Goal: Task Accomplishment & Management: Complete application form

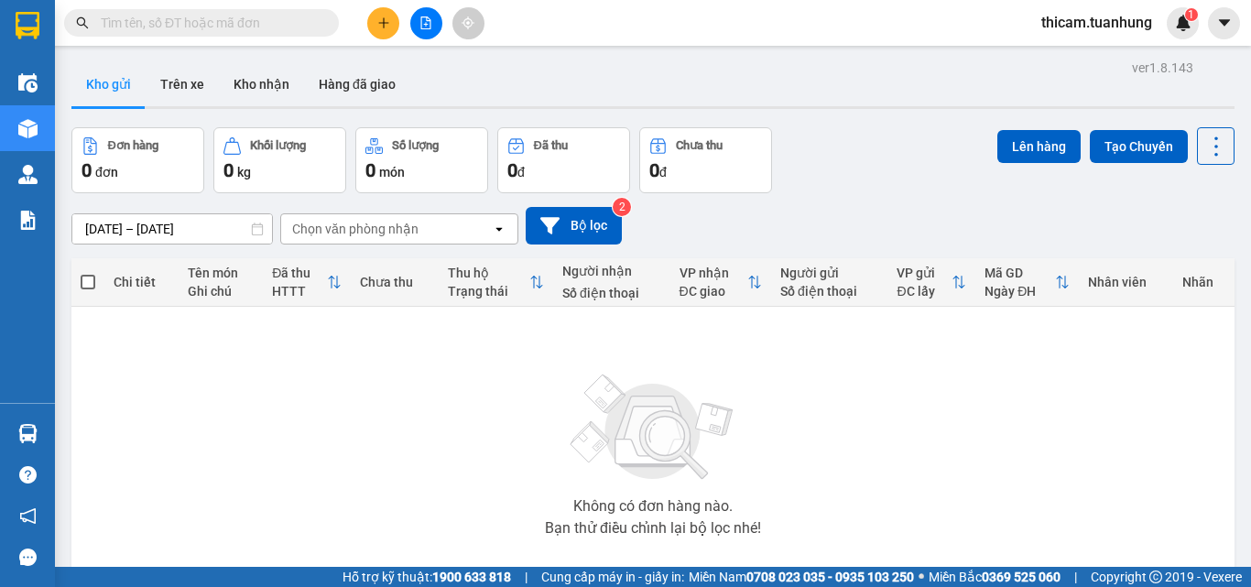
click at [79, 435] on td "Không có đơn hàng nào. Bạn thử điều chỉnh lại bộ lọc nhé!" at bounding box center [652, 450] width 1163 height 287
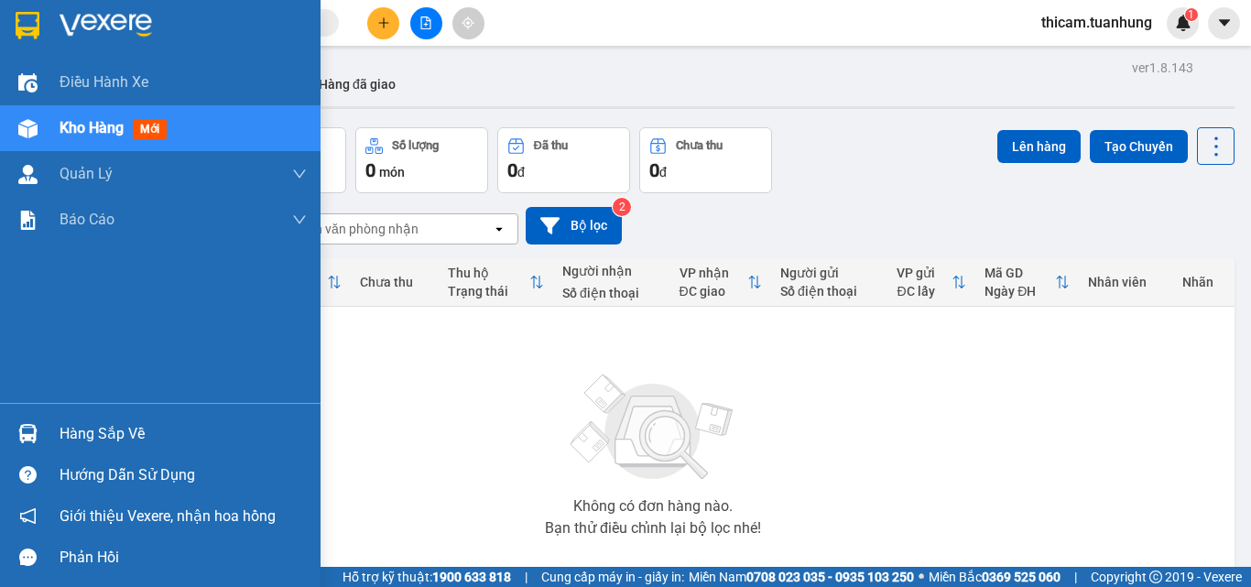
click at [86, 435] on div "Hàng sắp về" at bounding box center [183, 433] width 247 height 27
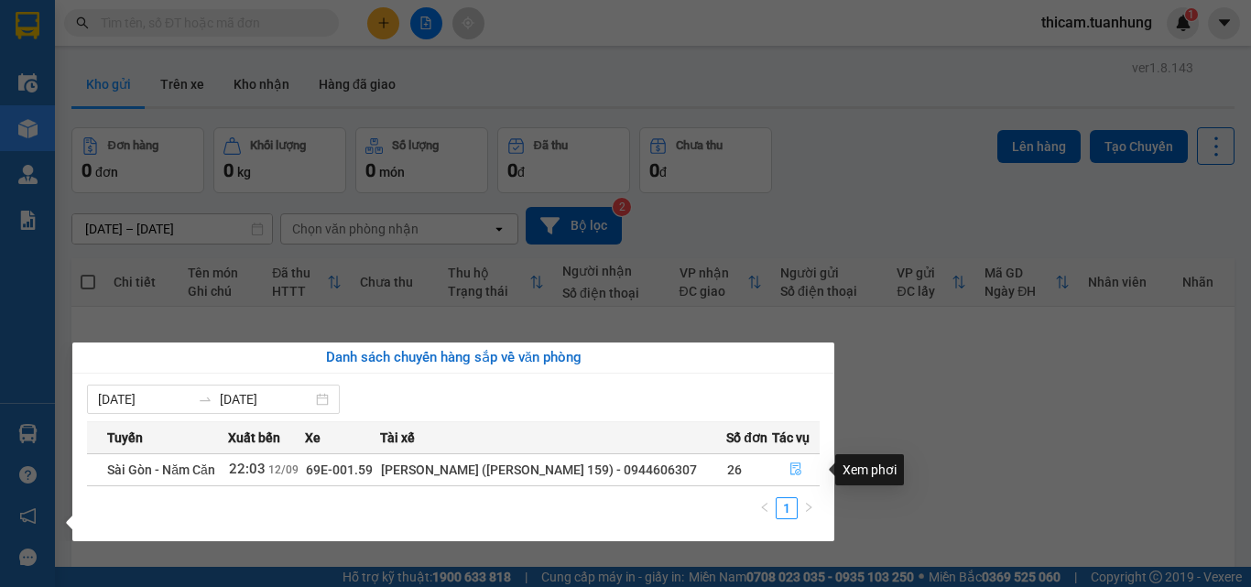
click at [790, 467] on icon "file-done" at bounding box center [795, 468] width 13 height 13
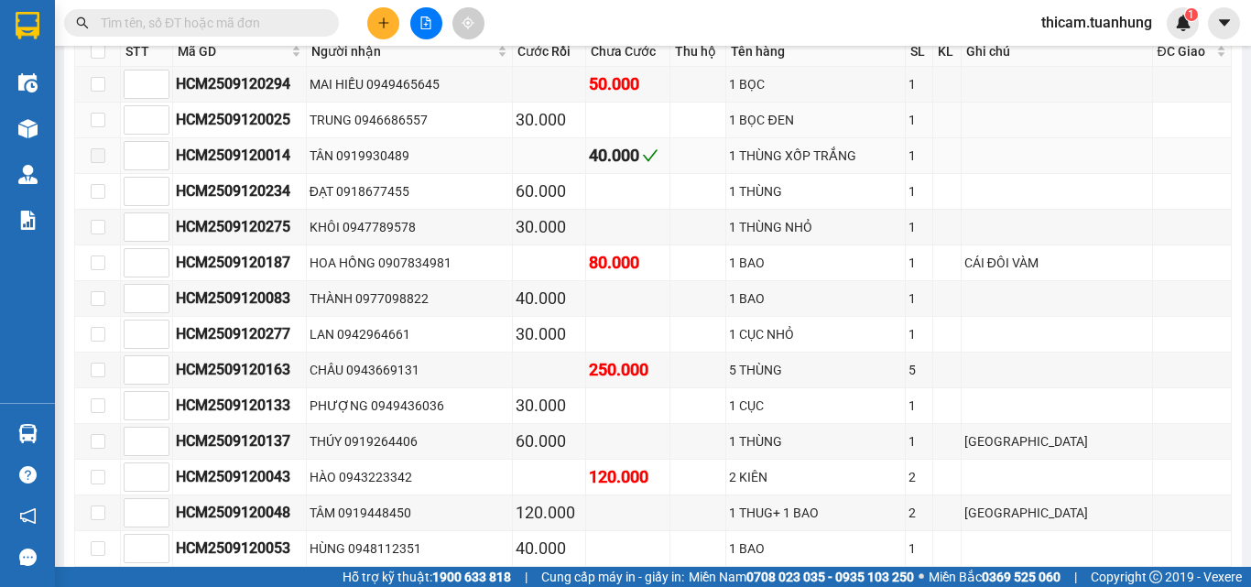
scroll to position [1190, 0]
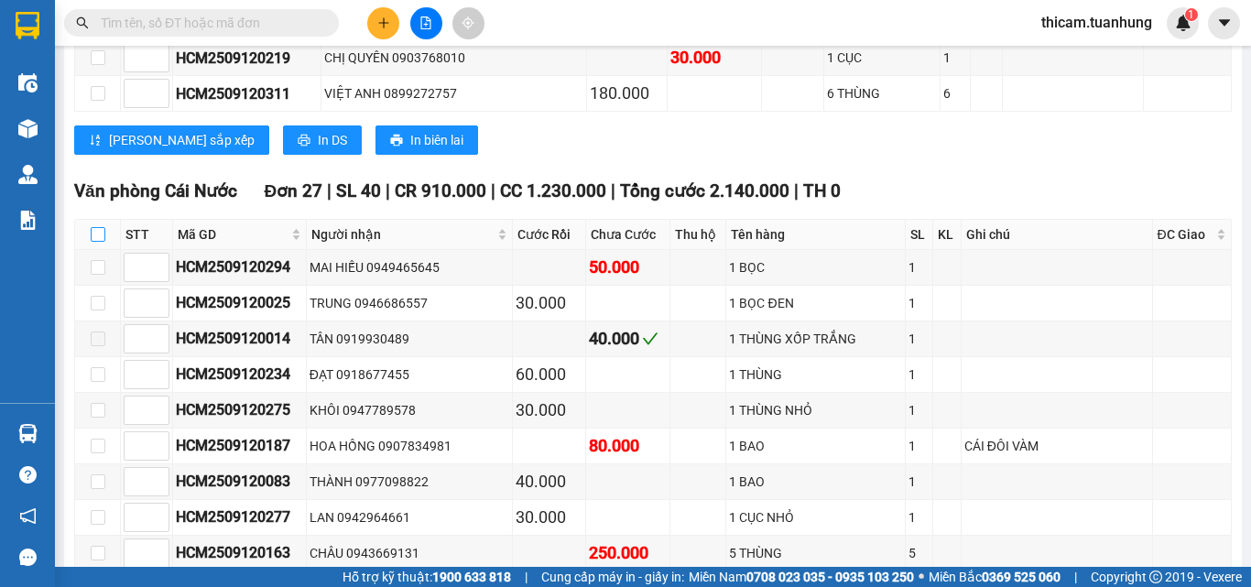
click at [96, 242] on input "checkbox" at bounding box center [98, 234] width 15 height 15
checkbox input "true"
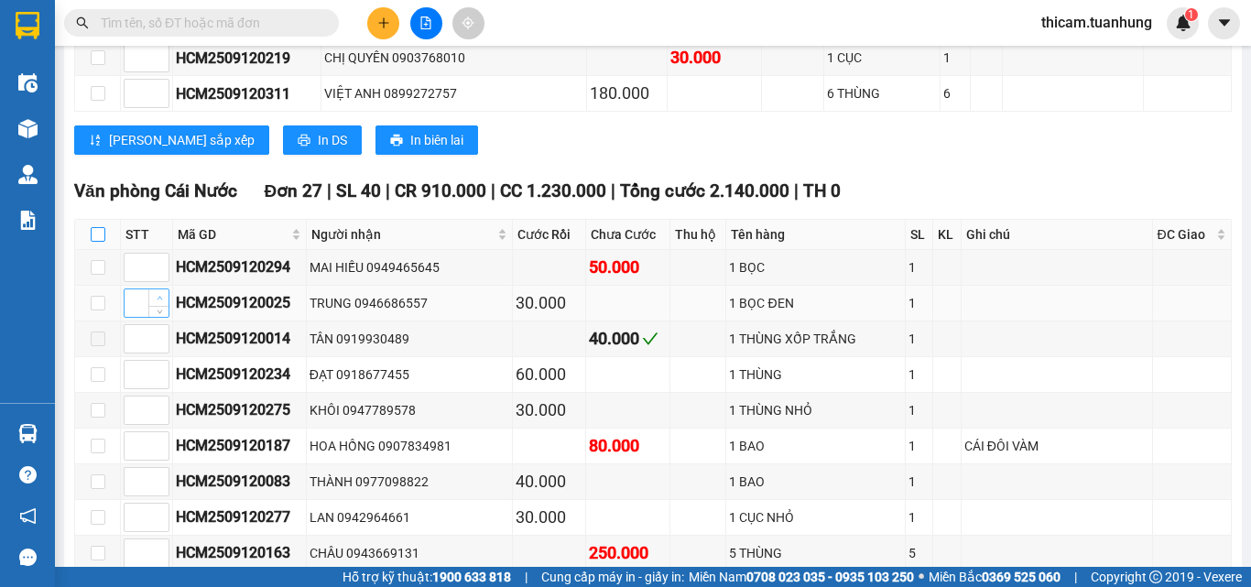
checkbox input "true"
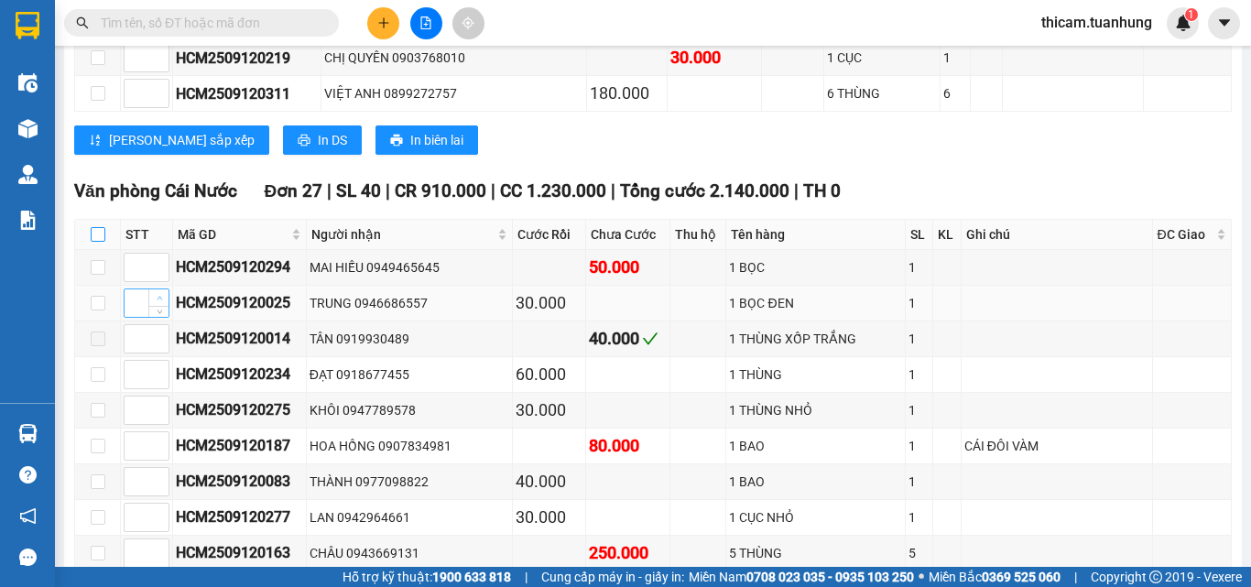
checkbox input "true"
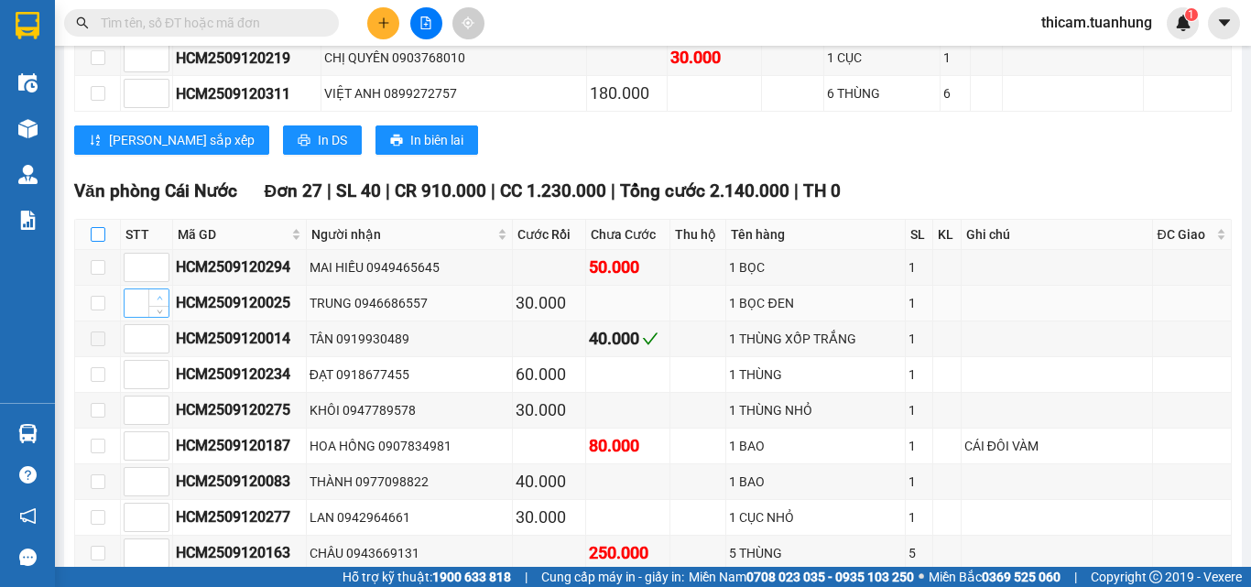
checkbox input "true"
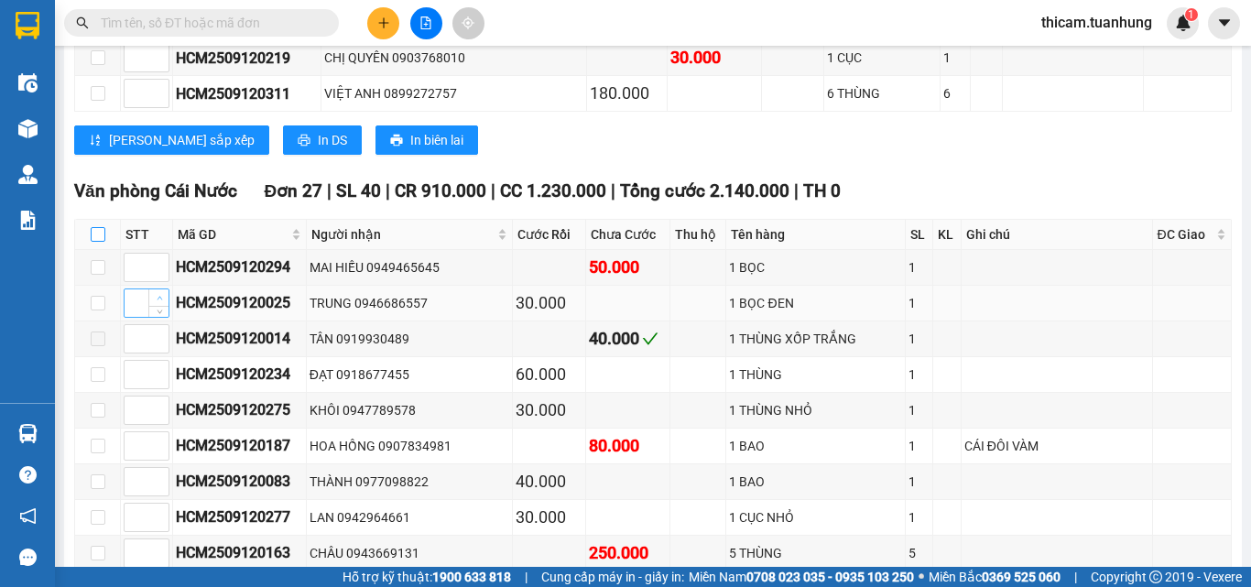
checkbox input "true"
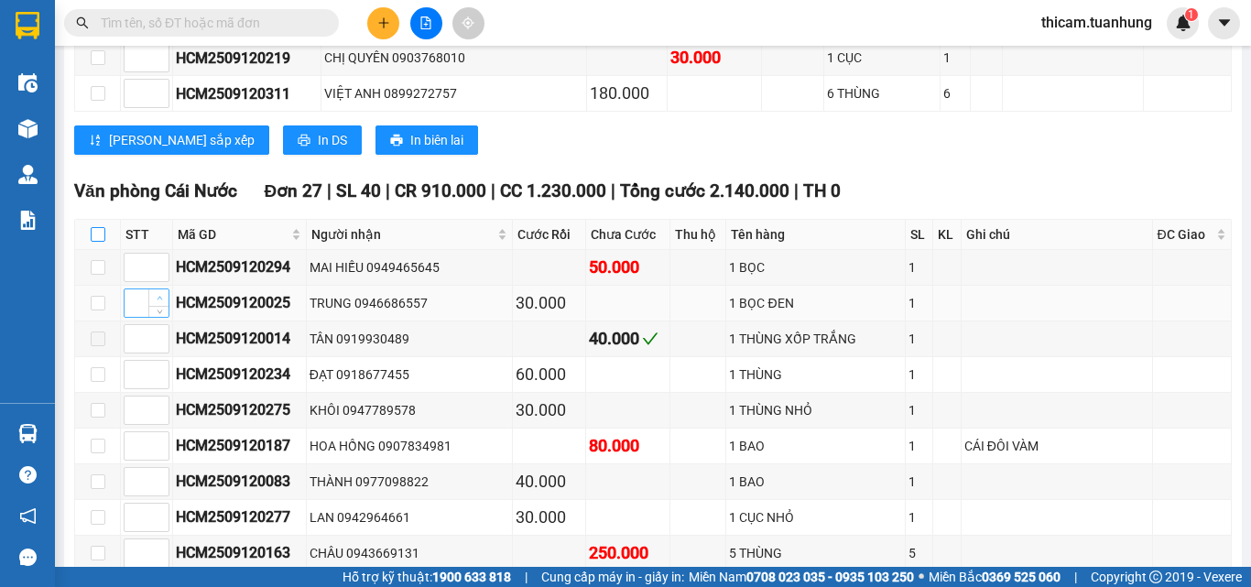
checkbox input "true"
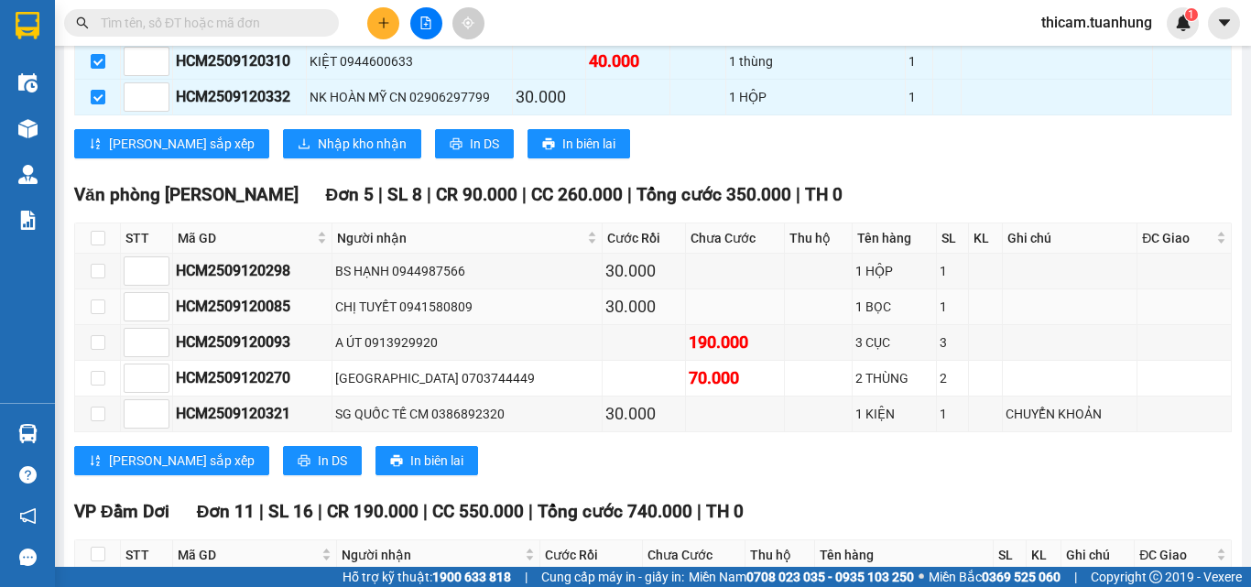
scroll to position [2197, 0]
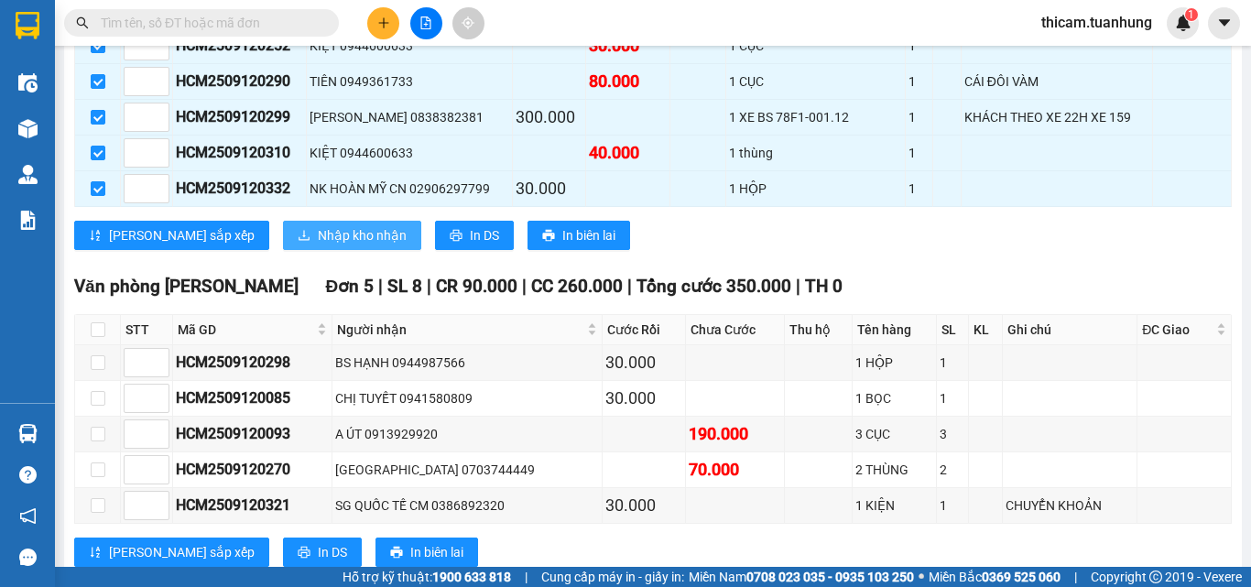
click at [318, 245] on span "Nhập kho nhận" at bounding box center [362, 235] width 89 height 20
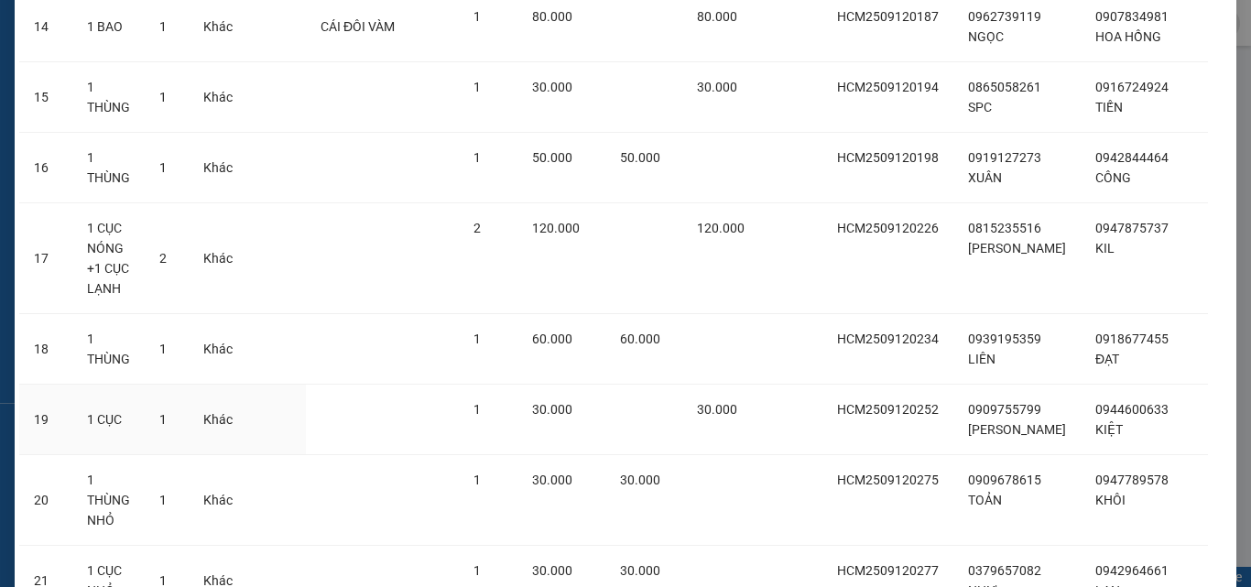
scroll to position [1634, 0]
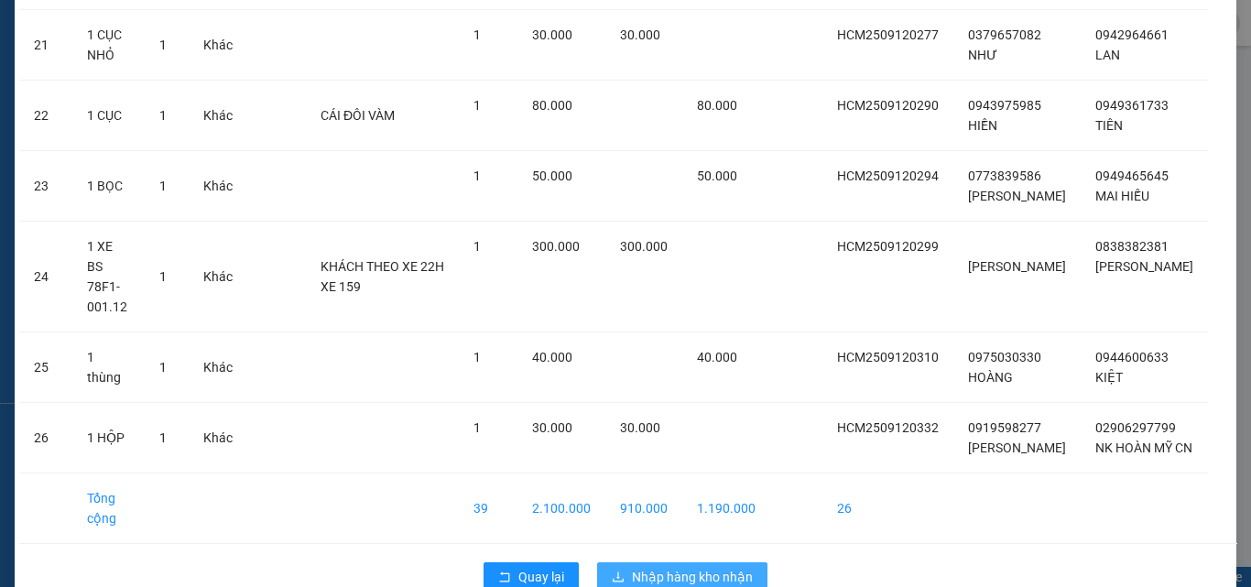
click at [676, 567] on span "Nhập hàng kho nhận" at bounding box center [692, 577] width 121 height 20
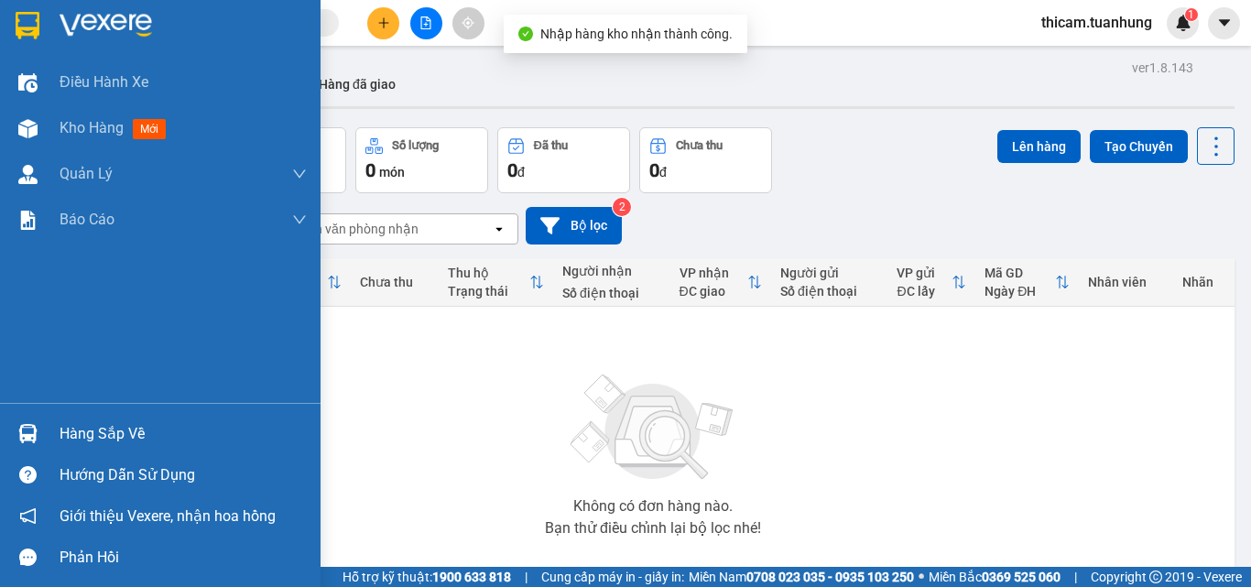
click at [66, 434] on div "Hàng sắp về" at bounding box center [183, 433] width 247 height 27
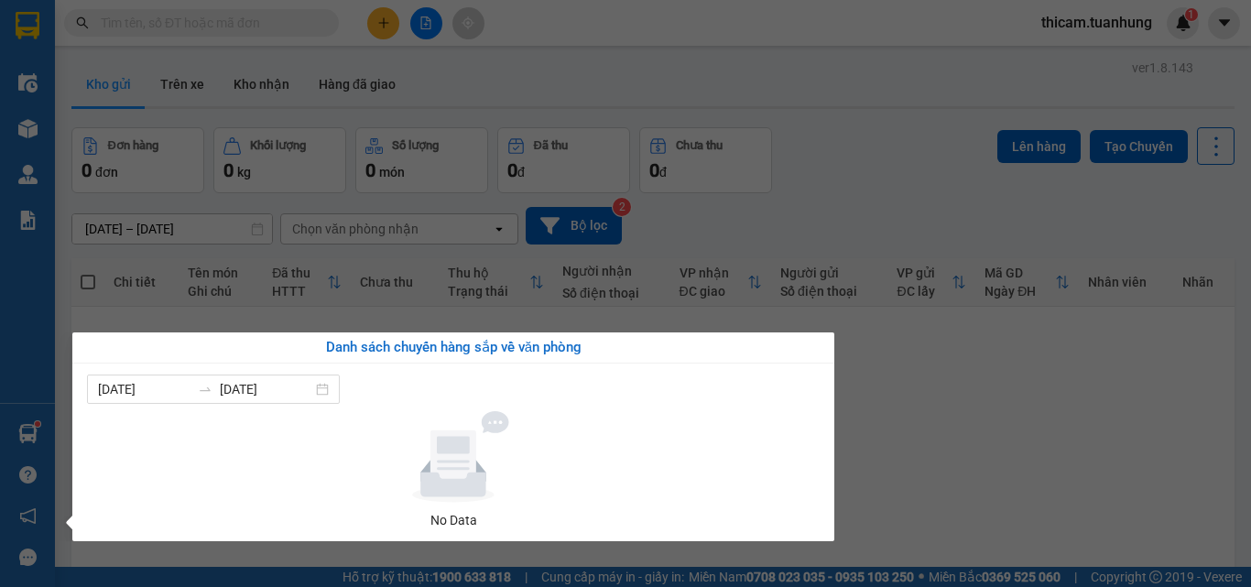
click at [953, 472] on section "Kết quả tìm kiếm ( 0 ) Bộ lọc No Data thicam.tuanhung 1 Điều hành xe Kho hàng m…" at bounding box center [625, 293] width 1251 height 587
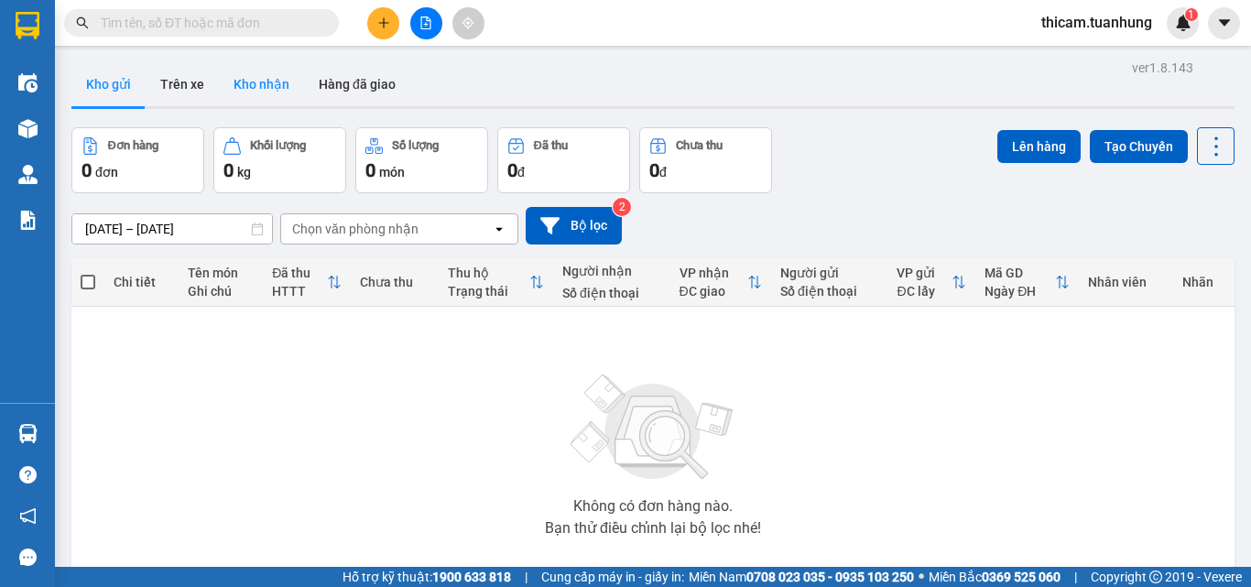
click at [275, 88] on button "Kho nhận" at bounding box center [261, 84] width 85 height 44
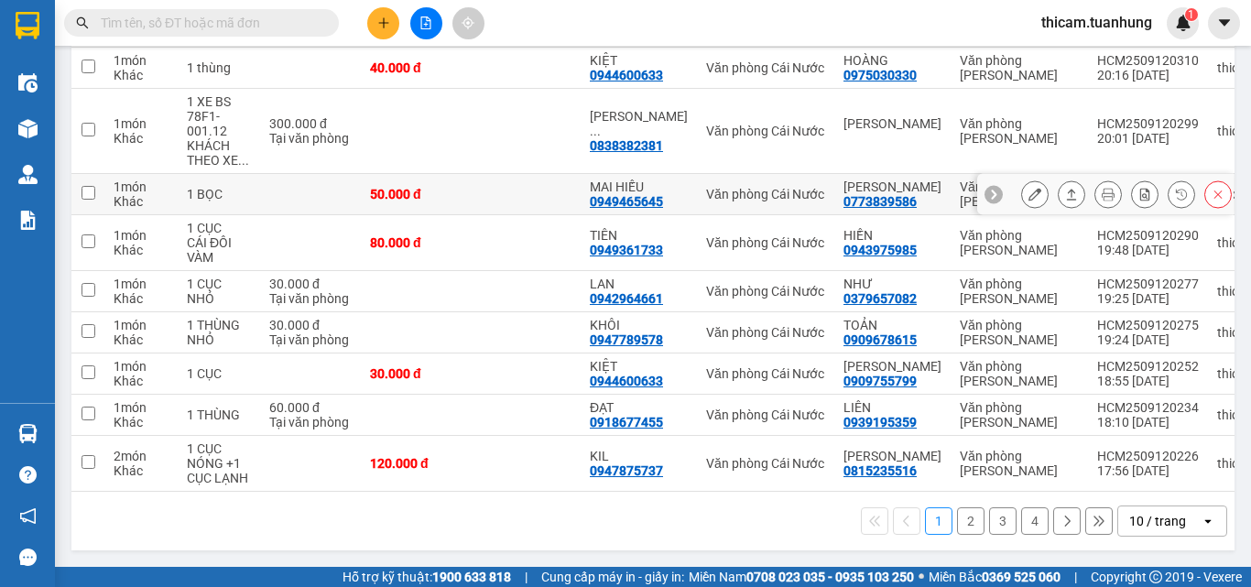
scroll to position [139, 0]
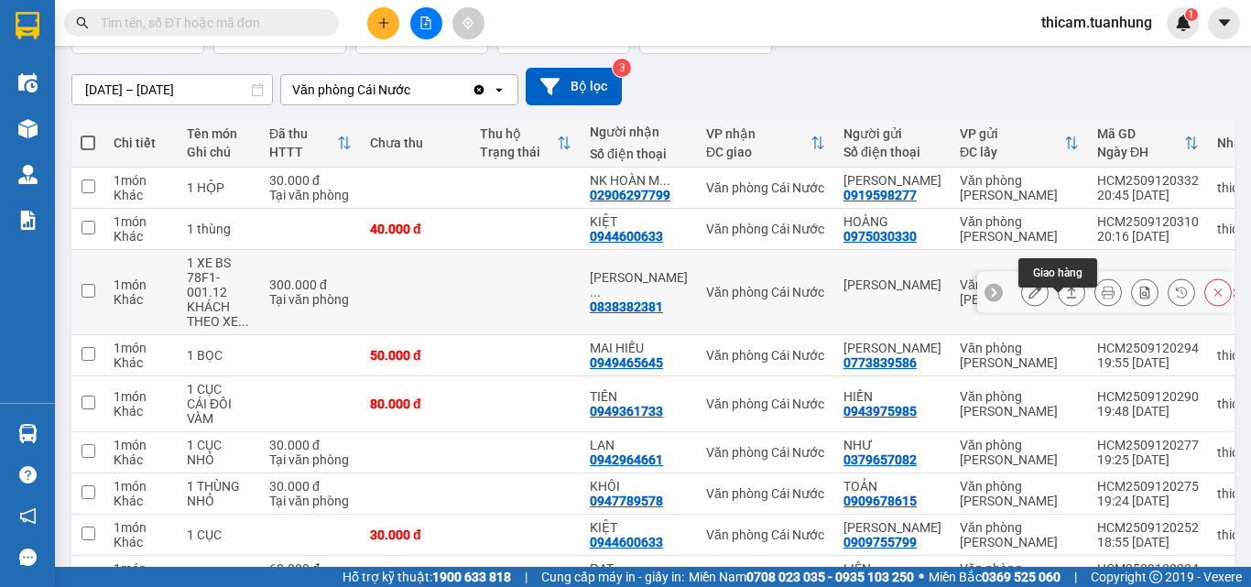
click at [1065, 298] on icon at bounding box center [1071, 292] width 13 height 13
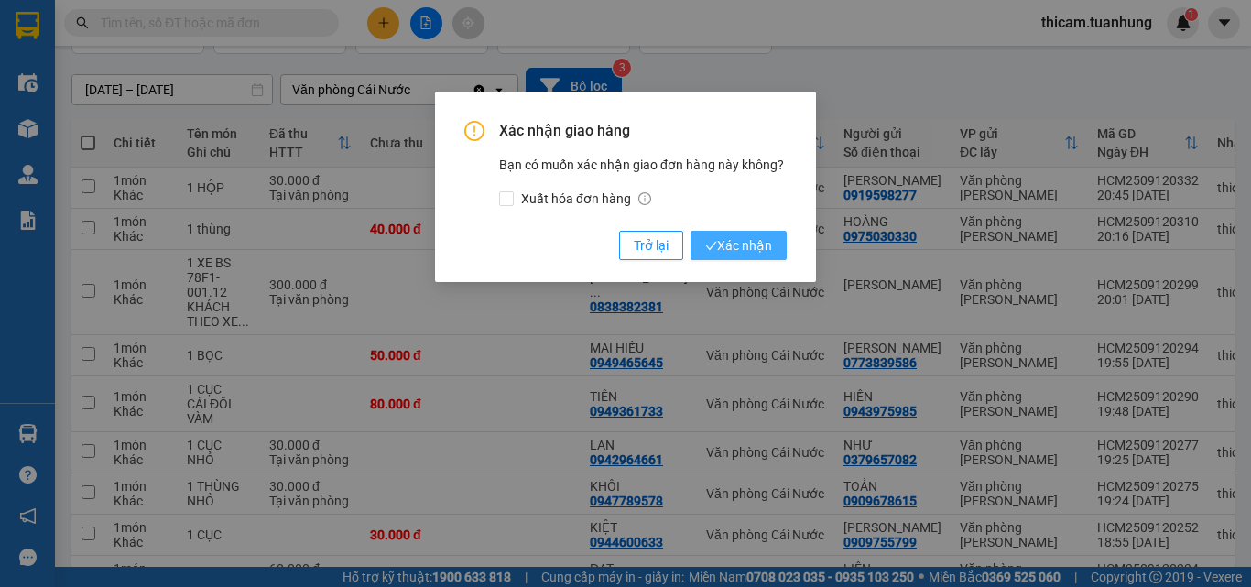
click at [778, 248] on button "Xác nhận" at bounding box center [738, 245] width 96 height 29
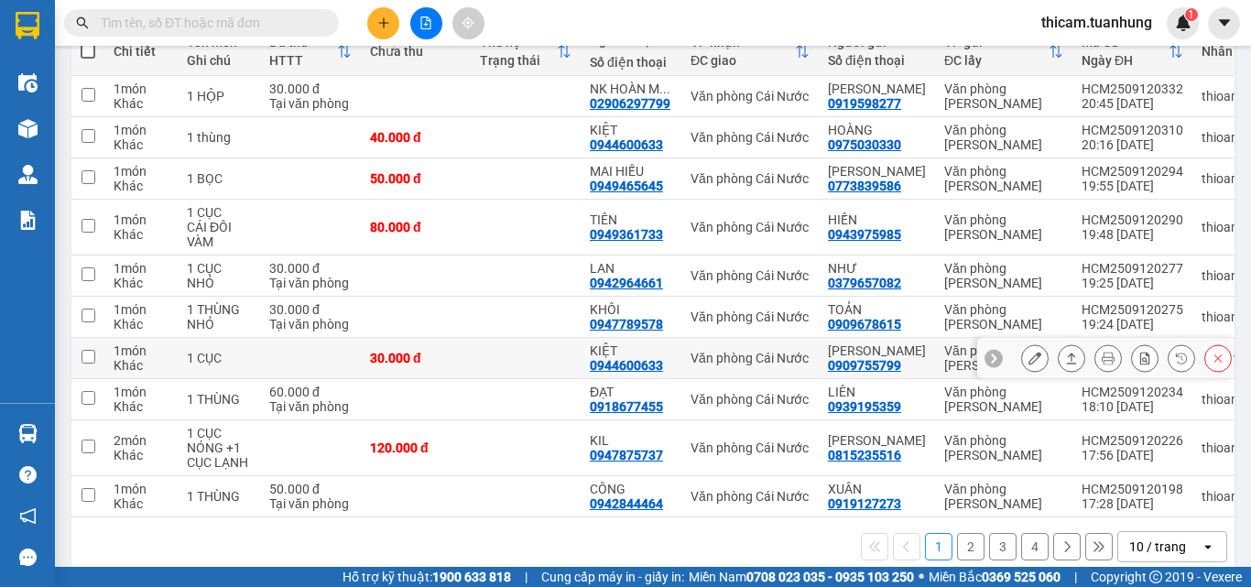
scroll to position [278, 0]
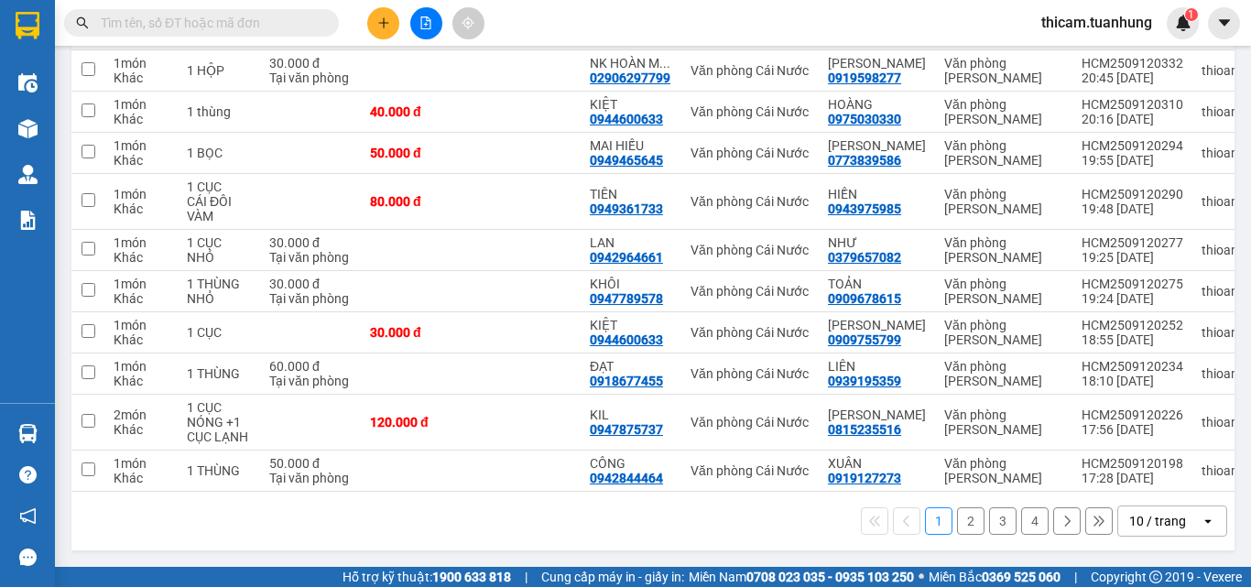
click at [957, 517] on button "2" at bounding box center [970, 520] width 27 height 27
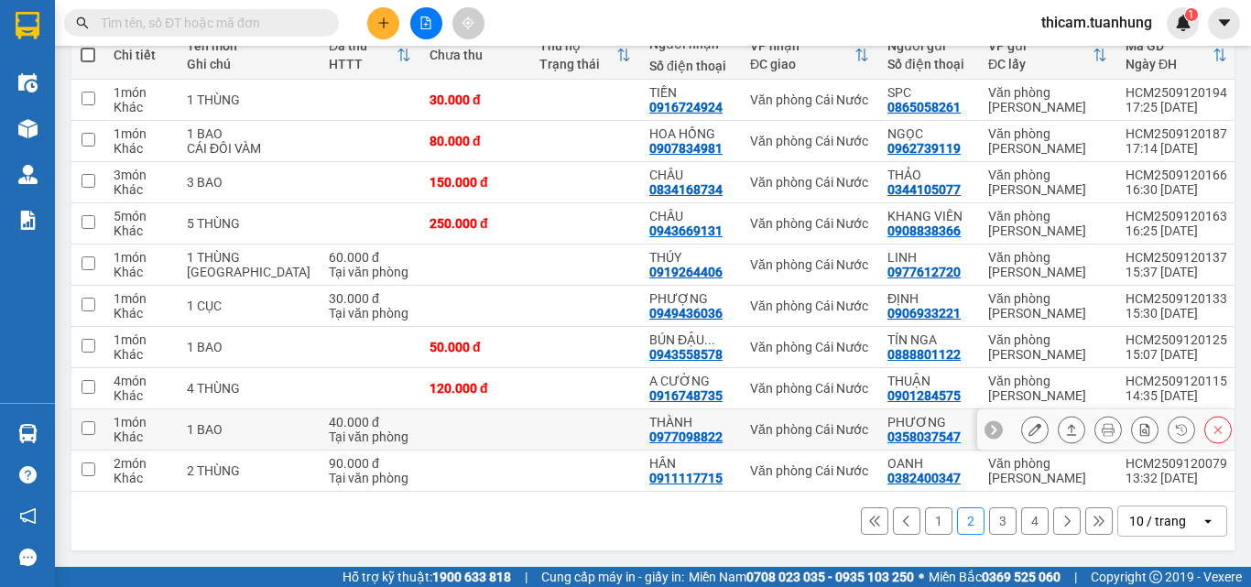
scroll to position [249, 0]
click at [990, 528] on button "3" at bounding box center [1002, 520] width 27 height 27
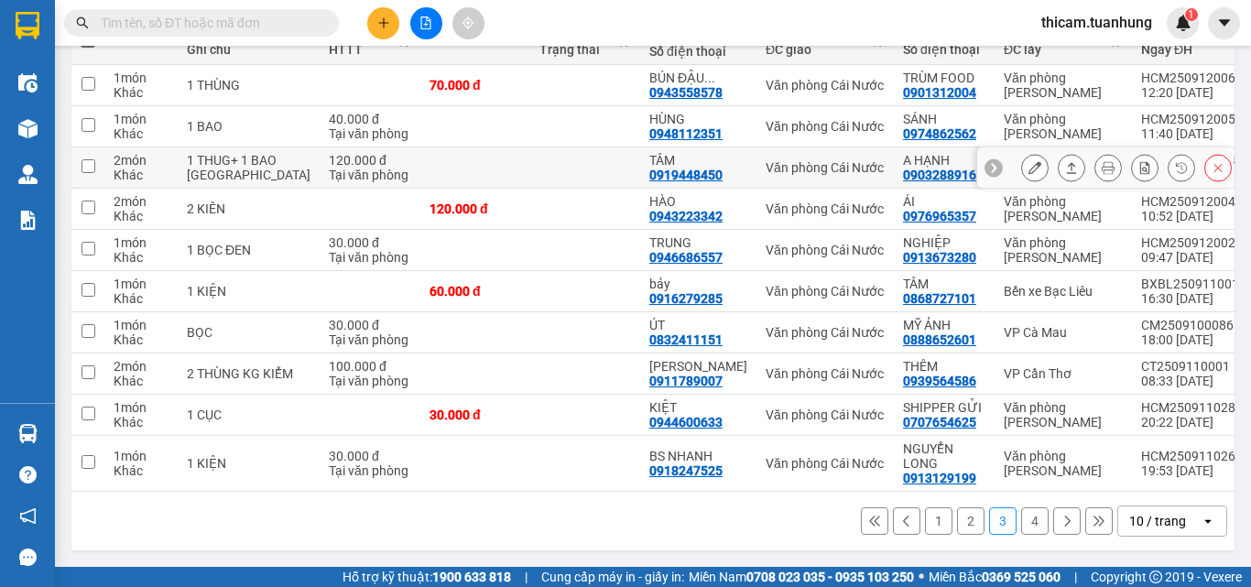
scroll to position [0, 0]
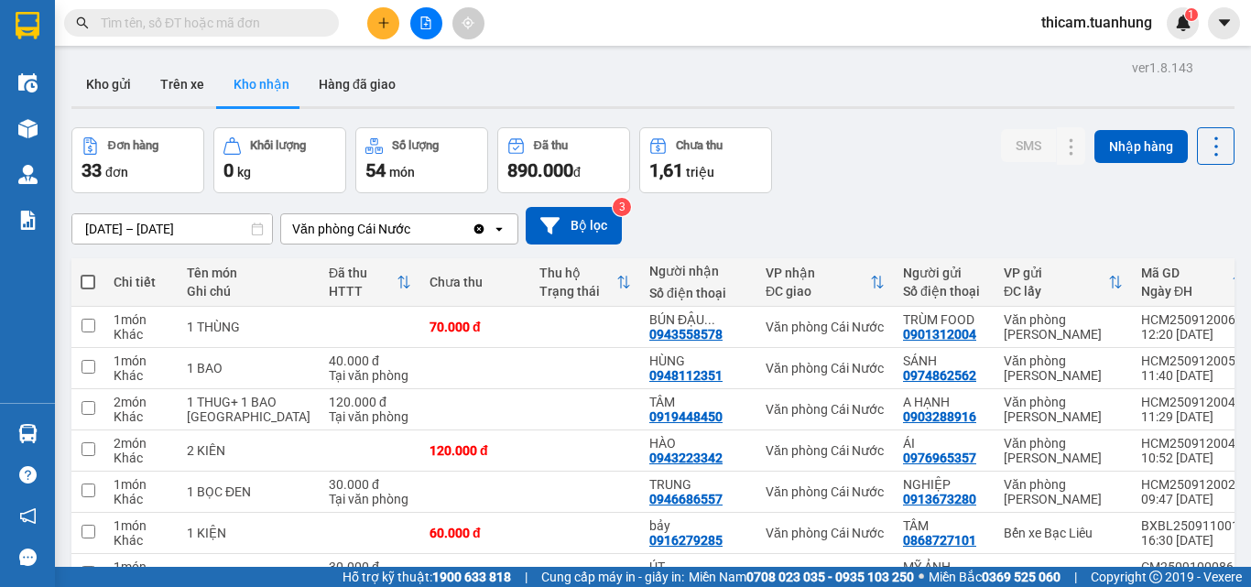
click at [213, 23] on input "text" at bounding box center [209, 23] width 216 height 20
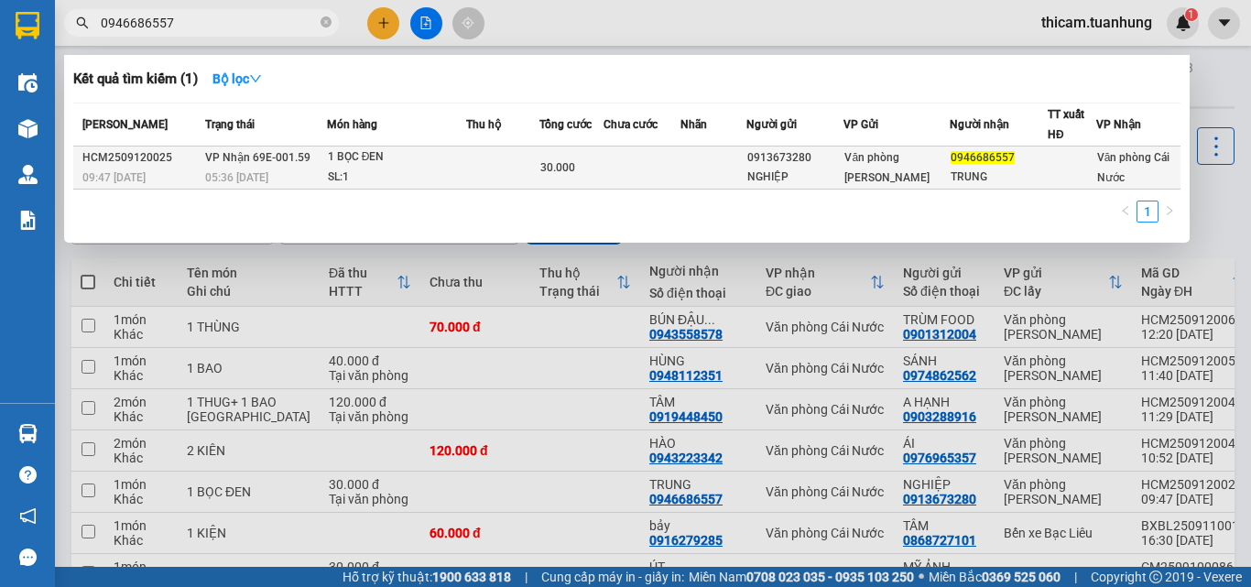
type input "0946686557"
click at [662, 166] on td at bounding box center [641, 167] width 77 height 43
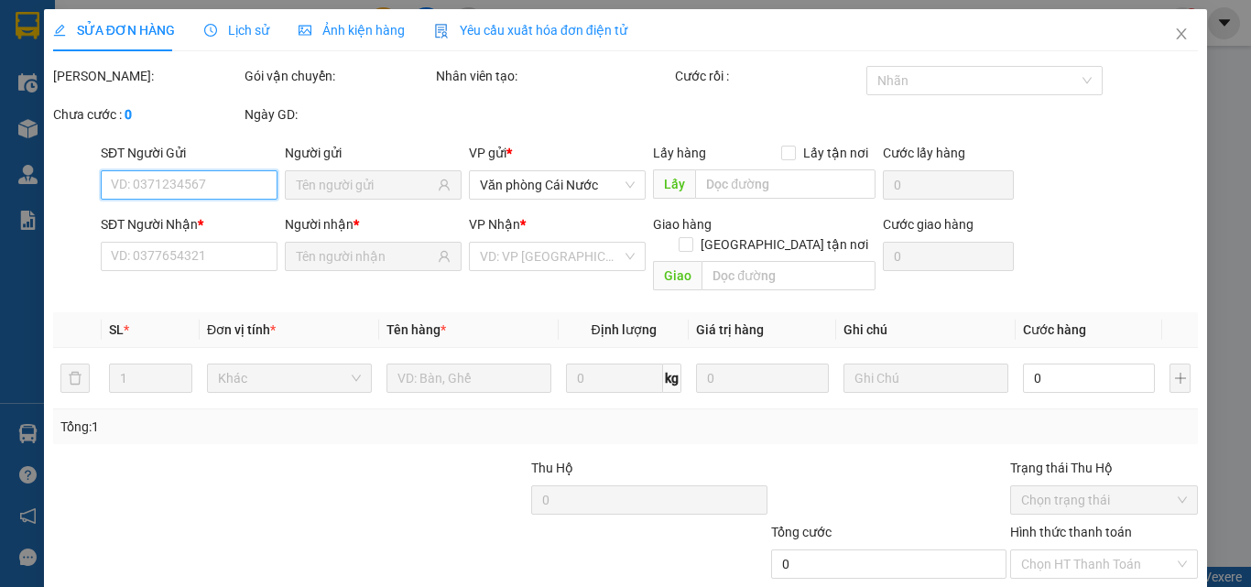
scroll to position [94, 0]
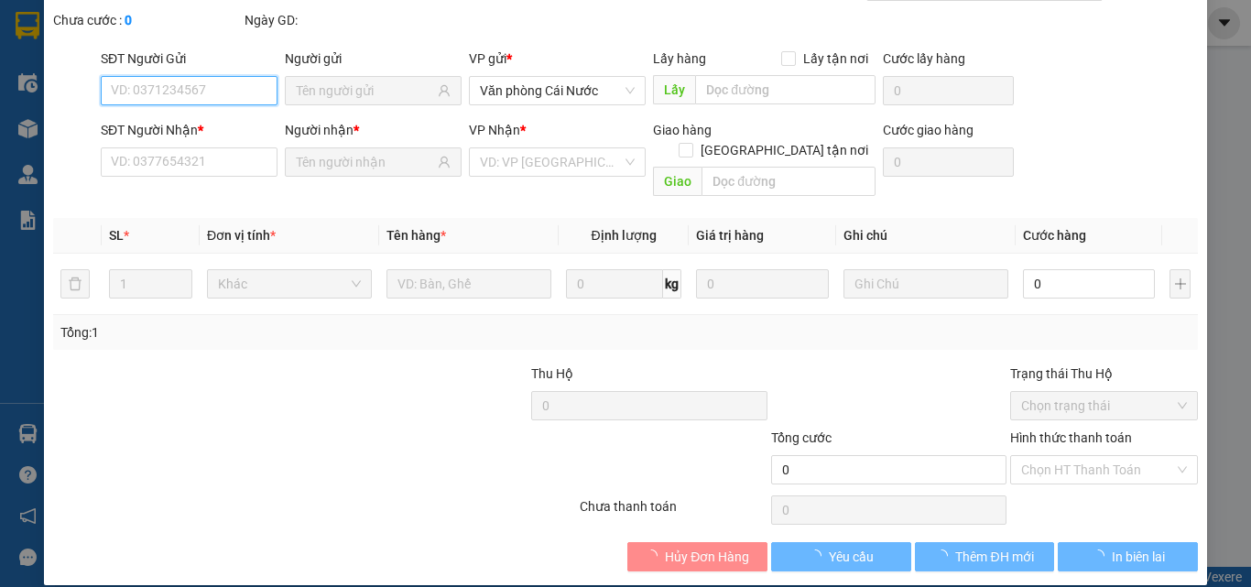
type input "0913673280"
type input "NGHIỆP"
type input "0946686557"
type input "TRUNG"
type input "30.000"
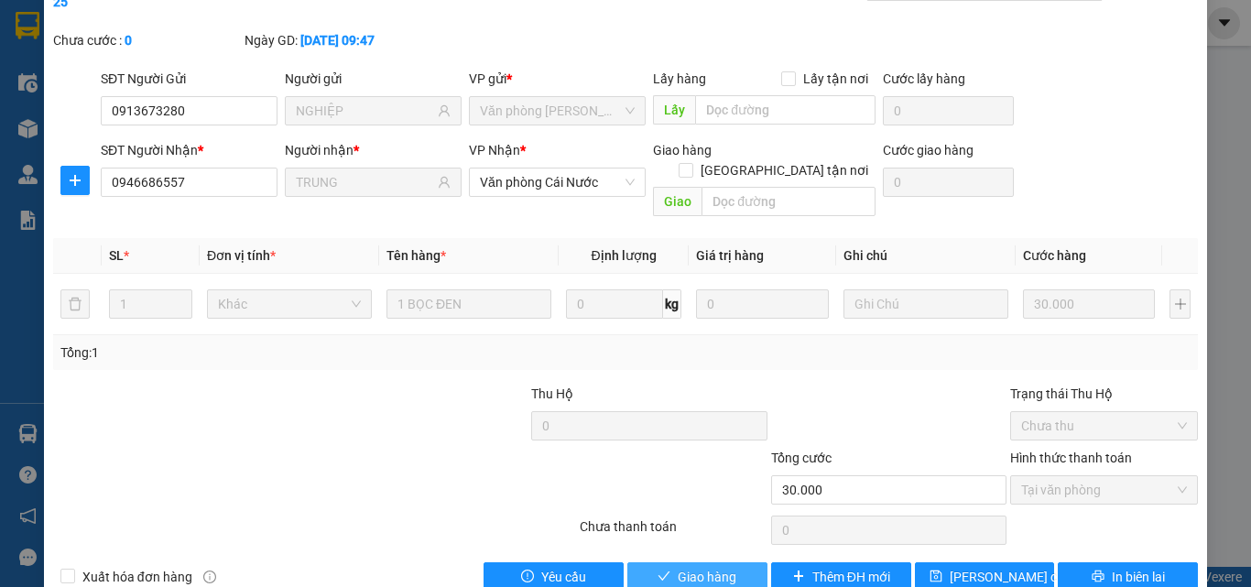
click at [709, 567] on span "Giao hàng" at bounding box center [706, 577] width 59 height 20
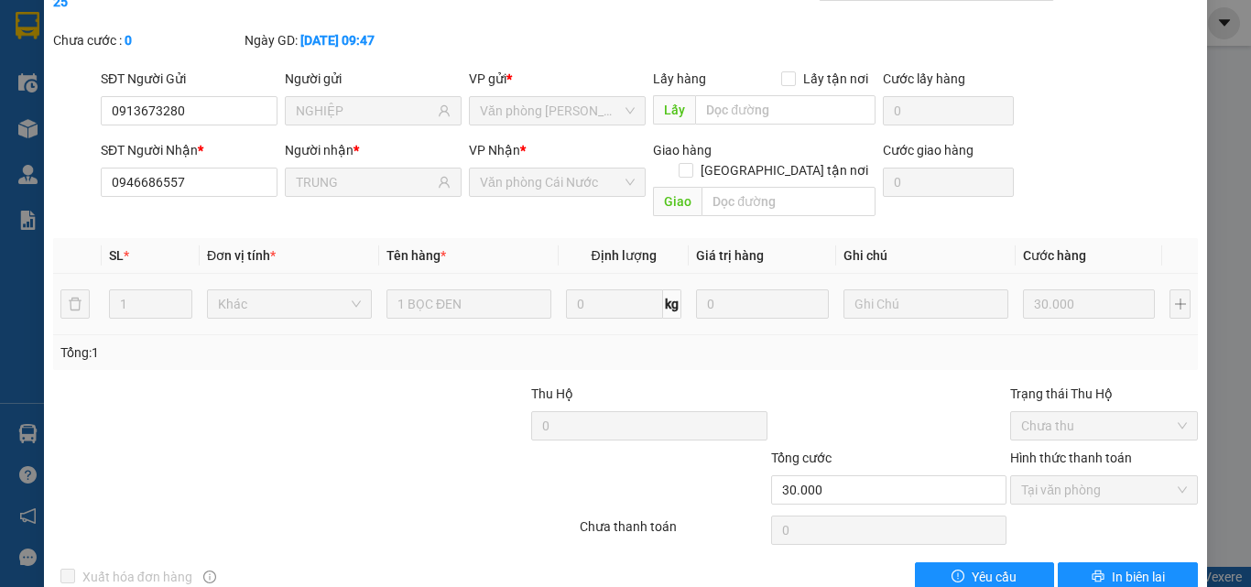
scroll to position [0, 0]
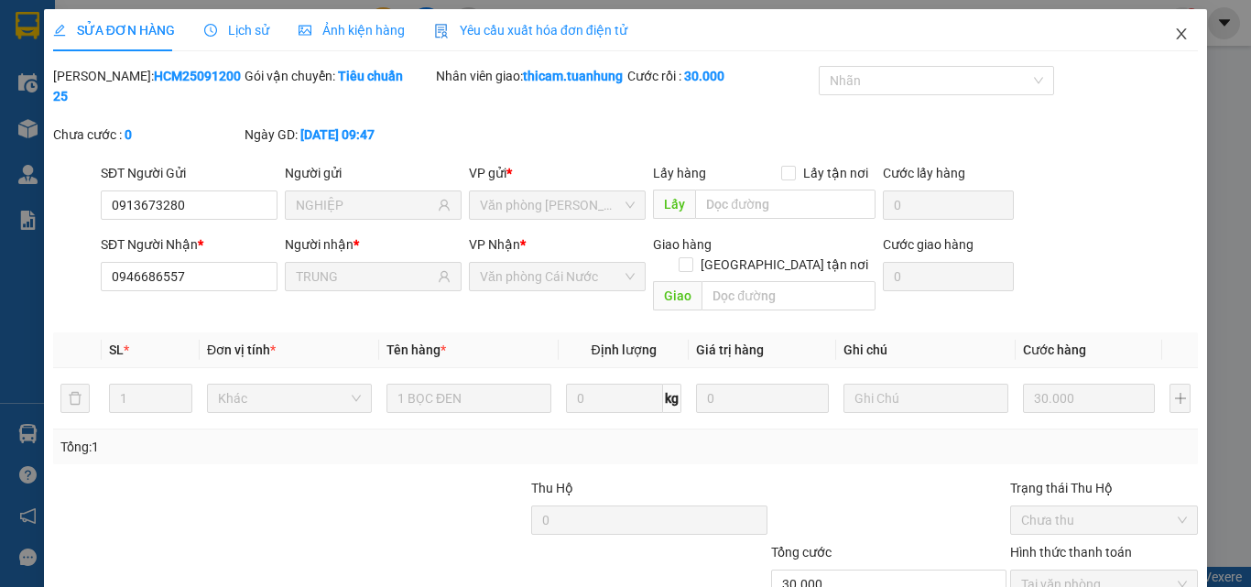
click at [1174, 34] on icon "close" at bounding box center [1181, 34] width 15 height 15
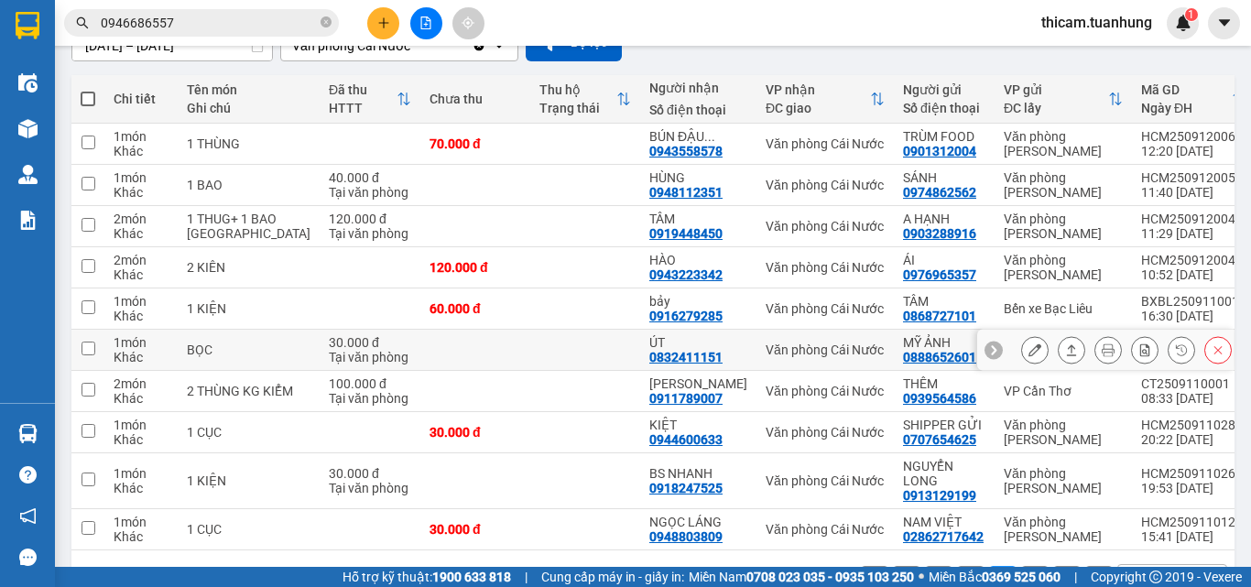
scroll to position [264, 0]
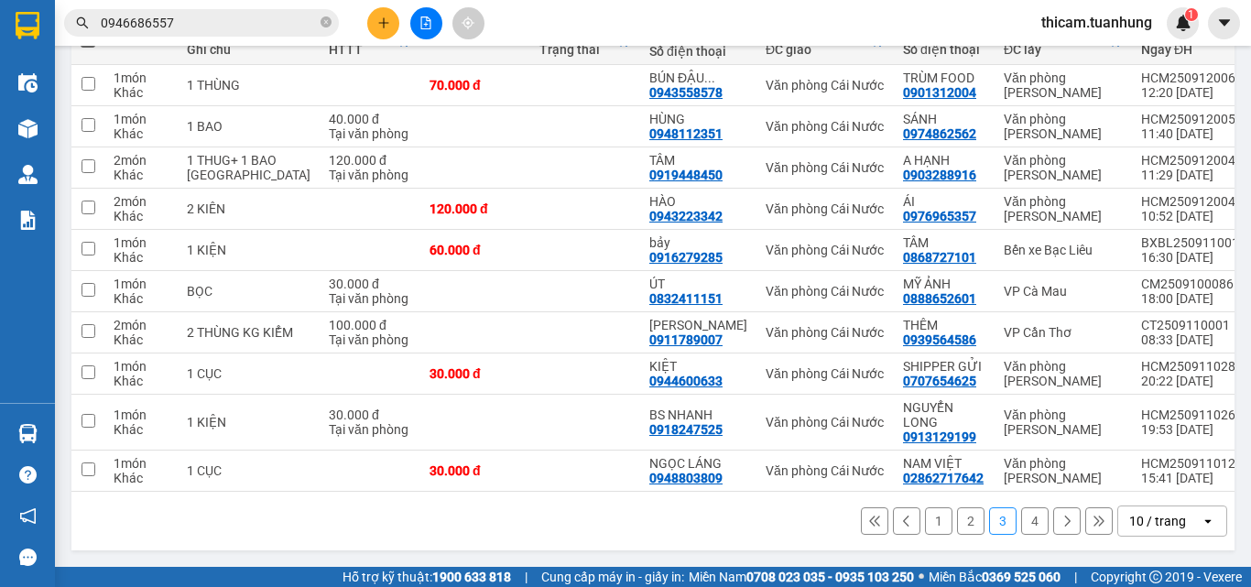
click at [933, 525] on button "1" at bounding box center [938, 520] width 27 height 27
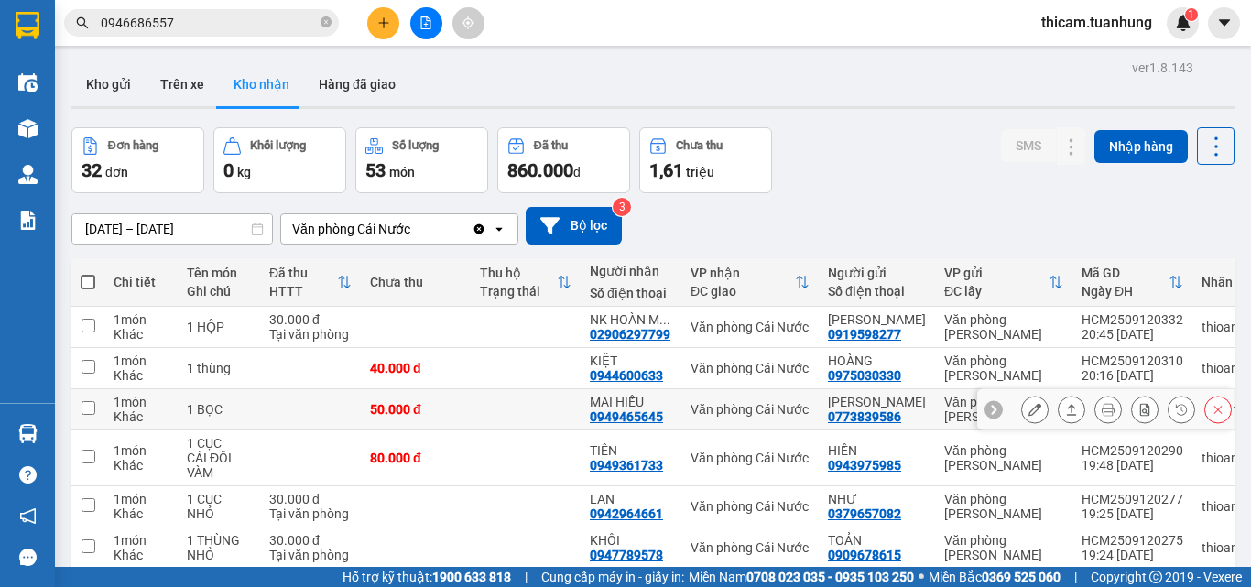
scroll to position [275, 0]
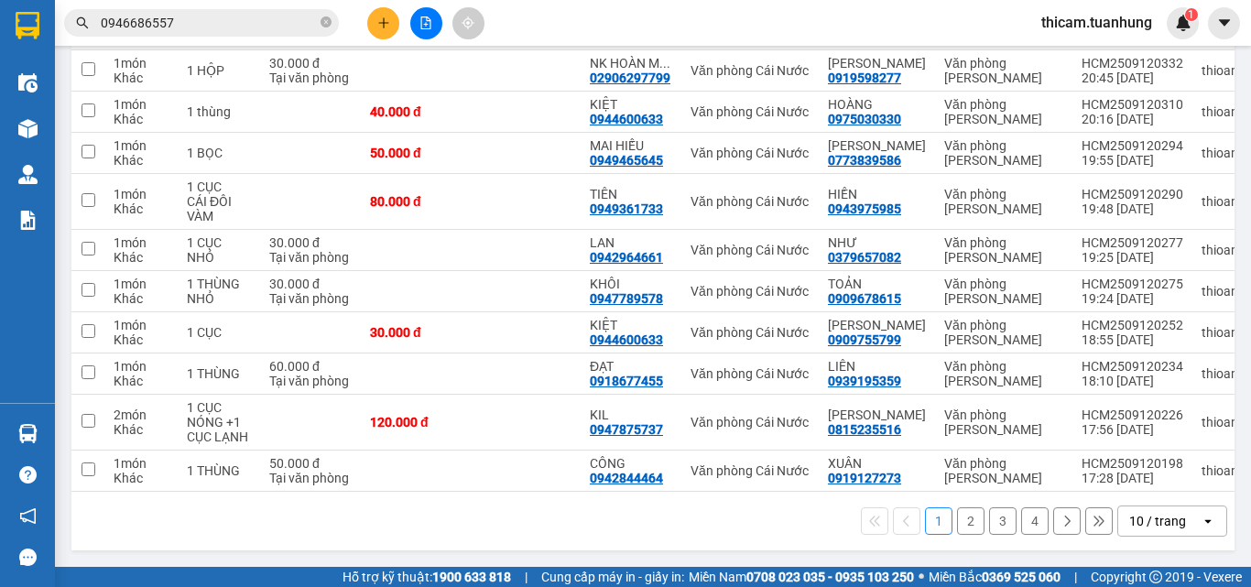
click at [959, 530] on button "2" at bounding box center [970, 520] width 27 height 27
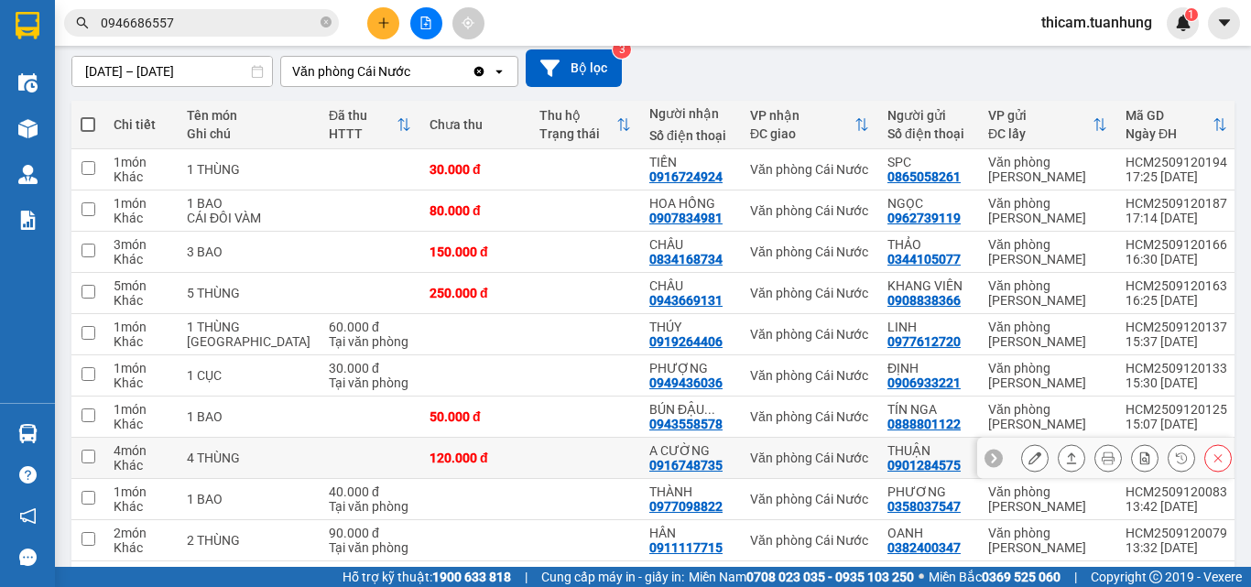
scroll to position [249, 0]
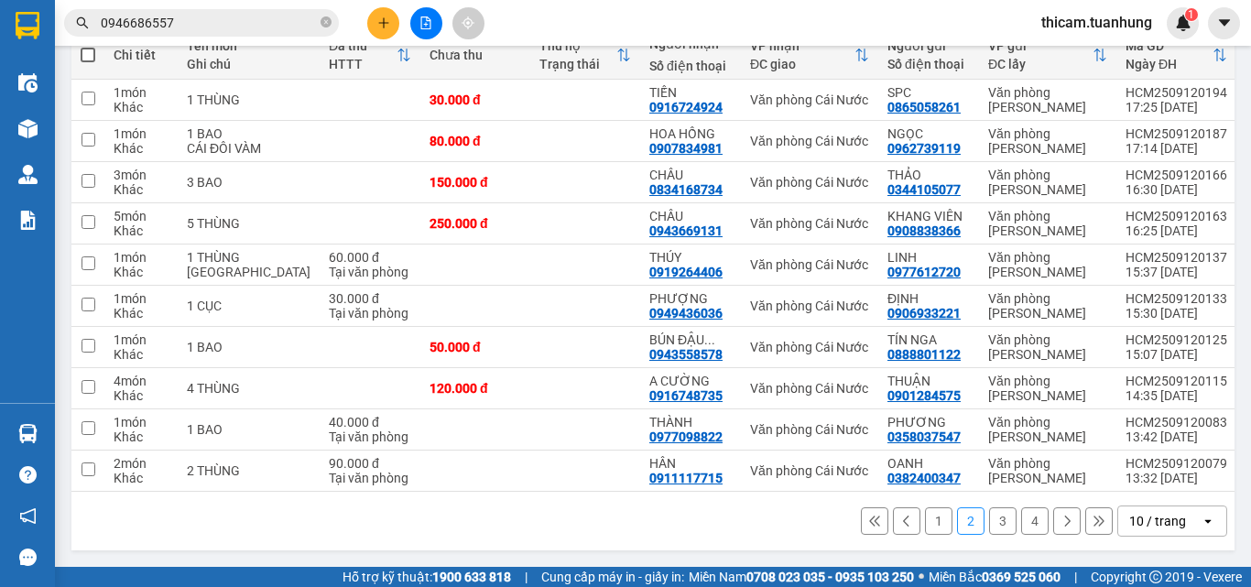
click at [990, 528] on button "3" at bounding box center [1002, 520] width 27 height 27
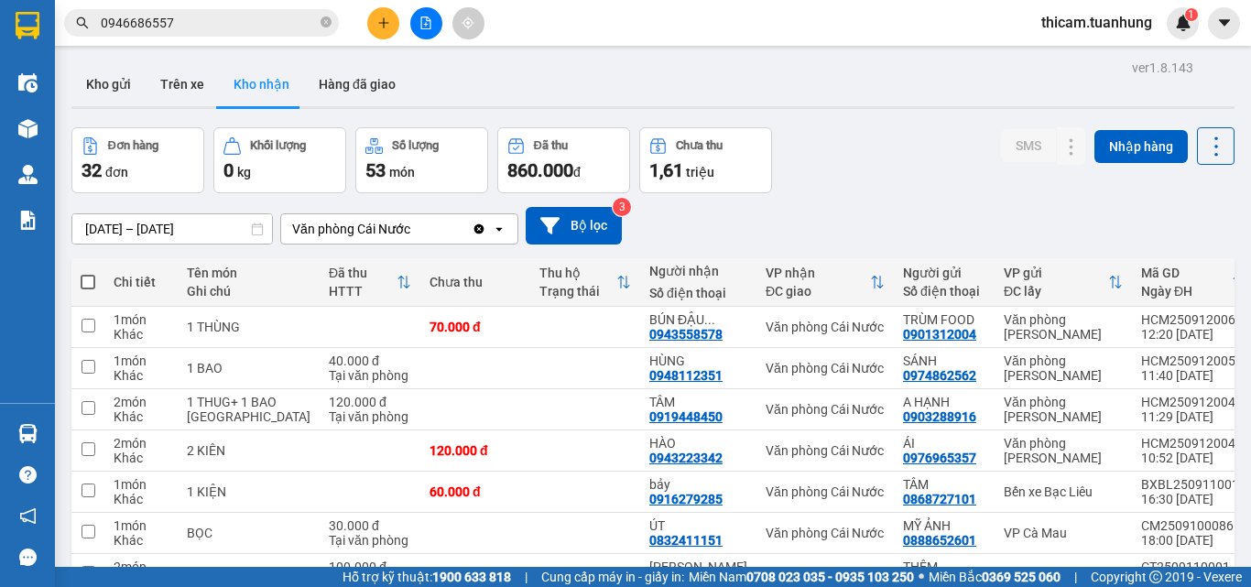
scroll to position [264, 0]
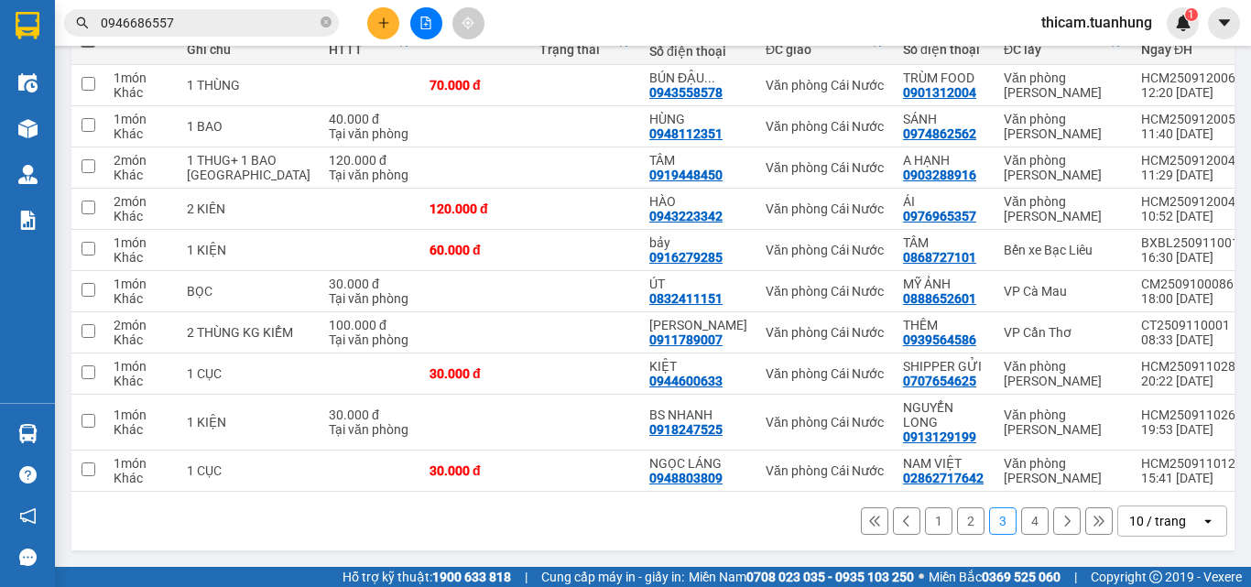
click at [1024, 512] on button "4" at bounding box center [1034, 520] width 27 height 27
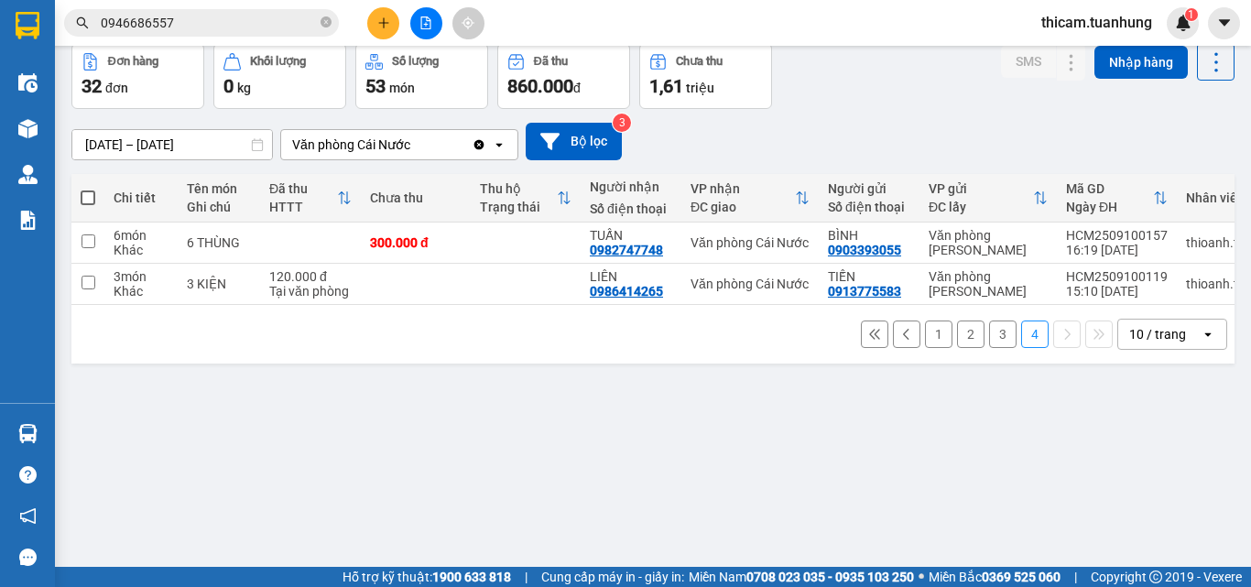
scroll to position [0, 0]
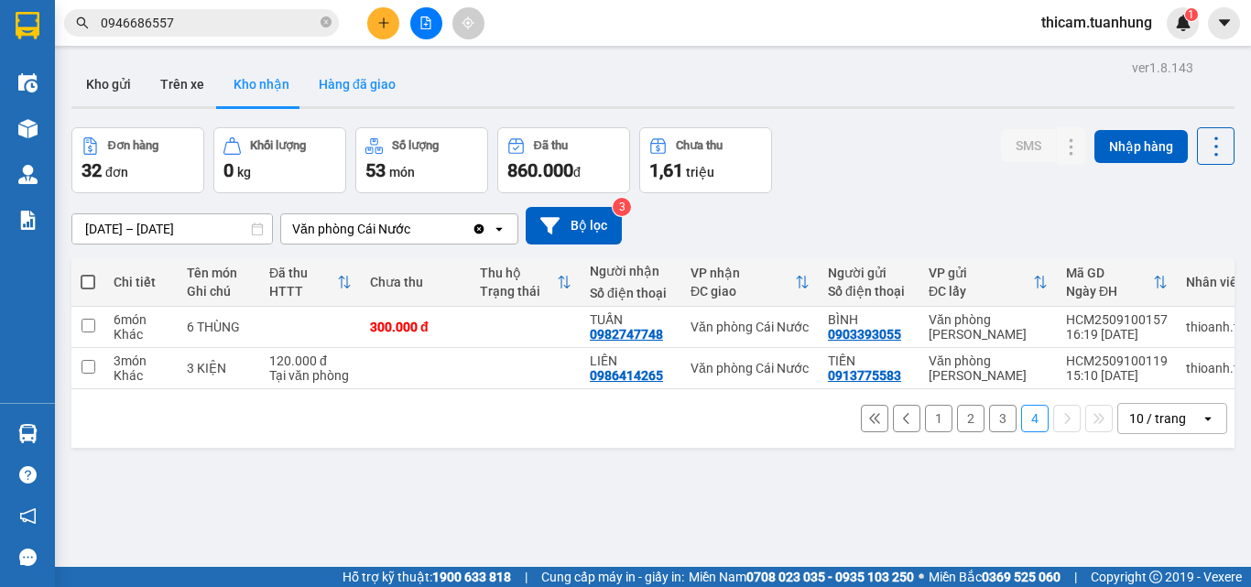
click at [352, 91] on button "Hàng đã giao" at bounding box center [357, 84] width 106 height 44
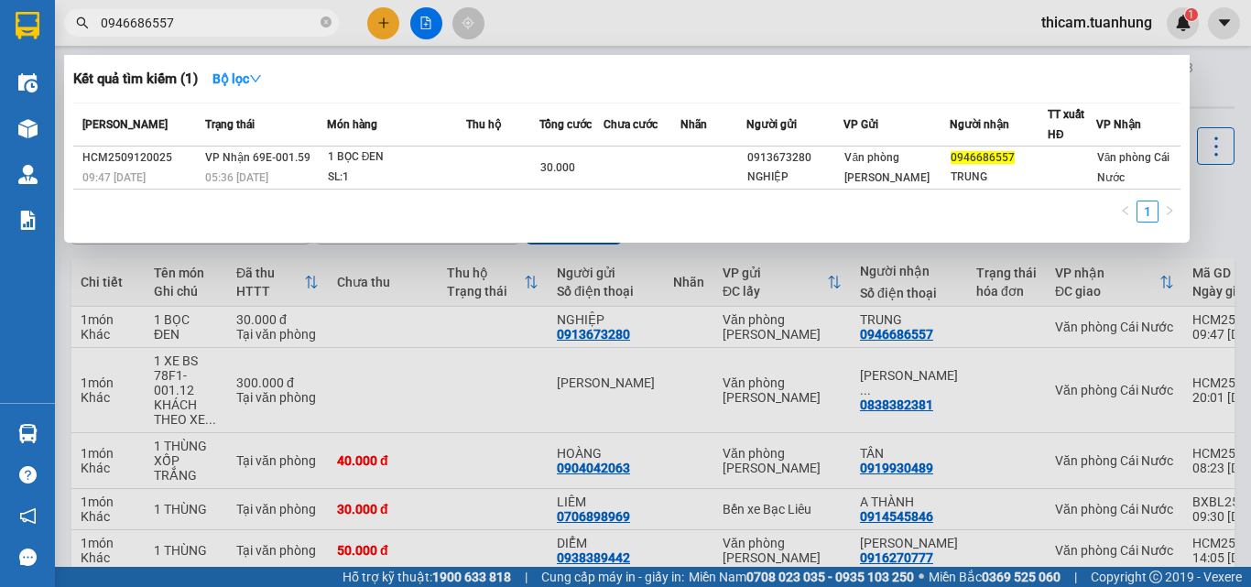
click at [244, 27] on input "0946686557" at bounding box center [209, 23] width 216 height 20
type input "0"
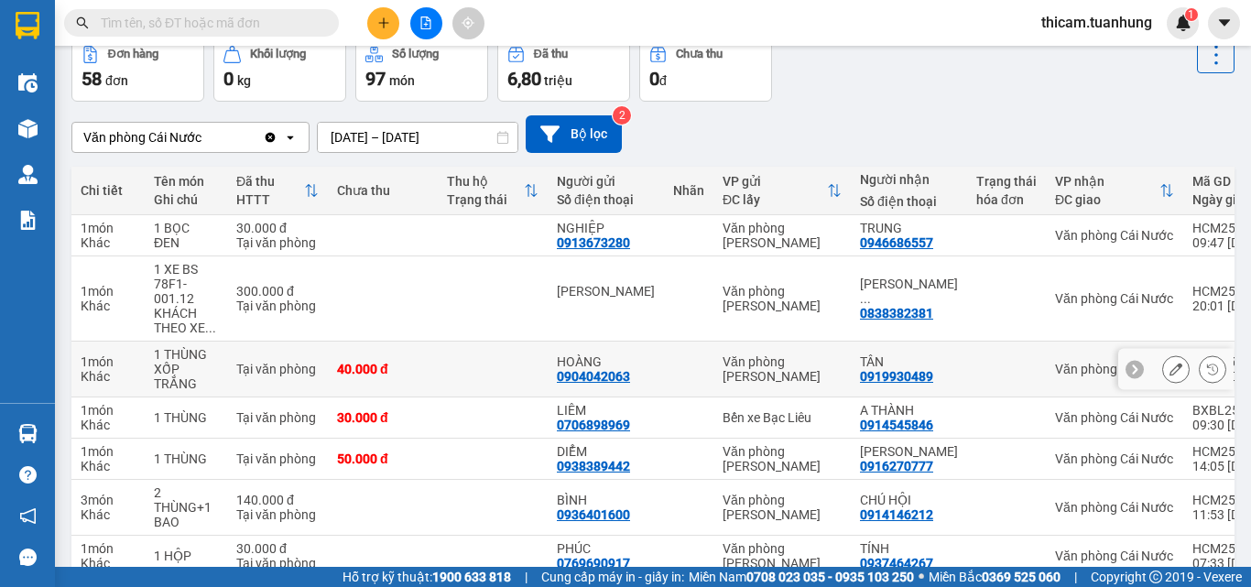
scroll to position [183, 0]
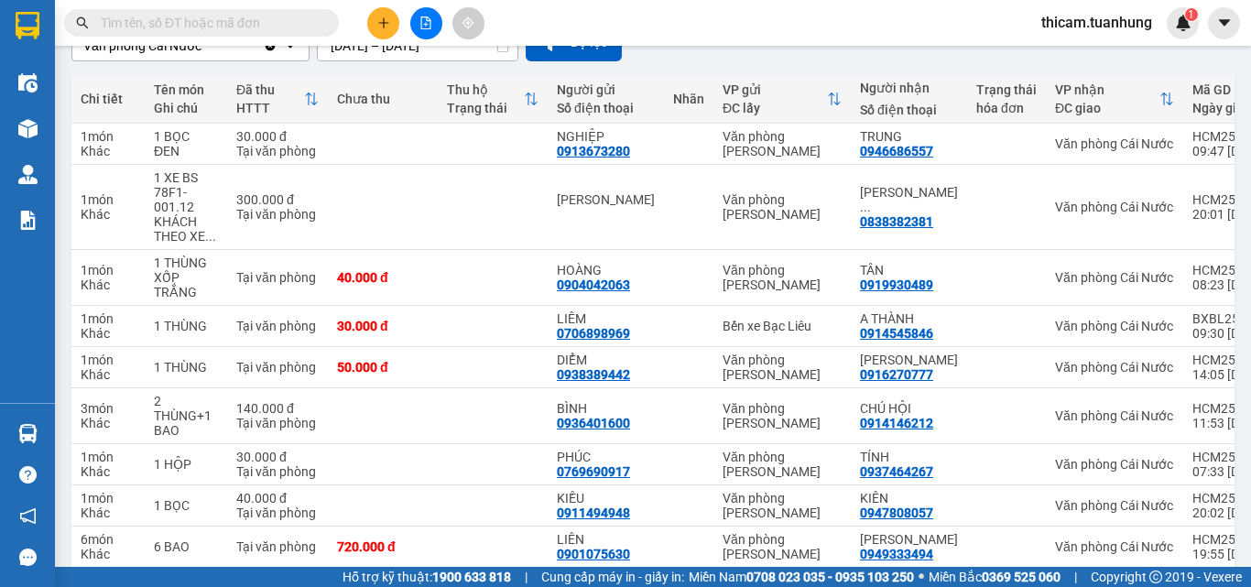
click at [246, 24] on input "text" at bounding box center [209, 23] width 216 height 20
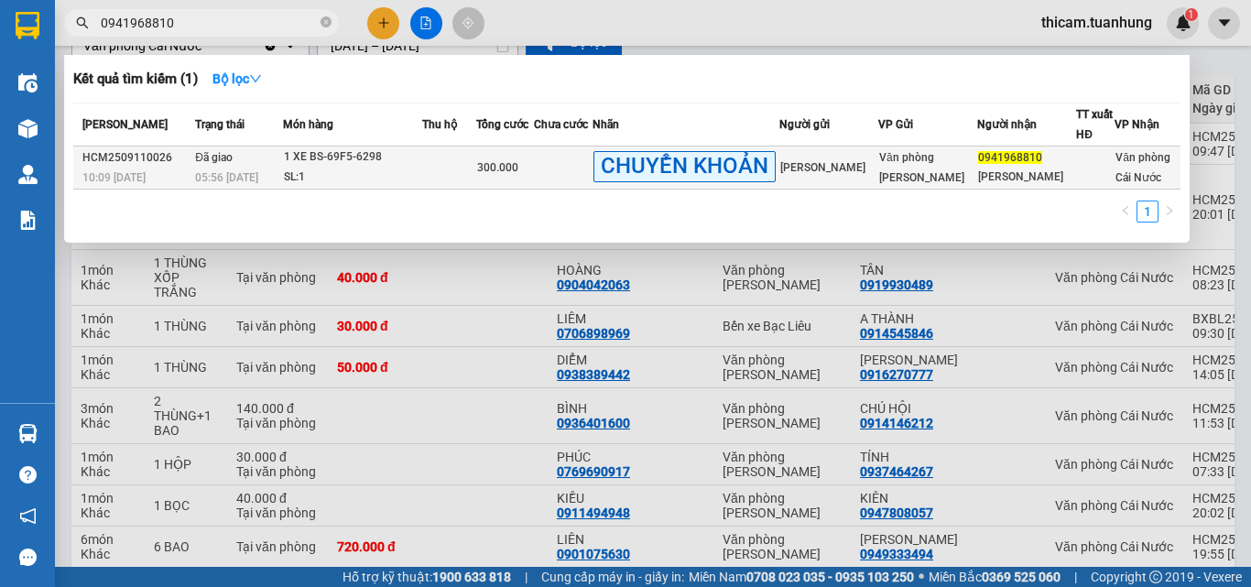
click at [592, 165] on td at bounding box center [563, 167] width 59 height 43
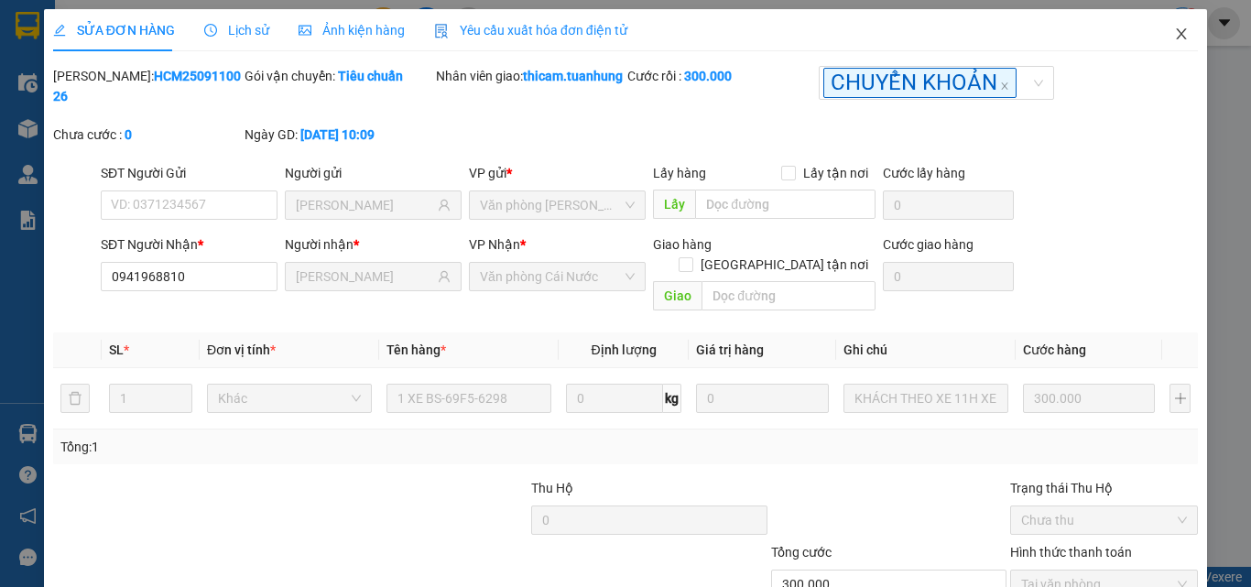
click at [1174, 33] on icon "close" at bounding box center [1181, 34] width 15 height 15
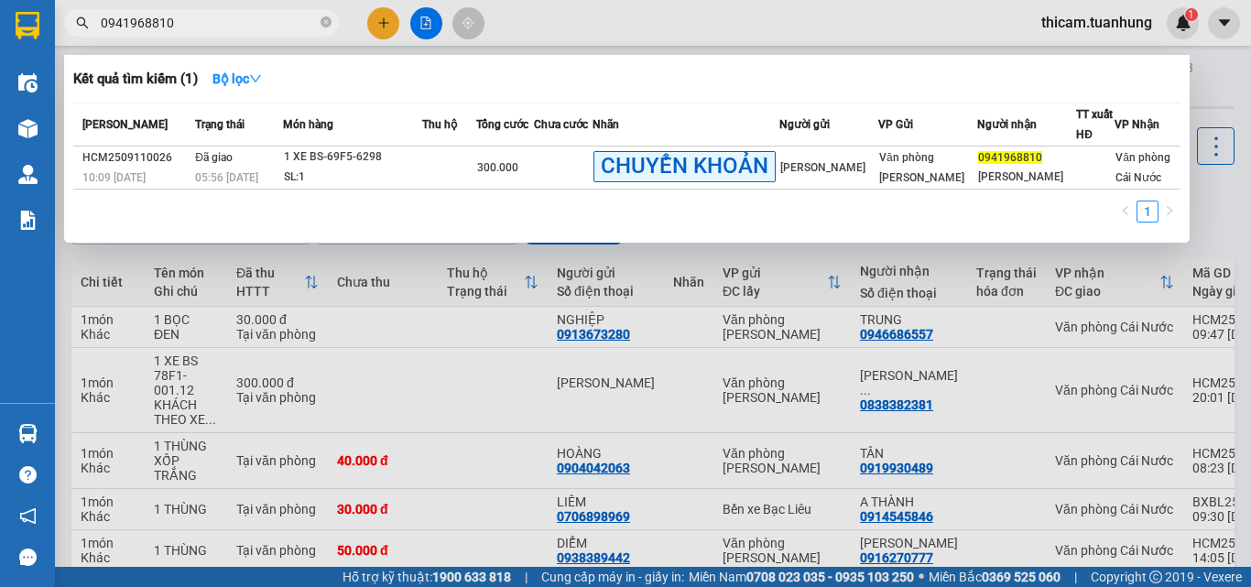
click at [260, 30] on input "0941968810" at bounding box center [209, 23] width 216 height 20
type input "0"
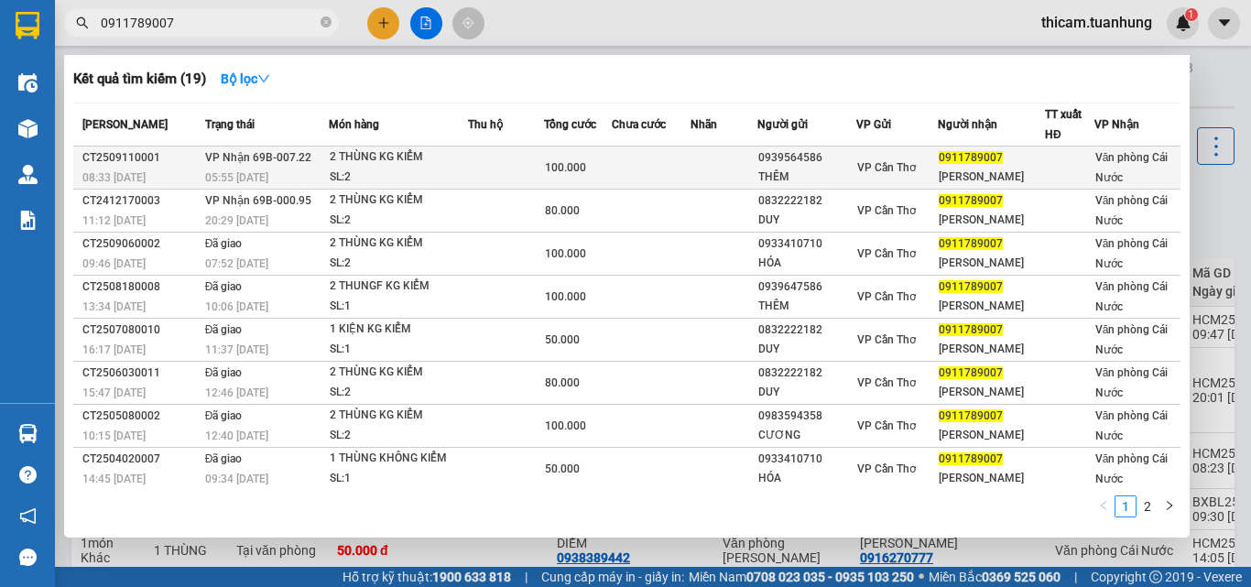
type input "0911789007"
click at [1014, 177] on div "HOÀNG ANH" at bounding box center [990, 177] width 105 height 19
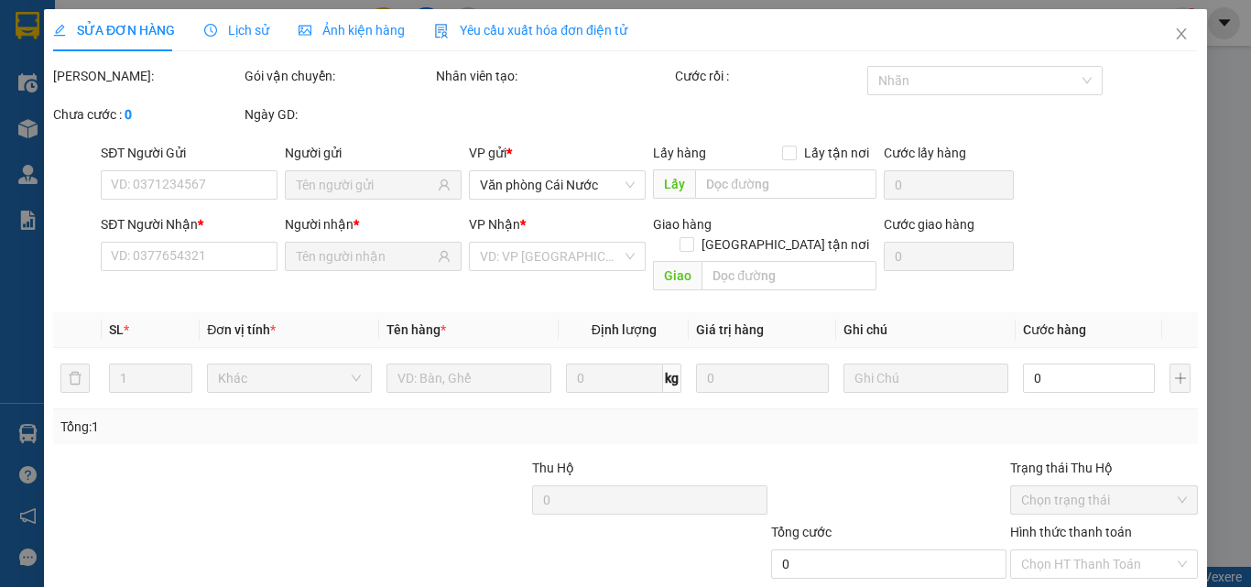
type input "0939564586"
type input "THÊM"
type input "0911789007"
type input "HOÀNG ANH"
type input "100.000"
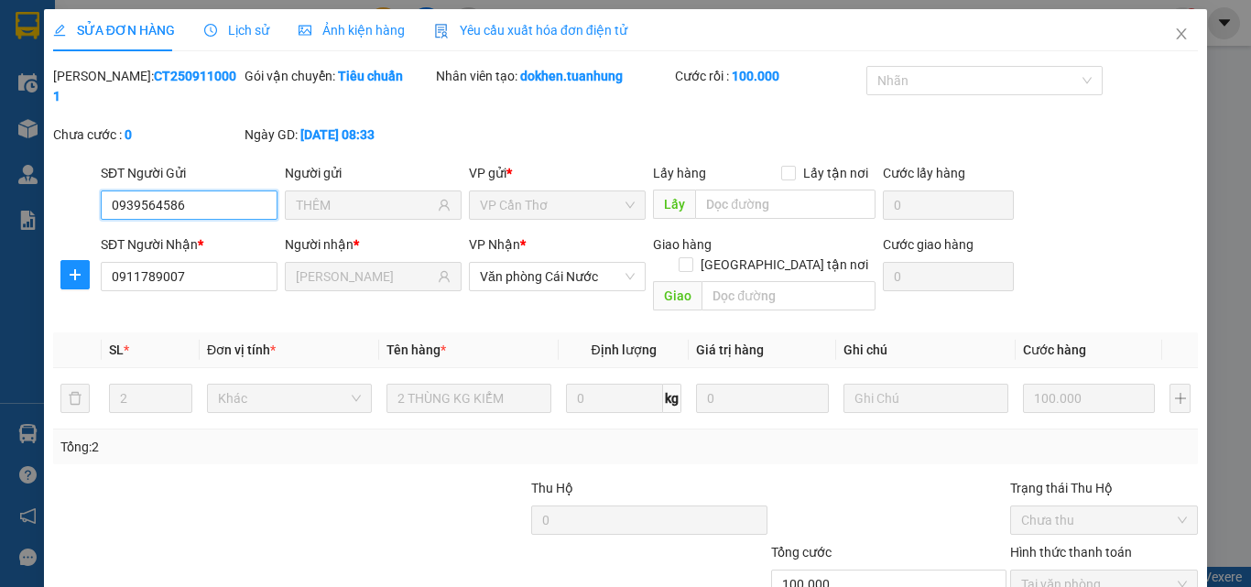
scroll to position [94, 0]
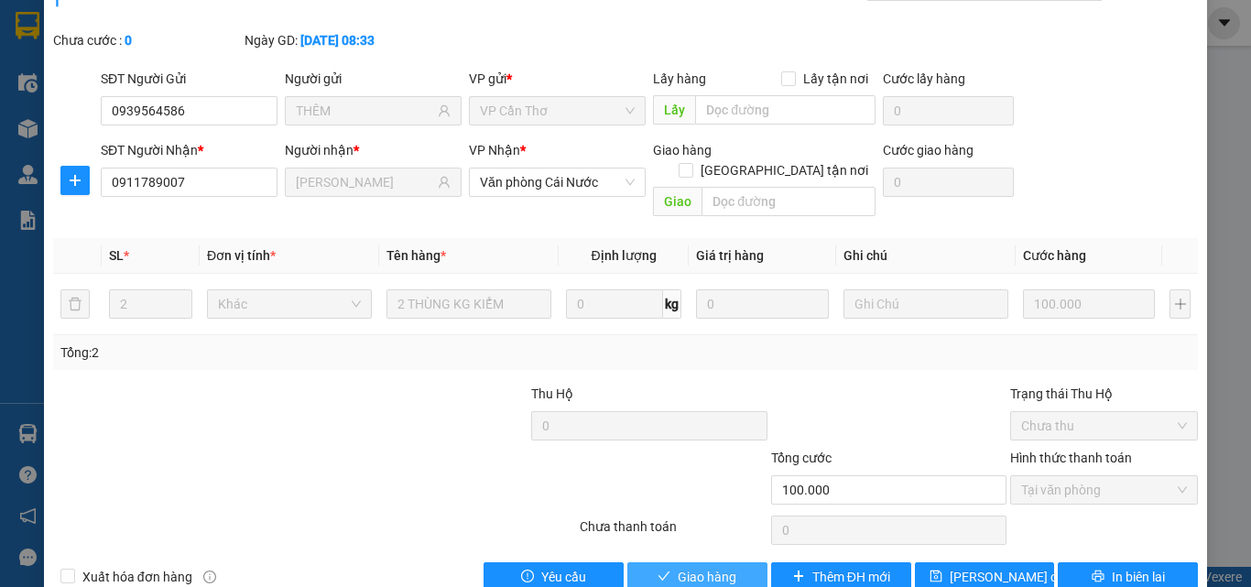
click at [683, 567] on span "Giao hàng" at bounding box center [706, 577] width 59 height 20
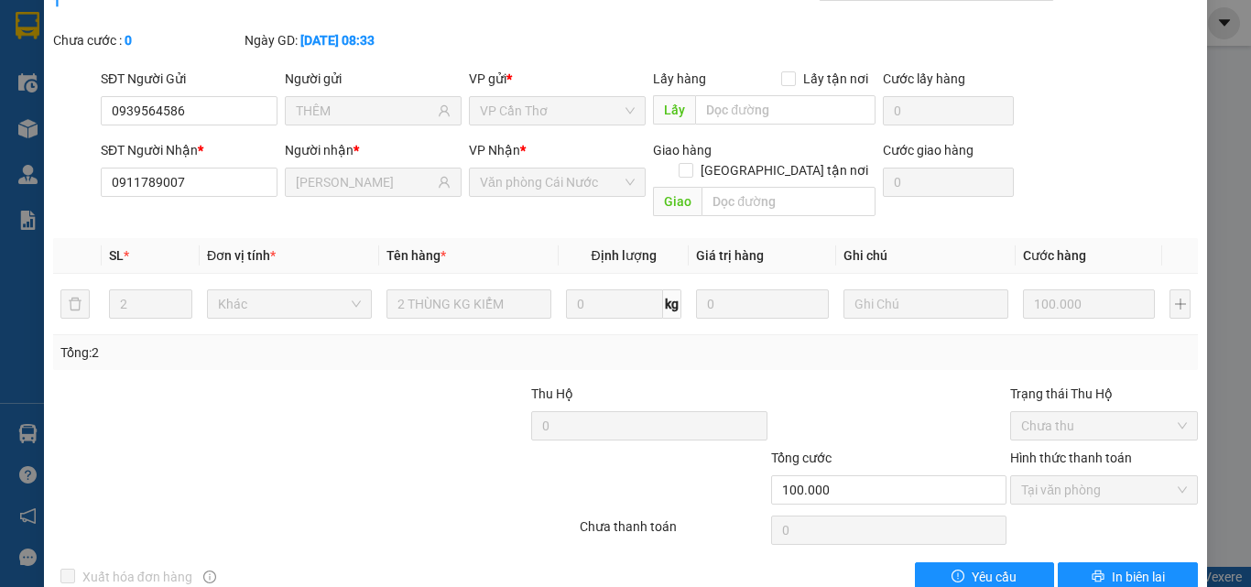
scroll to position [0, 0]
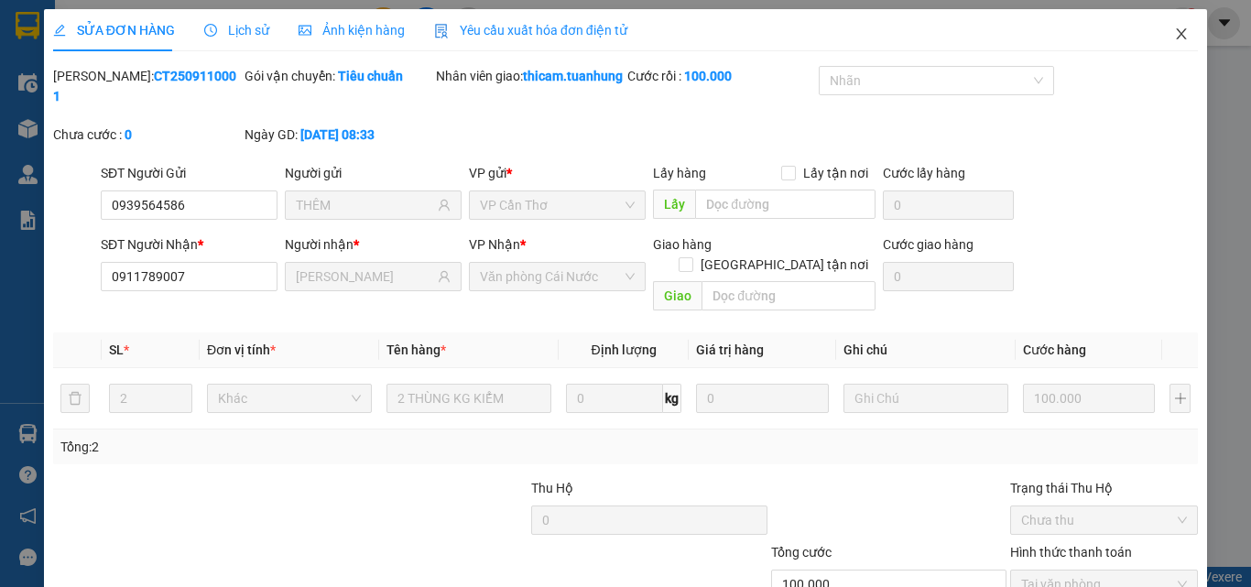
click at [1174, 28] on icon "close" at bounding box center [1181, 34] width 15 height 15
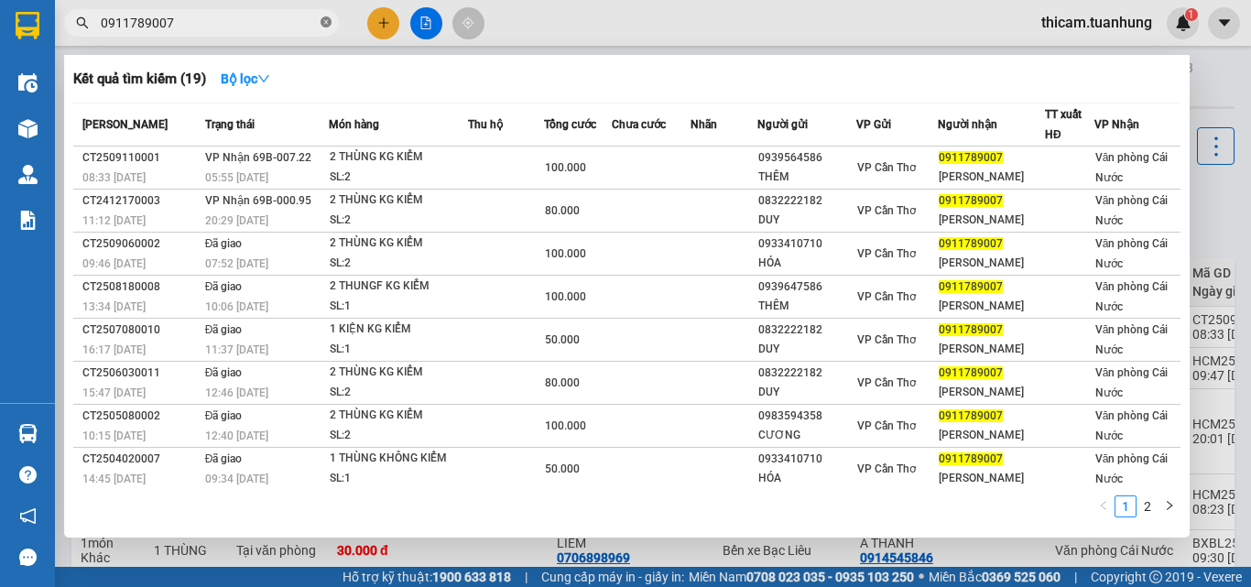
click at [325, 21] on icon "close-circle" at bounding box center [325, 21] width 11 height 11
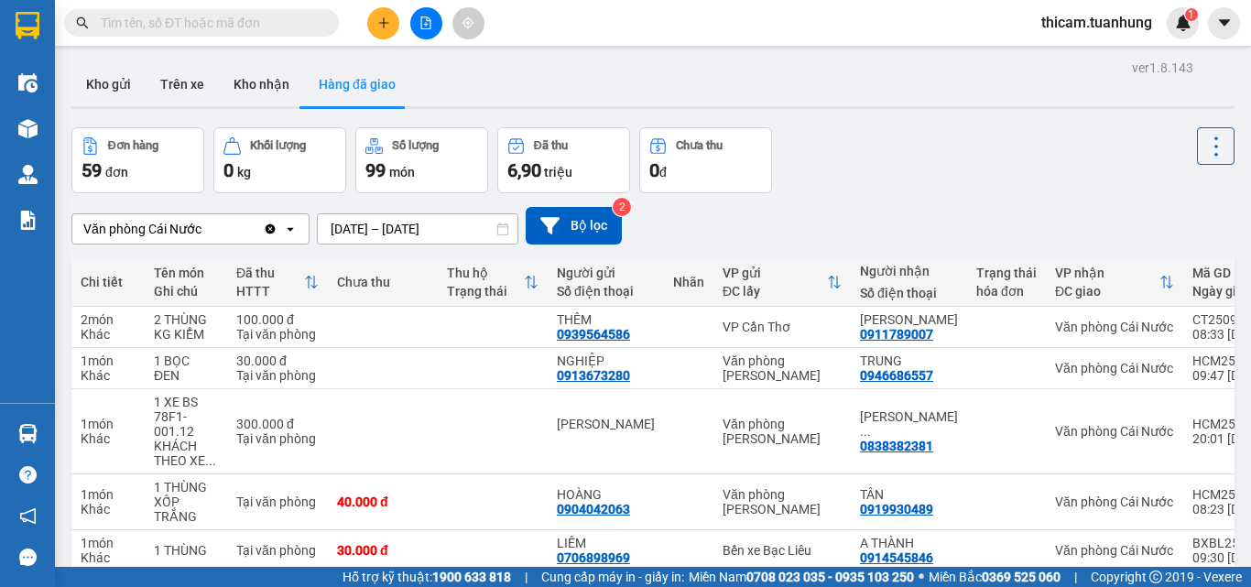
click at [281, 28] on input "text" at bounding box center [209, 23] width 216 height 20
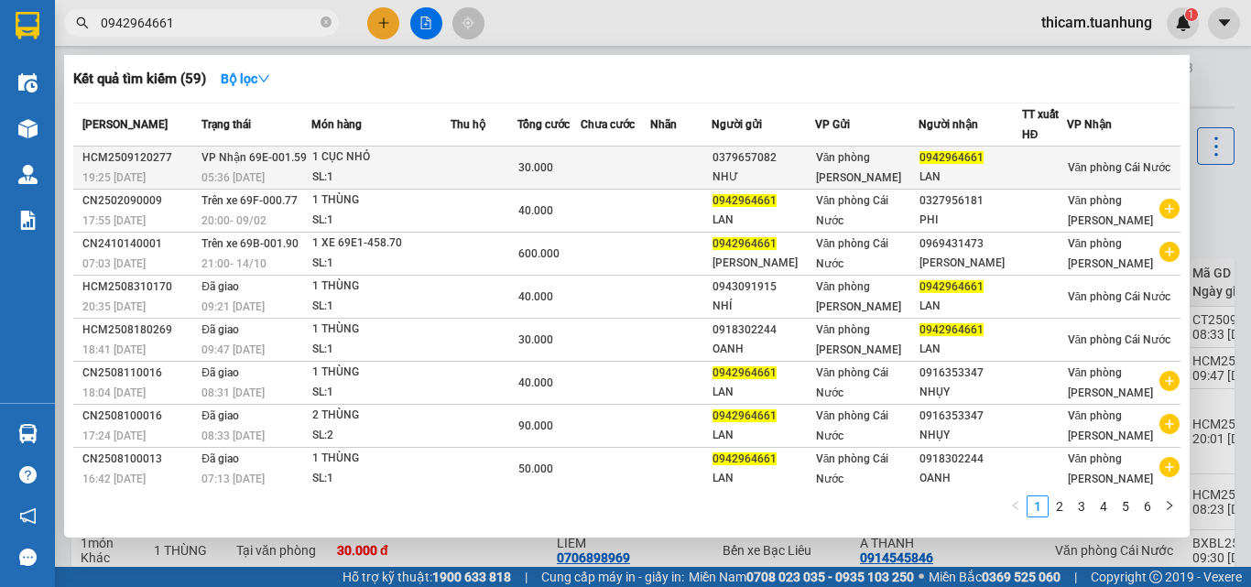
type input "0942964661"
click at [782, 158] on div "0379657082" at bounding box center [763, 157] width 102 height 19
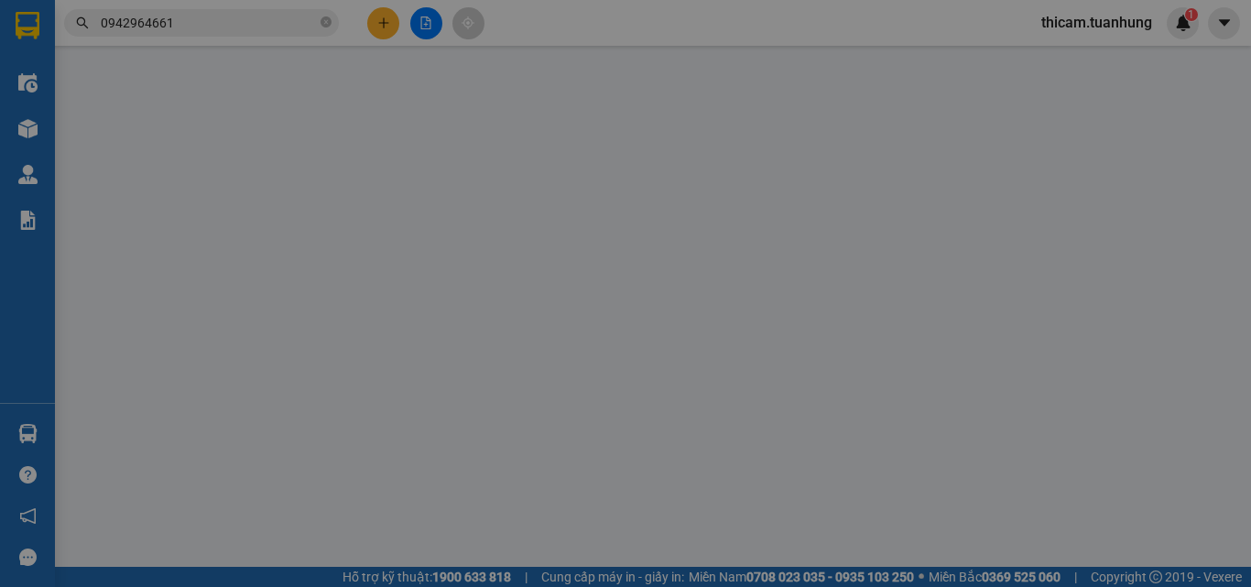
type input "0379657082"
type input "NHƯ"
type input "0942964661"
type input "LAN"
type input "30.000"
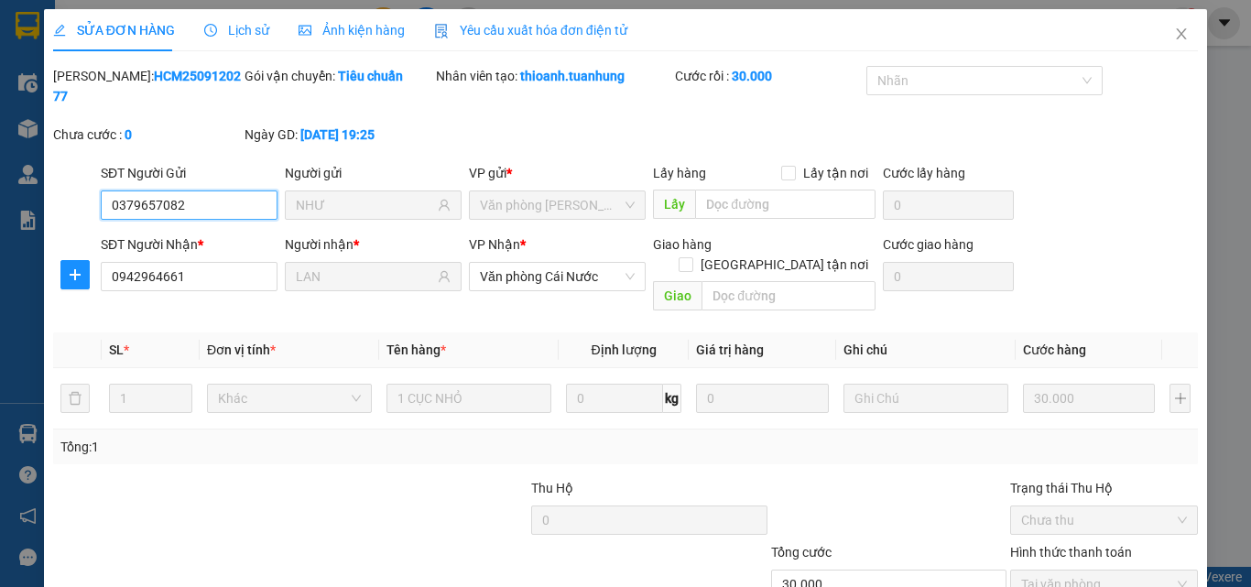
scroll to position [94, 0]
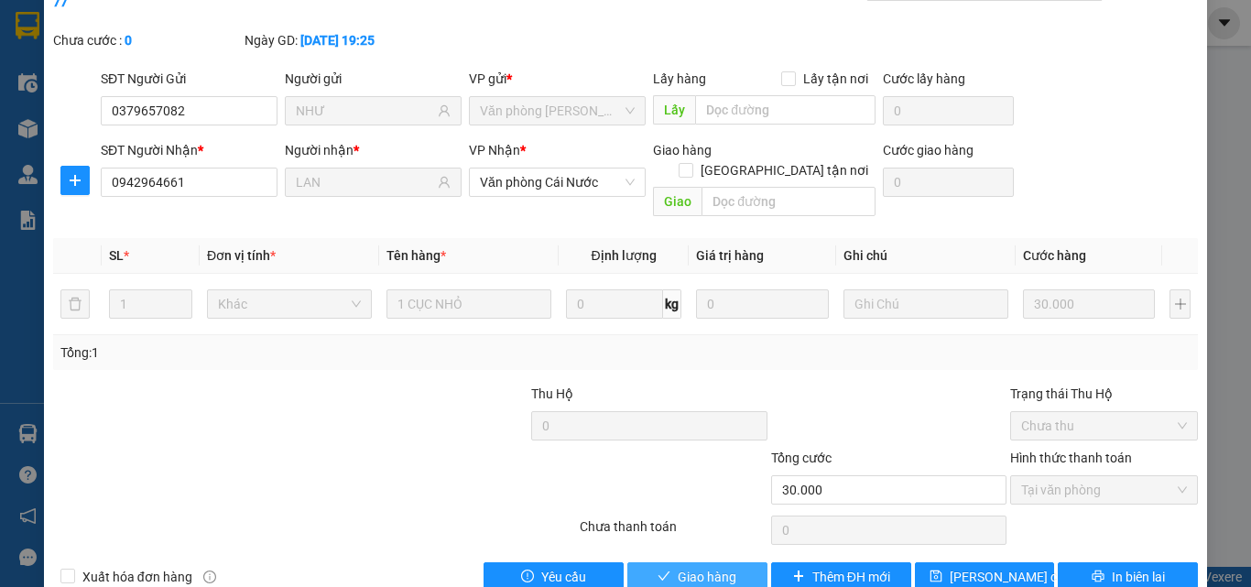
click at [735, 562] on button "Giao hàng" at bounding box center [697, 576] width 140 height 29
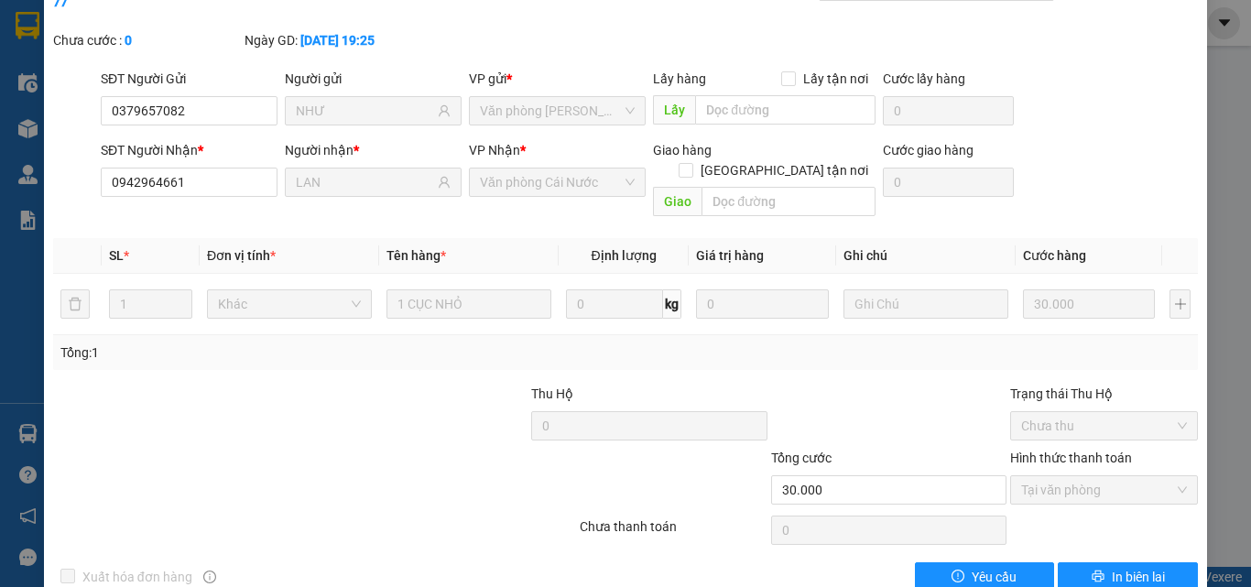
scroll to position [0, 0]
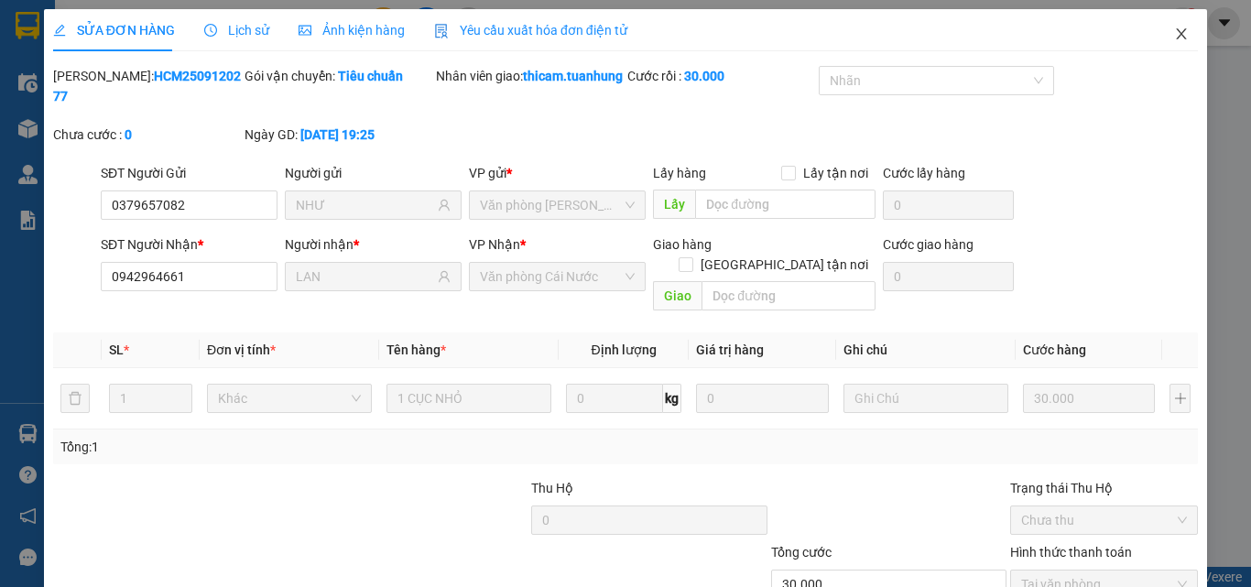
click at [1174, 32] on icon "close" at bounding box center [1181, 34] width 15 height 15
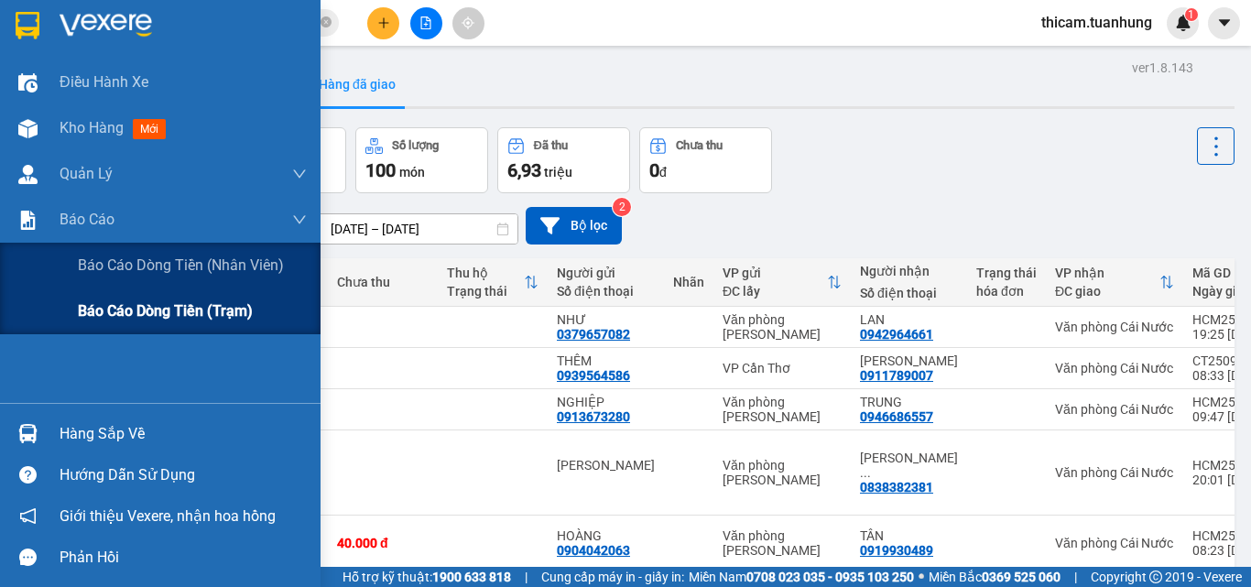
click at [83, 304] on span "Báo cáo dòng tiền (trạm)" at bounding box center [165, 310] width 175 height 23
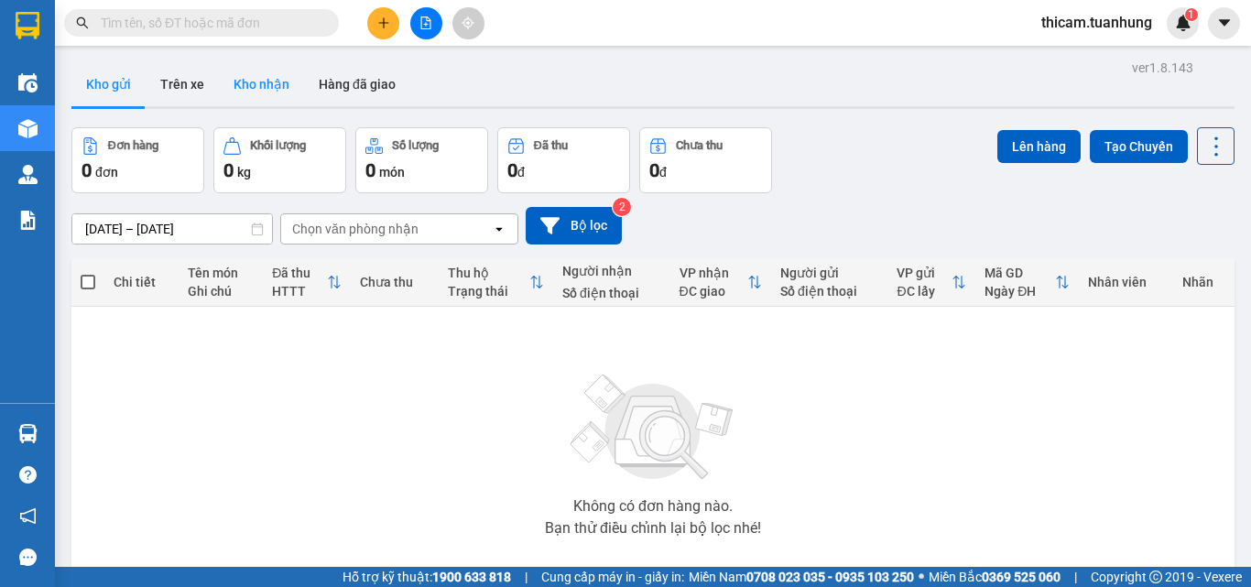
click at [273, 95] on button "Kho nhận" at bounding box center [261, 84] width 85 height 44
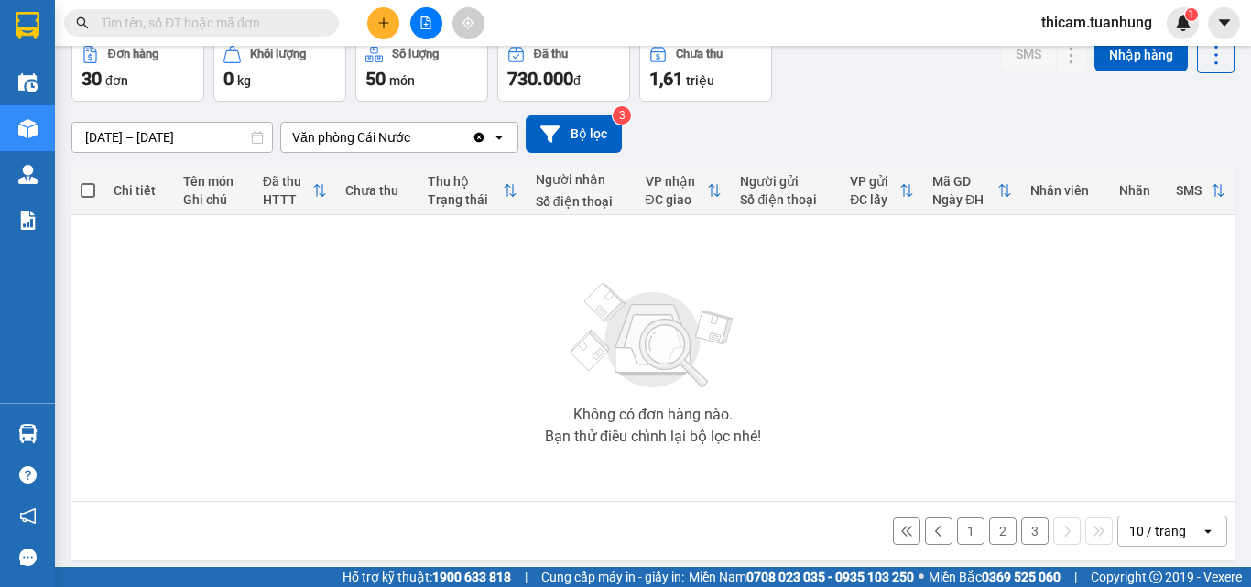
scroll to position [102, 0]
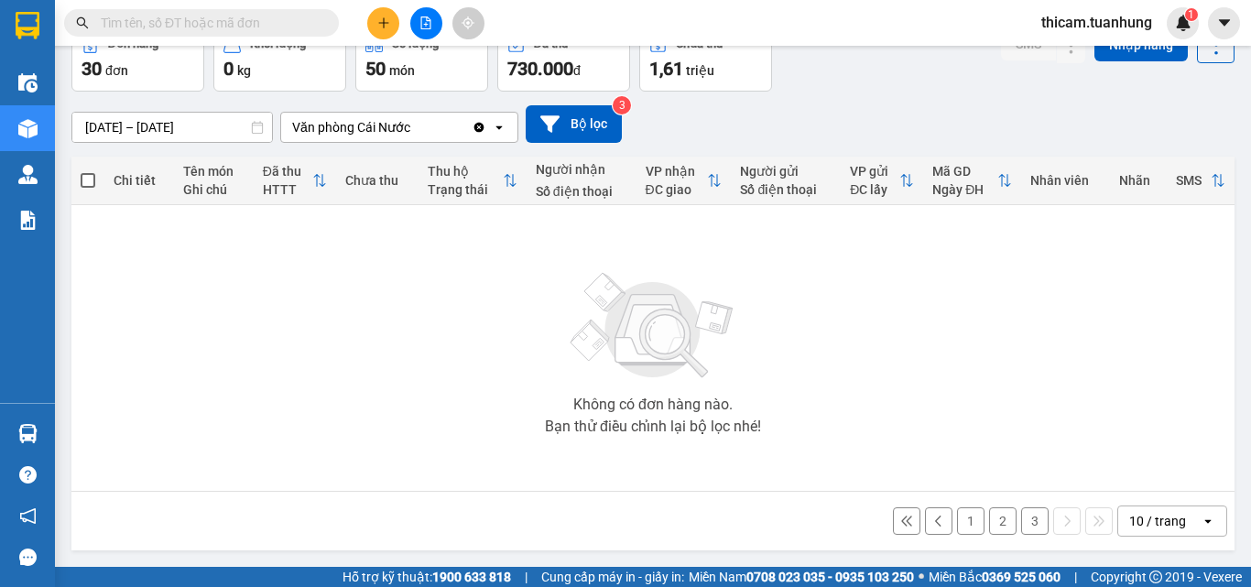
click at [957, 525] on button "1" at bounding box center [970, 520] width 27 height 27
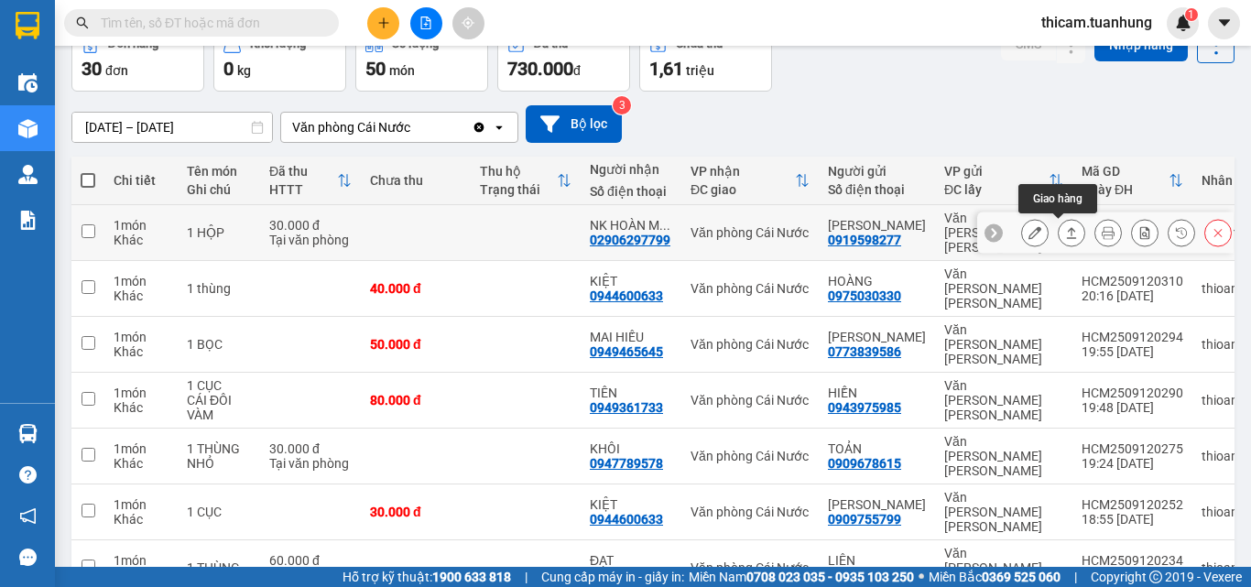
click at [1065, 231] on icon at bounding box center [1071, 232] width 13 height 13
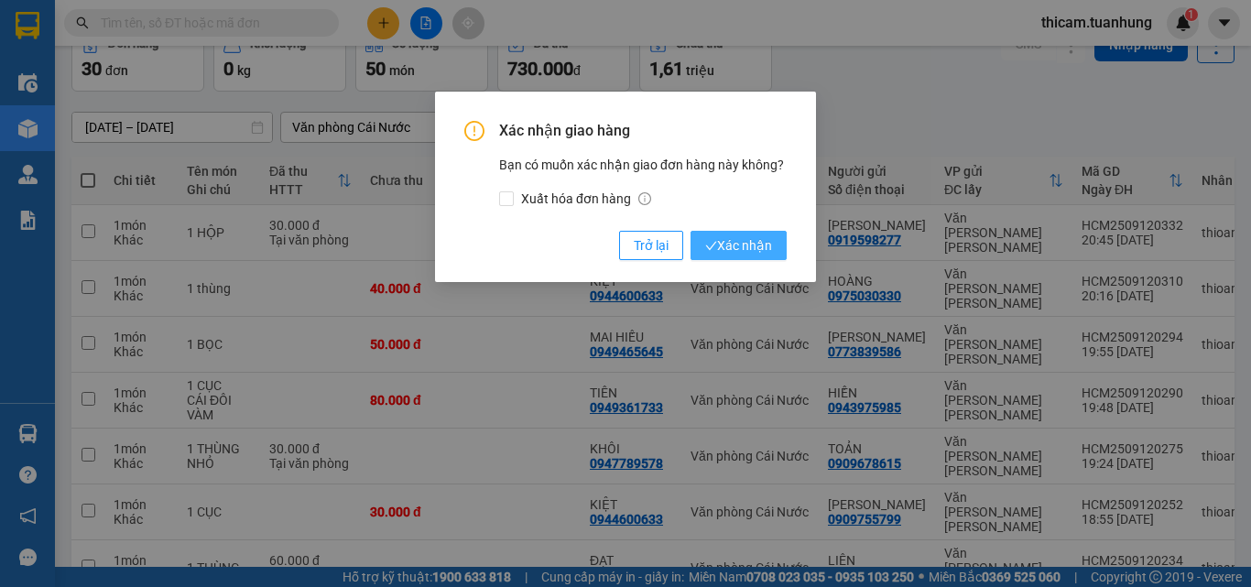
click at [764, 248] on span "Xác nhận" at bounding box center [738, 245] width 67 height 20
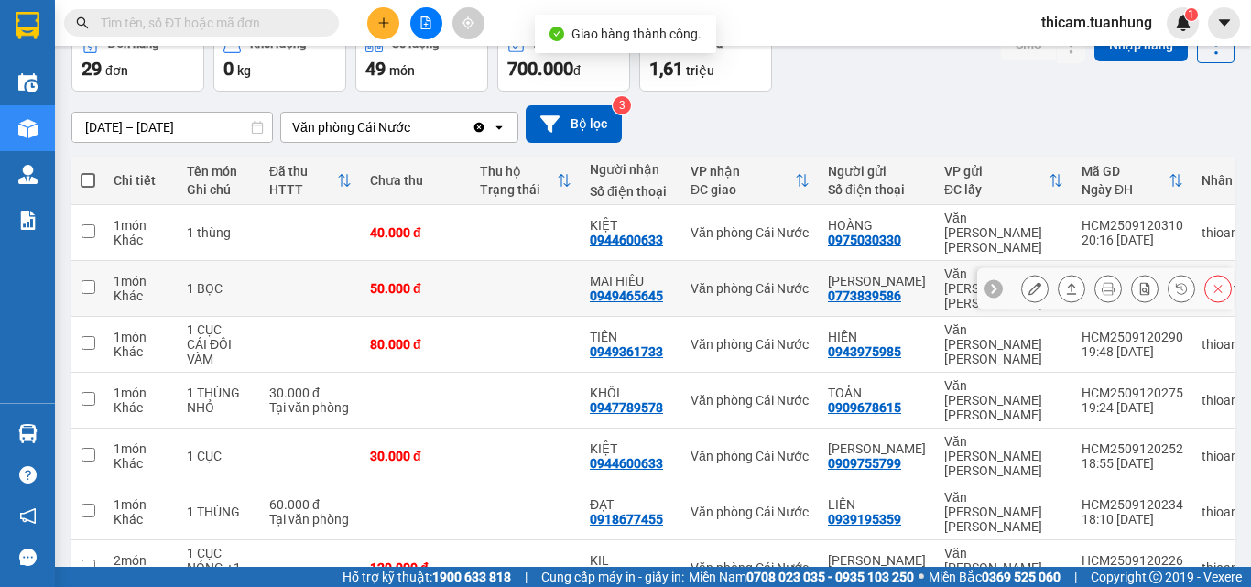
scroll to position [278, 0]
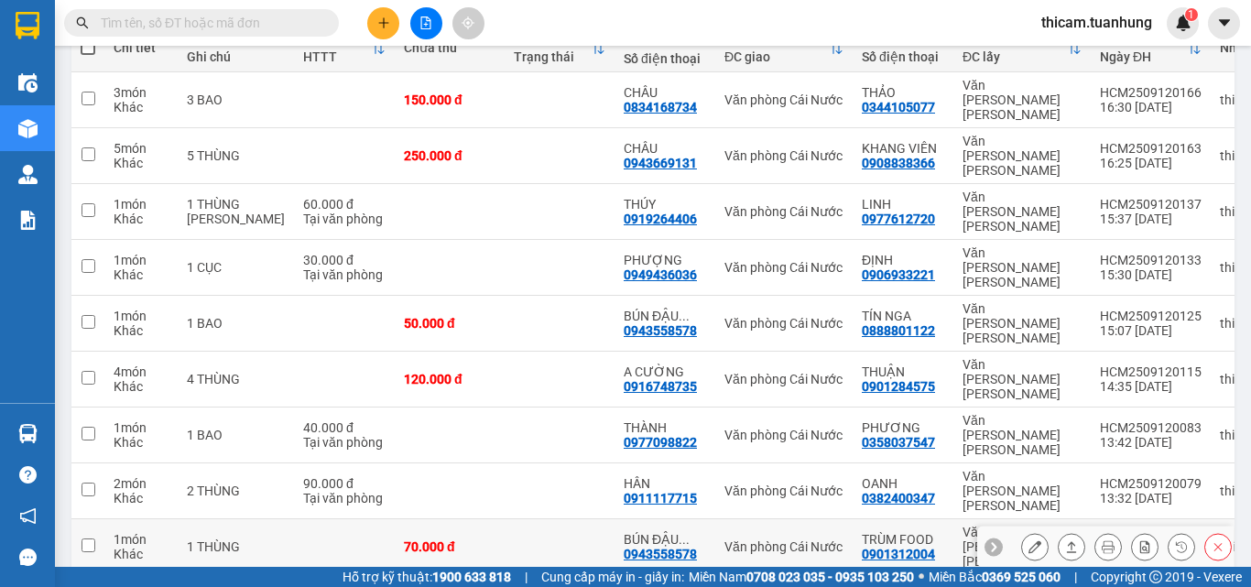
scroll to position [0, 0]
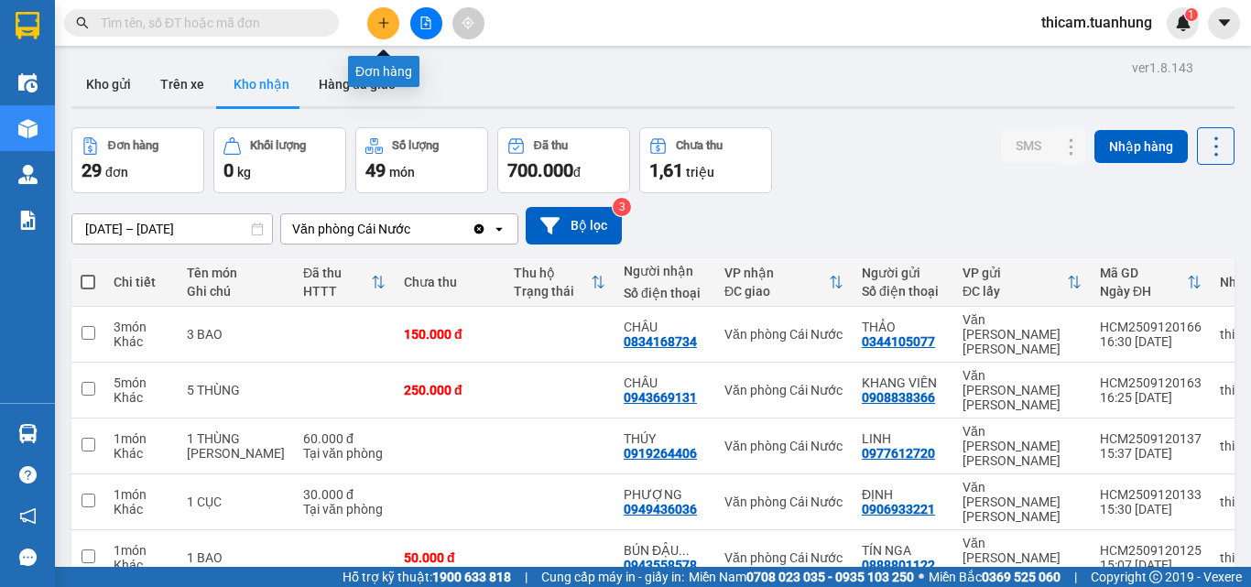
click at [382, 27] on icon "plus" at bounding box center [383, 22] width 13 height 13
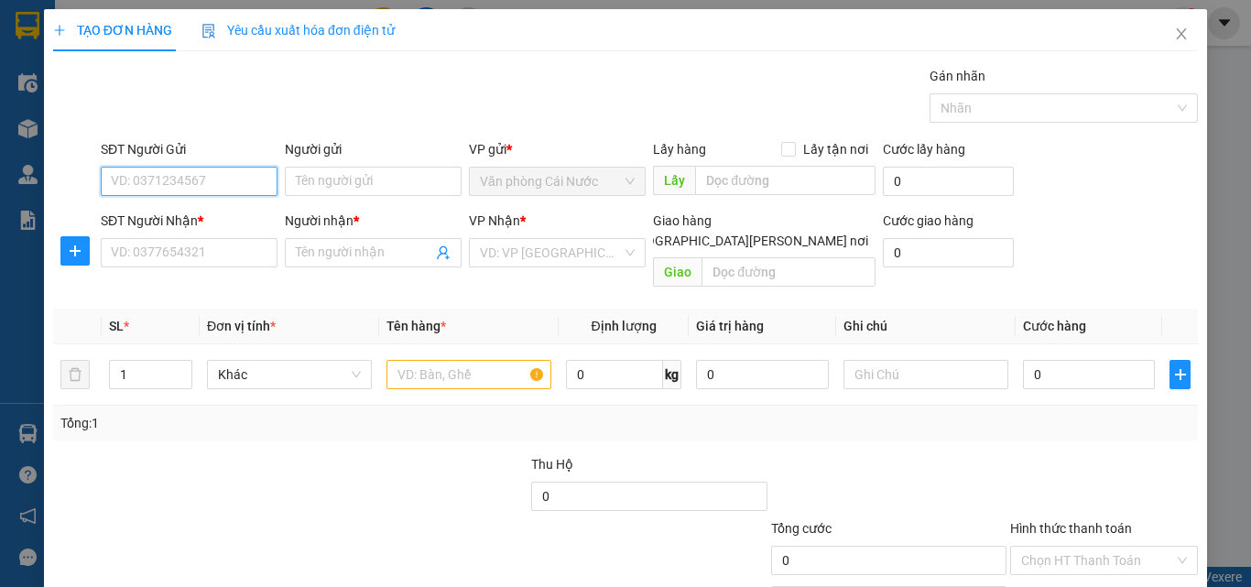
click at [191, 189] on input "SĐT Người Gửi" at bounding box center [189, 181] width 177 height 29
type input "0919455708"
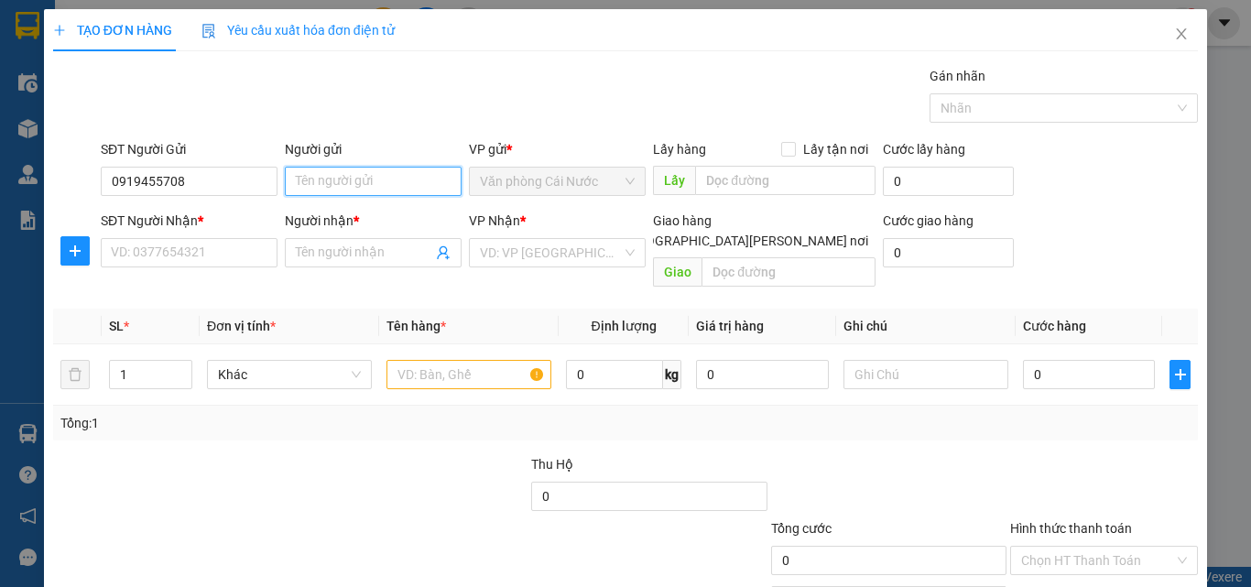
click at [340, 185] on input "Người gửi" at bounding box center [373, 181] width 177 height 29
type input "NGÔ TÙNG CHÂU"
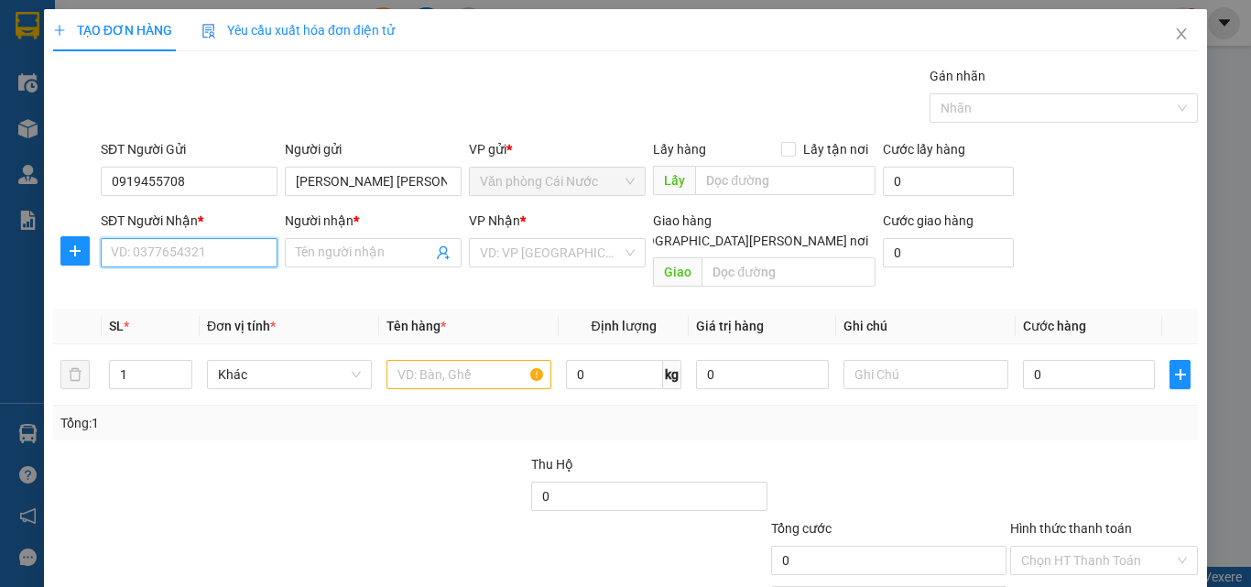
click at [229, 249] on input "SĐT Người Nhận *" at bounding box center [189, 252] width 177 height 29
type input "0919455708"
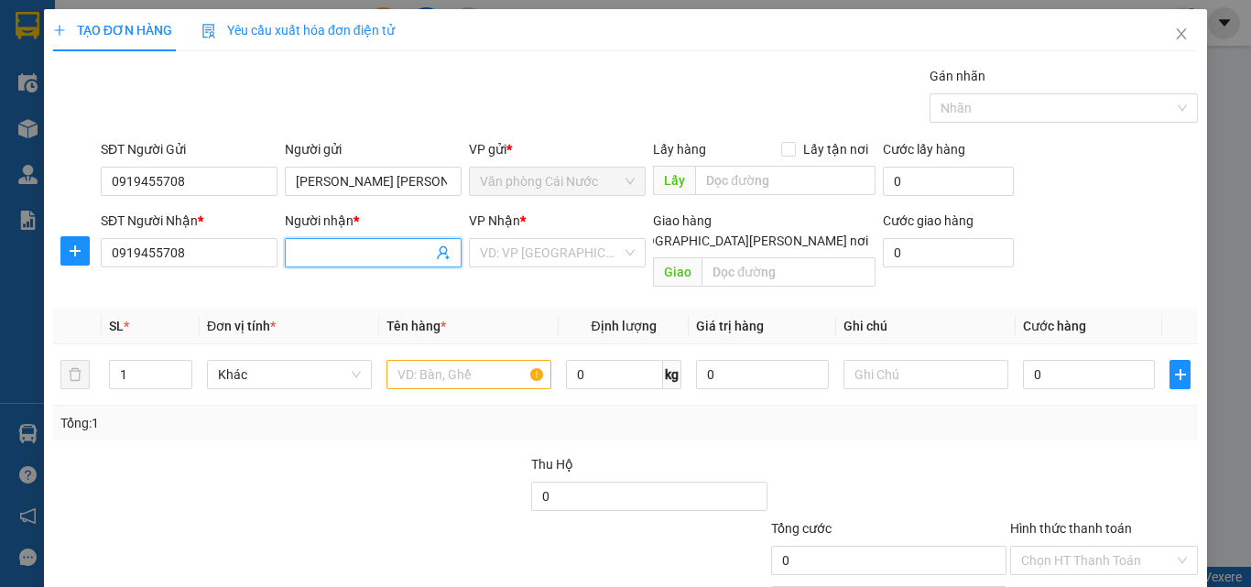
click at [336, 249] on input "Người nhận *" at bounding box center [364, 253] width 136 height 20
type input "NGÔ TÙNG CHÂU"
click at [533, 253] on input "search" at bounding box center [551, 252] width 142 height 27
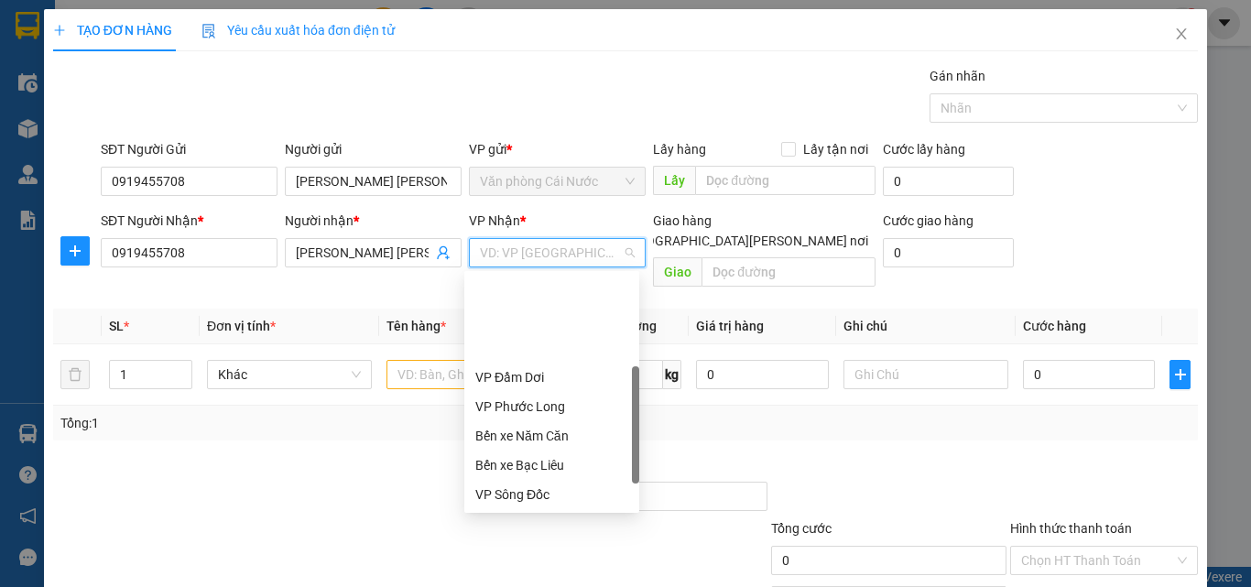
scroll to position [92, 0]
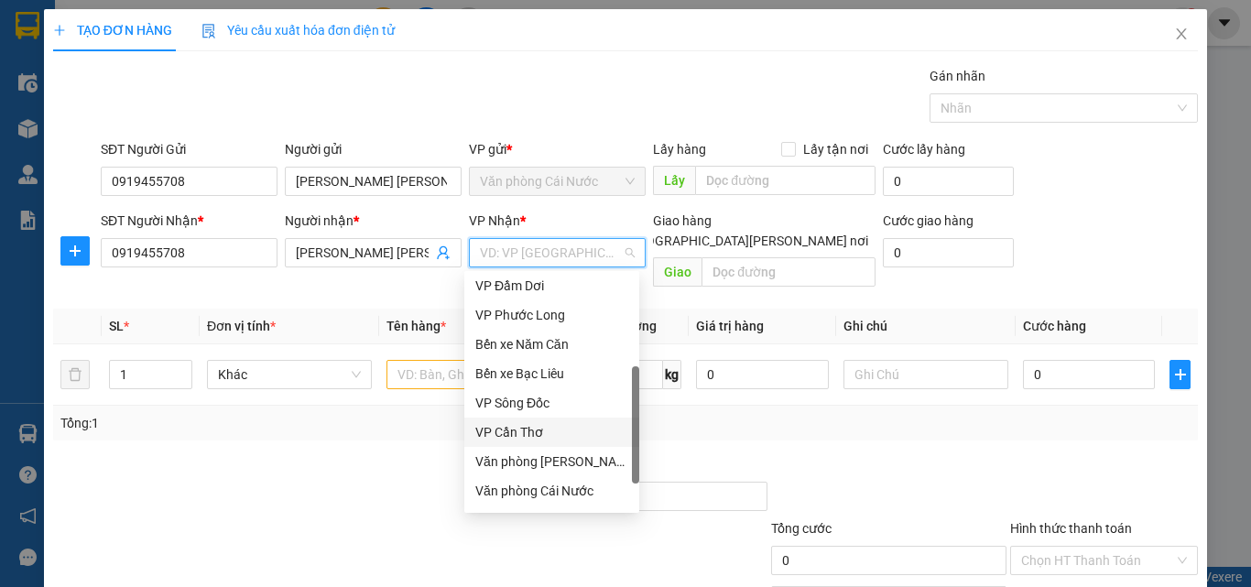
click at [520, 430] on div "VP Cần Thơ" at bounding box center [551, 432] width 153 height 20
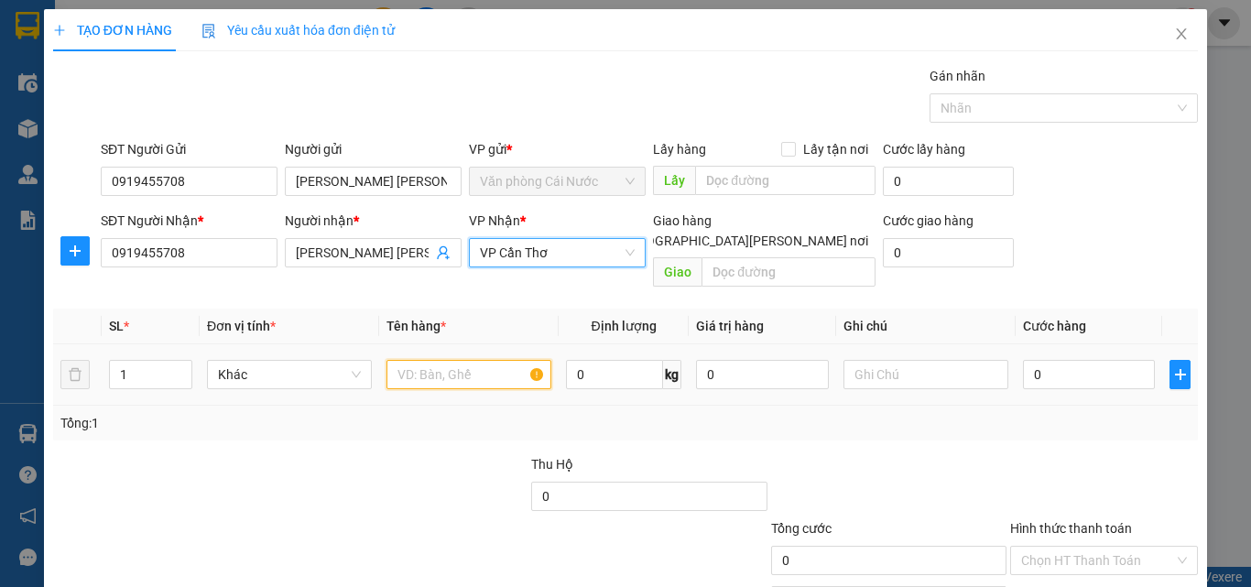
click at [439, 363] on input "text" at bounding box center [468, 374] width 165 height 29
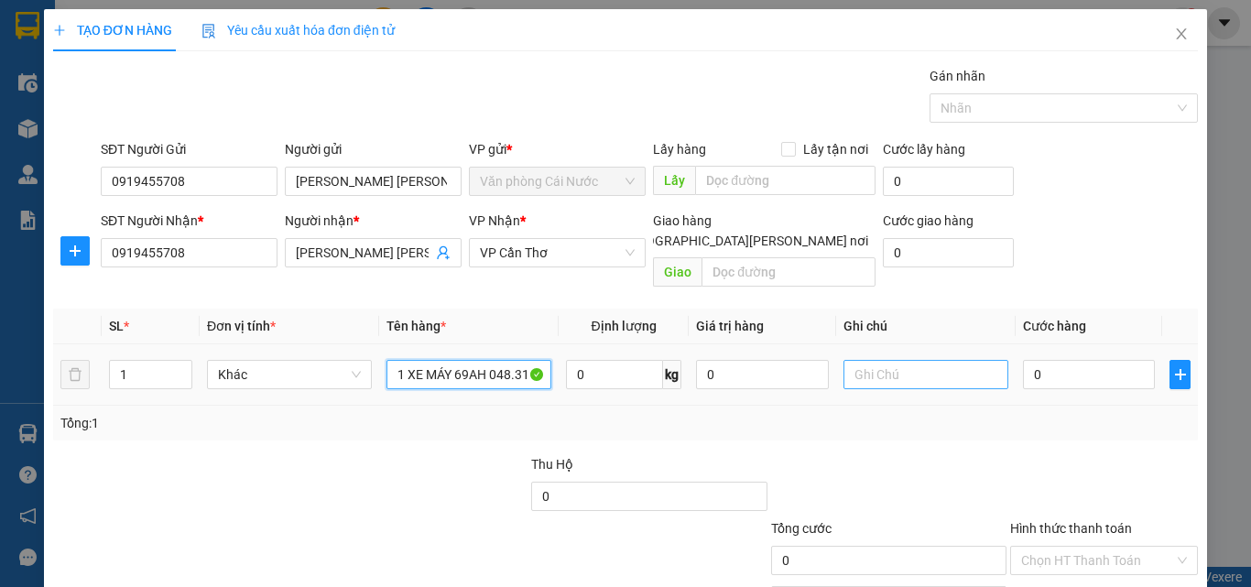
type input "1 XE MÁY 69AH 048.31"
click at [911, 360] on input "text" at bounding box center [925, 374] width 165 height 29
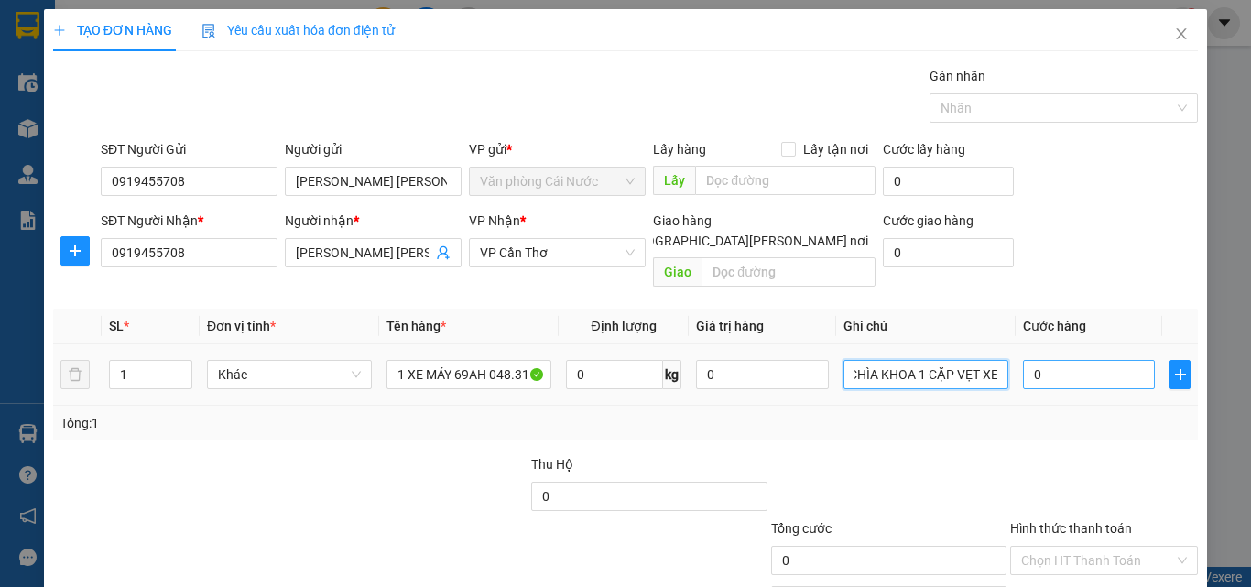
type input "1 CHÌA KHOA 1 CẶP VẸT XE"
click at [1080, 360] on input "0" at bounding box center [1089, 374] width 132 height 29
type input "3"
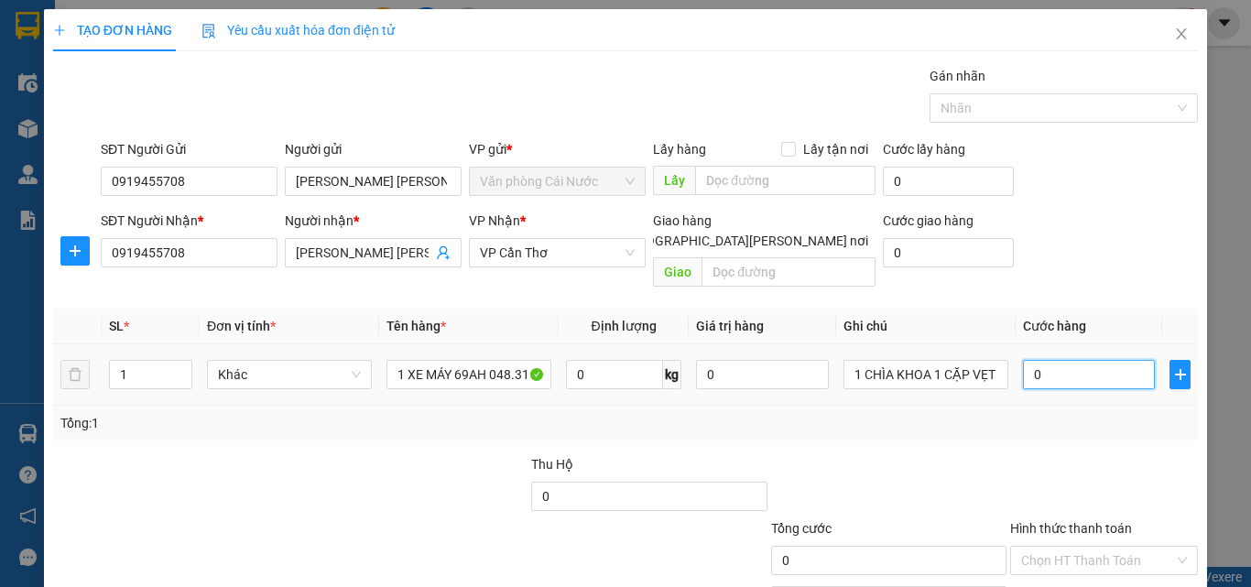
type input "3"
type input "30"
type input "300"
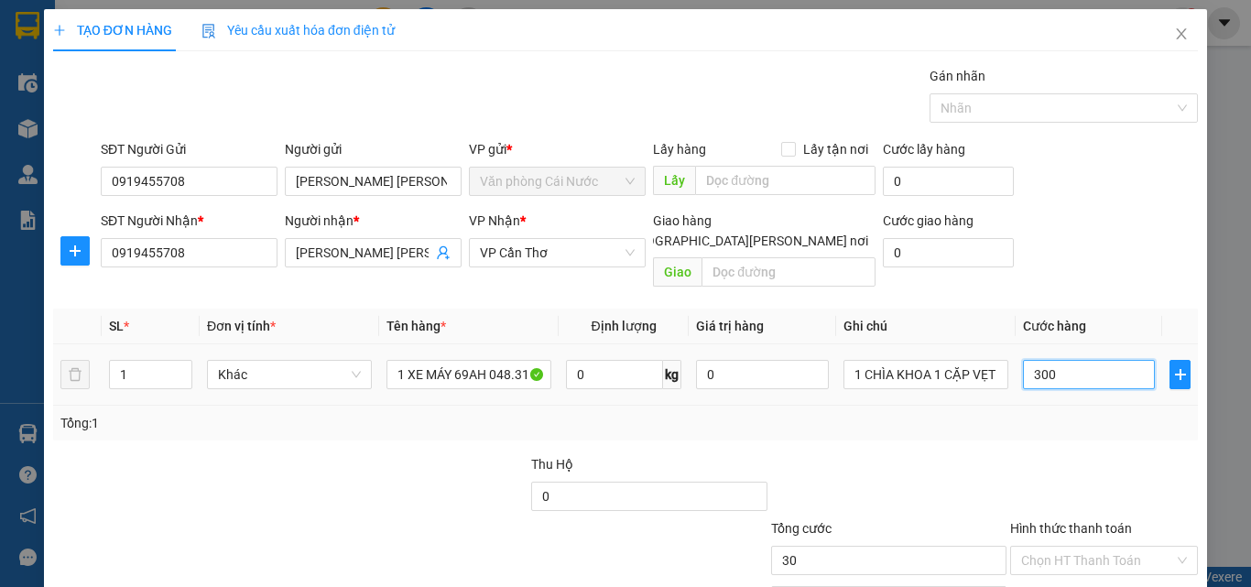
type input "300"
type input "300.000"
click at [1082, 413] on div "Tổng: 1" at bounding box center [625, 423] width 1130 height 20
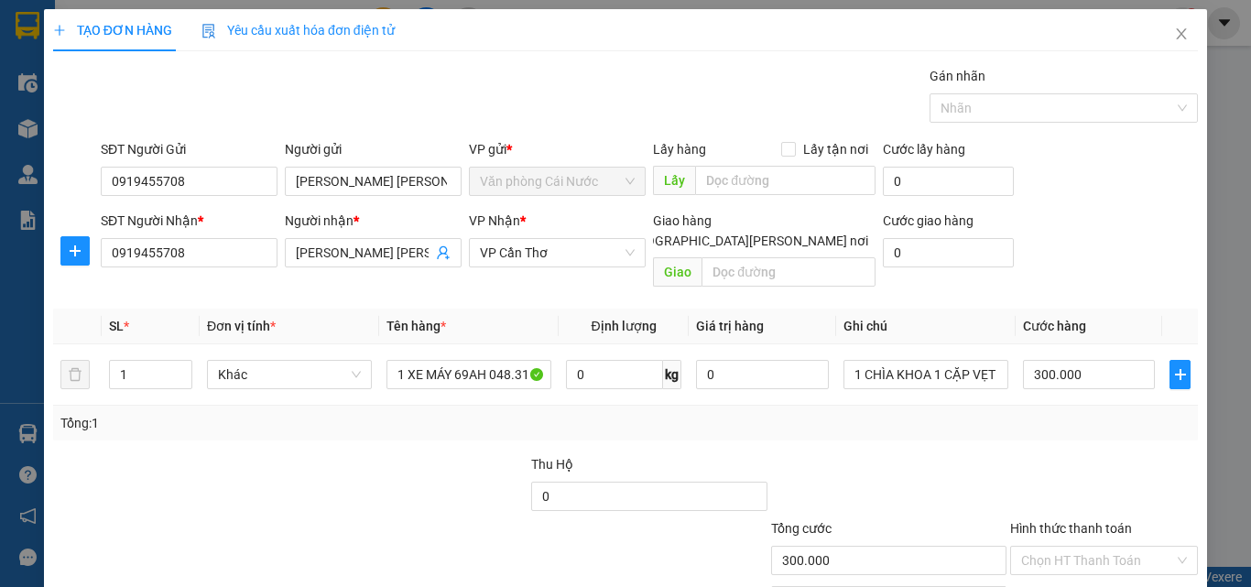
scroll to position [91, 0]
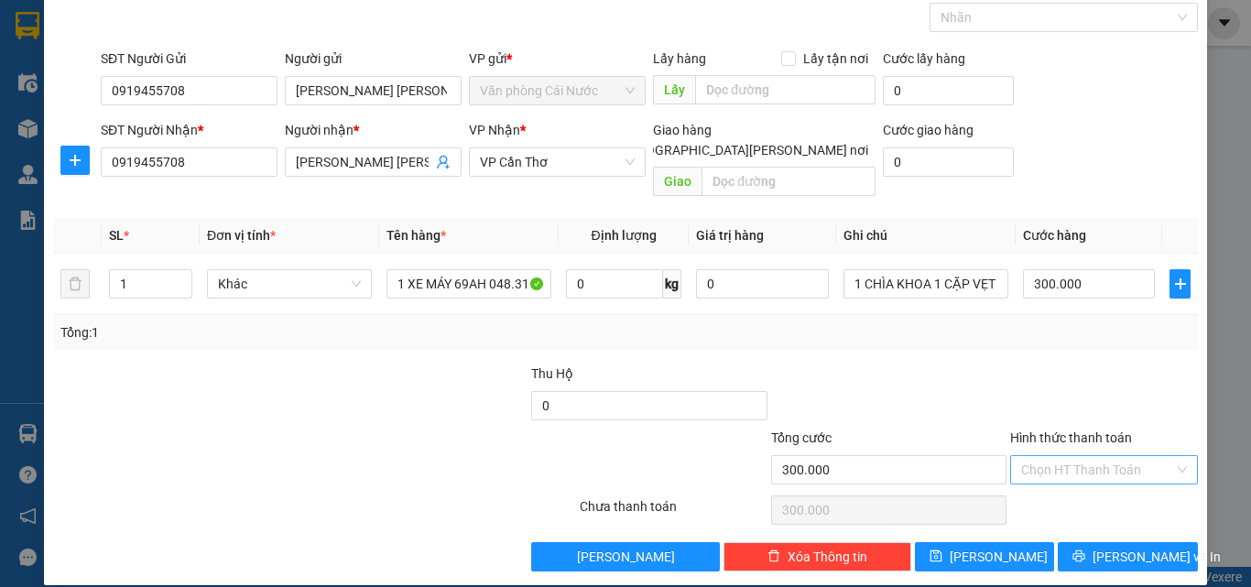
click at [1068, 456] on input "Hình thức thanh toán" at bounding box center [1097, 469] width 153 height 27
click at [1067, 488] on div "Tại văn phòng" at bounding box center [1093, 486] width 164 height 20
type input "0"
click at [1110, 547] on span "[PERSON_NAME] và In" at bounding box center [1156, 557] width 128 height 20
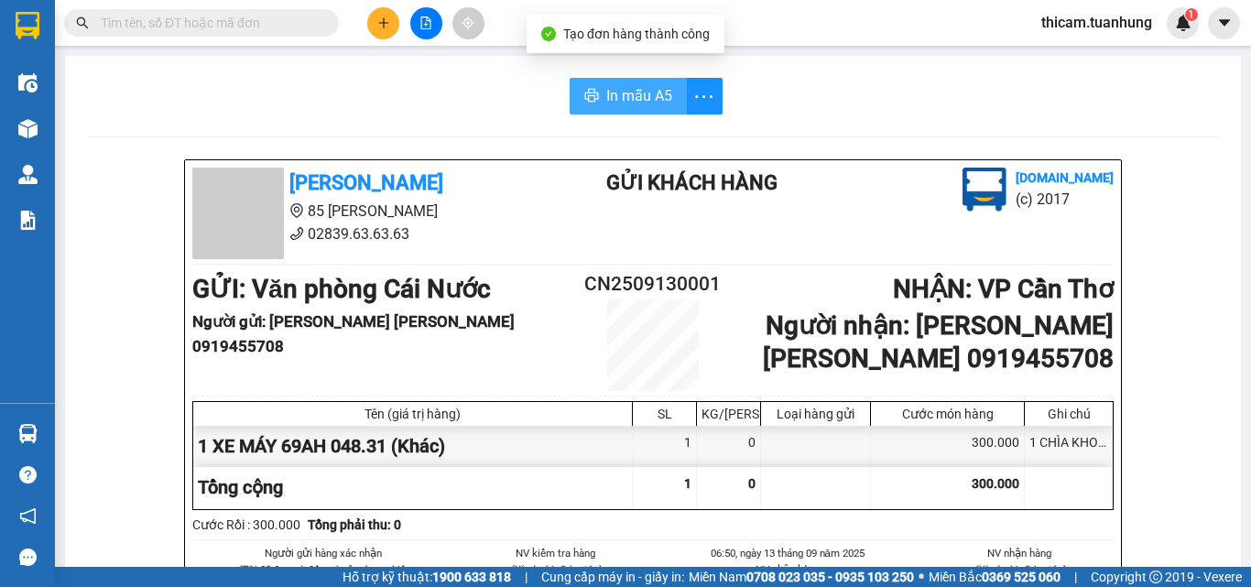
click at [608, 96] on span "In mẫu A5" at bounding box center [639, 95] width 66 height 23
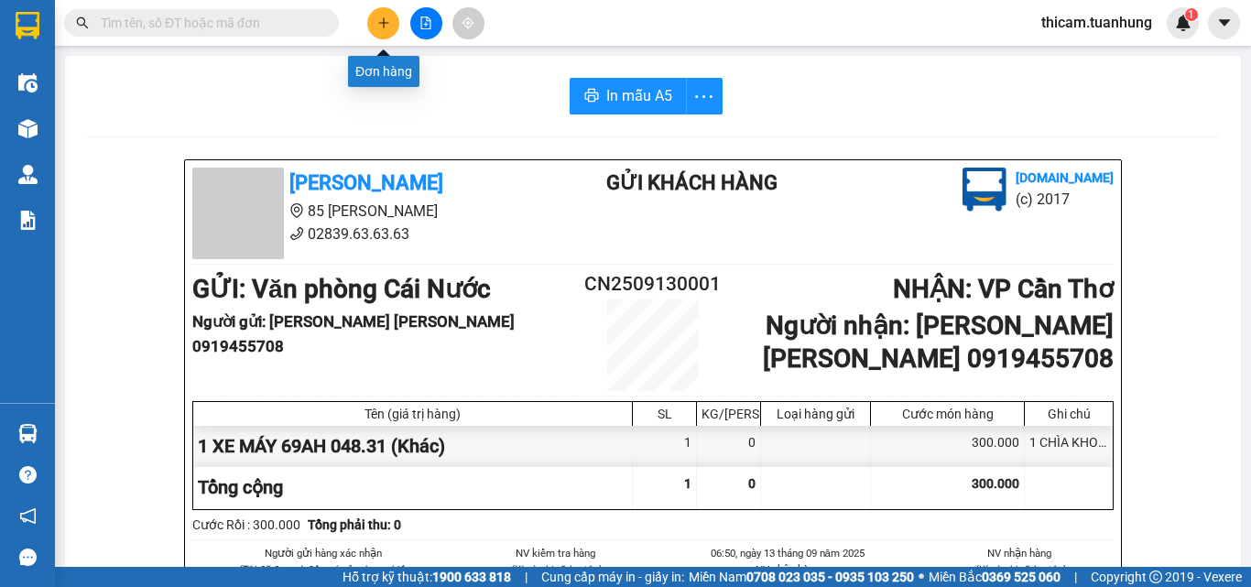
click at [383, 24] on icon "plus" at bounding box center [383, 22] width 13 height 13
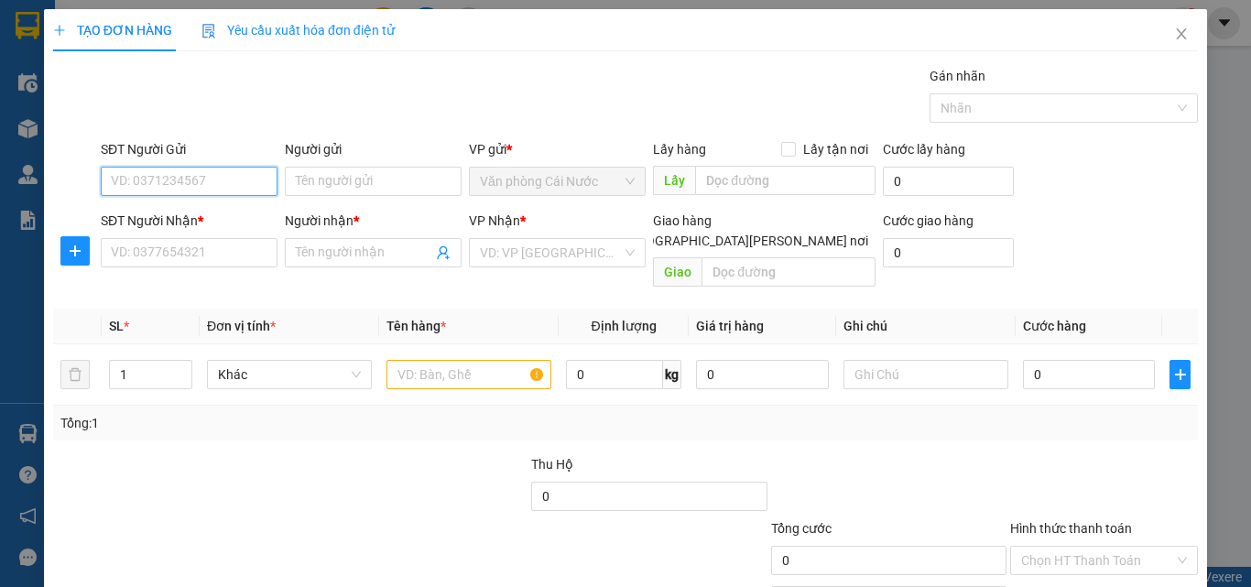
click at [224, 188] on input "SĐT Người Gửi" at bounding box center [189, 181] width 177 height 29
click at [161, 177] on input "SĐT Người Gửi" at bounding box center [189, 181] width 177 height 29
click at [1174, 35] on icon "close" at bounding box center [1181, 34] width 15 height 15
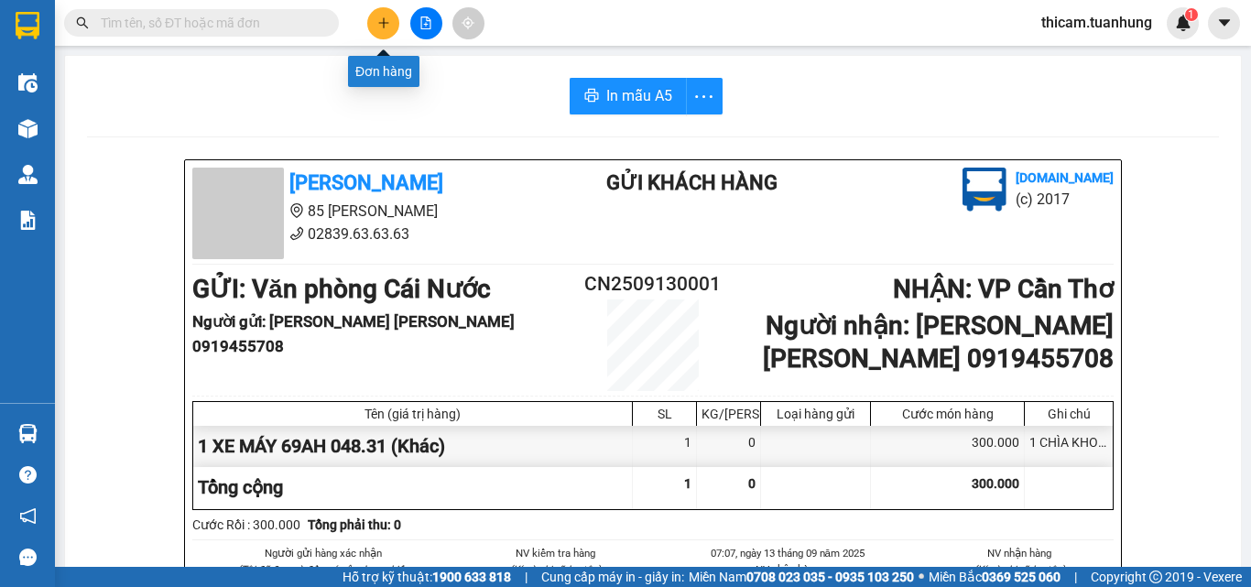
click at [387, 32] on button at bounding box center [383, 23] width 32 height 32
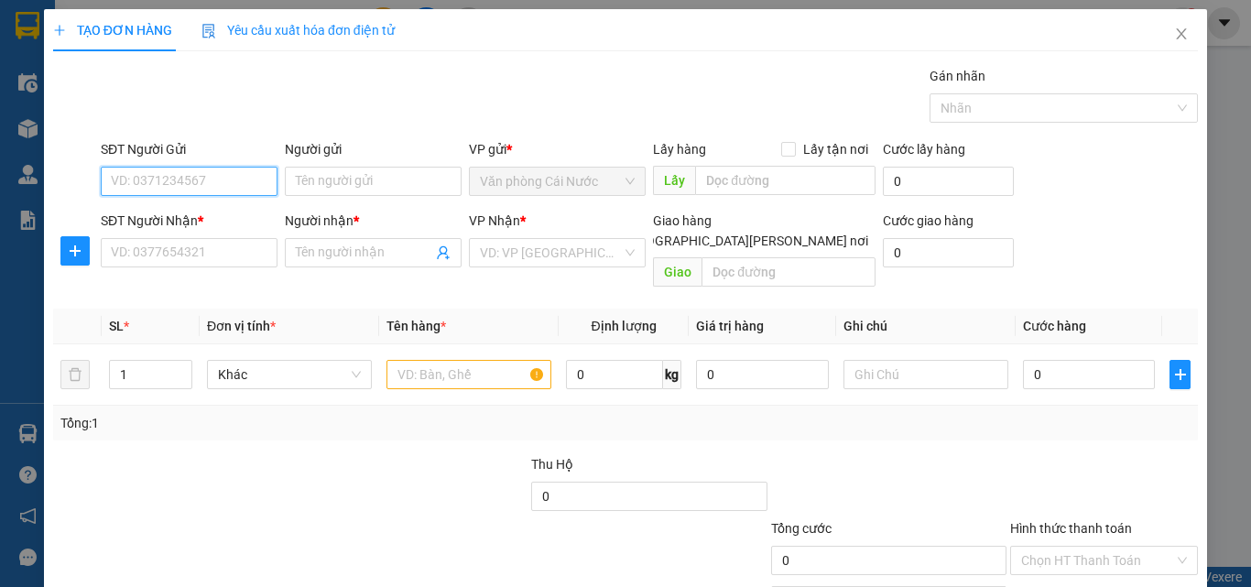
click at [193, 189] on input "SĐT Người Gửi" at bounding box center [189, 181] width 177 height 29
type input "0"
type input "0799212393"
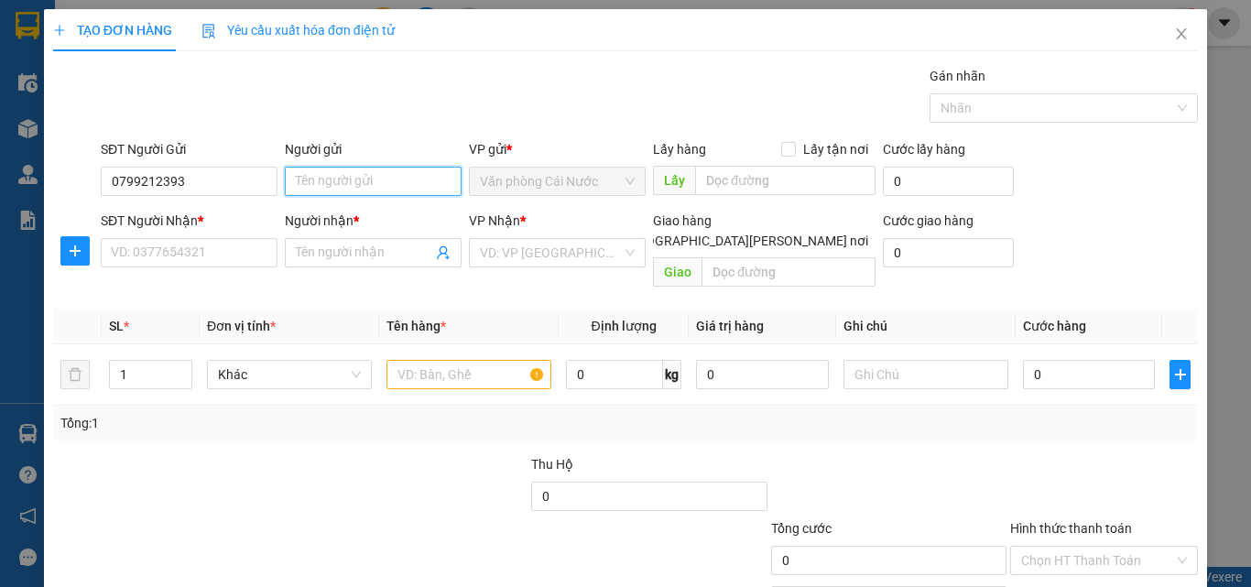
click at [402, 186] on input "Người gửi" at bounding box center [373, 181] width 177 height 29
click at [353, 190] on input "Người gửi" at bounding box center [373, 181] width 177 height 29
type input "TIÊU TUẤN AN"
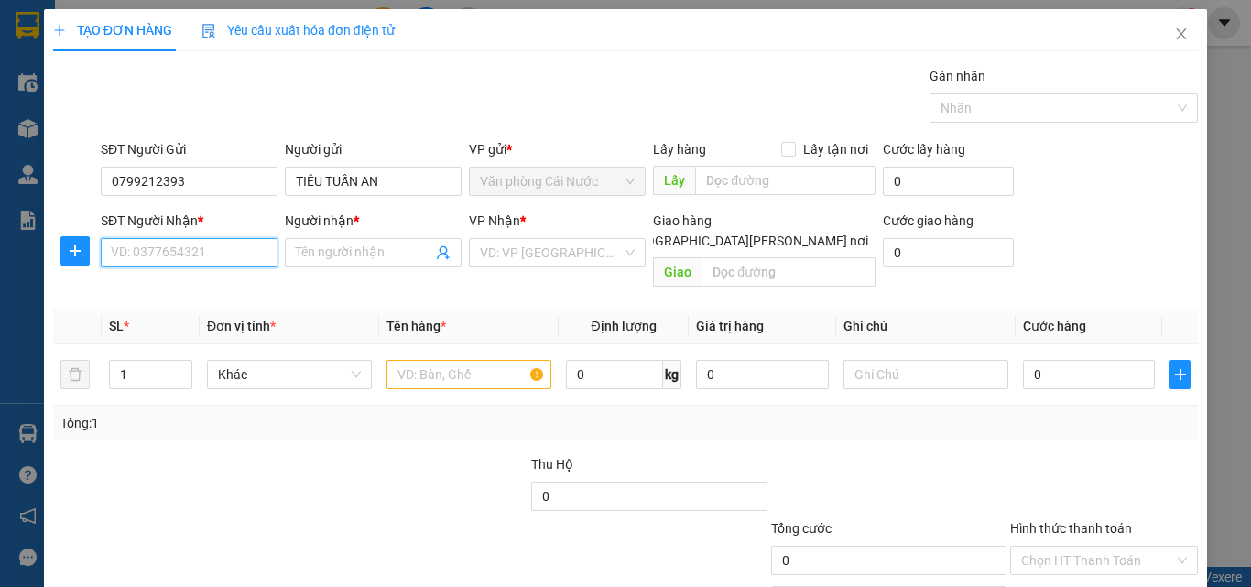
click at [214, 251] on input "SĐT Người Nhận *" at bounding box center [189, 252] width 177 height 29
type input "0799212393"
click at [406, 257] on input "Người nhận *" at bounding box center [364, 253] width 136 height 20
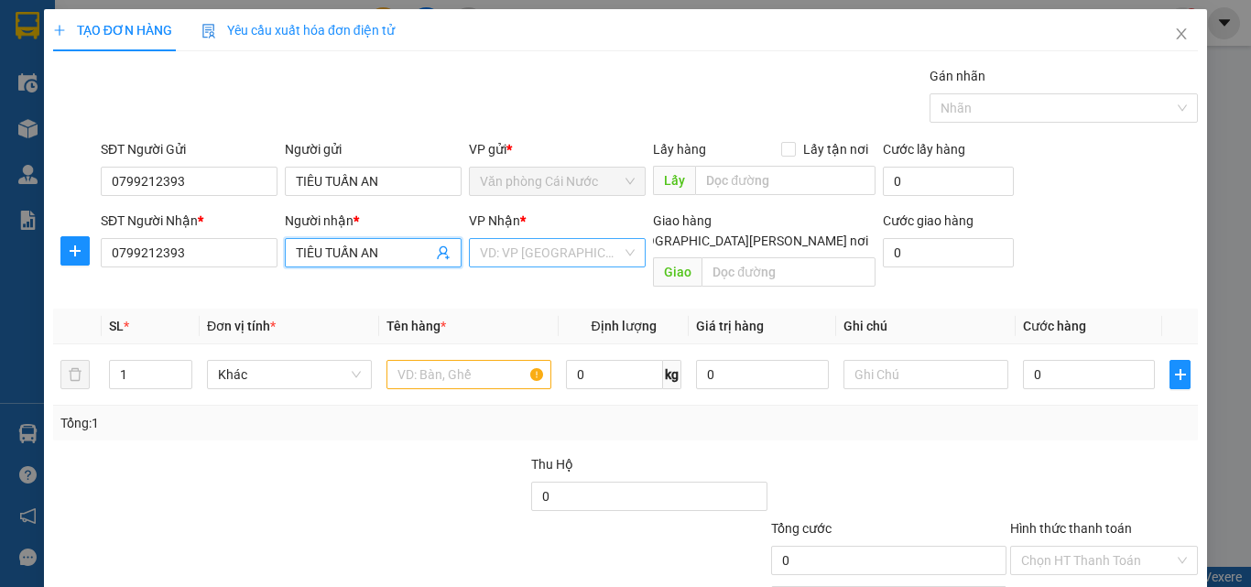
type input "TIÊU TUẤN AN"
click at [531, 260] on input "search" at bounding box center [551, 252] width 142 height 27
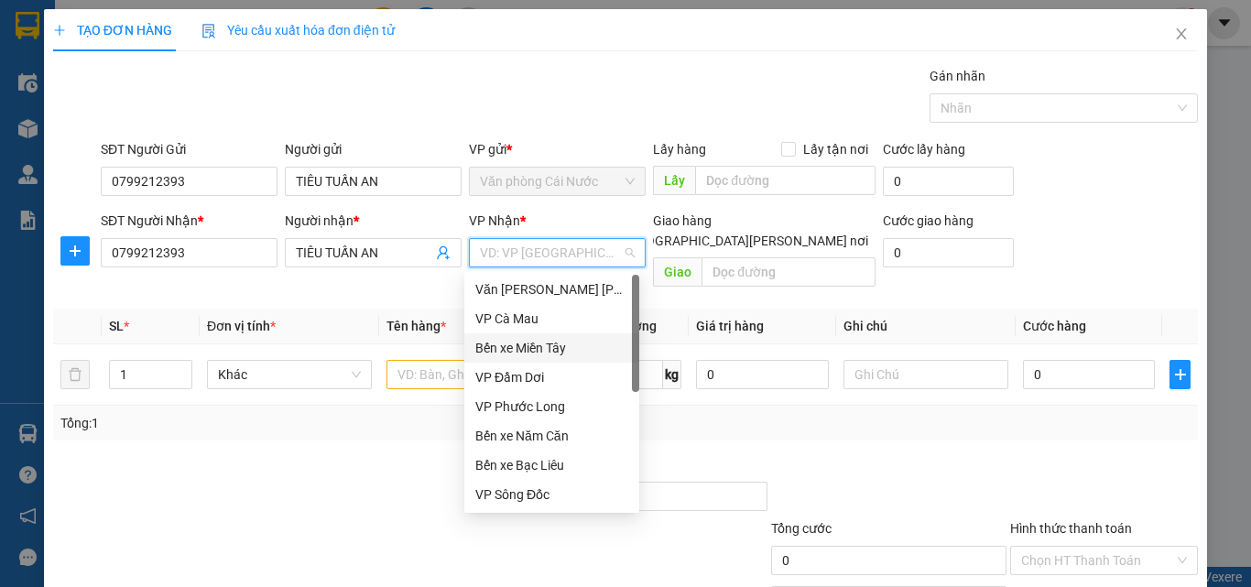
scroll to position [92, 0]
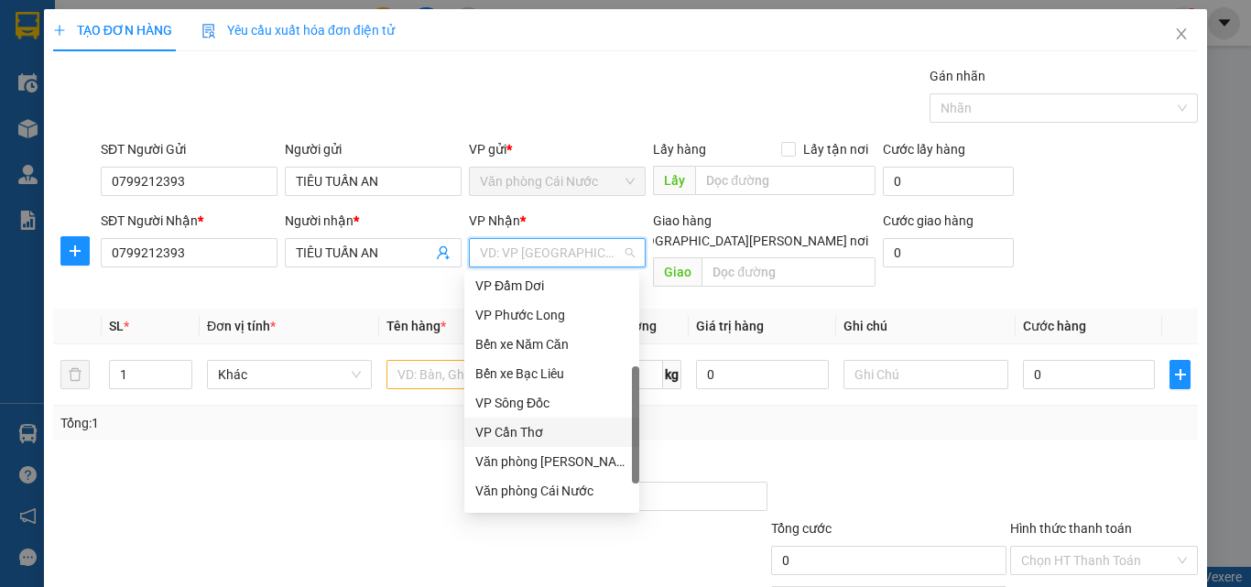
click at [529, 431] on div "VP Cần Thơ" at bounding box center [551, 432] width 153 height 20
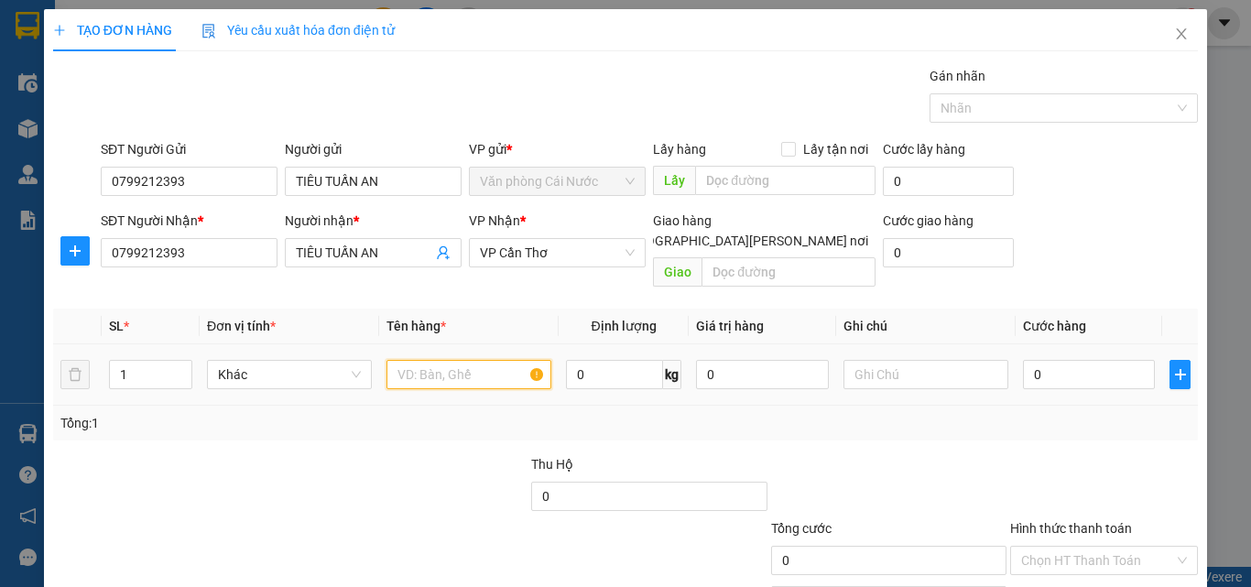
click at [419, 360] on input "text" at bounding box center [468, 374] width 165 height 29
type input "1 XE MÁY 61BA 024.84"
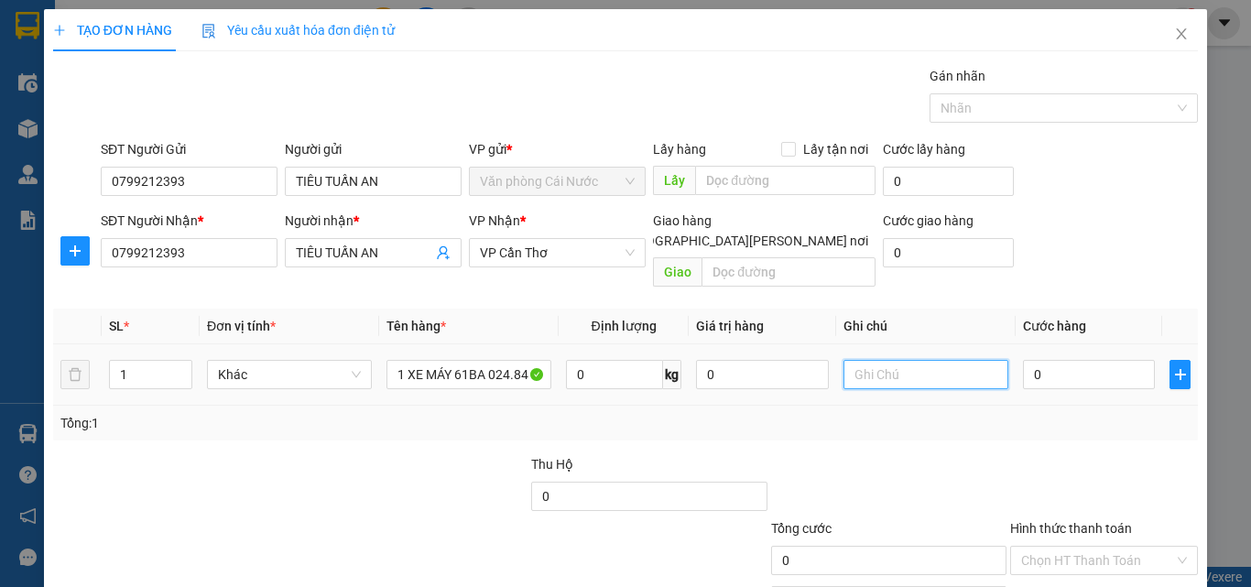
click at [858, 360] on input "text" at bounding box center [925, 374] width 165 height 29
type input "KHÁCH THEO XE"
click at [1089, 360] on input "0" at bounding box center [1089, 374] width 132 height 29
type input "3"
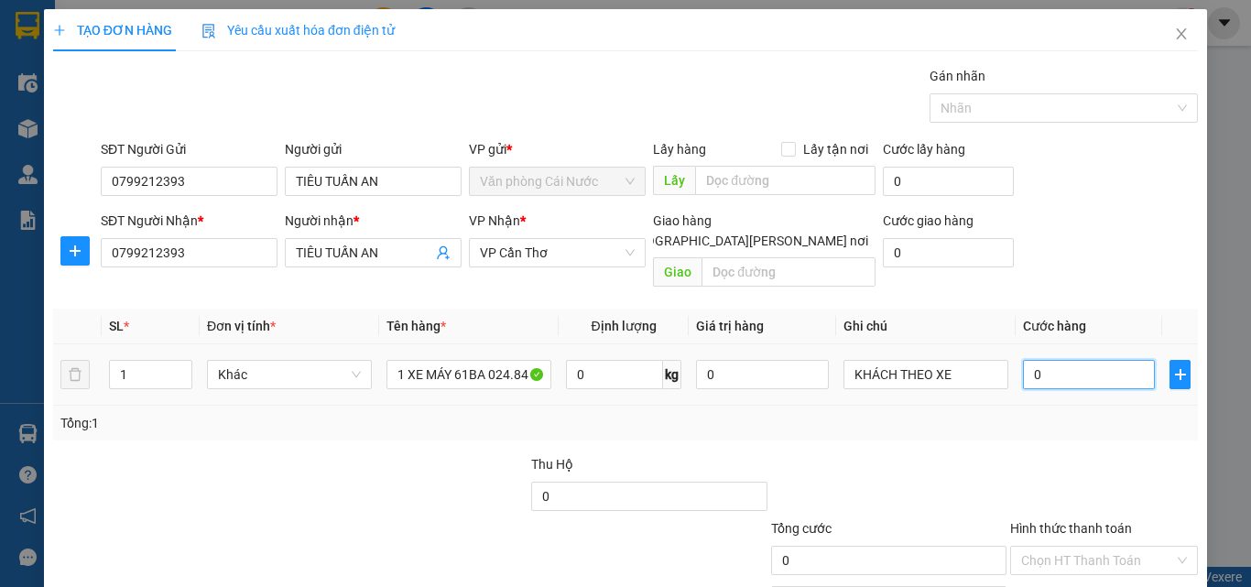
type input "3"
type input "30"
type input "300"
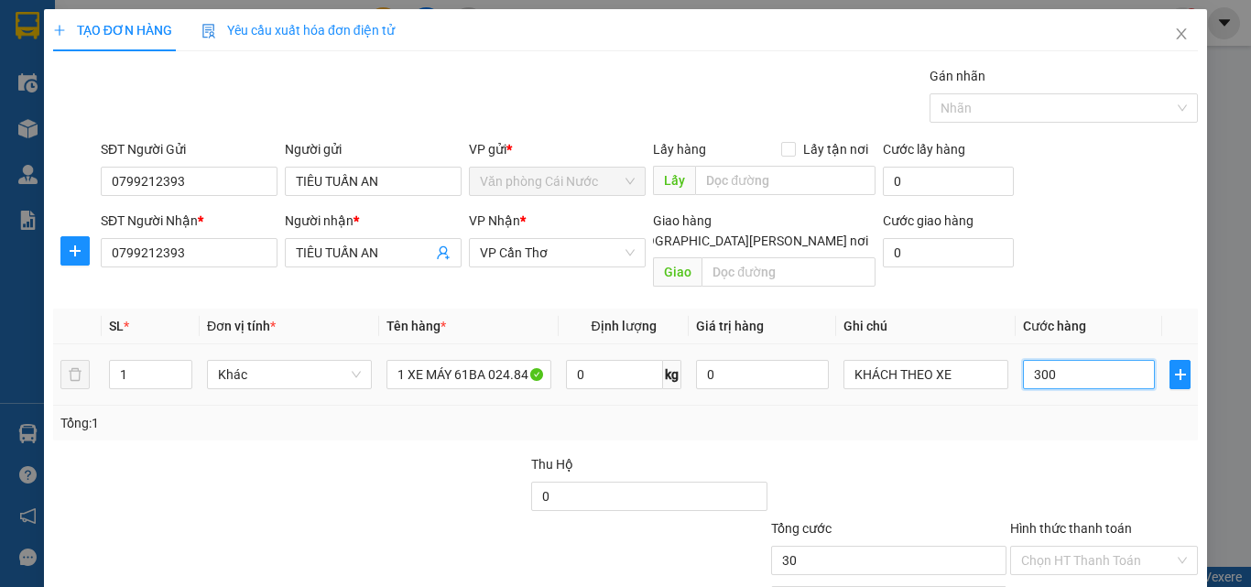
type input "300"
type input "300.000"
click at [1074, 413] on div "Tổng: 1" at bounding box center [625, 423] width 1130 height 20
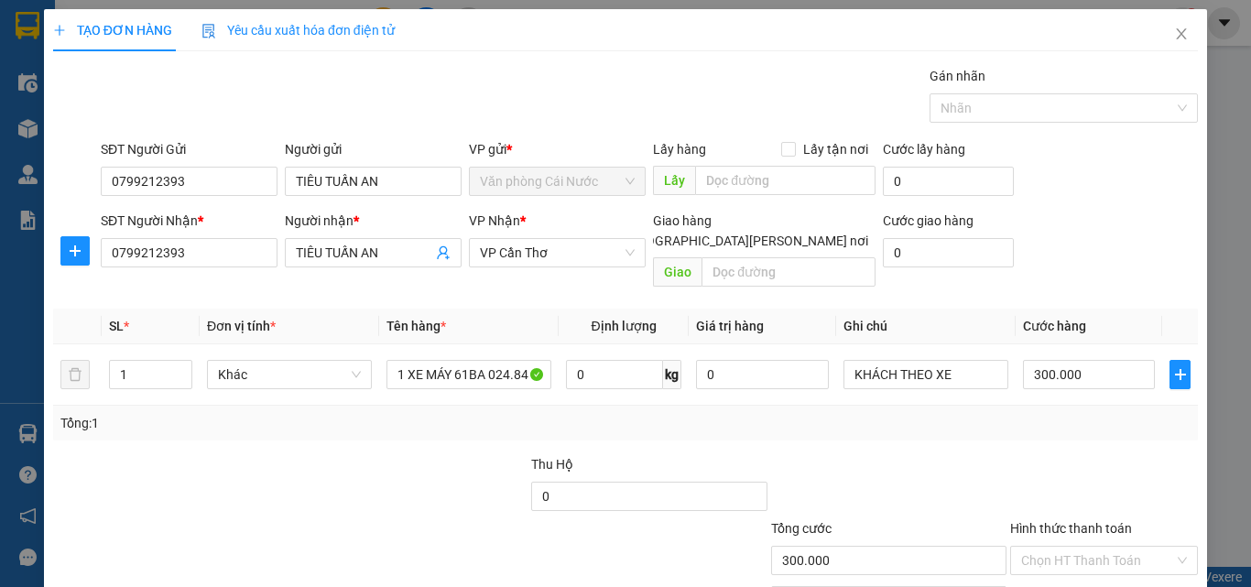
scroll to position [91, 0]
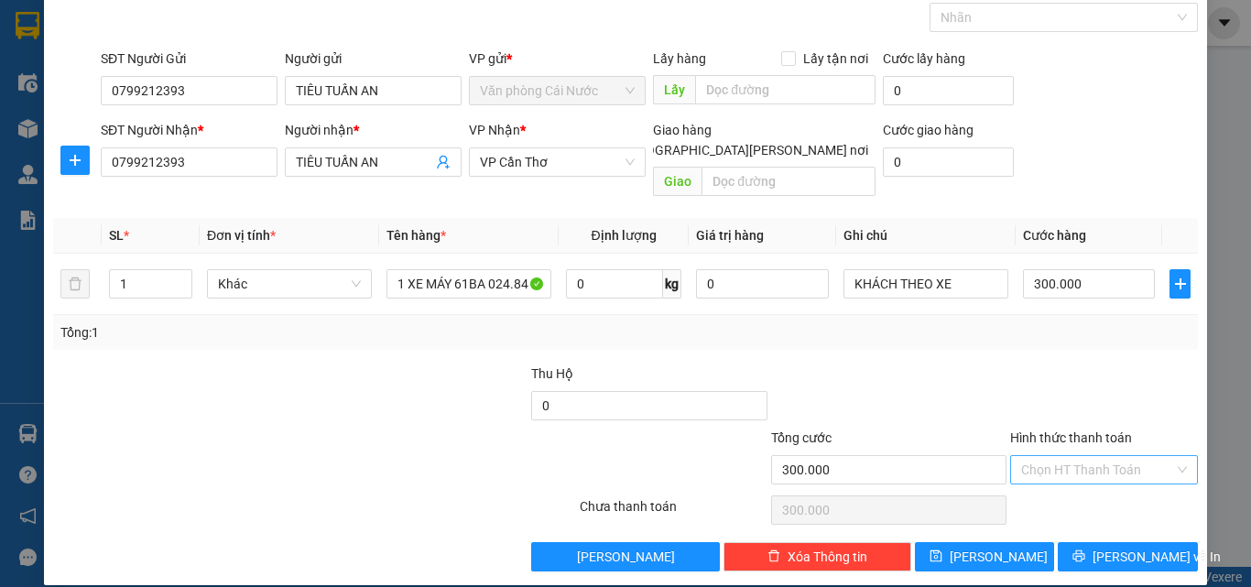
click at [1074, 456] on input "Hình thức thanh toán" at bounding box center [1097, 469] width 153 height 27
drag, startPoint x: 1066, startPoint y: 487, endPoint x: 1113, endPoint y: 486, distance: 47.6
click at [1066, 486] on div "Tại văn phòng" at bounding box center [1093, 486] width 164 height 20
type input "0"
click at [1118, 547] on span "[PERSON_NAME] và In" at bounding box center [1156, 557] width 128 height 20
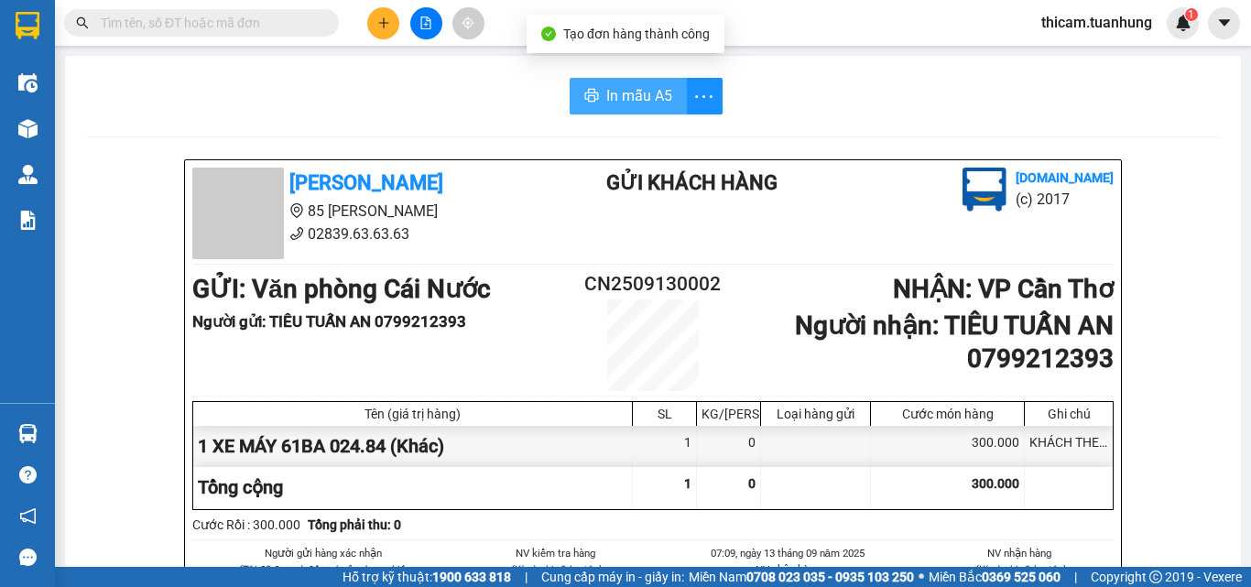
click at [644, 102] on span "In mẫu A5" at bounding box center [639, 95] width 66 height 23
click at [273, 28] on input "text" at bounding box center [209, 23] width 216 height 20
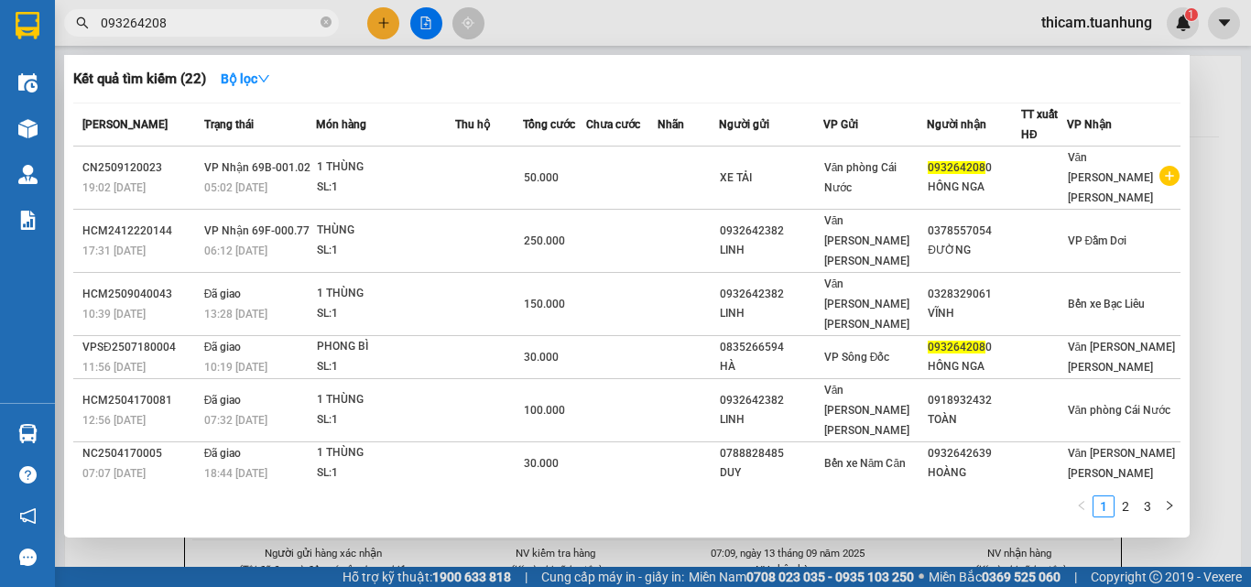
type input "0932642080"
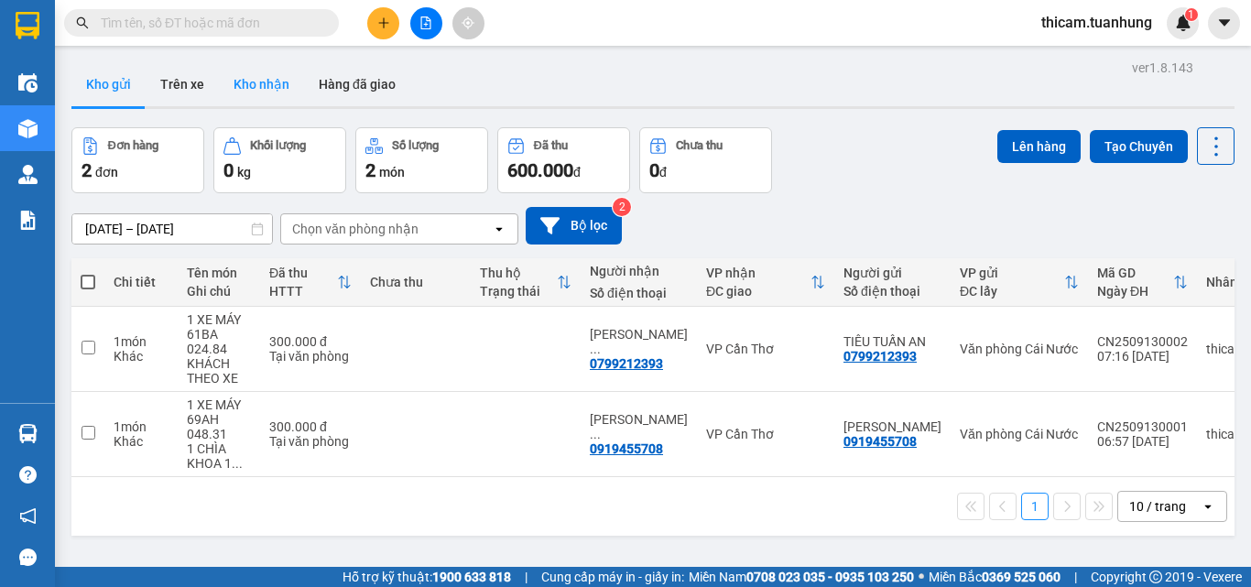
click at [262, 97] on button "Kho nhận" at bounding box center [261, 84] width 85 height 44
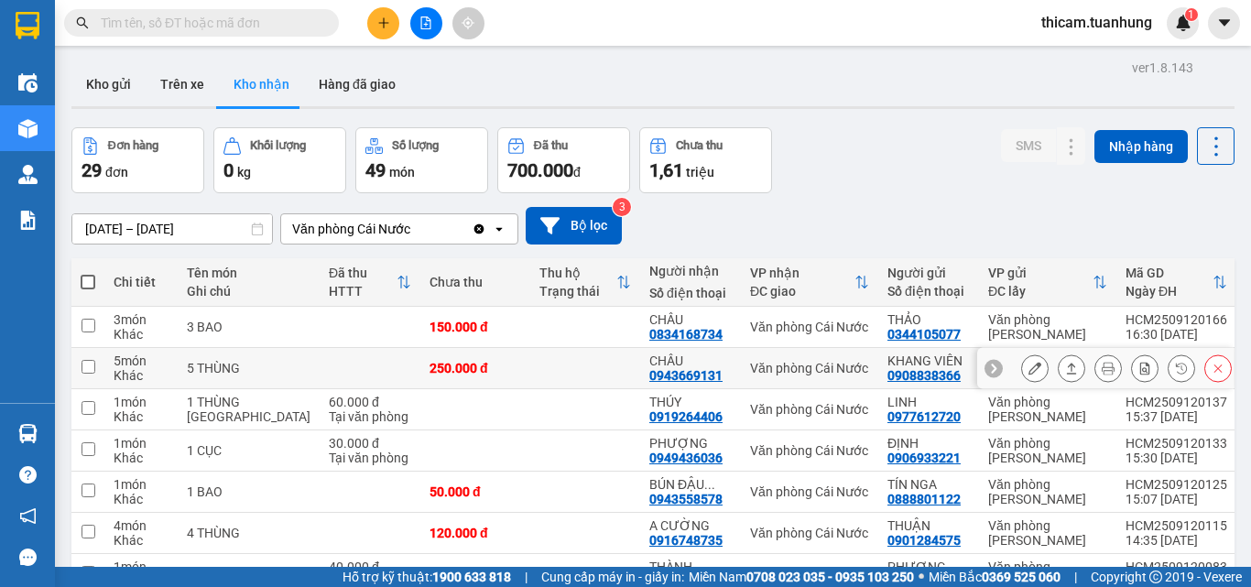
scroll to position [183, 0]
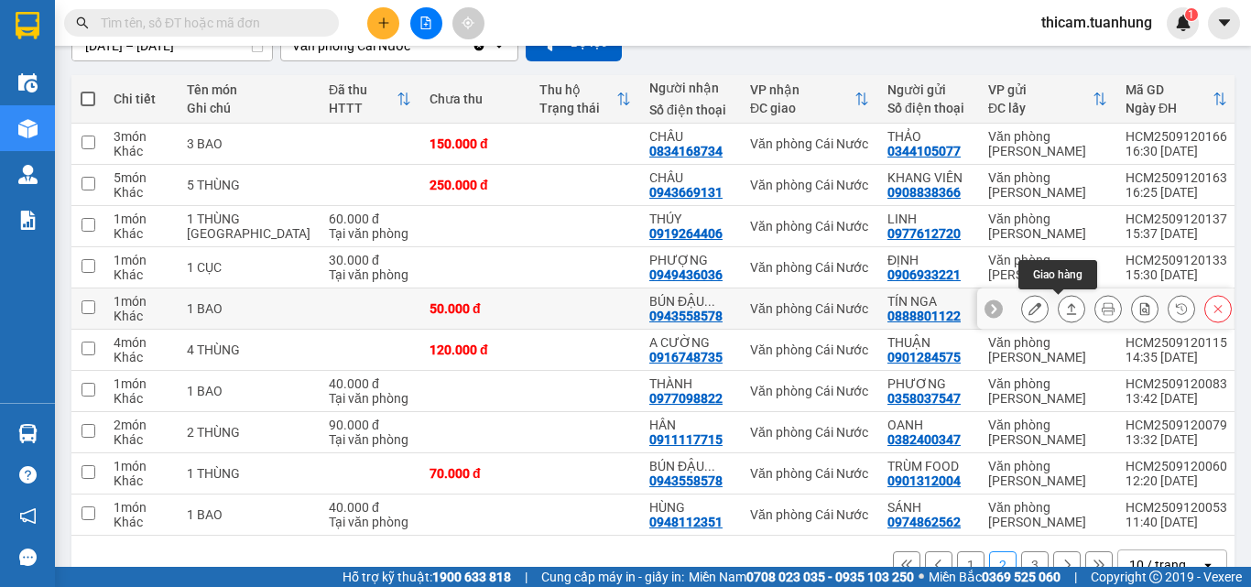
click at [1065, 309] on icon at bounding box center [1071, 308] width 13 height 13
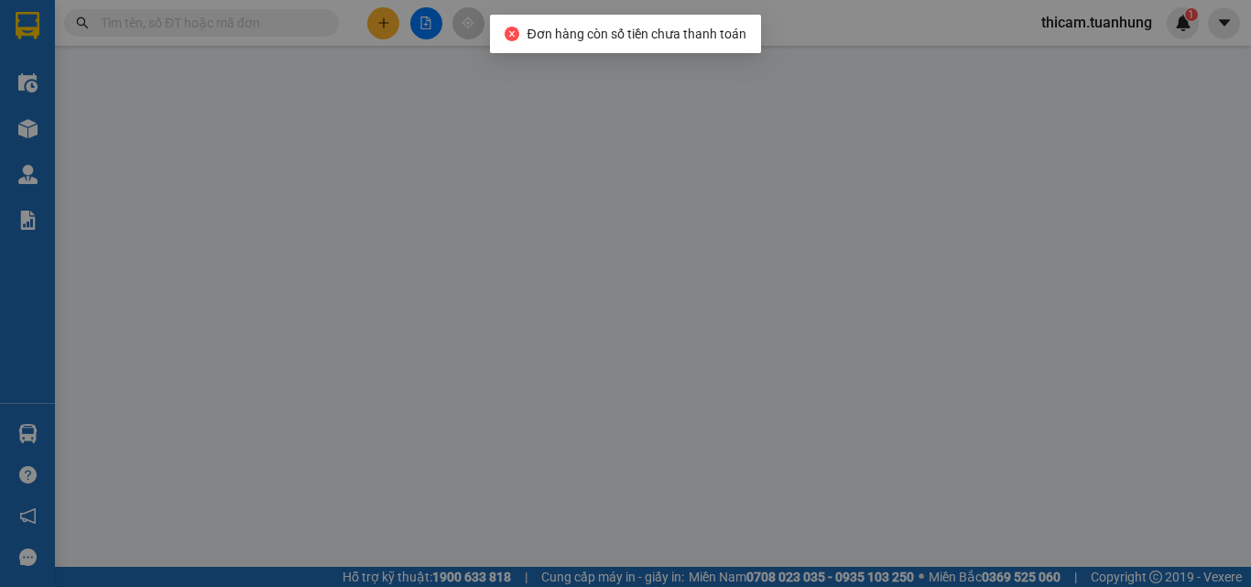
type input "0888801122"
type input "TÍN NGA"
type input "0943558578"
type input "BÚN ĐẬU VÀNG"
type input "50.000"
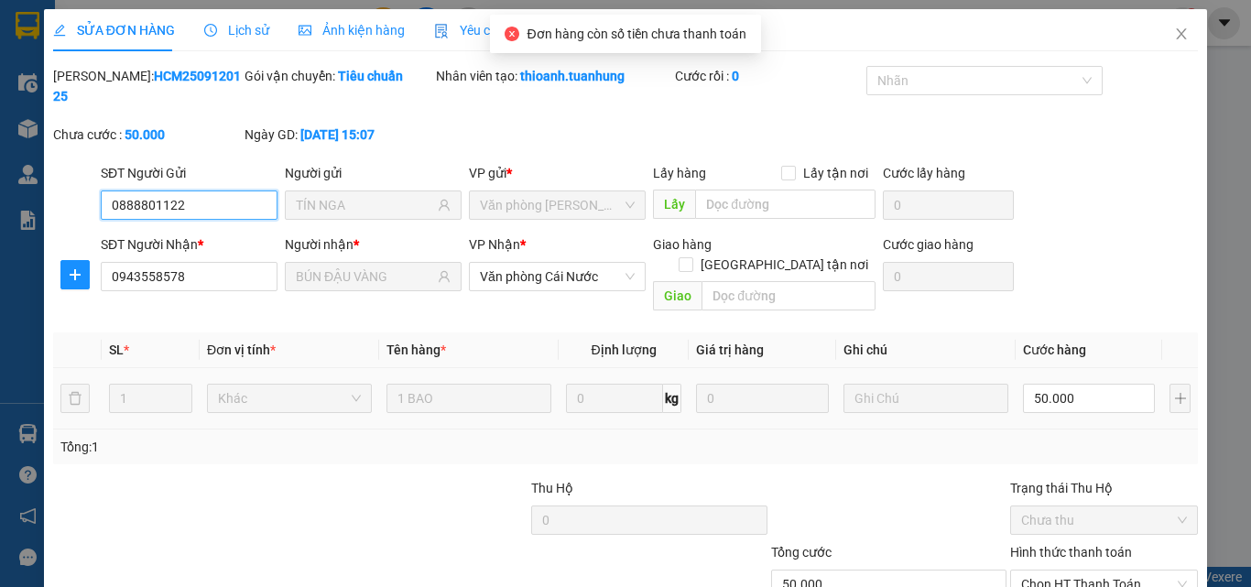
scroll to position [94, 0]
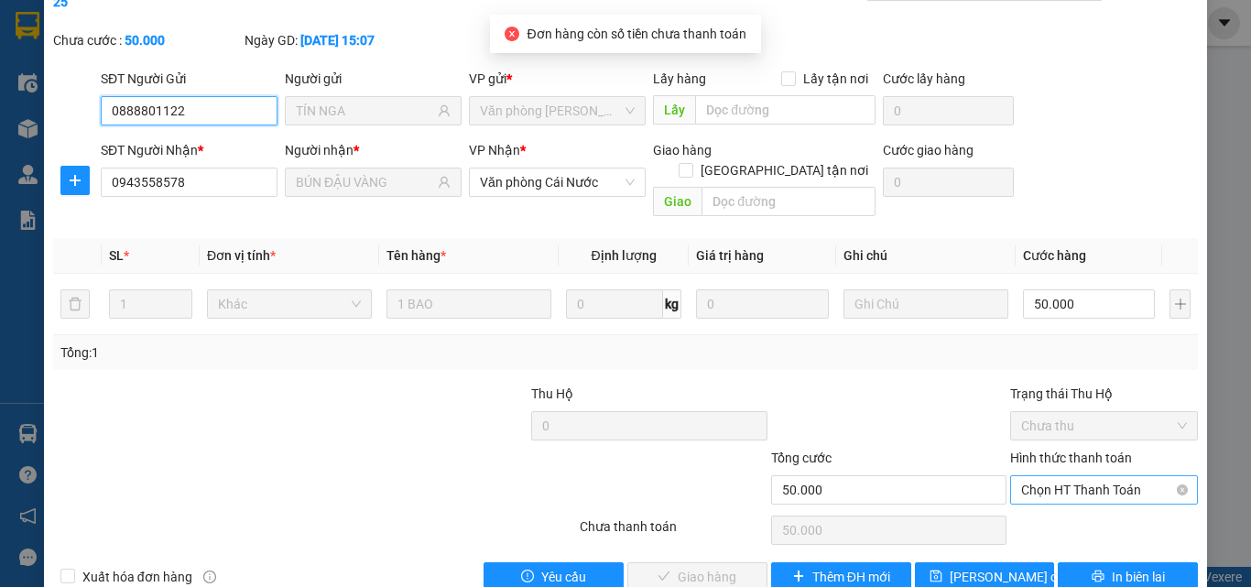
click at [1078, 476] on span "Chọn HT Thanh Toán" at bounding box center [1104, 489] width 166 height 27
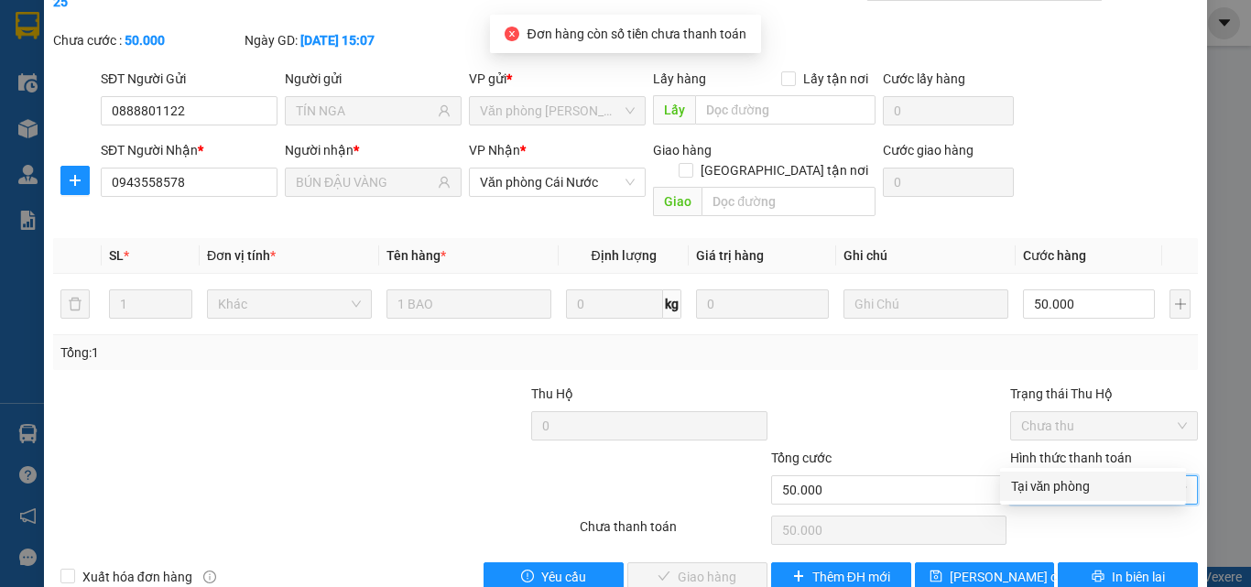
click at [1034, 485] on div "Tại văn phòng" at bounding box center [1093, 486] width 164 height 20
type input "0"
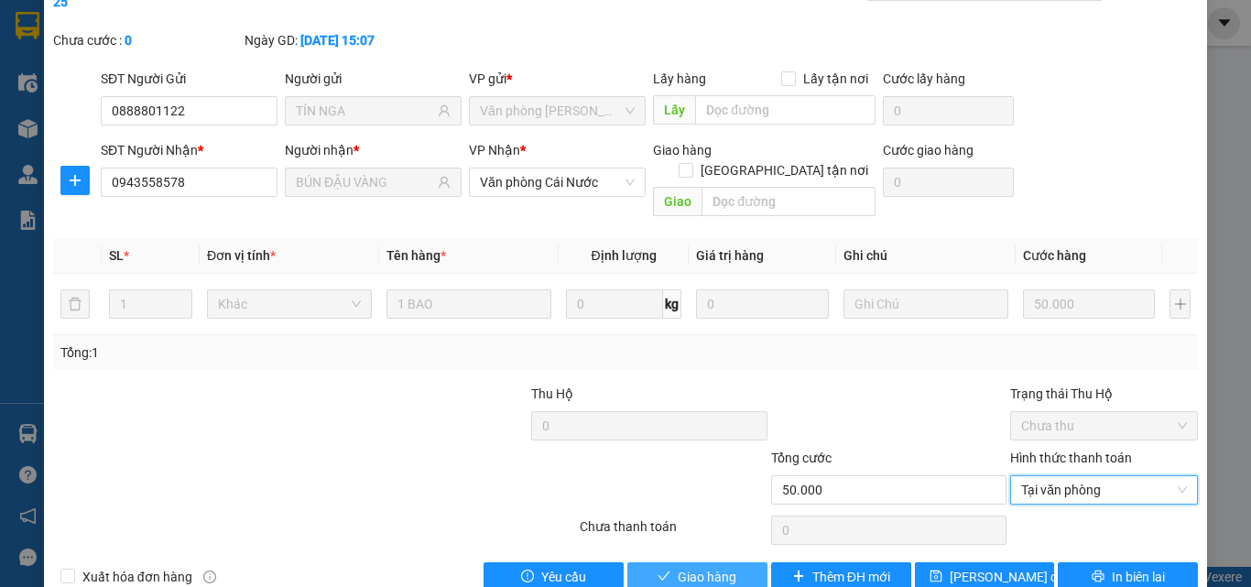
click at [692, 555] on span "Giao hàng" at bounding box center [706, 577] width 59 height 20
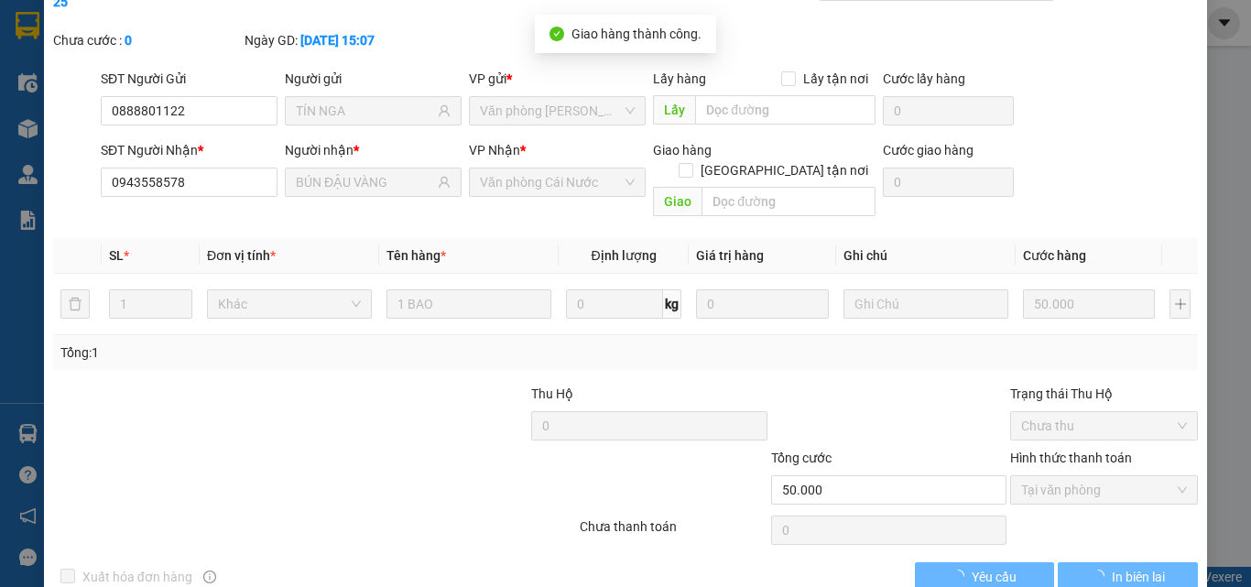
scroll to position [0, 0]
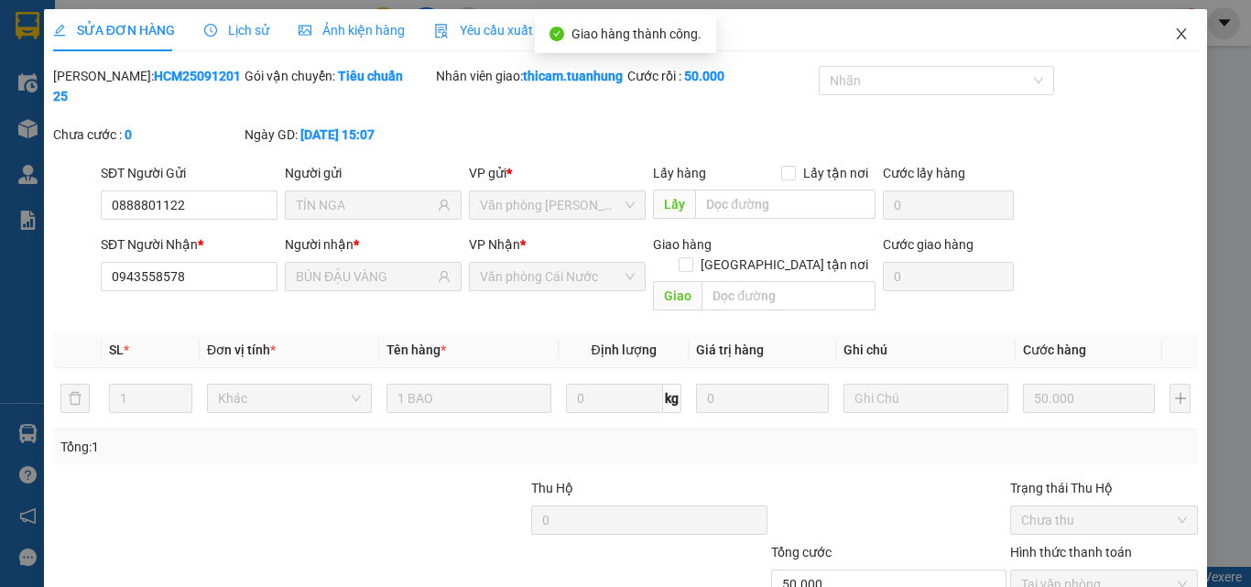
click at [1177, 35] on span "Close" at bounding box center [1180, 34] width 51 height 51
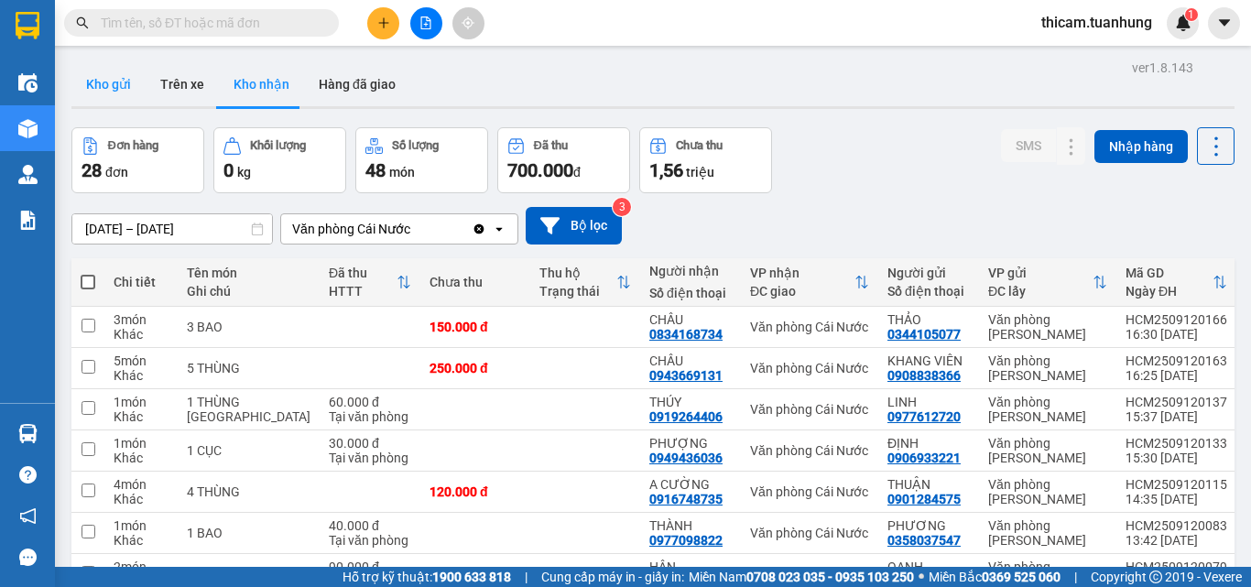
click at [115, 81] on button "Kho gửi" at bounding box center [108, 84] width 74 height 44
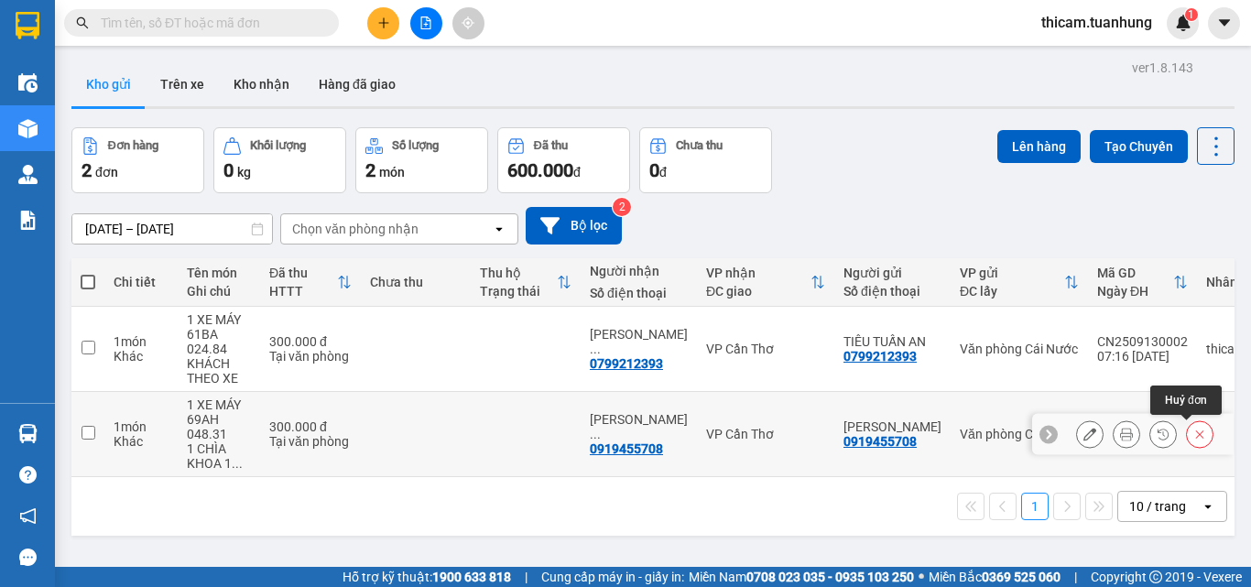
click at [1196, 435] on icon at bounding box center [1200, 434] width 8 height 8
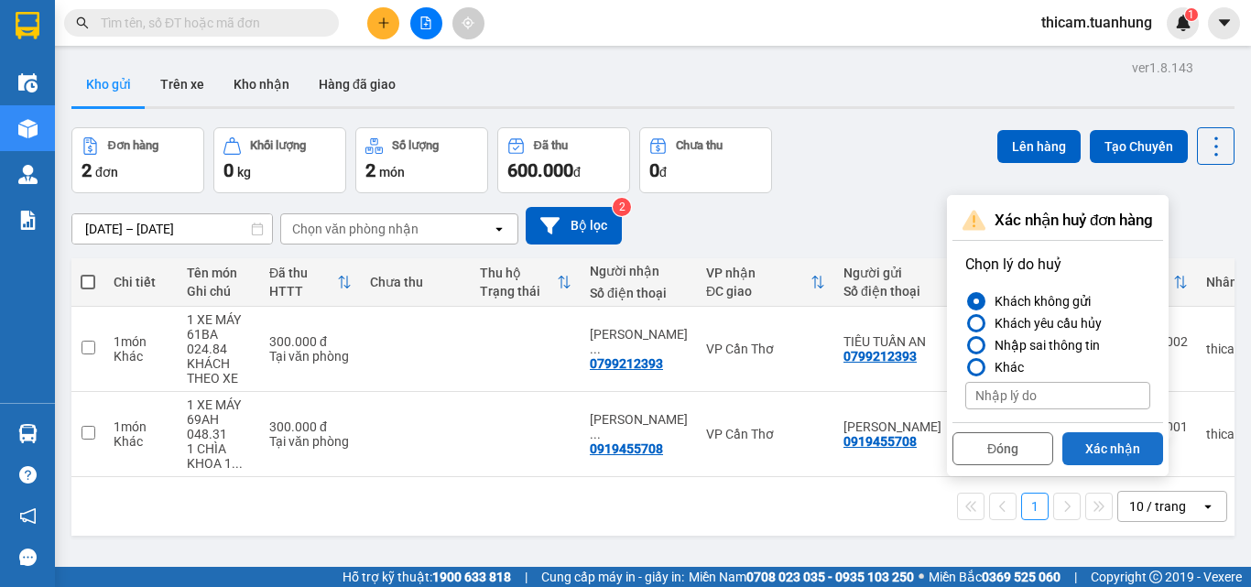
click at [1097, 453] on button "Xác nhận" at bounding box center [1112, 448] width 101 height 33
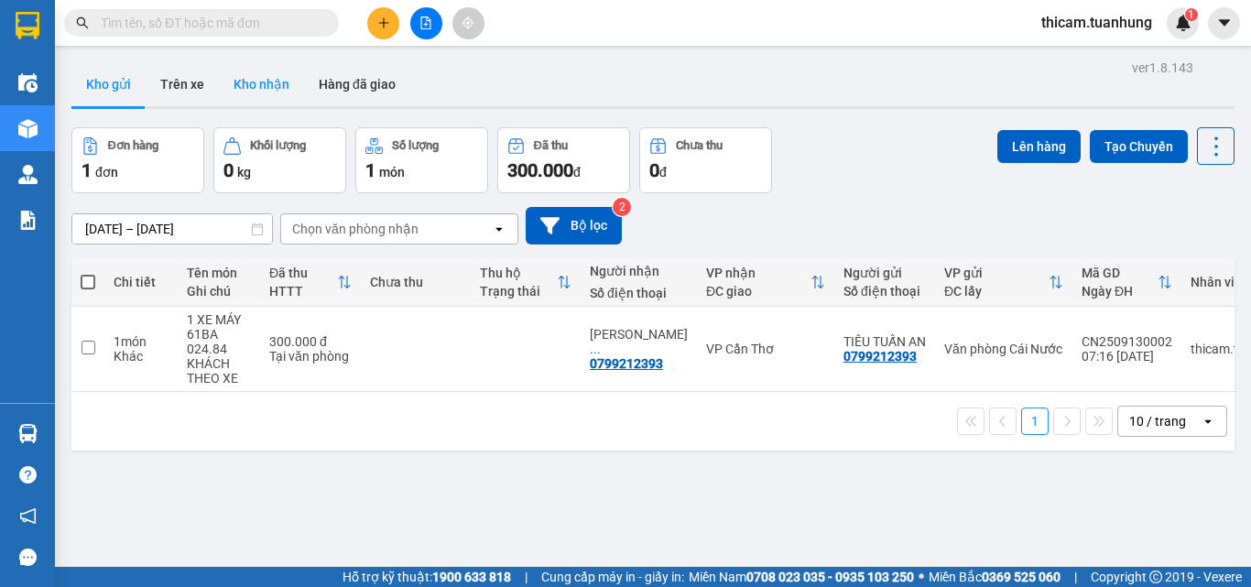
click at [276, 90] on button "Kho nhận" at bounding box center [261, 84] width 85 height 44
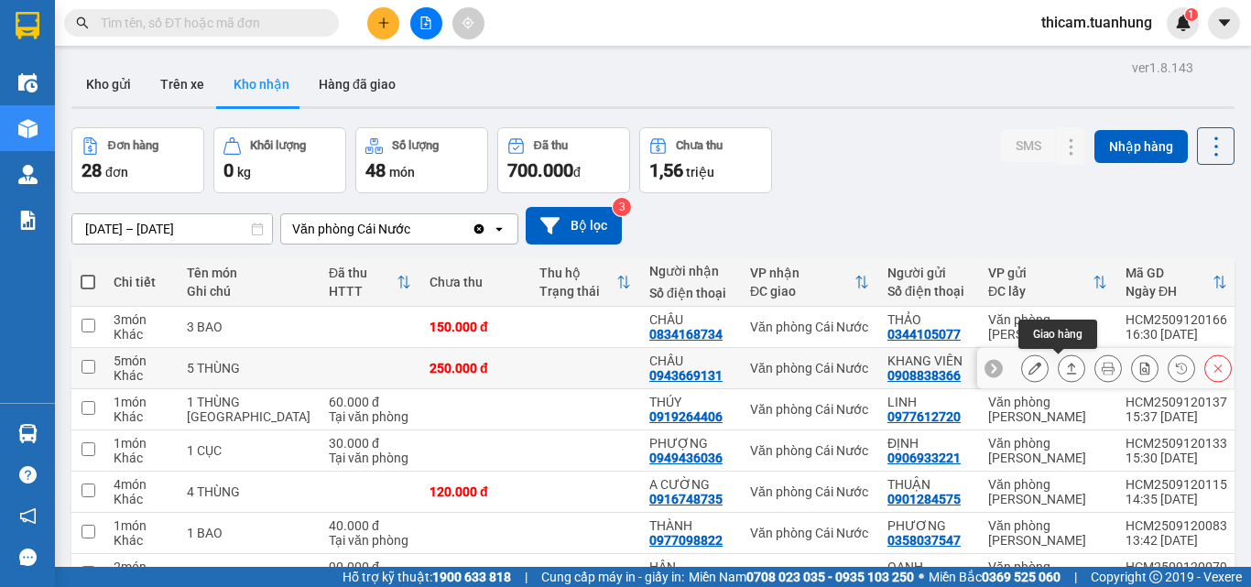
click at [1065, 363] on icon at bounding box center [1071, 368] width 13 height 13
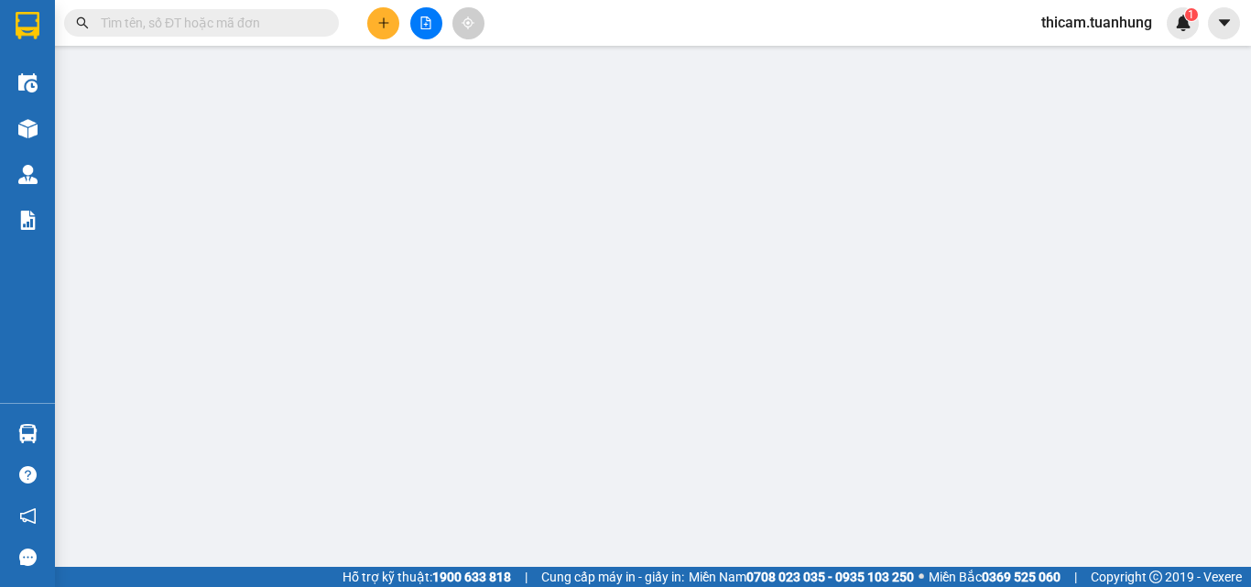
type input "0908838366"
type input "KHANG VIÊN"
type input "0943669131"
type input "CHÂU"
type input "250.000"
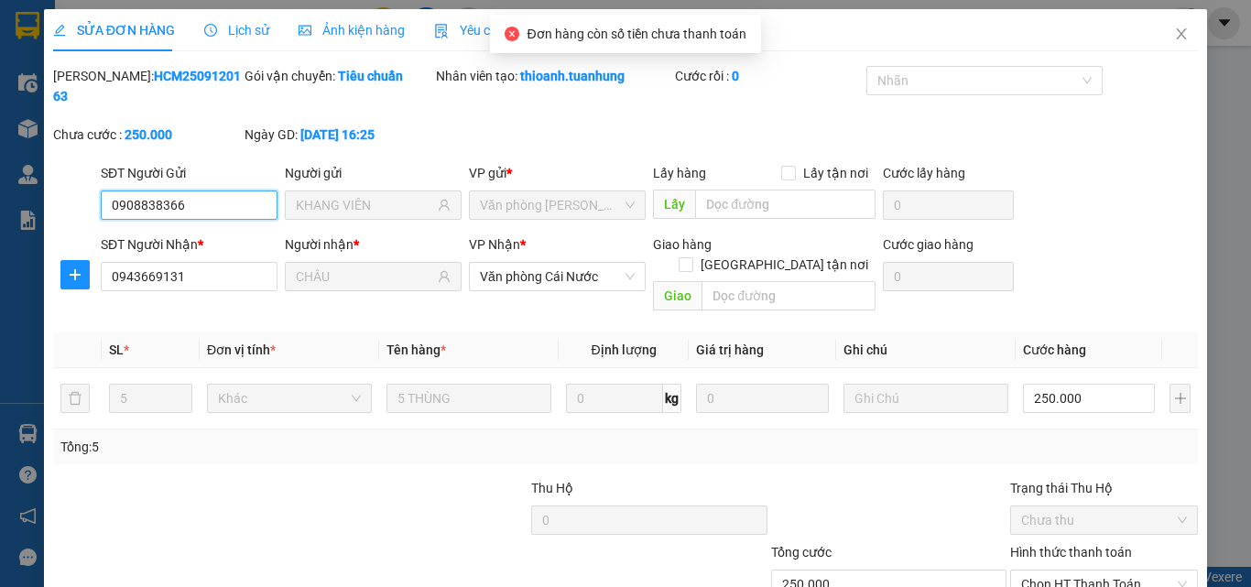
scroll to position [94, 0]
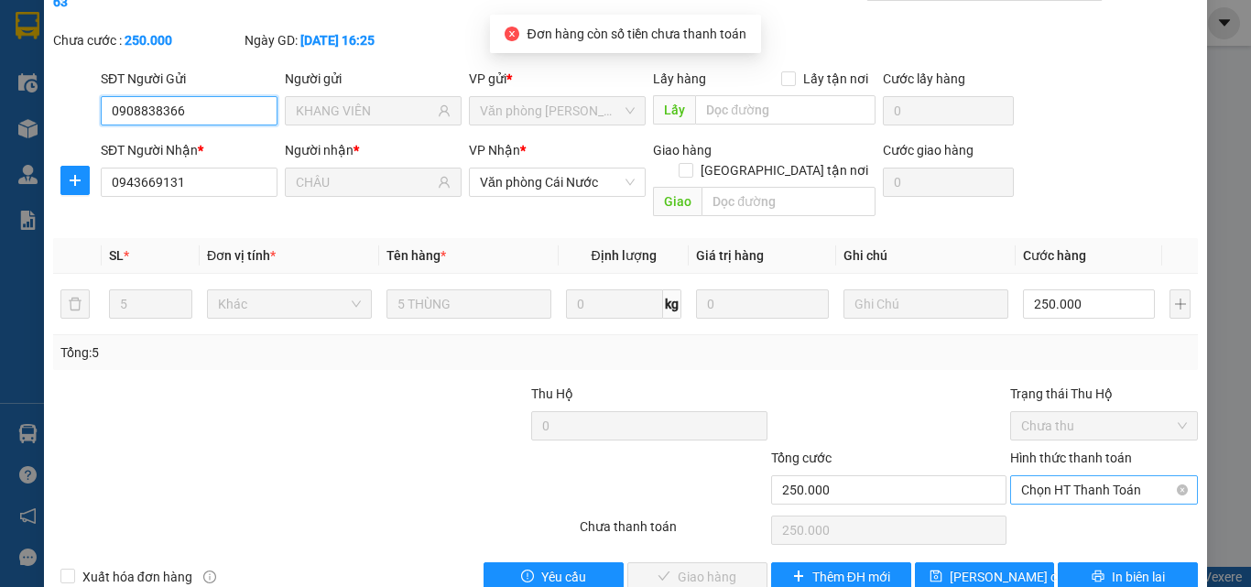
click at [1050, 476] on span "Chọn HT Thanh Toán" at bounding box center [1104, 489] width 166 height 27
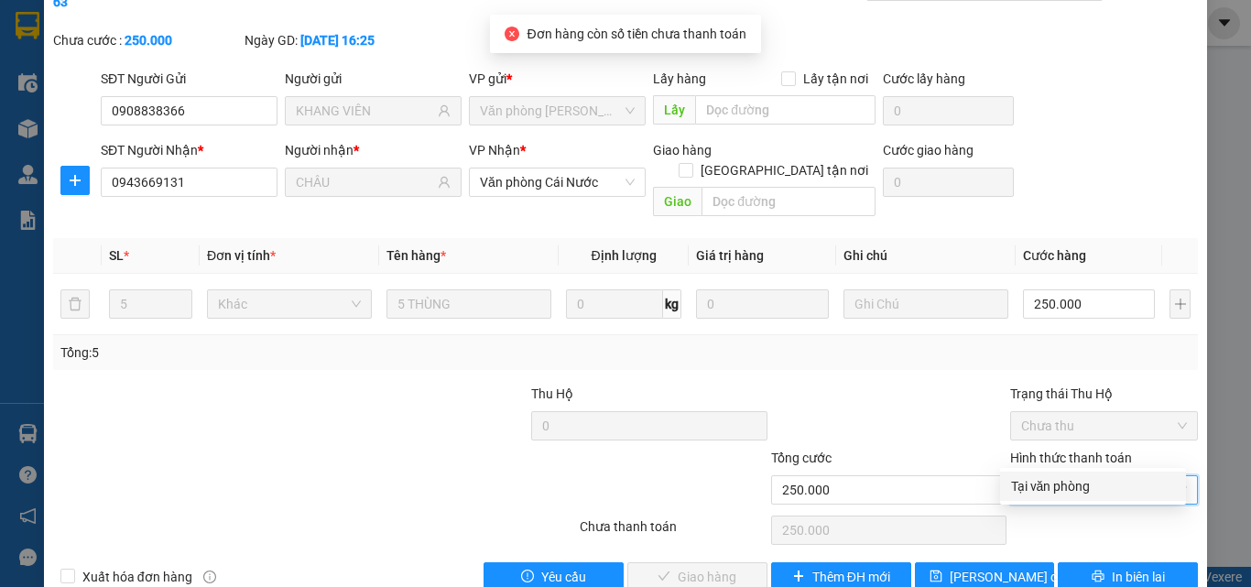
click at [1043, 482] on div "Tại văn phòng" at bounding box center [1093, 486] width 164 height 20
type input "0"
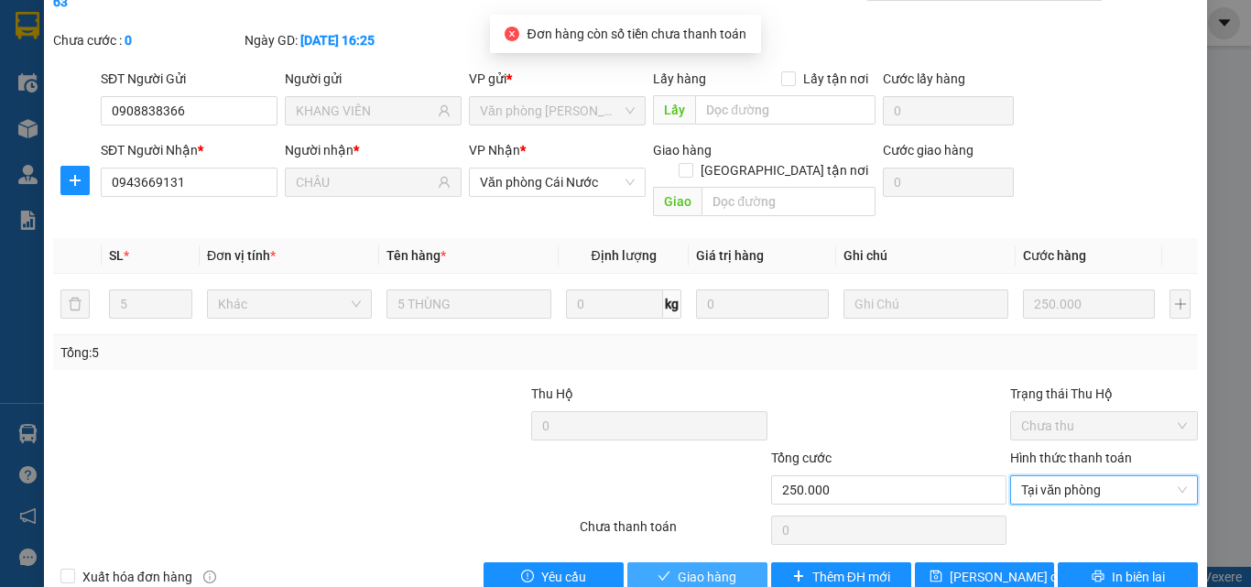
click at [707, 555] on span "Giao hàng" at bounding box center [706, 577] width 59 height 20
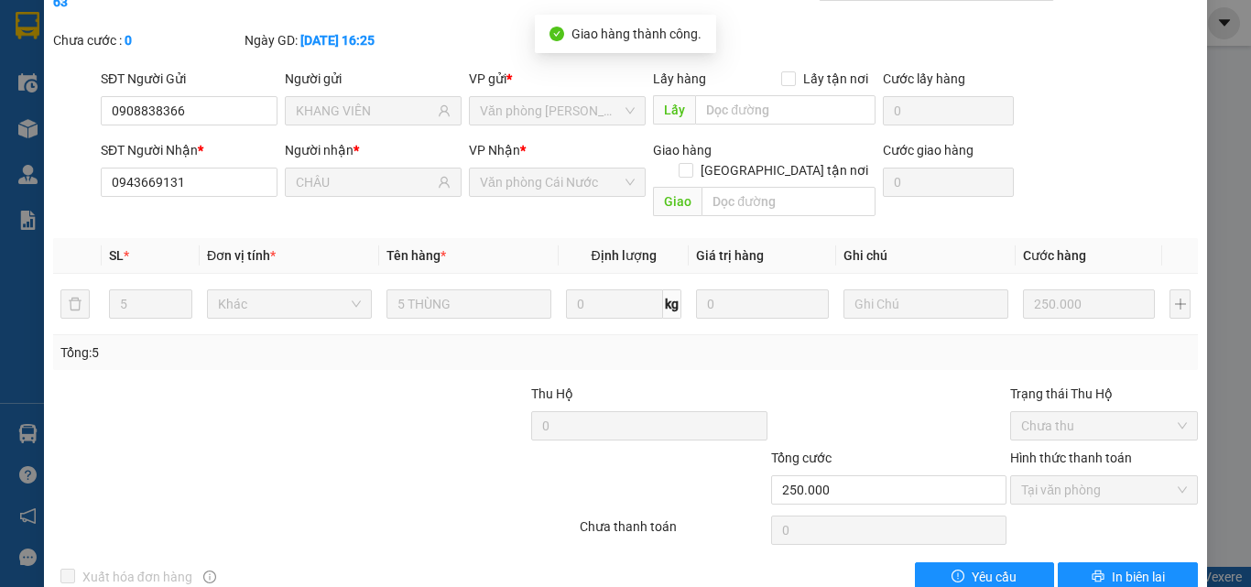
scroll to position [0, 0]
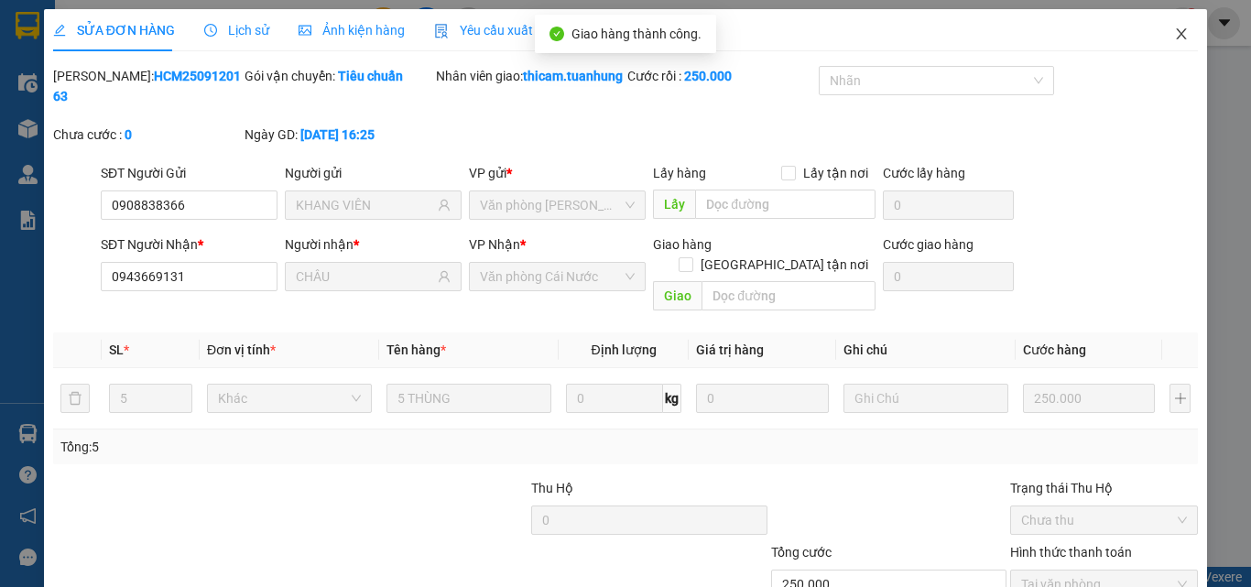
click at [1176, 37] on icon "close" at bounding box center [1181, 33] width 10 height 11
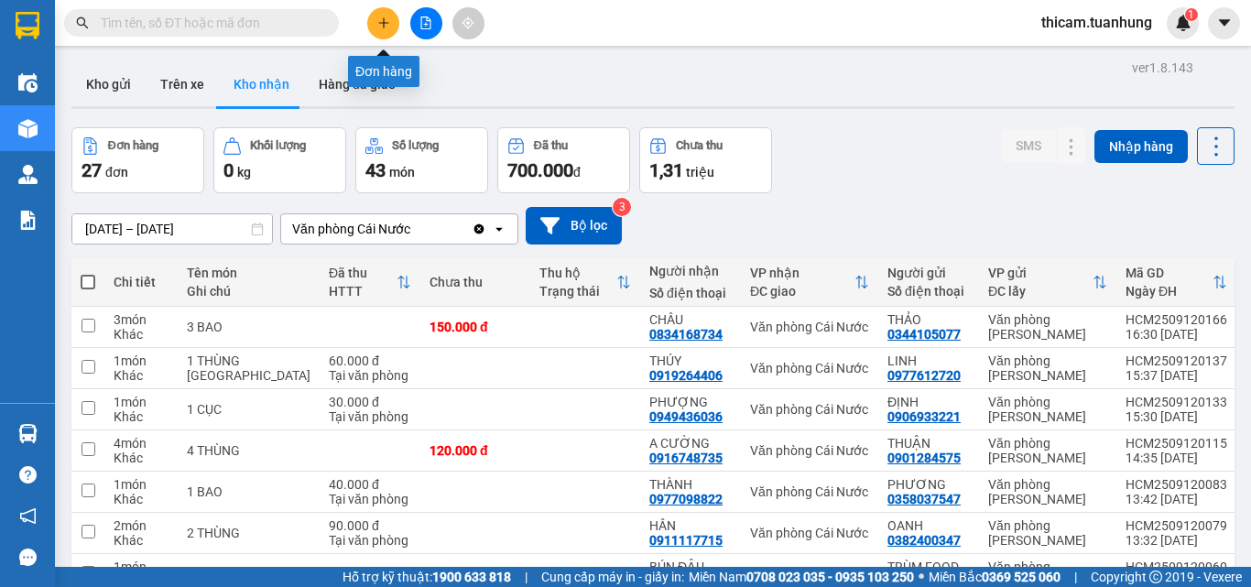
click at [383, 27] on icon "plus" at bounding box center [383, 22] width 13 height 13
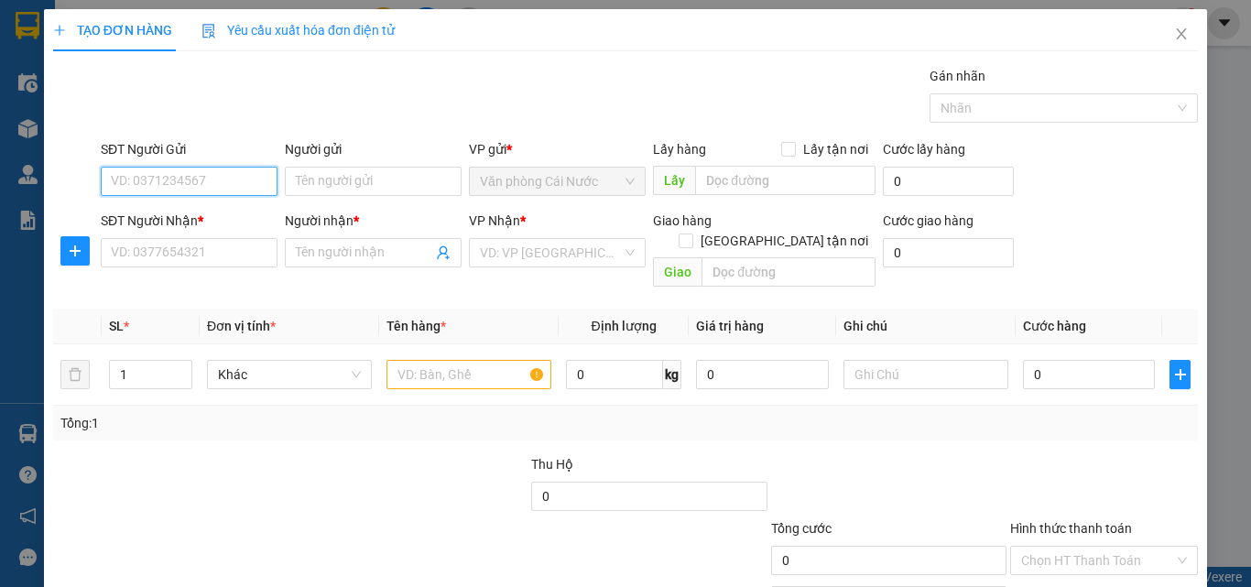
click at [210, 180] on input "SĐT Người Gửi" at bounding box center [189, 181] width 177 height 29
type input "0931257057"
click at [215, 214] on div "0931257057 - TOÀN" at bounding box center [187, 218] width 153 height 20
type input "TOÀN"
type input "0931257057"
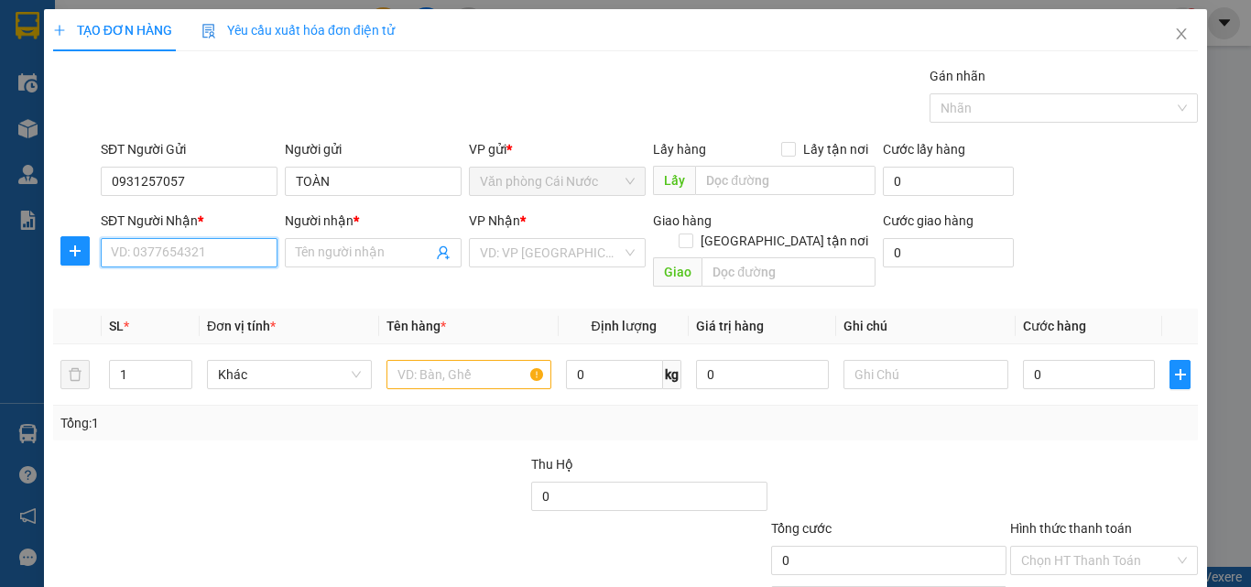
click at [201, 248] on input "SĐT Người Nhận *" at bounding box center [189, 252] width 177 height 29
type input "0939484665"
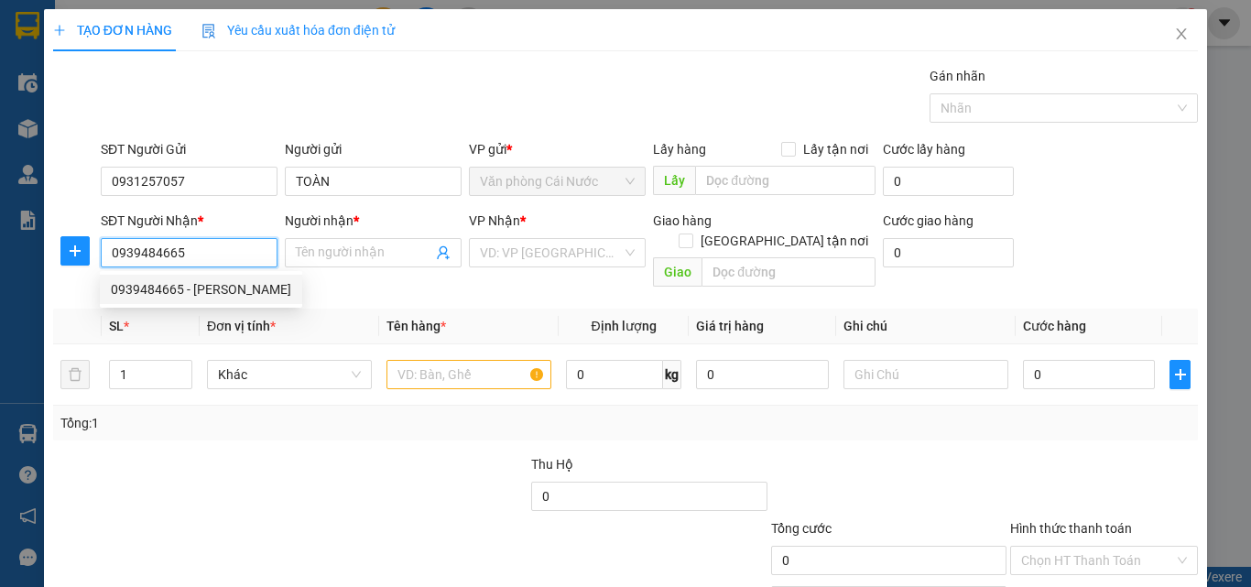
click at [218, 286] on div "0939484665 - [PERSON_NAME]" at bounding box center [201, 289] width 180 height 20
type input "THẢO"
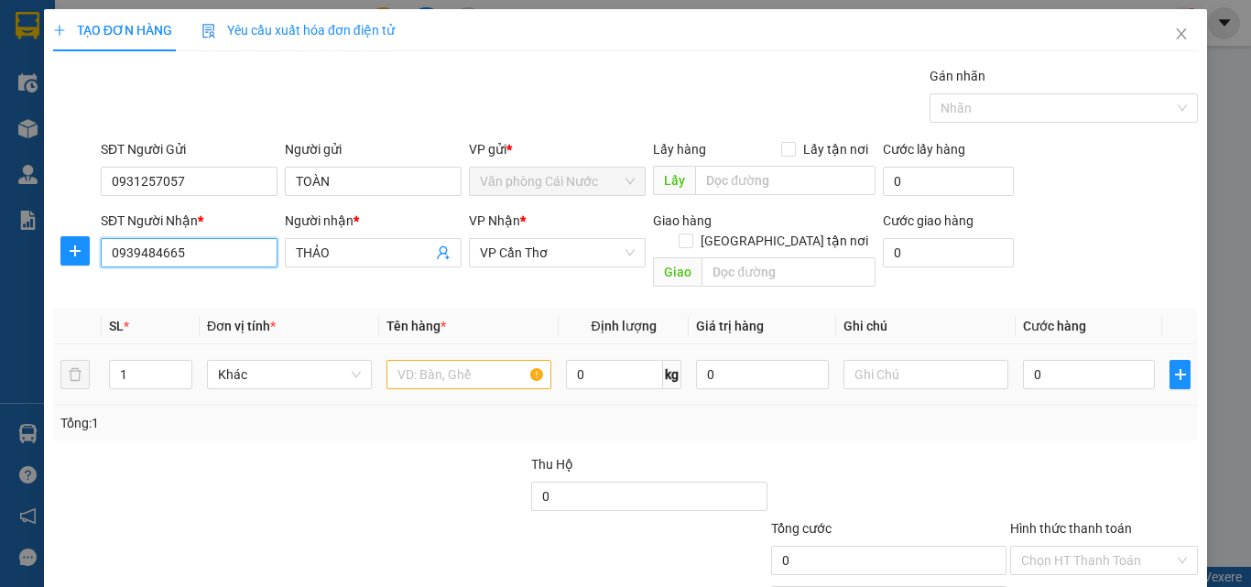
type input "0939484665"
click at [431, 360] on input "text" at bounding box center [468, 374] width 165 height 29
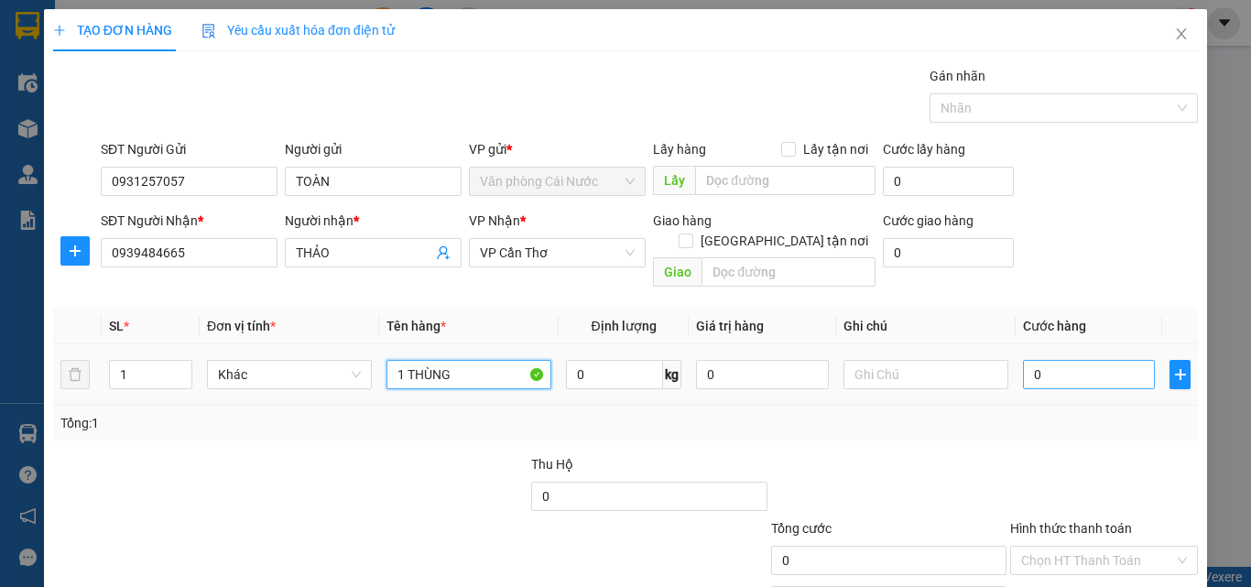
type input "1 THÙNG"
click at [1099, 360] on input "0" at bounding box center [1089, 374] width 132 height 29
type input "4"
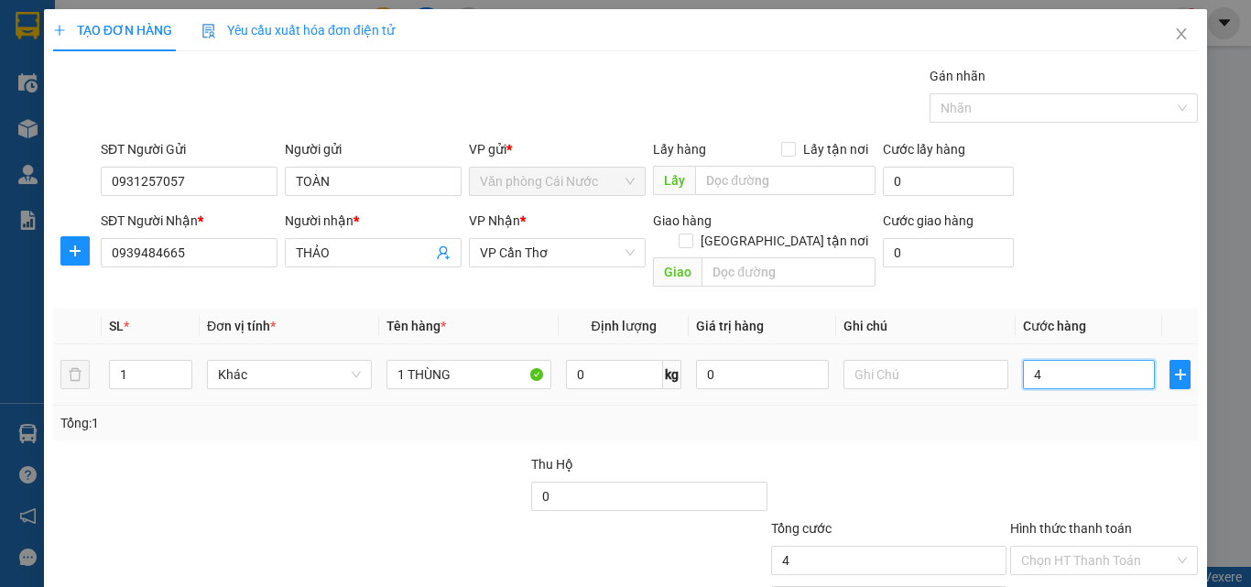
type input "40"
click at [1106, 367] on input "40" at bounding box center [1089, 374] width 132 height 29
type input "40.000"
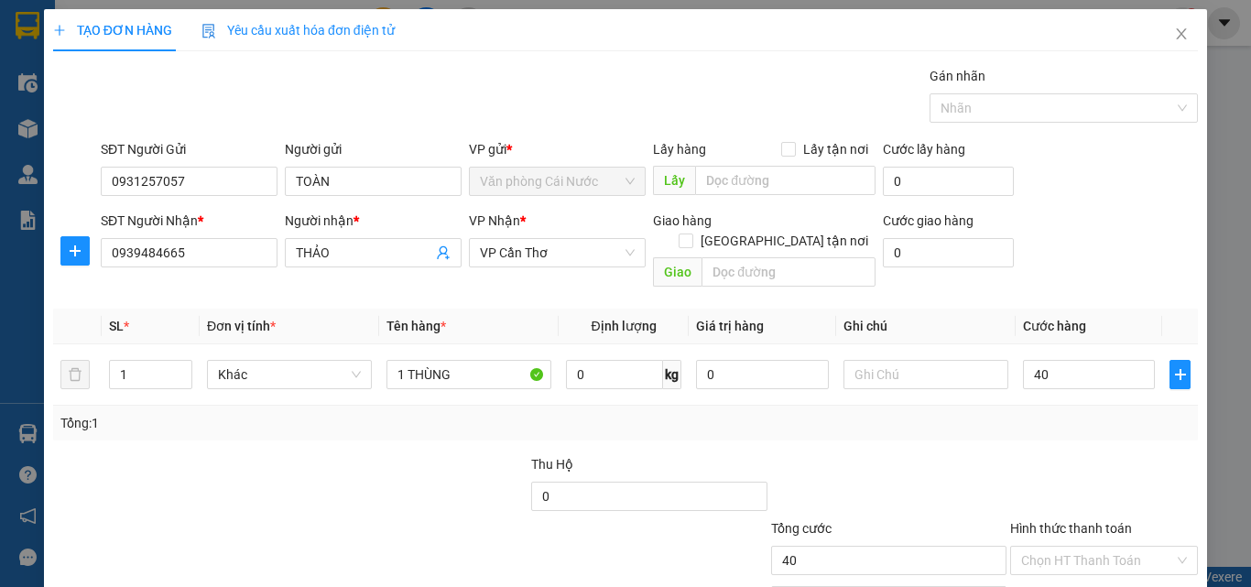
type input "40.000"
click at [1104, 413] on div "Tổng: 1" at bounding box center [625, 423] width 1130 height 20
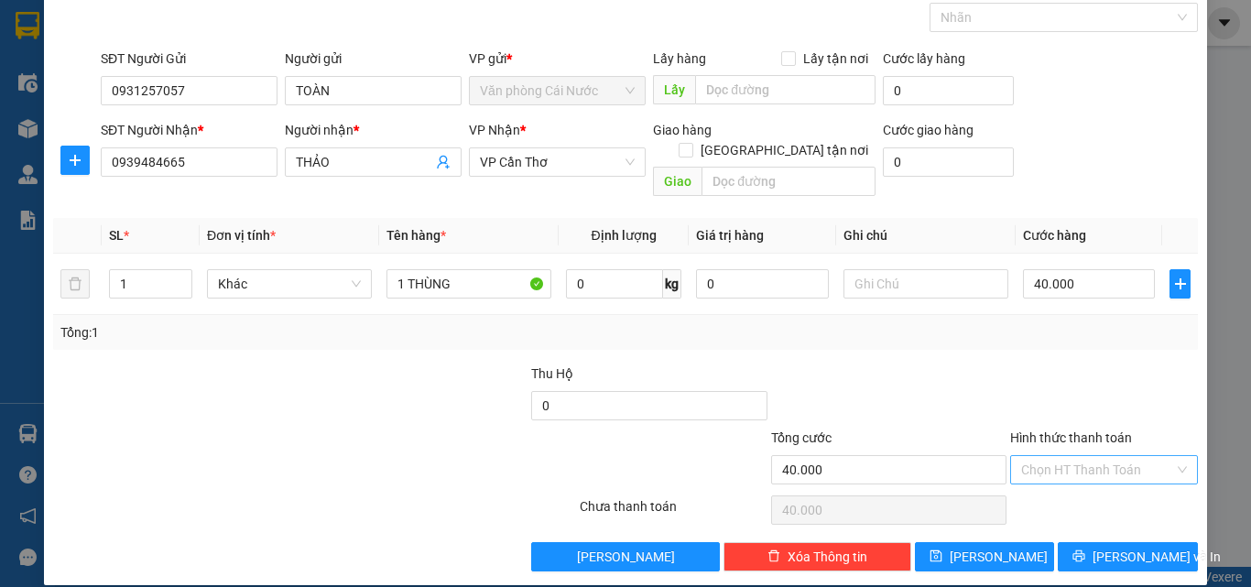
click at [1110, 456] on input "Hình thức thanh toán" at bounding box center [1097, 469] width 153 height 27
click at [1063, 487] on div "Tại văn phòng" at bounding box center [1093, 486] width 164 height 20
type input "0"
click at [1097, 542] on button "[PERSON_NAME] và In" at bounding box center [1127, 556] width 140 height 29
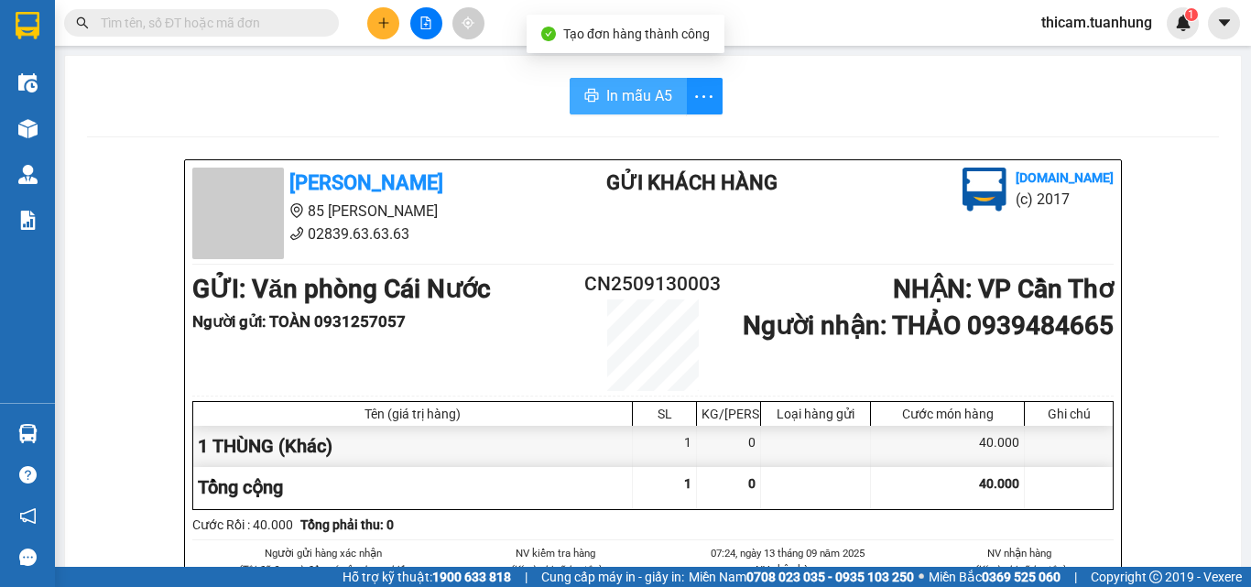
click at [626, 96] on span "In mẫu A5" at bounding box center [639, 95] width 66 height 23
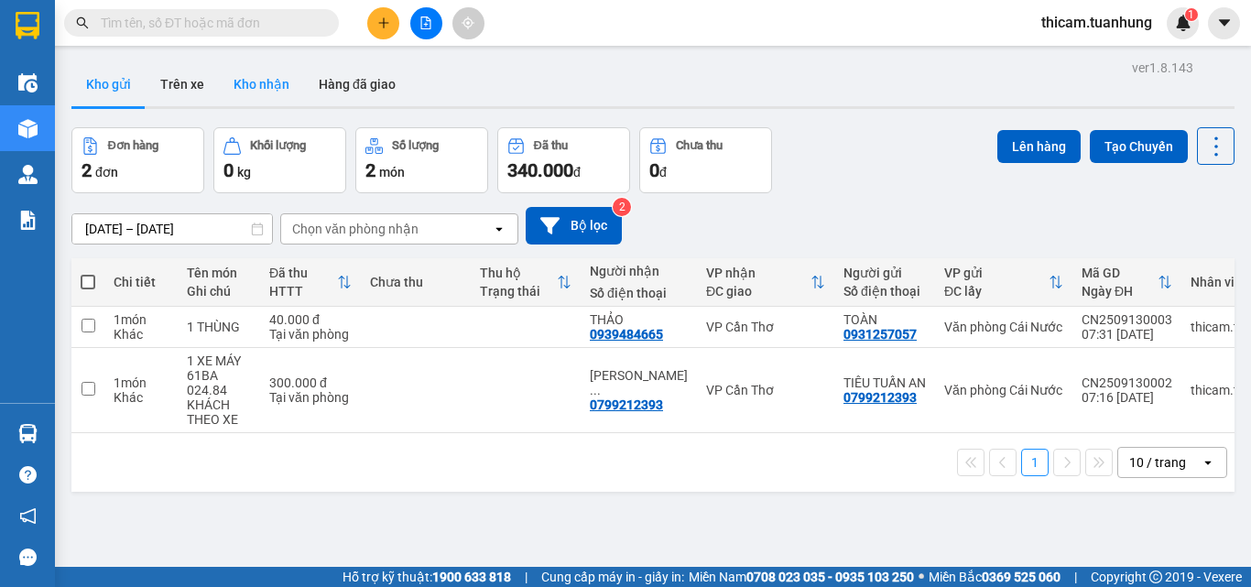
click at [237, 89] on button "Kho nhận" at bounding box center [261, 84] width 85 height 44
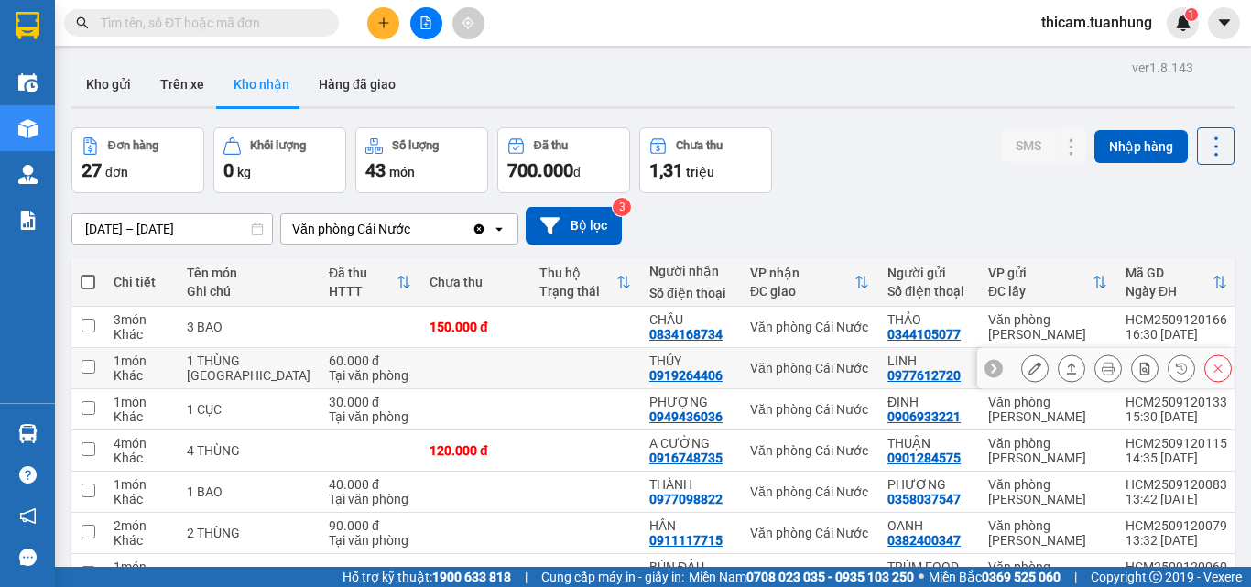
scroll to position [249, 0]
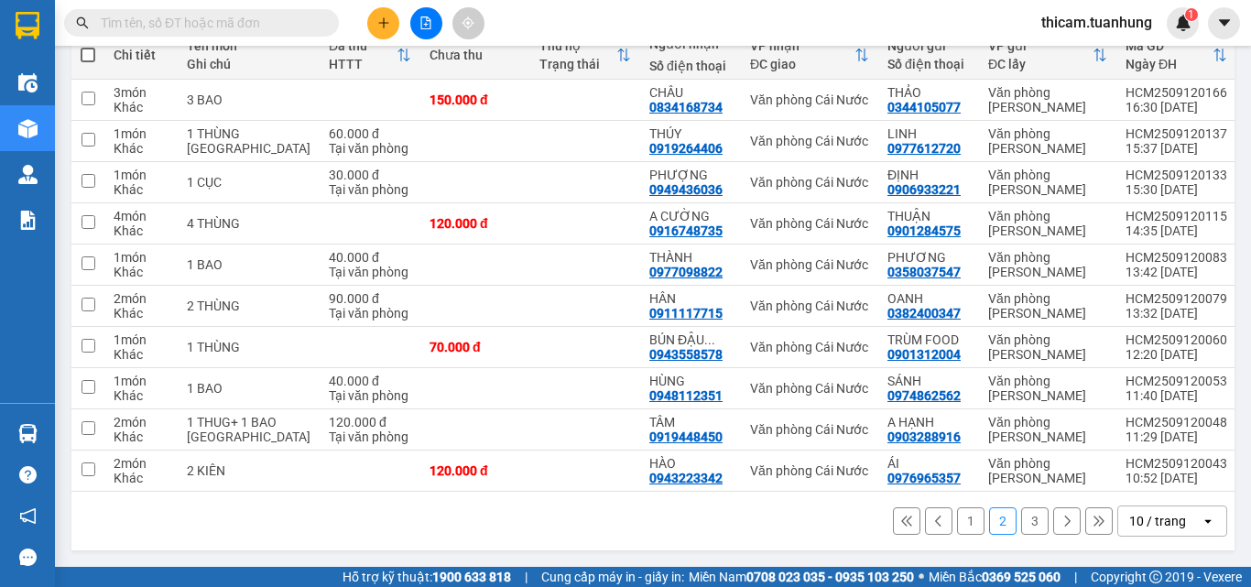
click at [1025, 524] on button "3" at bounding box center [1034, 520] width 27 height 27
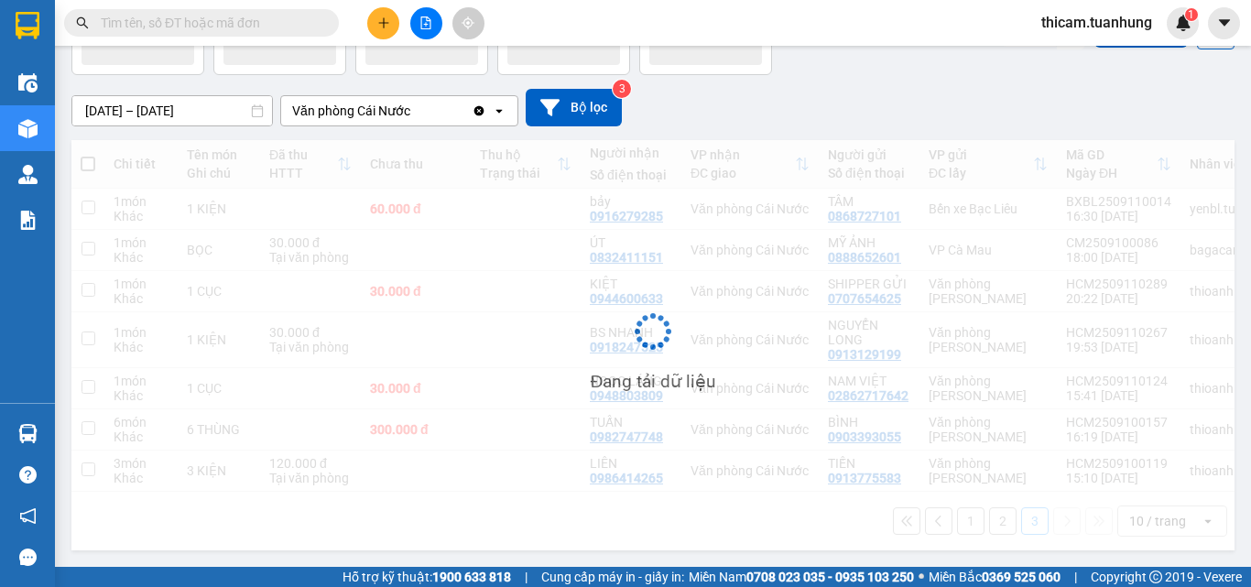
scroll to position [125, 0]
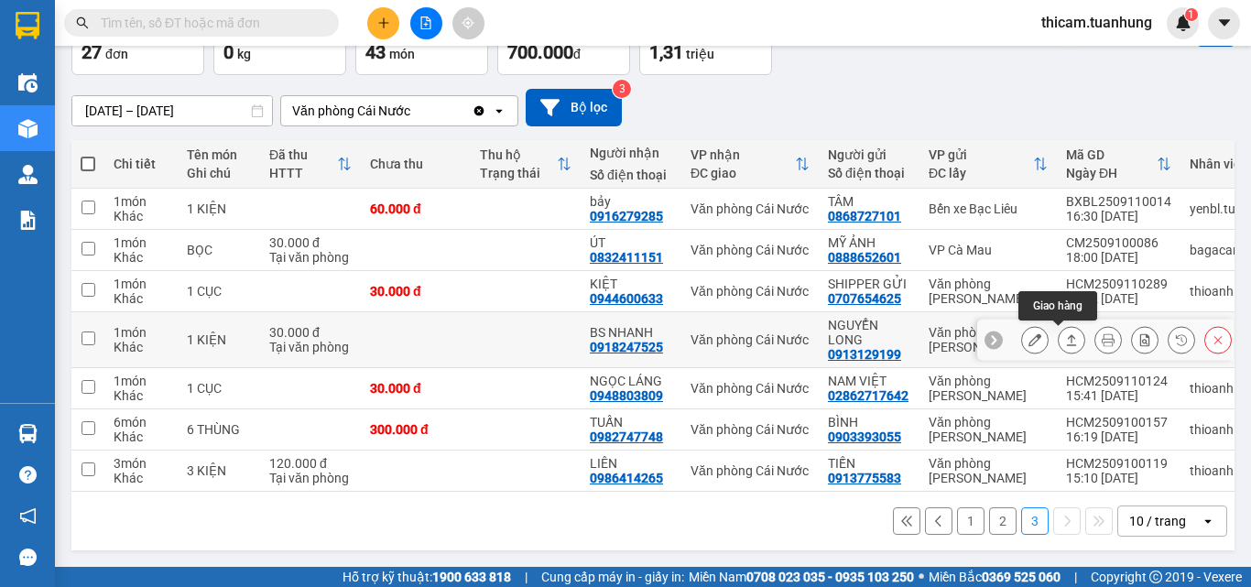
click at [1065, 334] on icon at bounding box center [1071, 339] width 13 height 13
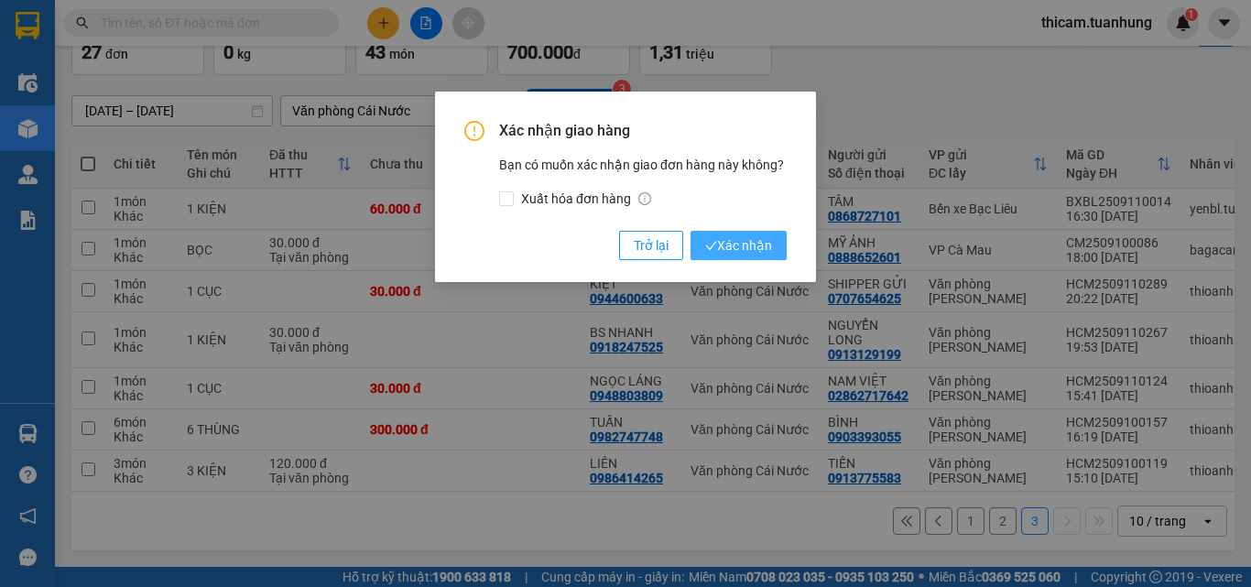
click at [735, 243] on span "Xác nhận" at bounding box center [738, 245] width 67 height 20
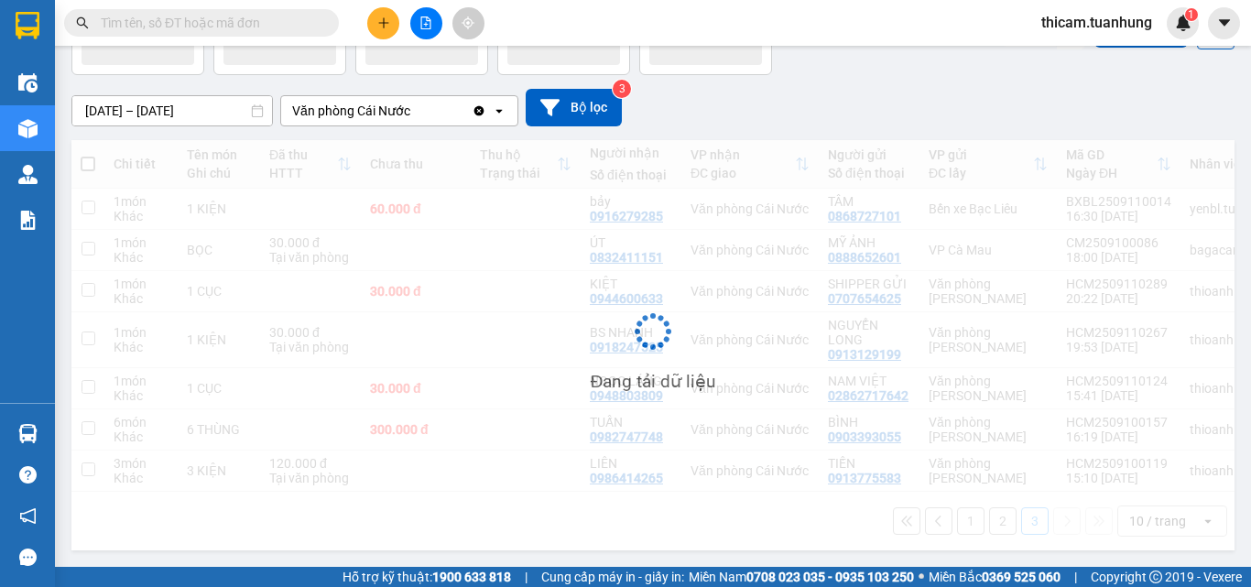
scroll to position [84, 0]
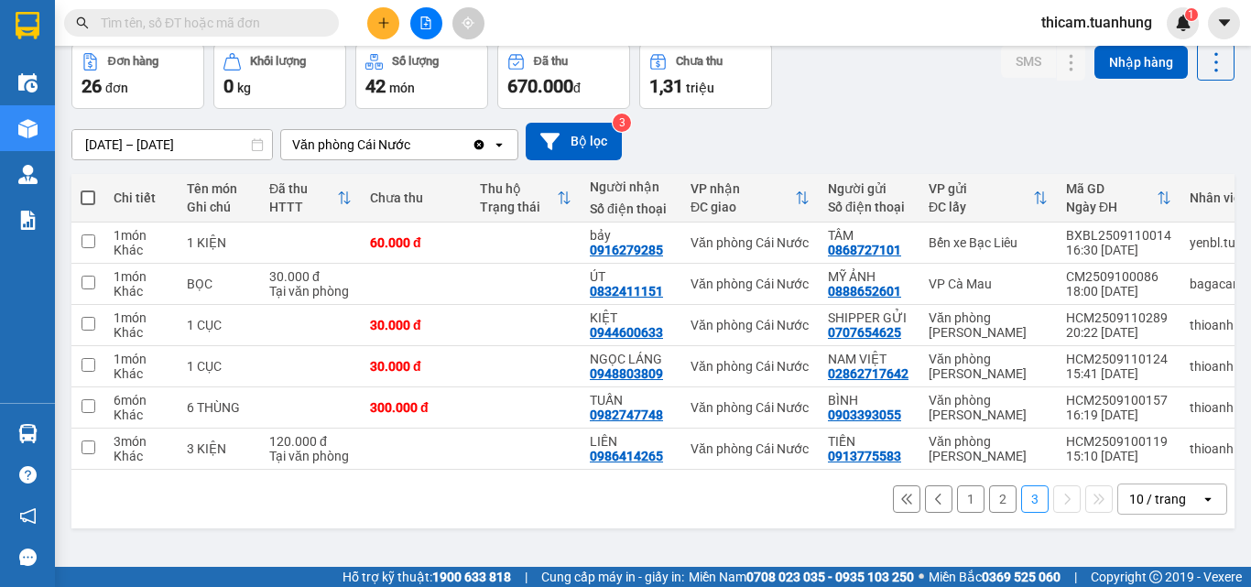
click at [989, 498] on button "2" at bounding box center [1002, 498] width 27 height 27
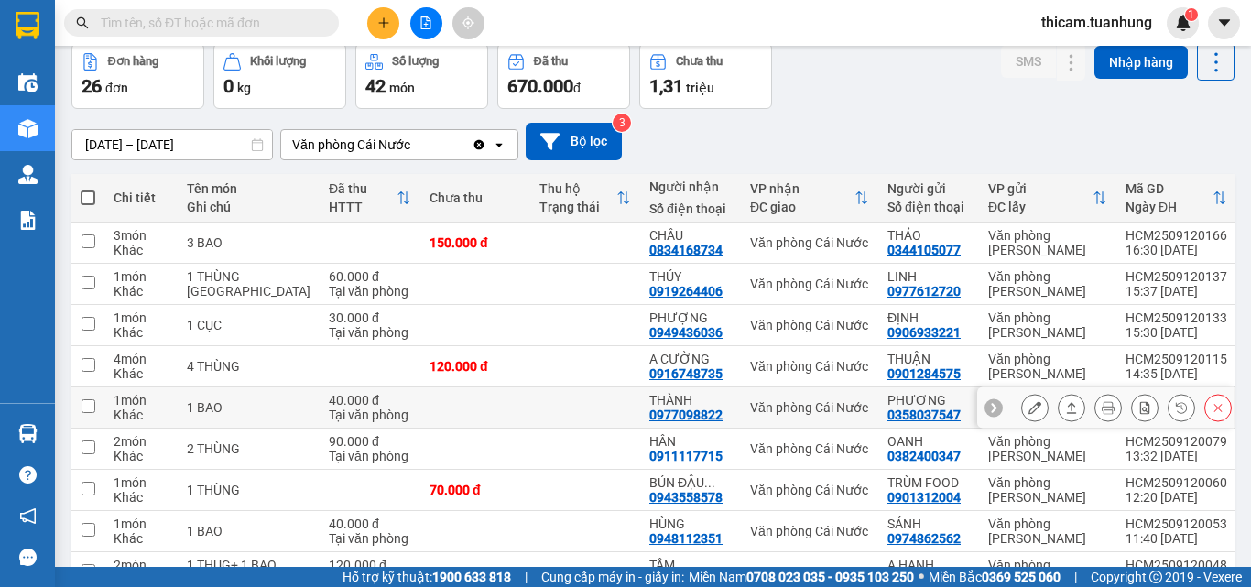
scroll to position [176, 0]
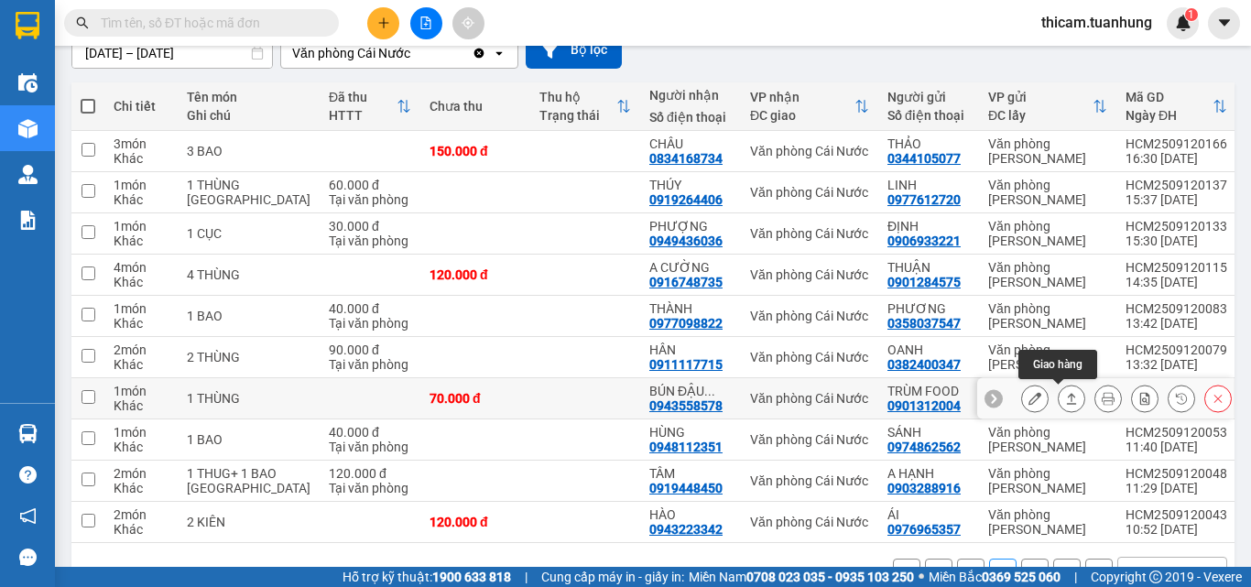
click at [1065, 401] on icon at bounding box center [1071, 398] width 13 height 13
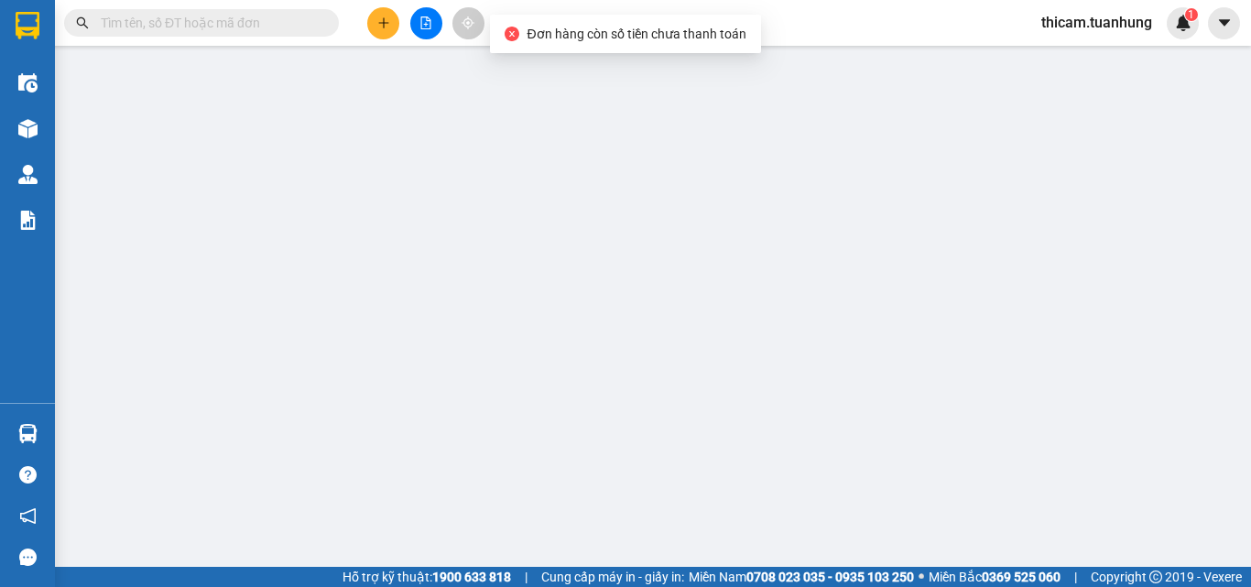
type input "0901312004"
type input "TRÙM FOOD"
type input "0943558578"
type input "BÚN ĐẬU VÀNG"
type input "70.000"
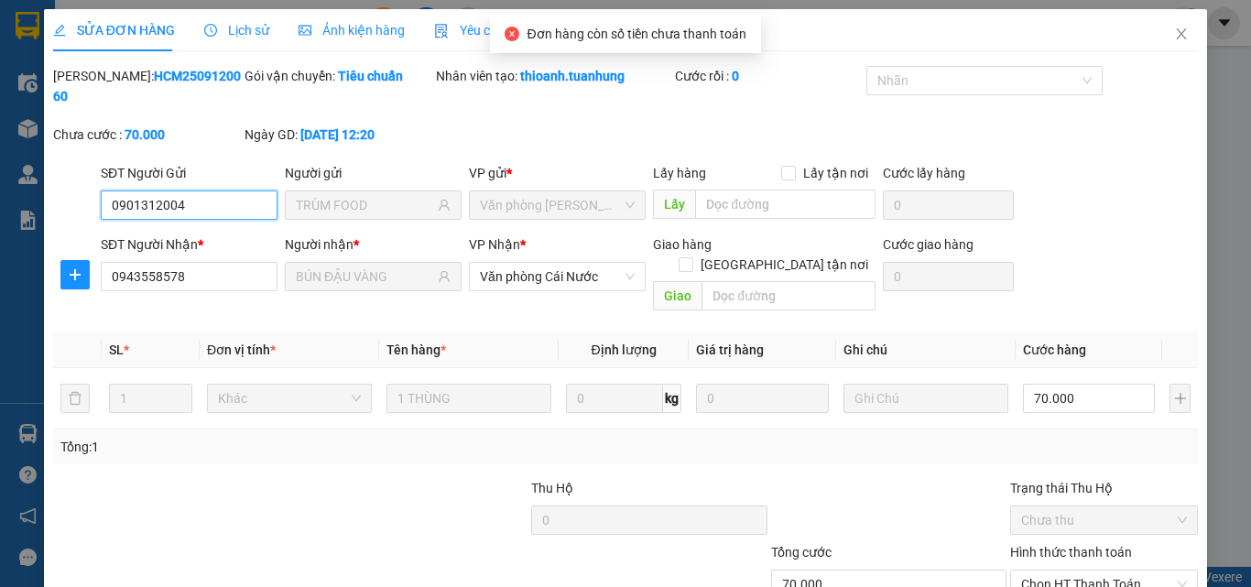
scroll to position [94, 0]
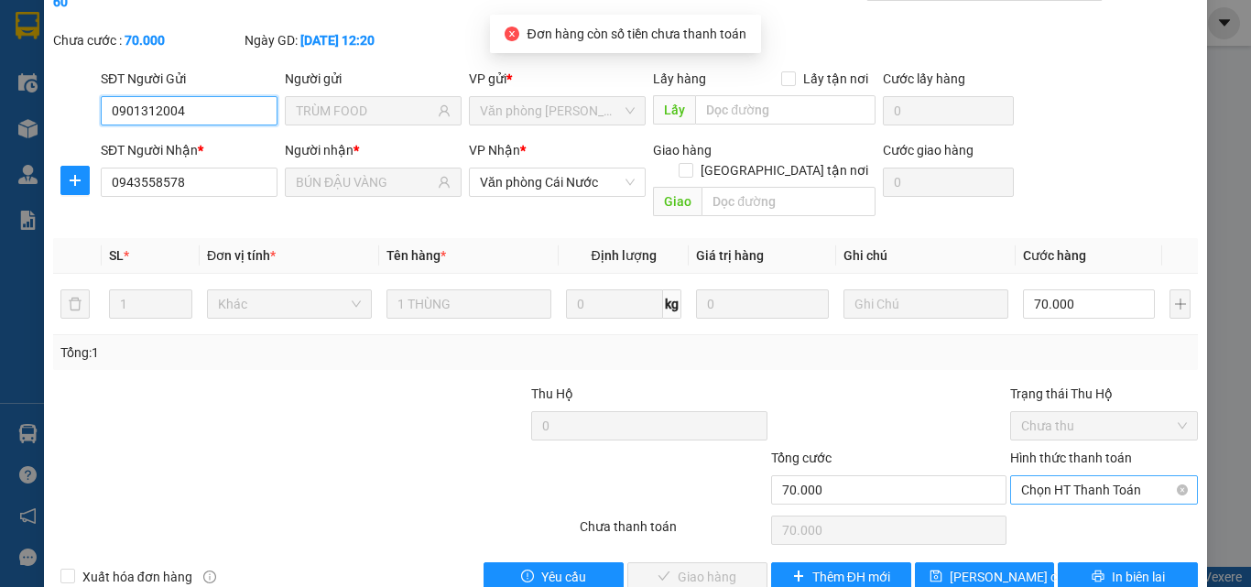
click at [1062, 476] on span "Chọn HT Thanh Toán" at bounding box center [1104, 489] width 166 height 27
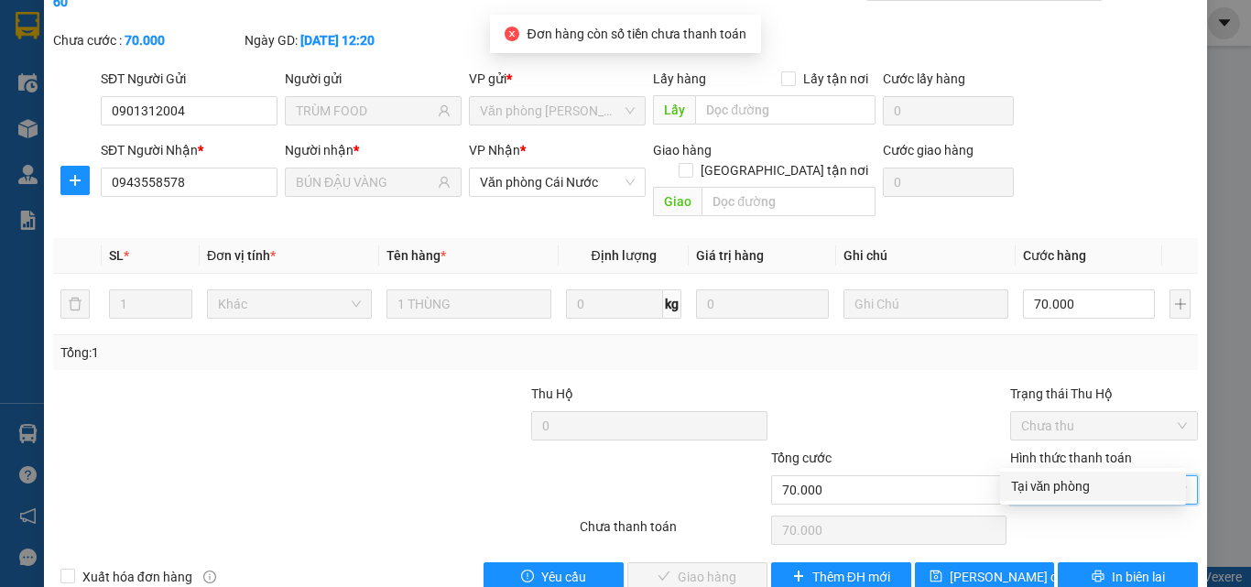
click at [1055, 480] on div "Tại văn phòng" at bounding box center [1093, 486] width 164 height 20
type input "0"
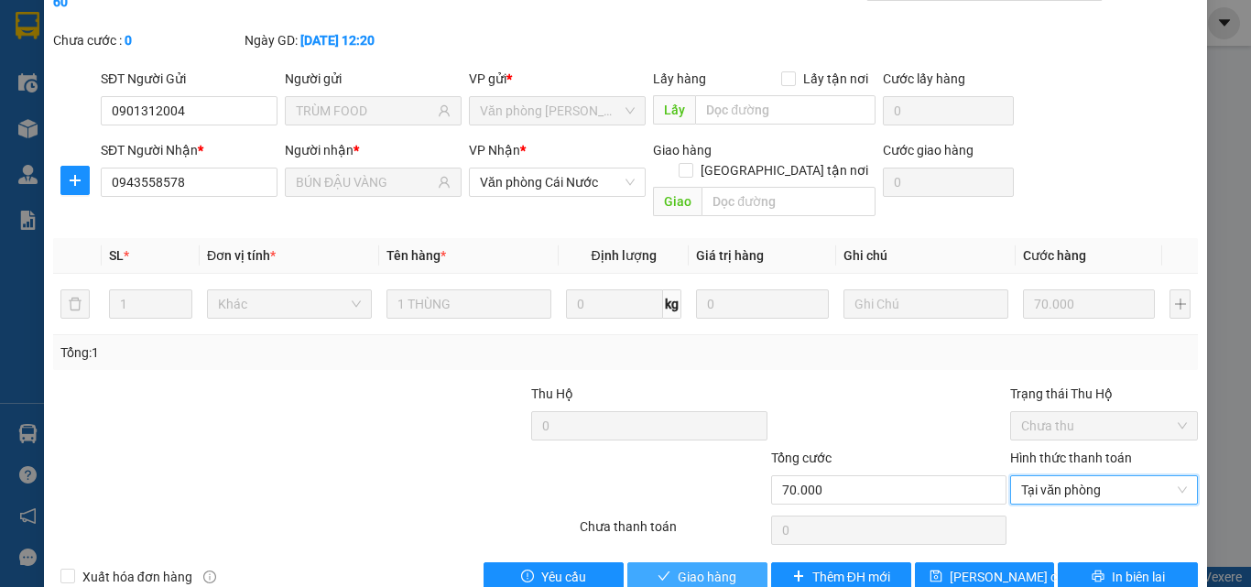
click at [677, 555] on span "Giao hàng" at bounding box center [706, 577] width 59 height 20
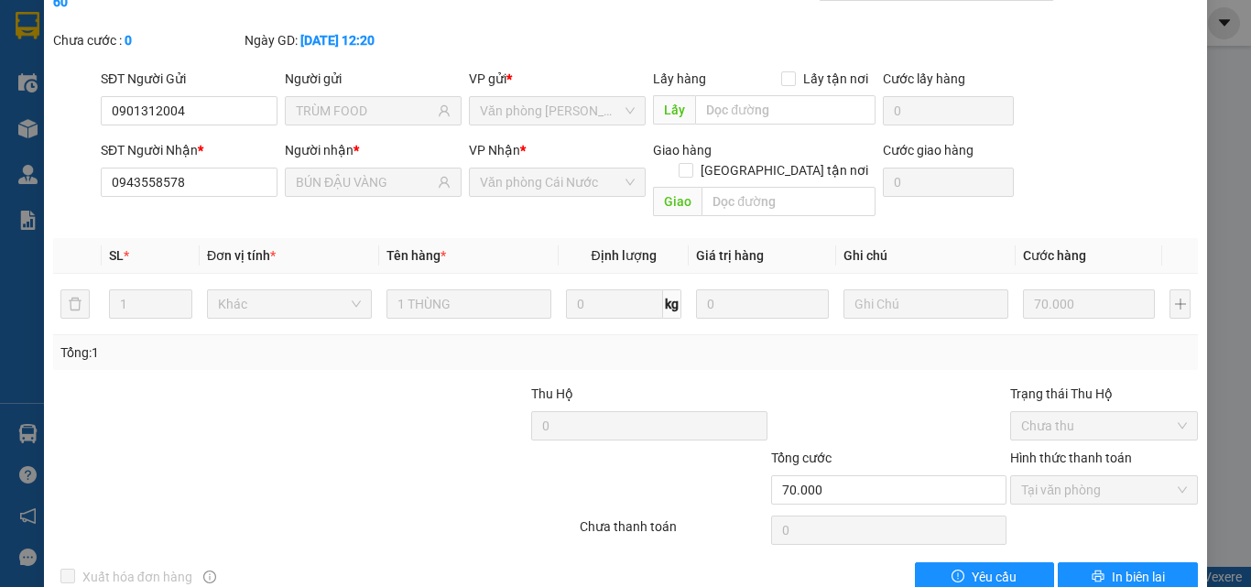
scroll to position [0, 0]
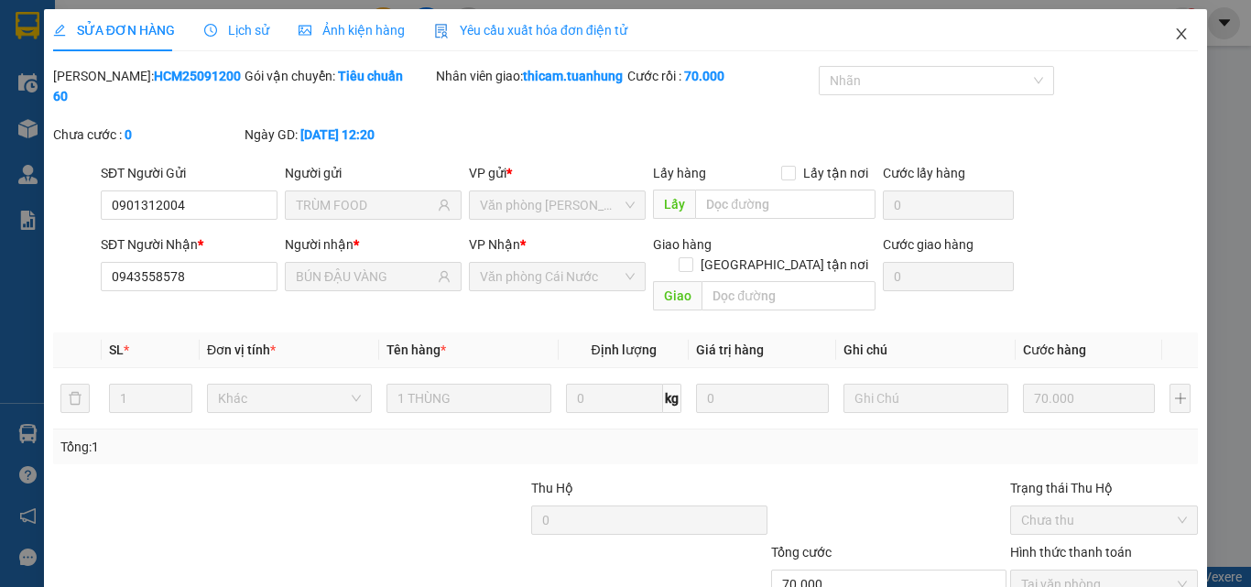
click at [1175, 30] on icon "close" at bounding box center [1181, 34] width 15 height 15
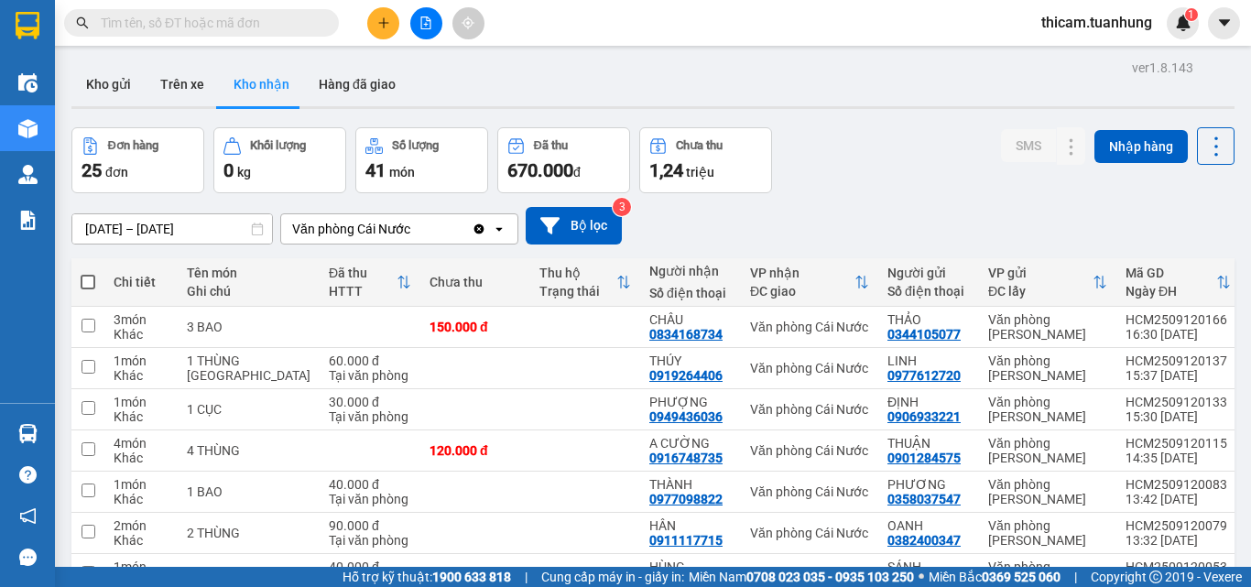
click at [302, 30] on input "text" at bounding box center [209, 23] width 216 height 20
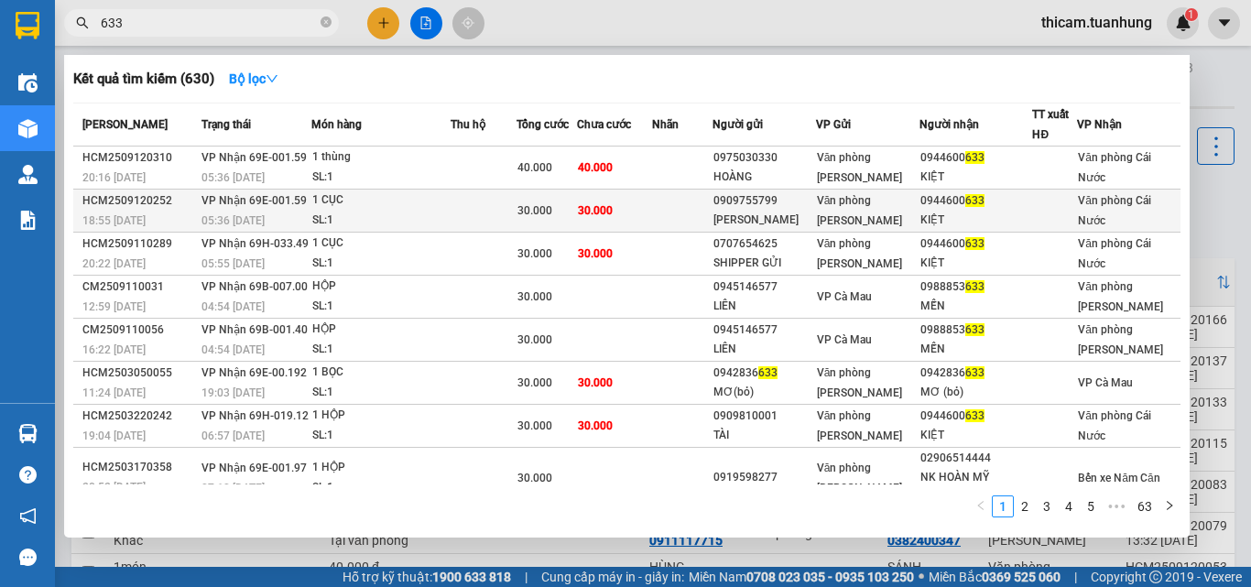
type input "633"
click at [862, 196] on span "Văn phòng [PERSON_NAME]" at bounding box center [859, 210] width 85 height 33
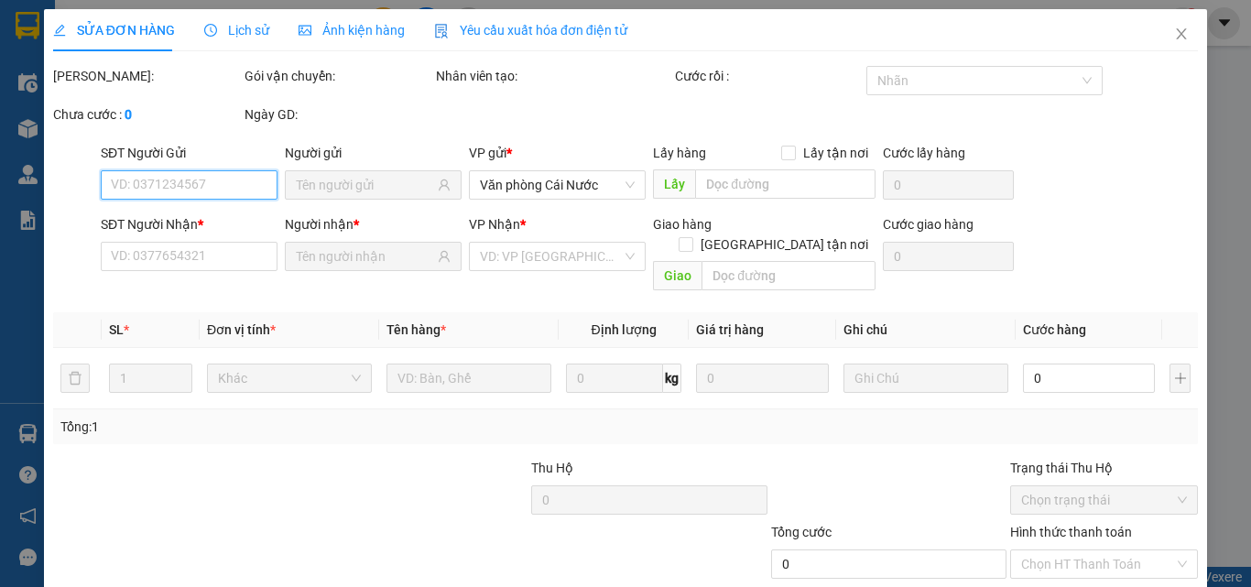
type input "0909755799"
type input "[PERSON_NAME]"
type input "0944600633"
type input "KIỆT"
type input "30.000"
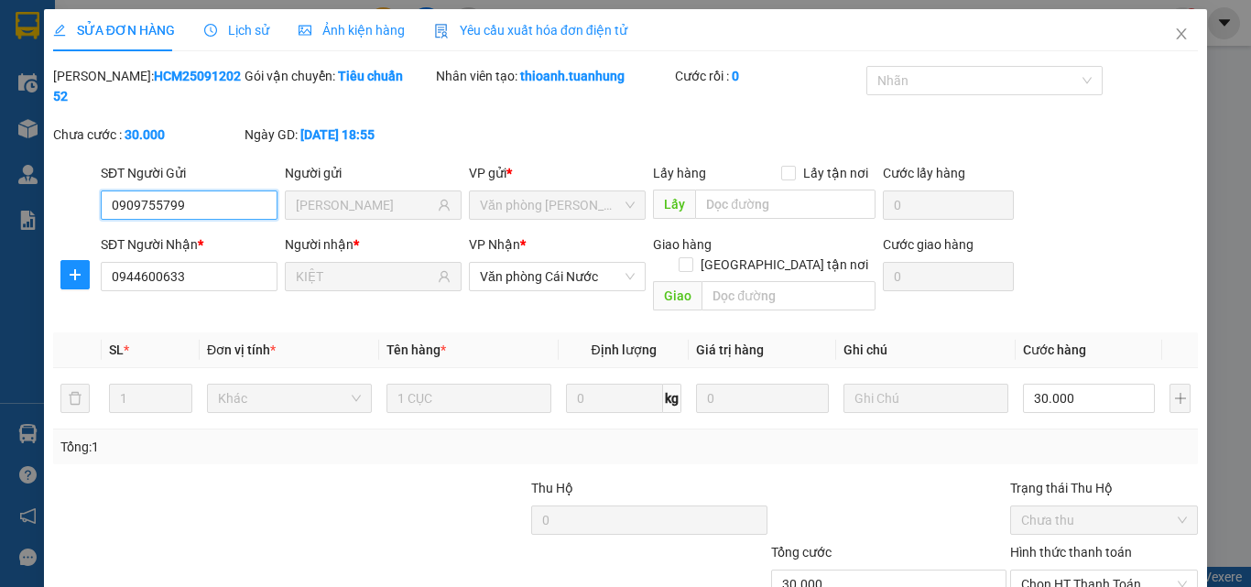
scroll to position [94, 0]
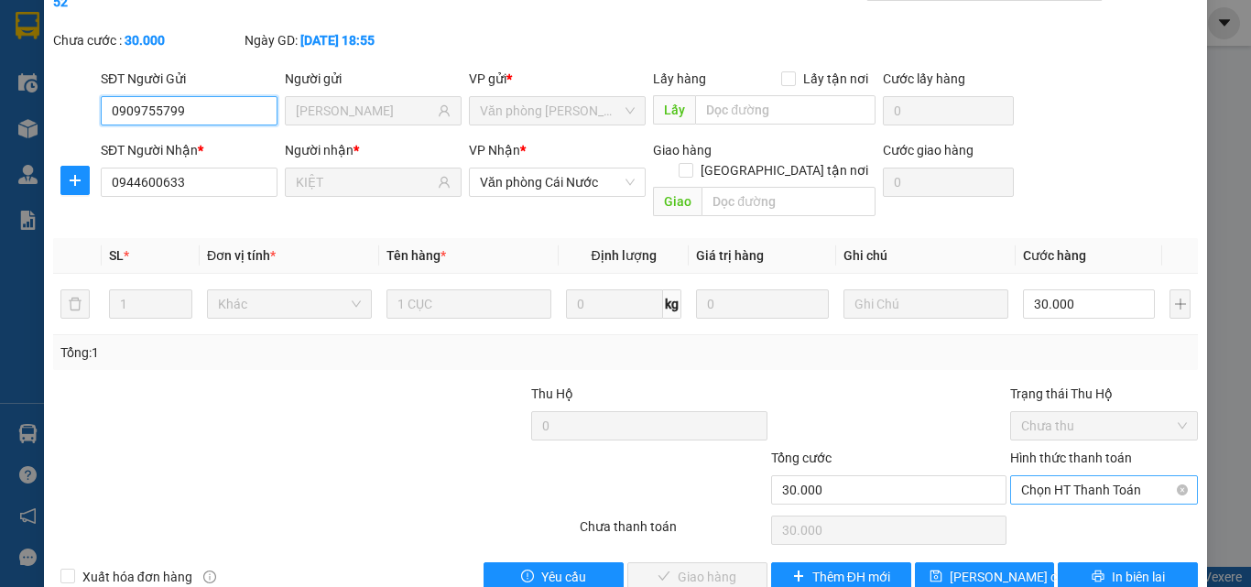
click at [1067, 476] on span "Chọn HT Thanh Toán" at bounding box center [1104, 489] width 166 height 27
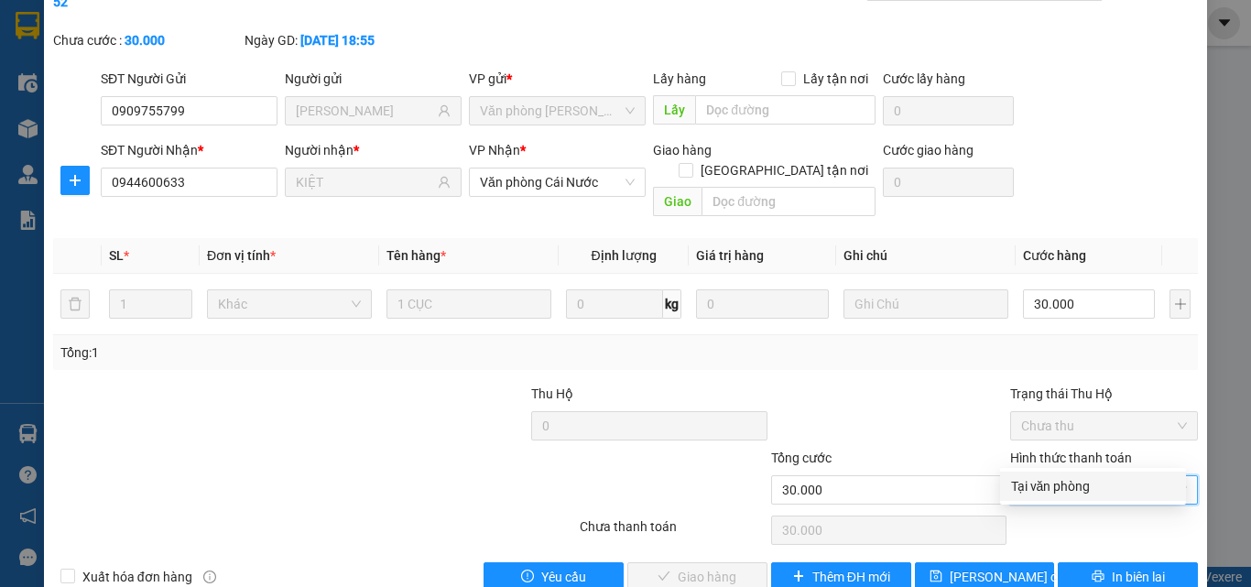
click at [1054, 479] on div "Tại văn phòng" at bounding box center [1093, 486] width 164 height 20
type input "0"
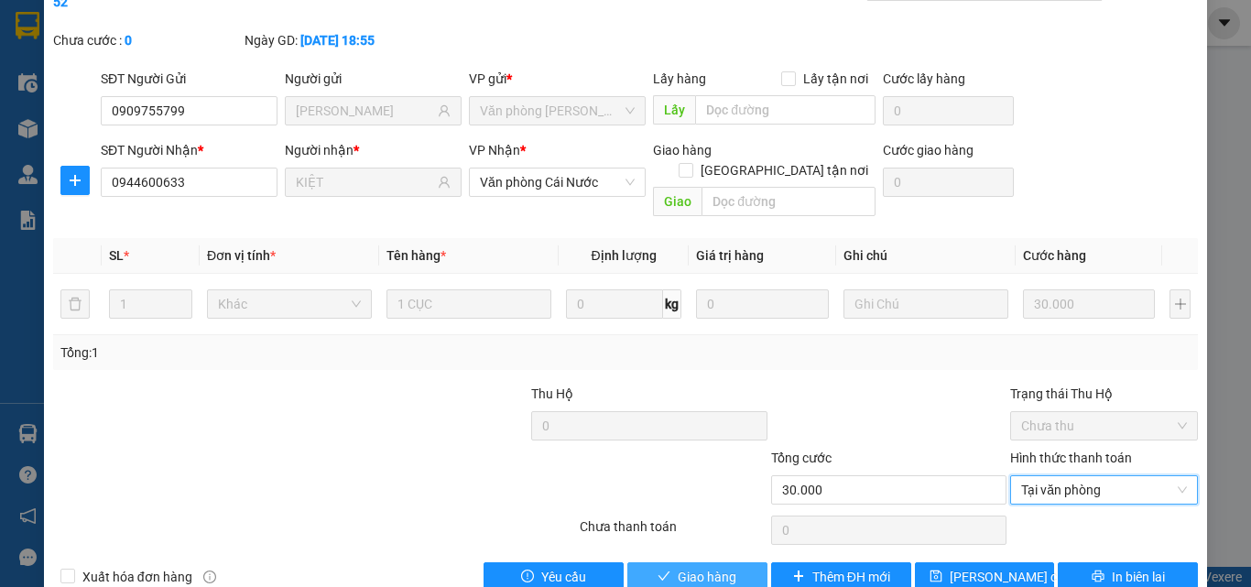
click at [718, 555] on span "Giao hàng" at bounding box center [706, 577] width 59 height 20
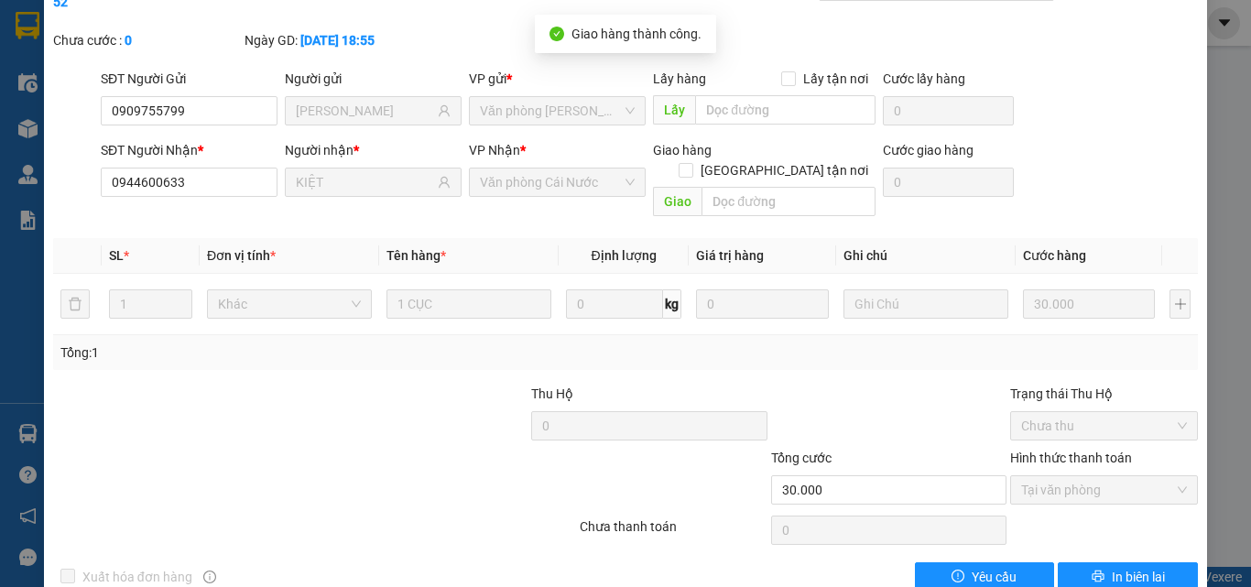
scroll to position [0, 0]
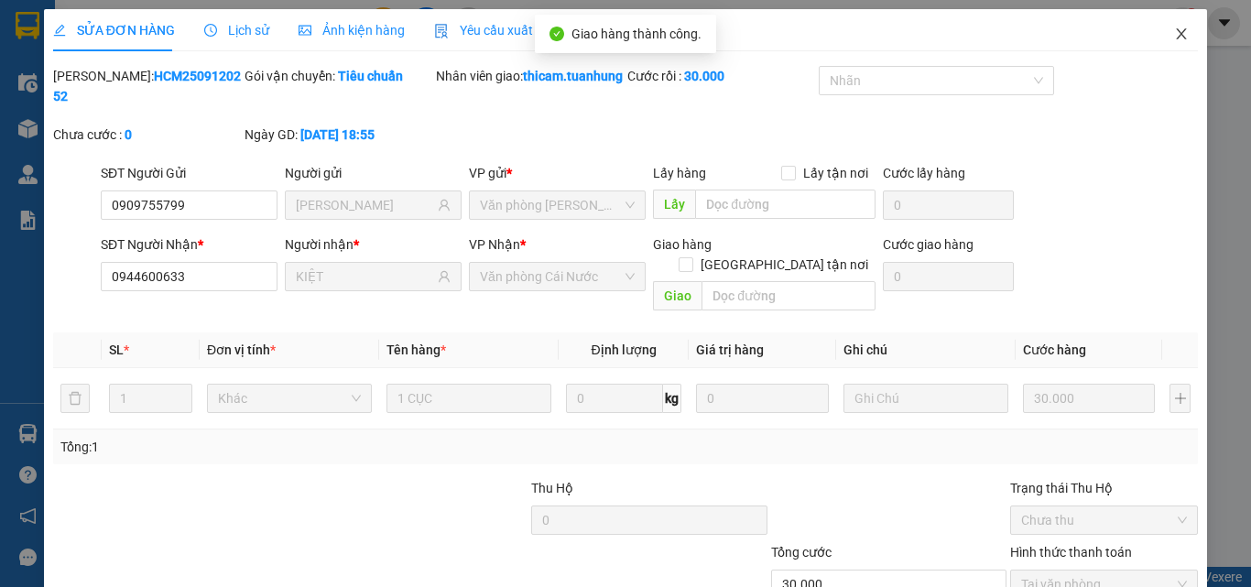
click at [1163, 43] on span "Close" at bounding box center [1180, 34] width 51 height 51
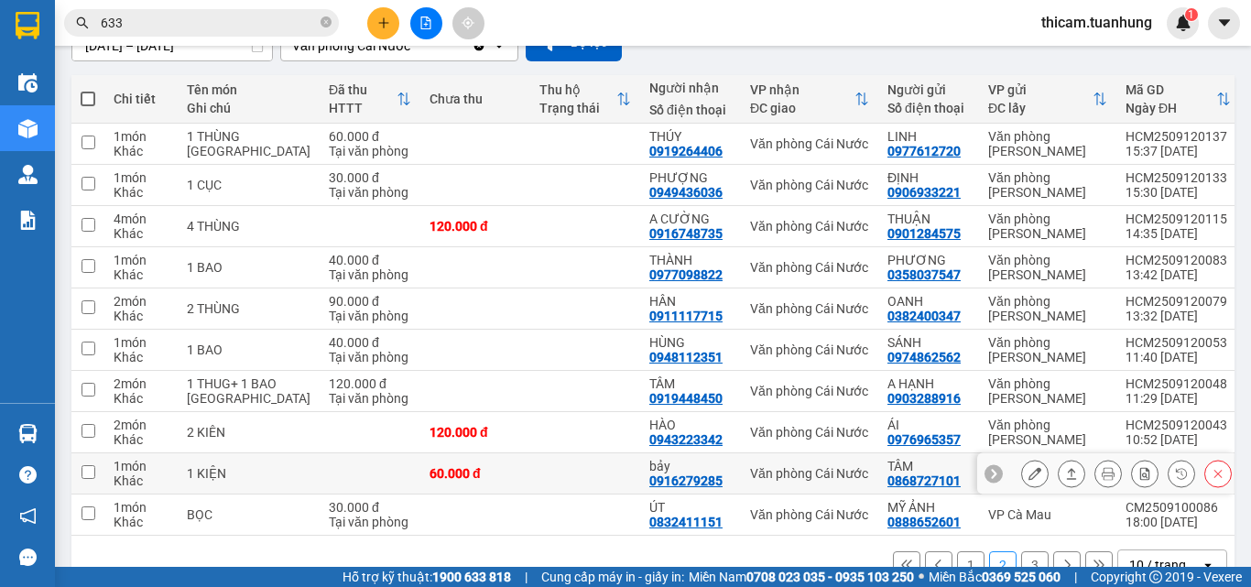
scroll to position [249, 0]
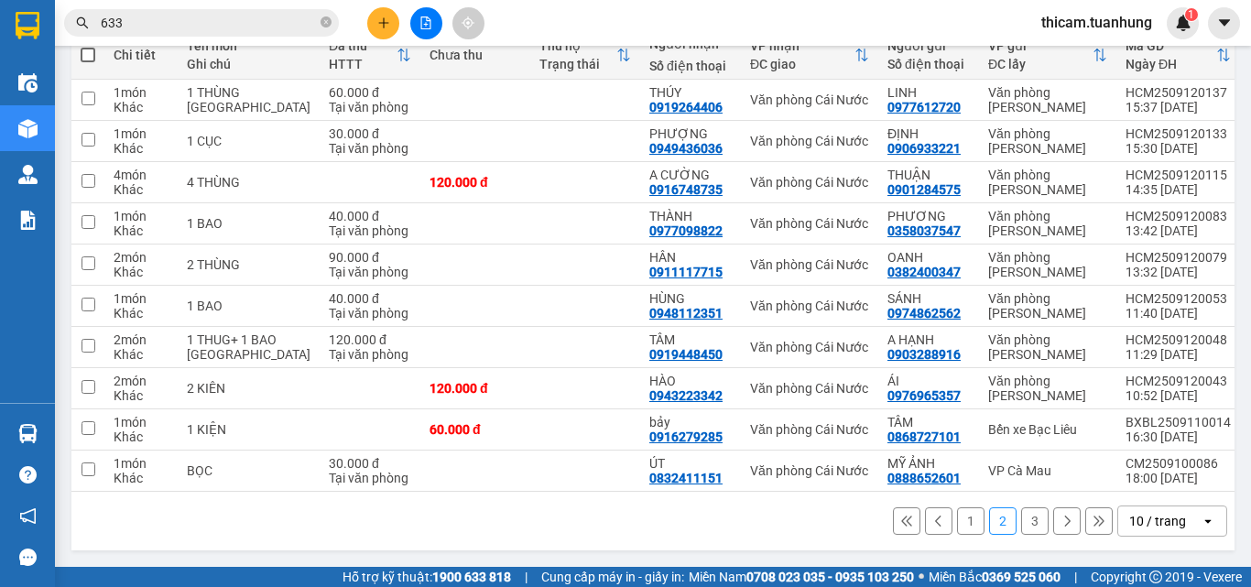
click at [957, 522] on button "1" at bounding box center [970, 520] width 27 height 27
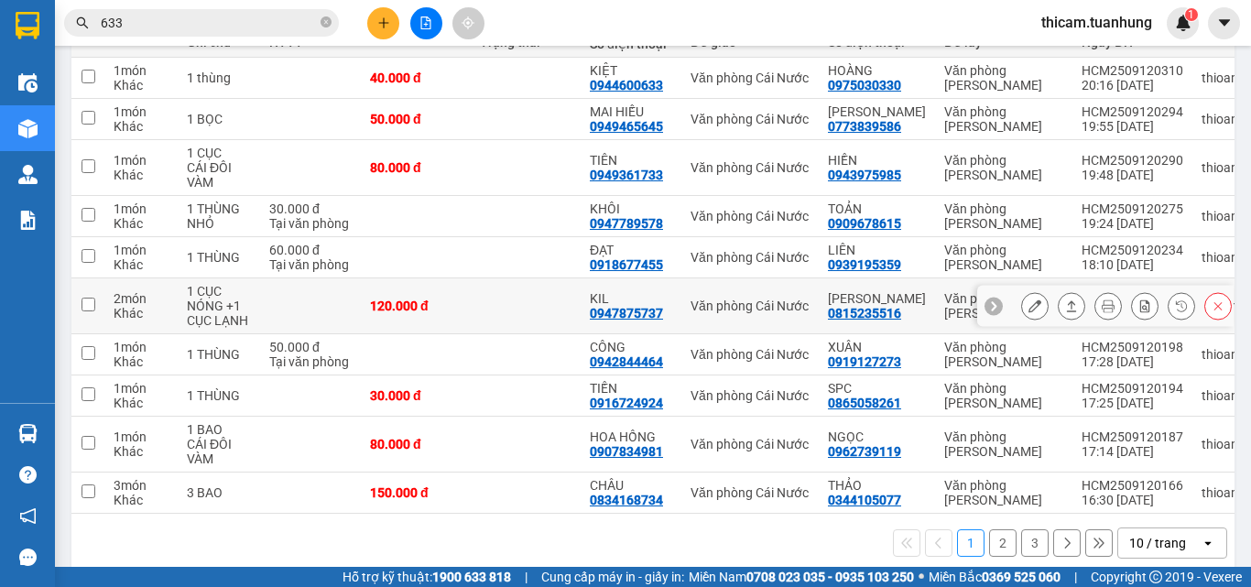
scroll to position [157, 0]
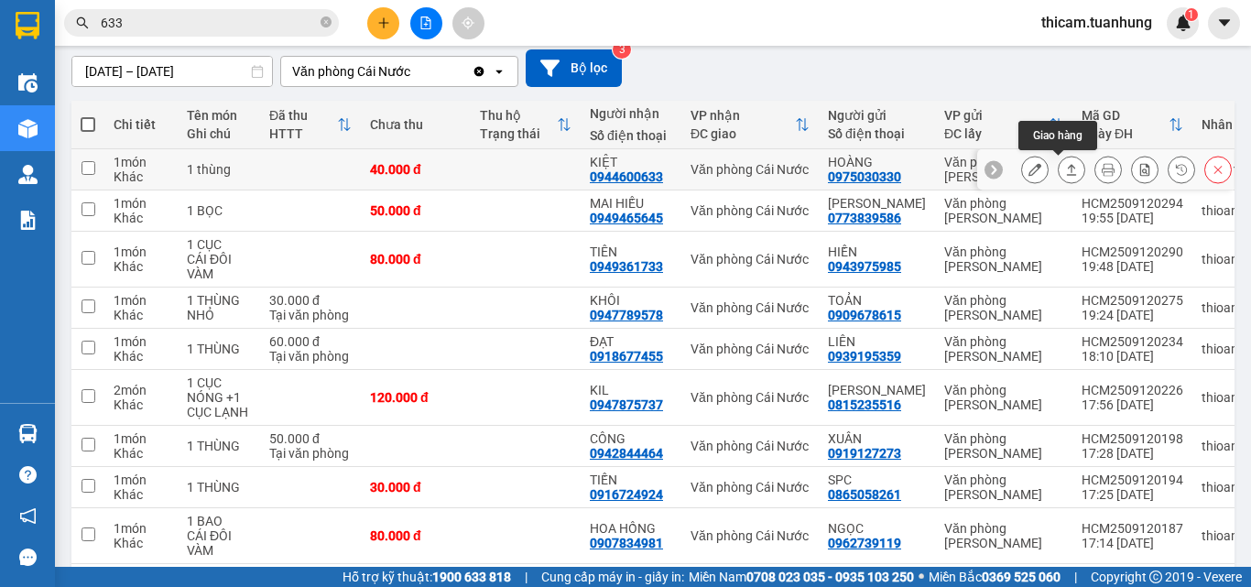
click at [1065, 171] on icon at bounding box center [1071, 169] width 13 height 13
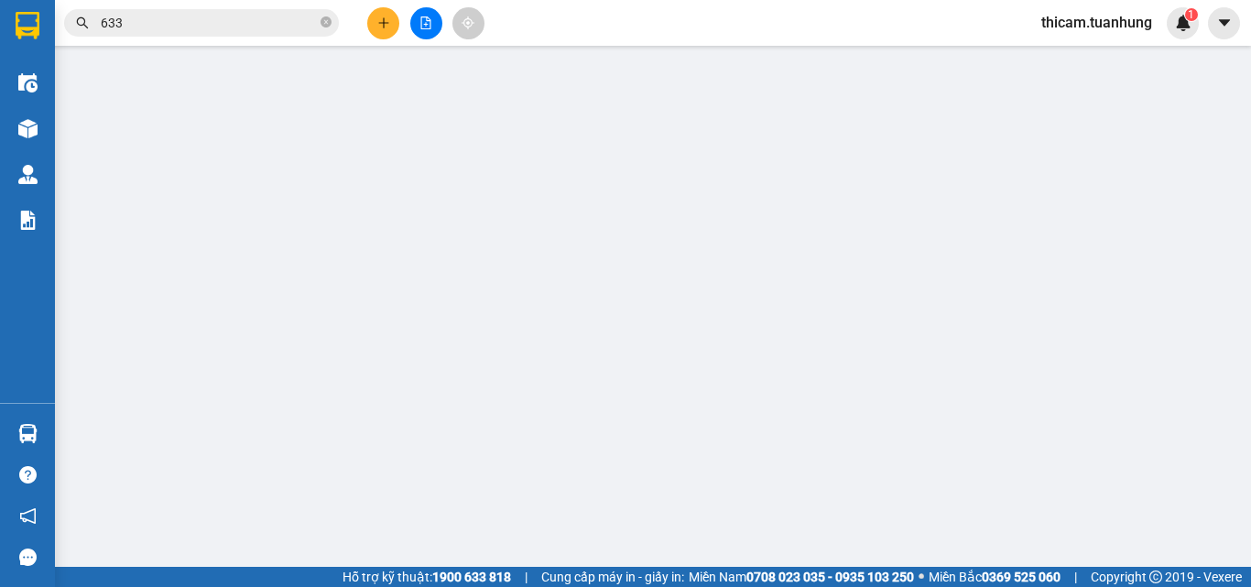
type input "0975030330"
type input "HOÀNG"
type input "0944600633"
type input "KIỆT"
type input "40.000"
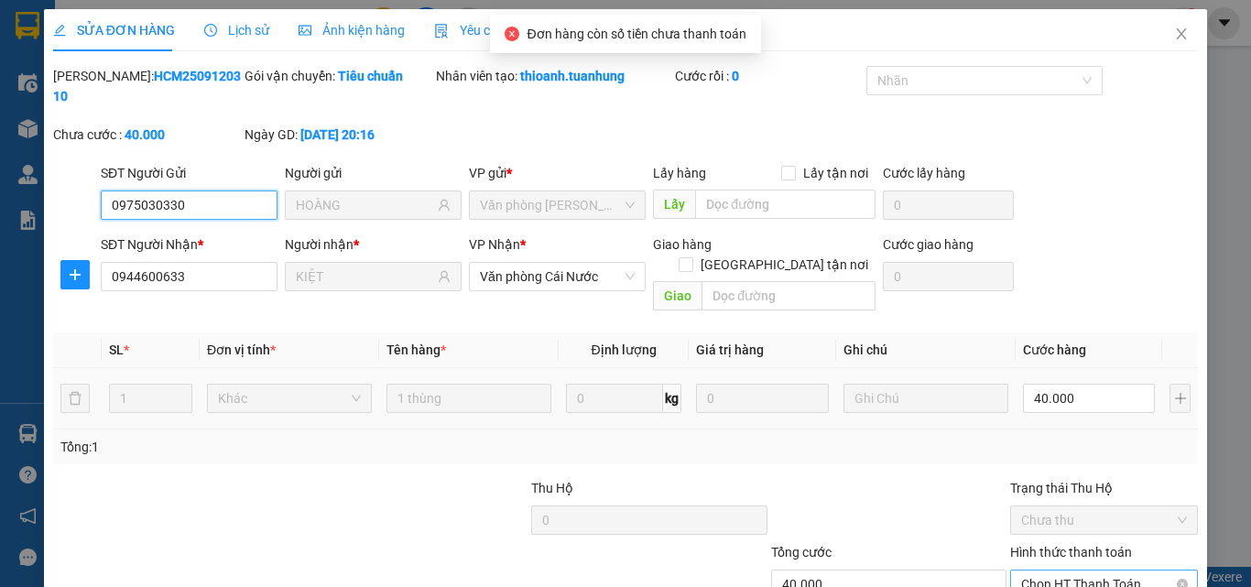
scroll to position [94, 0]
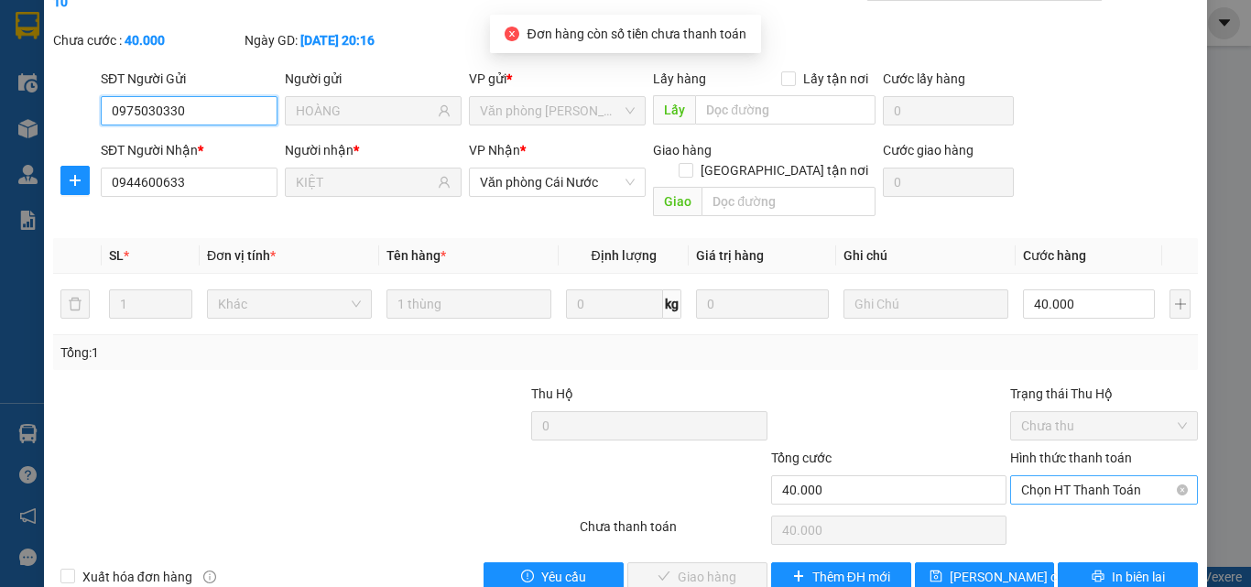
click at [1068, 476] on span "Chọn HT Thanh Toán" at bounding box center [1104, 489] width 166 height 27
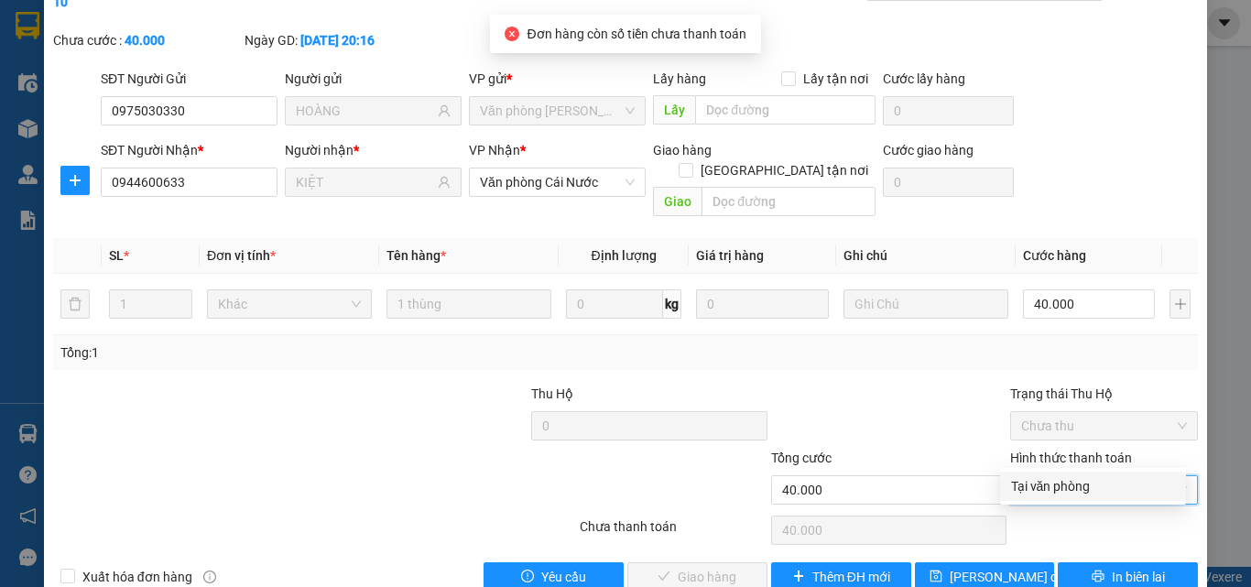
click at [1058, 484] on div "Tại văn phòng" at bounding box center [1093, 486] width 164 height 20
type input "0"
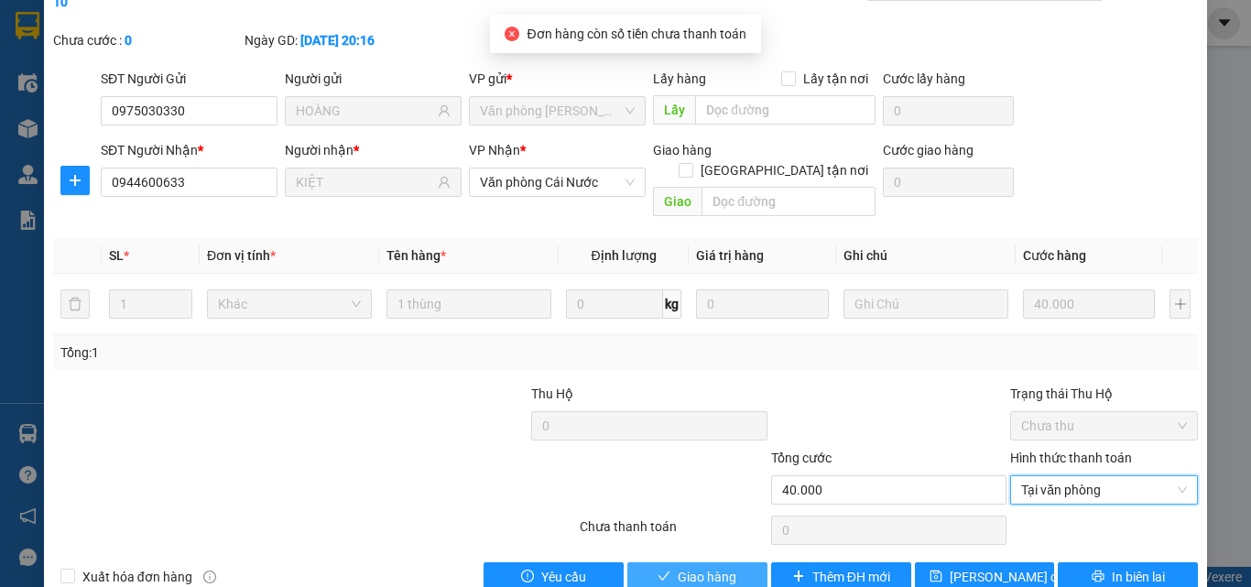
click at [723, 555] on span "Giao hàng" at bounding box center [706, 577] width 59 height 20
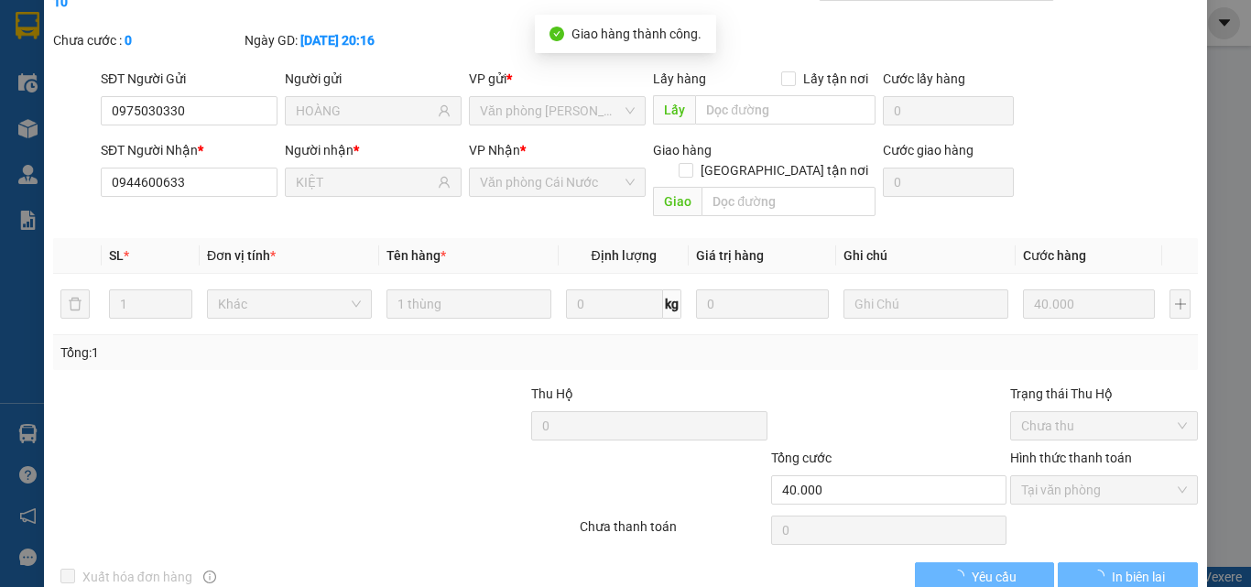
scroll to position [0, 0]
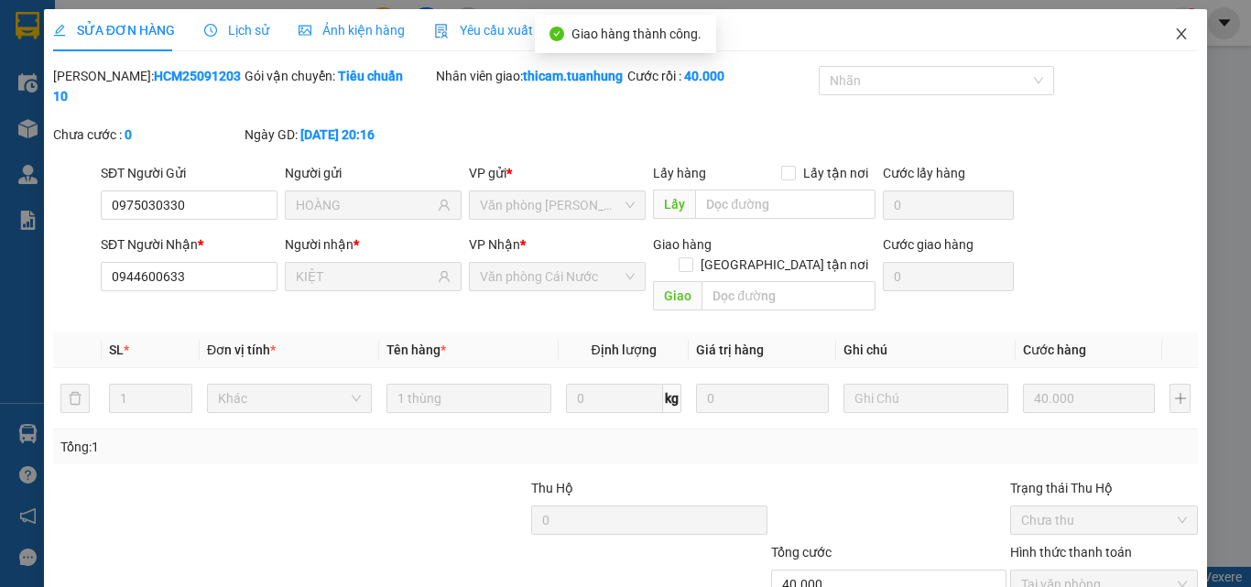
click at [1176, 30] on icon "close" at bounding box center [1181, 33] width 10 height 11
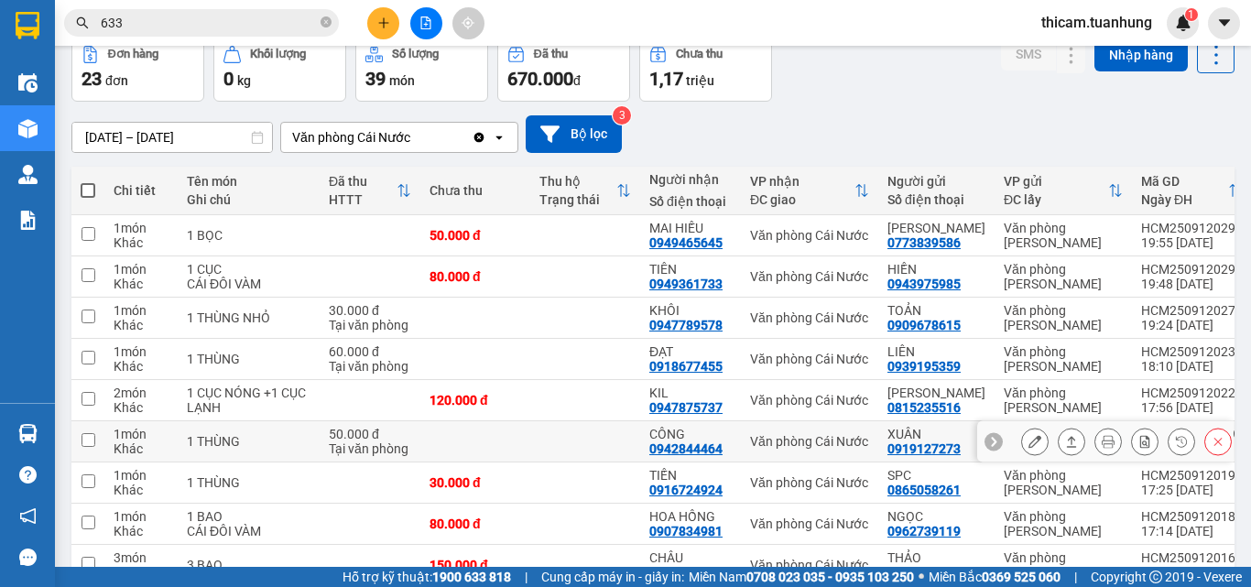
scroll to position [275, 0]
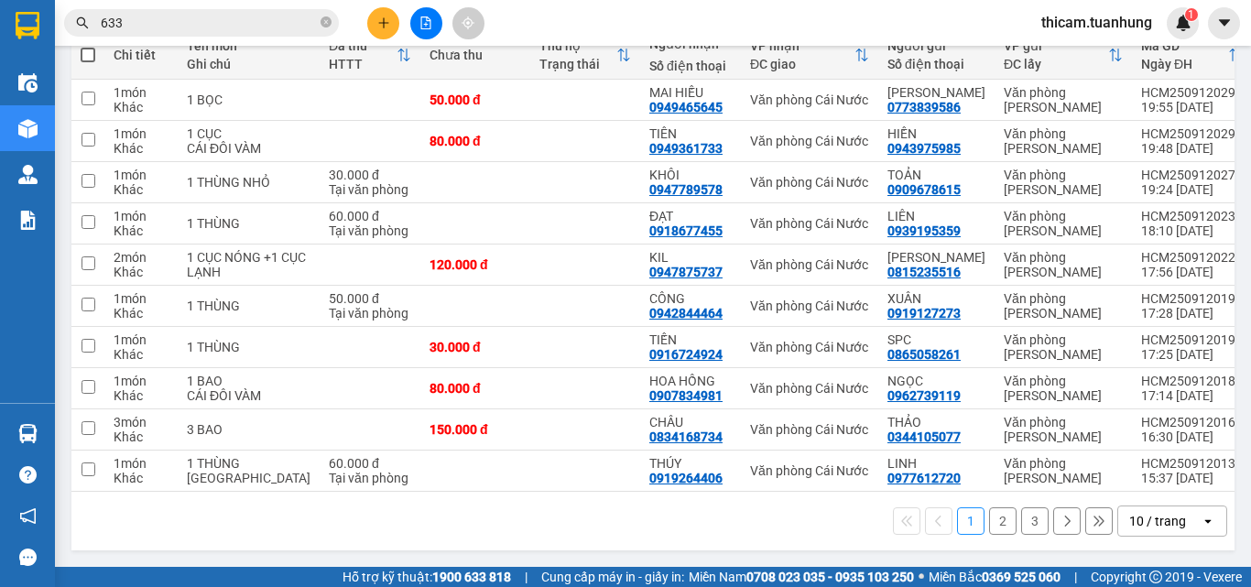
click at [991, 528] on button "2" at bounding box center [1002, 520] width 27 height 27
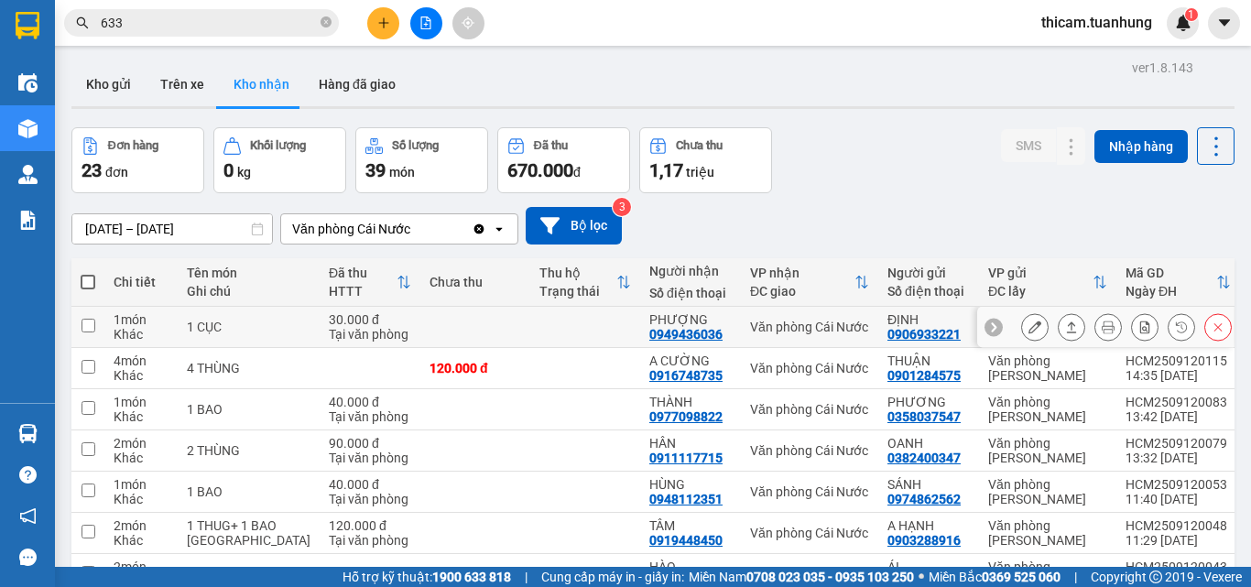
scroll to position [249, 0]
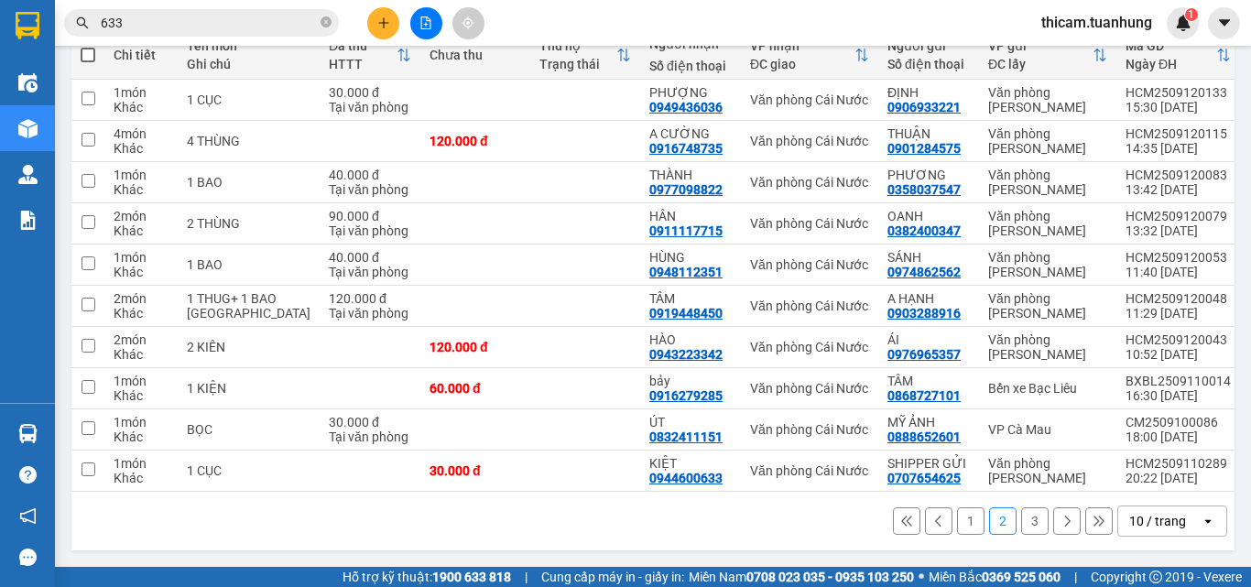
click at [960, 523] on button "1" at bounding box center [970, 520] width 27 height 27
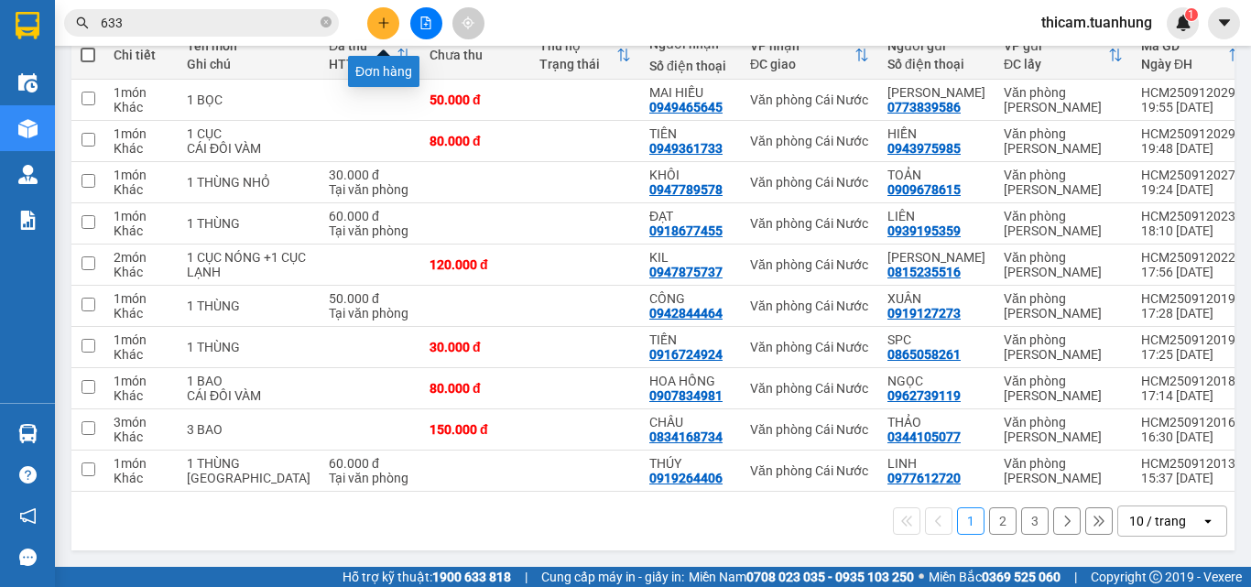
click at [377, 27] on icon "plus" at bounding box center [383, 22] width 13 height 13
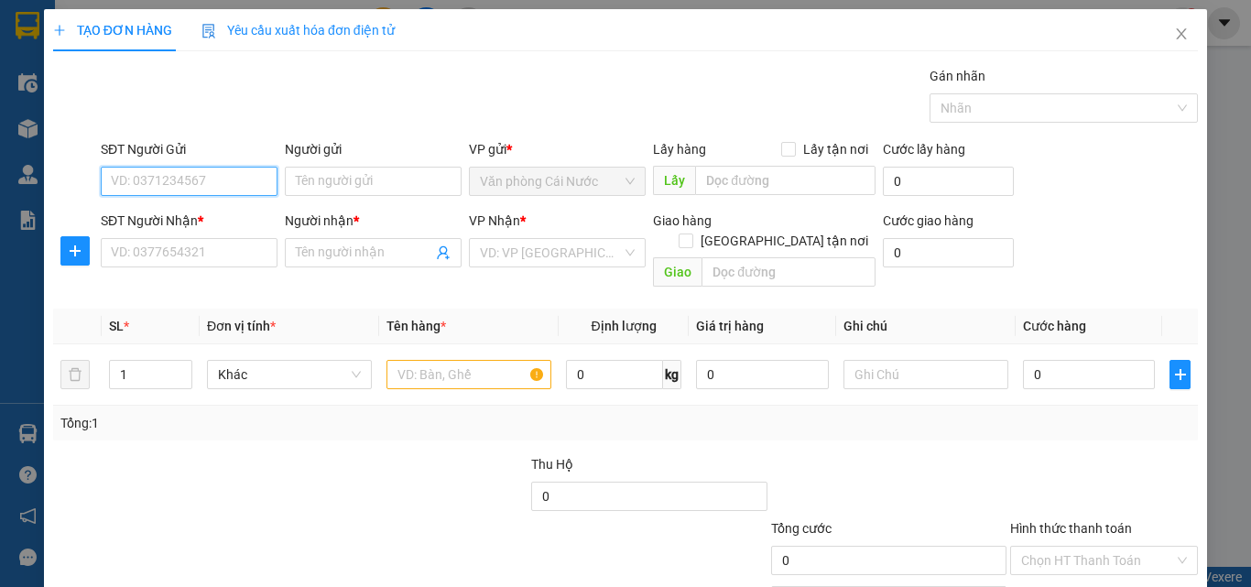
click at [200, 176] on input "SĐT Người Gửi" at bounding box center [189, 181] width 177 height 29
click at [192, 222] on div "0939616613 - THẢO" at bounding box center [187, 218] width 153 height 20
type input "0939616613"
type input "THẢO"
type input "0939616613"
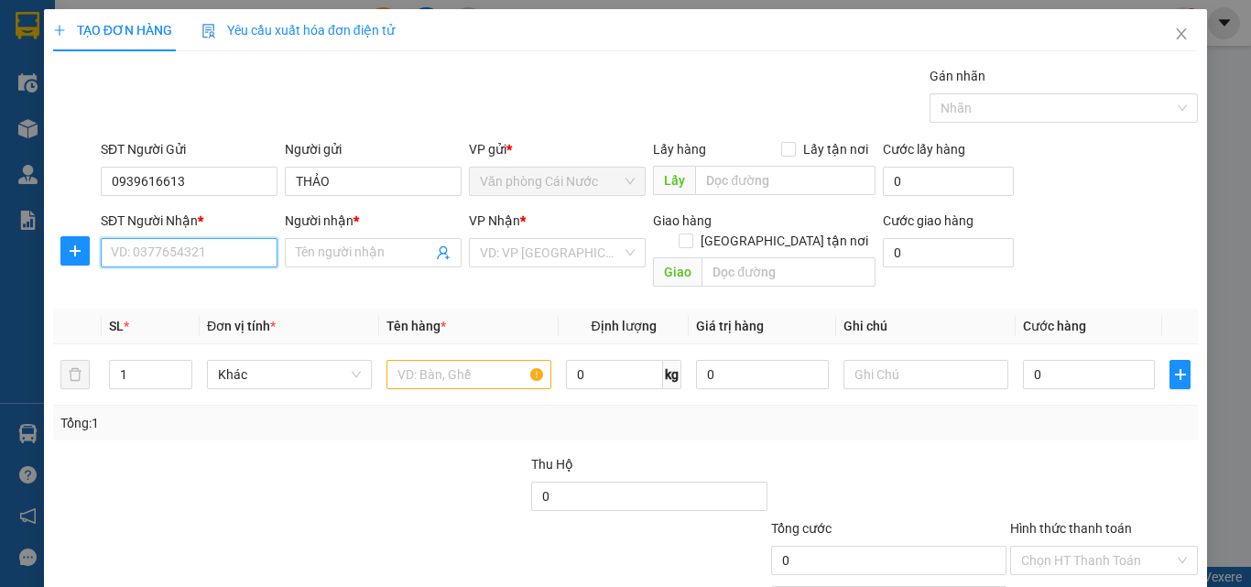
click at [177, 257] on input "SĐT Người Nhận *" at bounding box center [189, 252] width 177 height 29
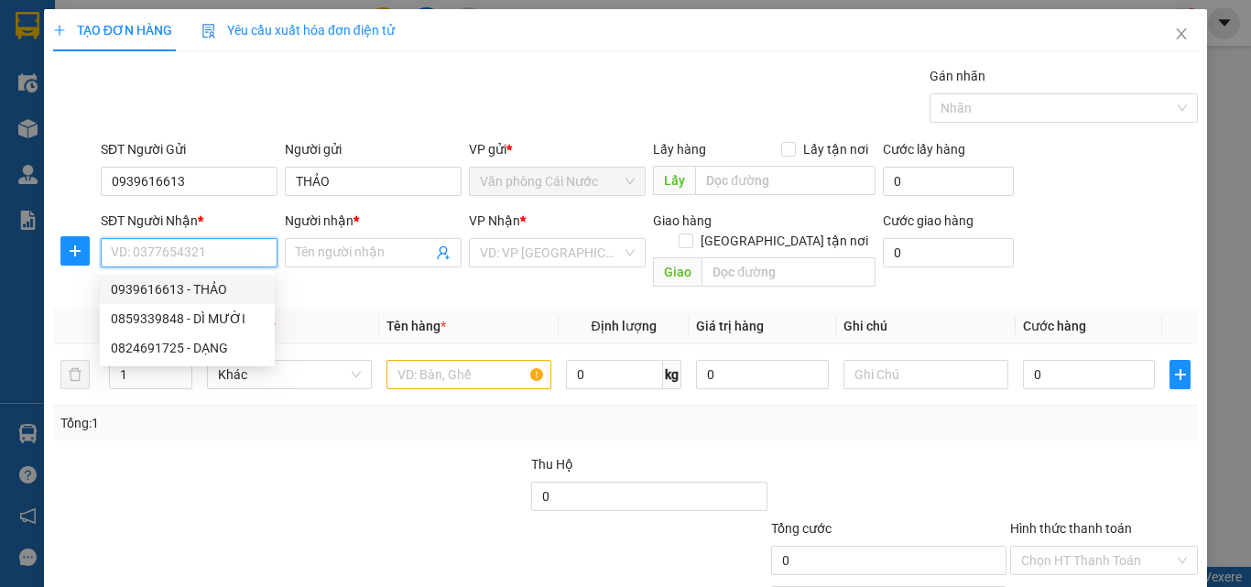
click at [174, 287] on div "0939616613 - THẢO" at bounding box center [187, 289] width 153 height 20
type input "0939616613"
type input "THẢO"
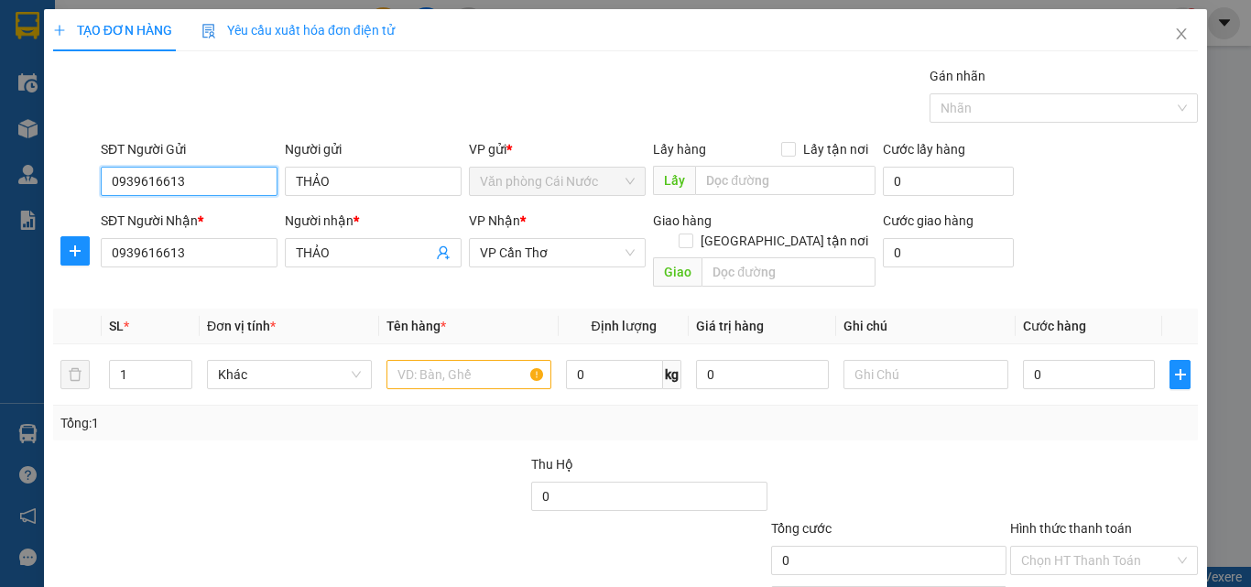
click at [241, 179] on input "0939616613" at bounding box center [189, 181] width 177 height 29
type input "0"
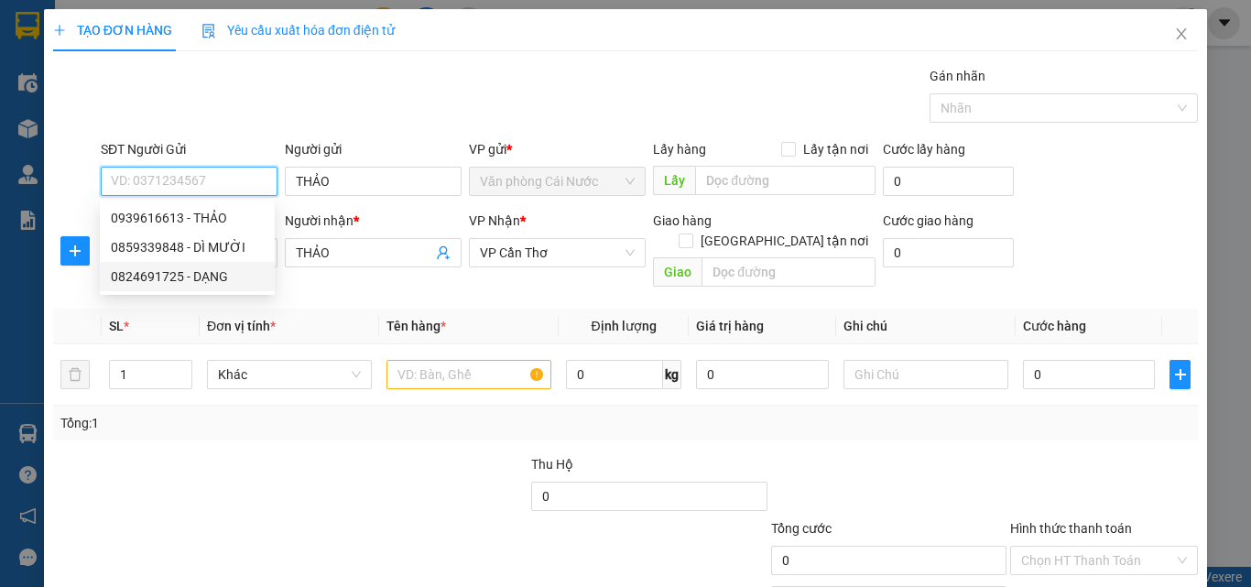
click at [184, 268] on div "0824691725 - DẠNG" at bounding box center [187, 276] width 153 height 20
type input "0824691725"
type input "DẠNG"
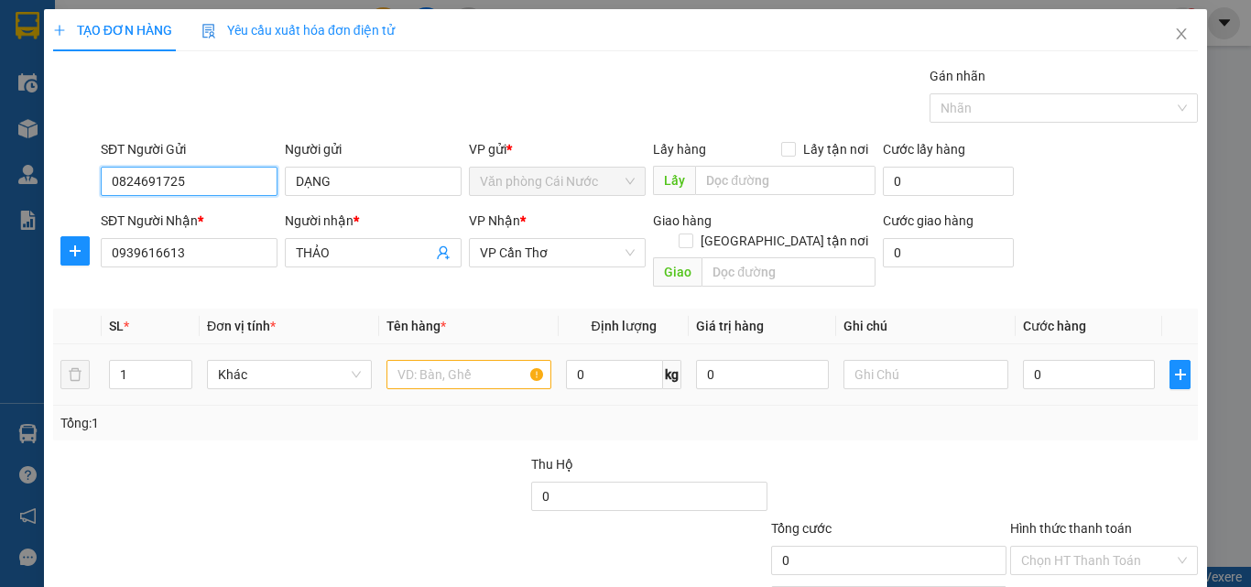
type input "0824691725"
click at [407, 360] on input "text" at bounding box center [468, 374] width 165 height 29
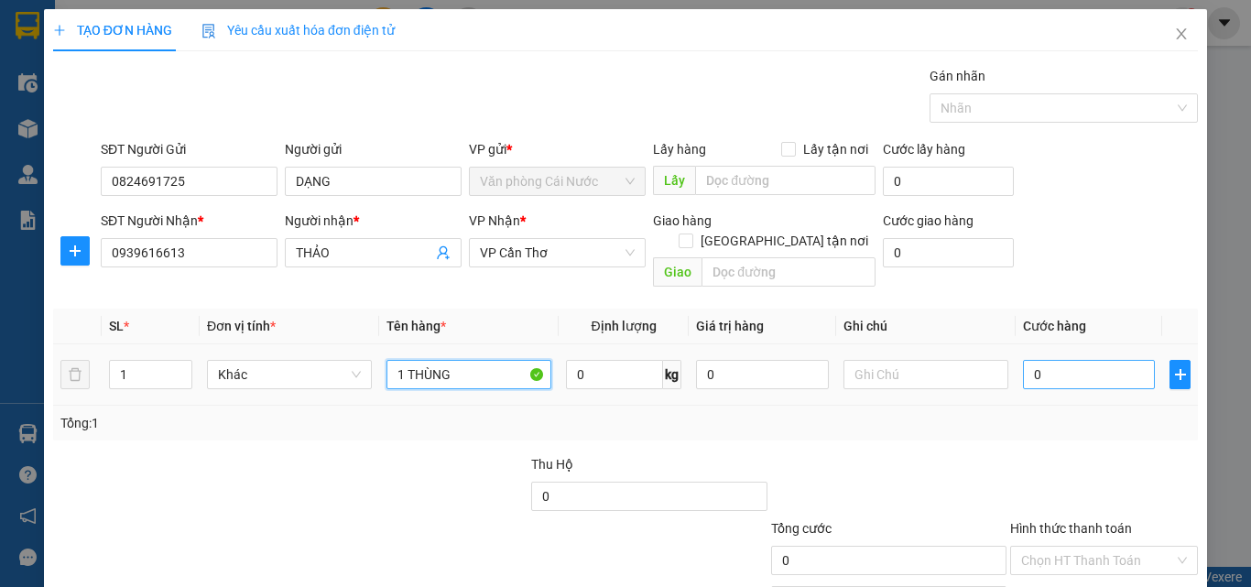
type input "1 THÙNG"
click at [1068, 360] on input "0" at bounding box center [1089, 374] width 132 height 29
type input "5"
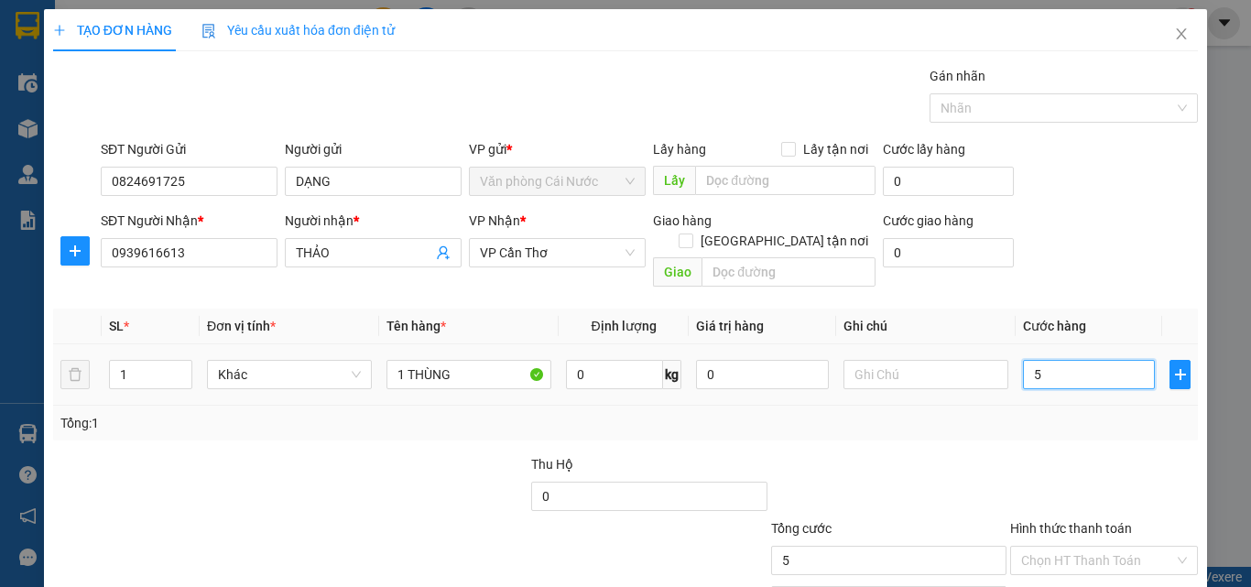
type input "50"
type input "50.000"
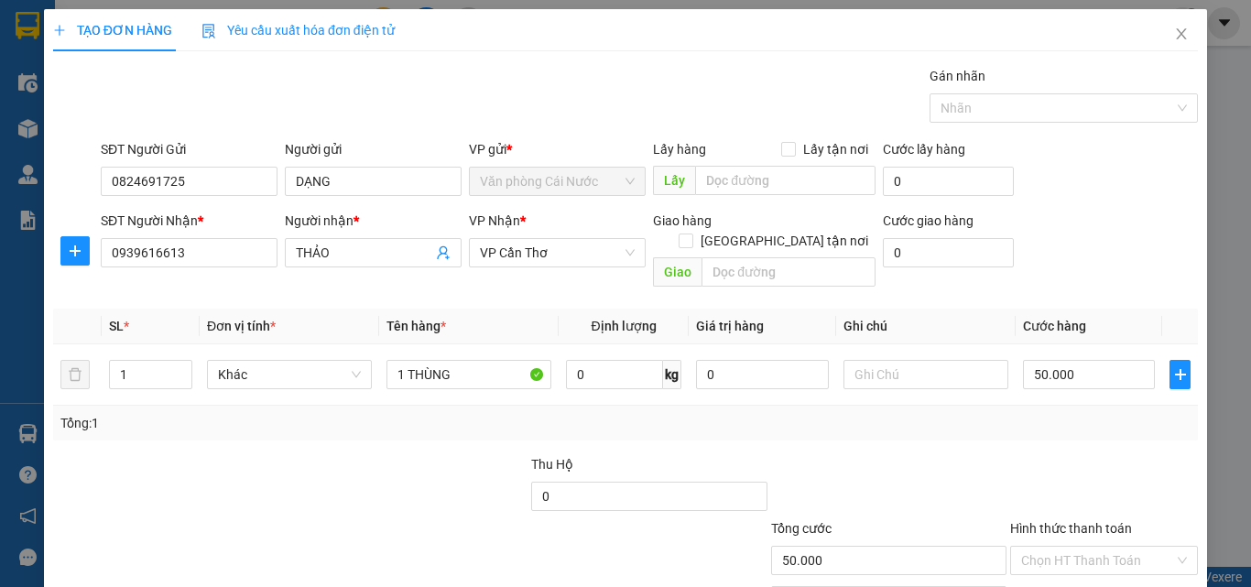
click at [1081, 463] on div at bounding box center [1103, 486] width 191 height 64
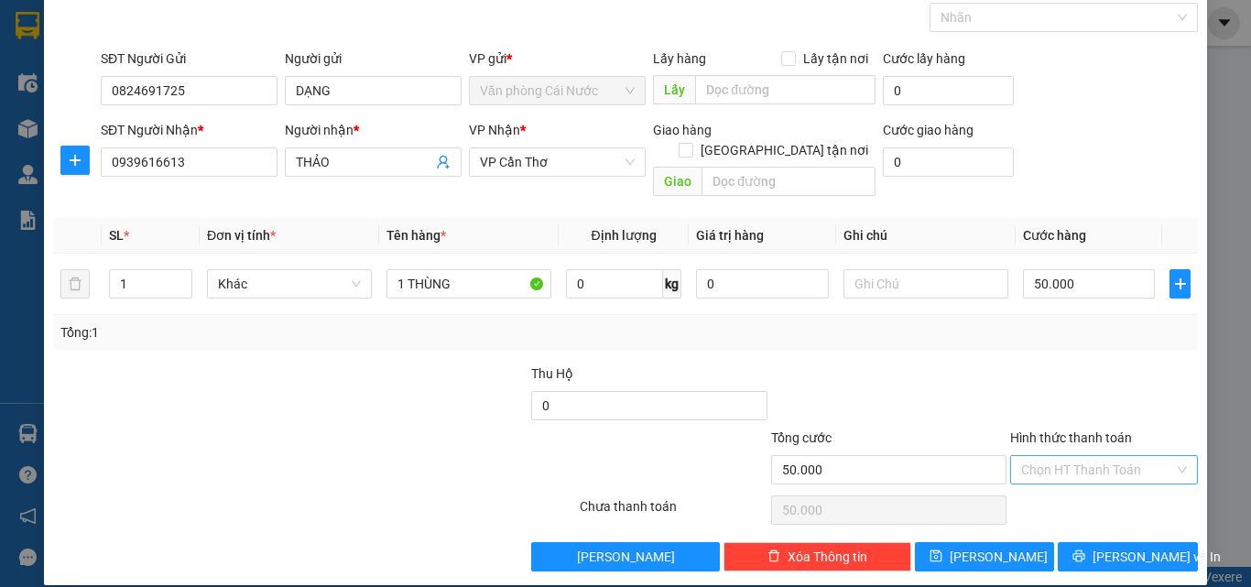
click at [1079, 456] on input "Hình thức thanh toán" at bounding box center [1097, 469] width 153 height 27
click at [1061, 488] on div "Tại văn phòng" at bounding box center [1093, 486] width 164 height 20
type input "0"
click at [1106, 547] on span "Lưu và In" at bounding box center [1156, 557] width 128 height 20
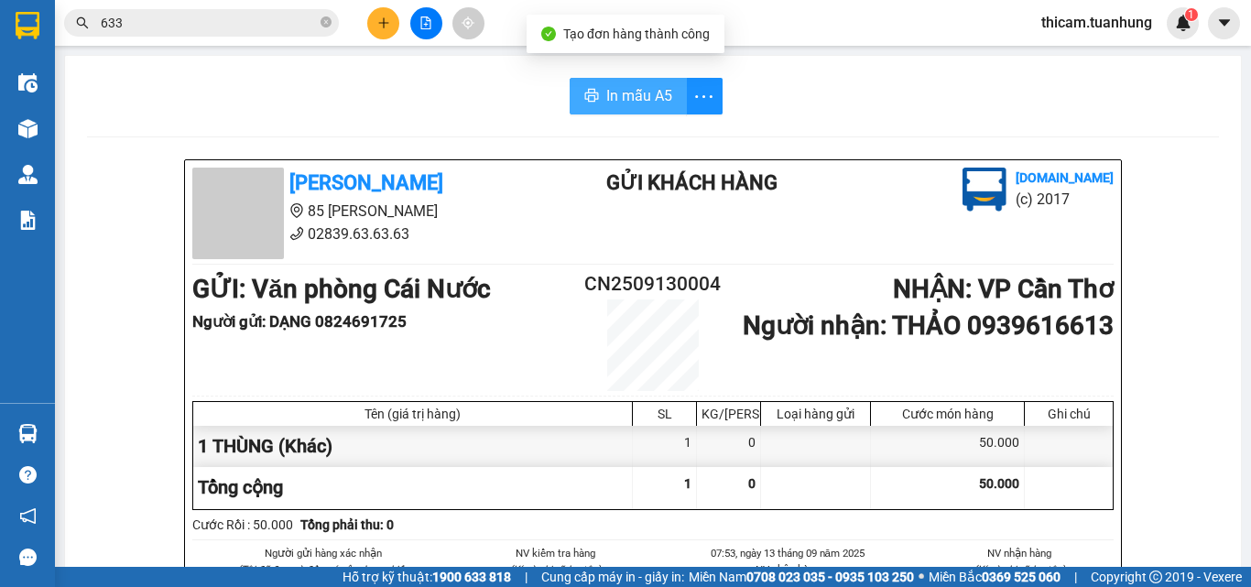
click at [651, 107] on span "In mẫu A5" at bounding box center [639, 95] width 66 height 23
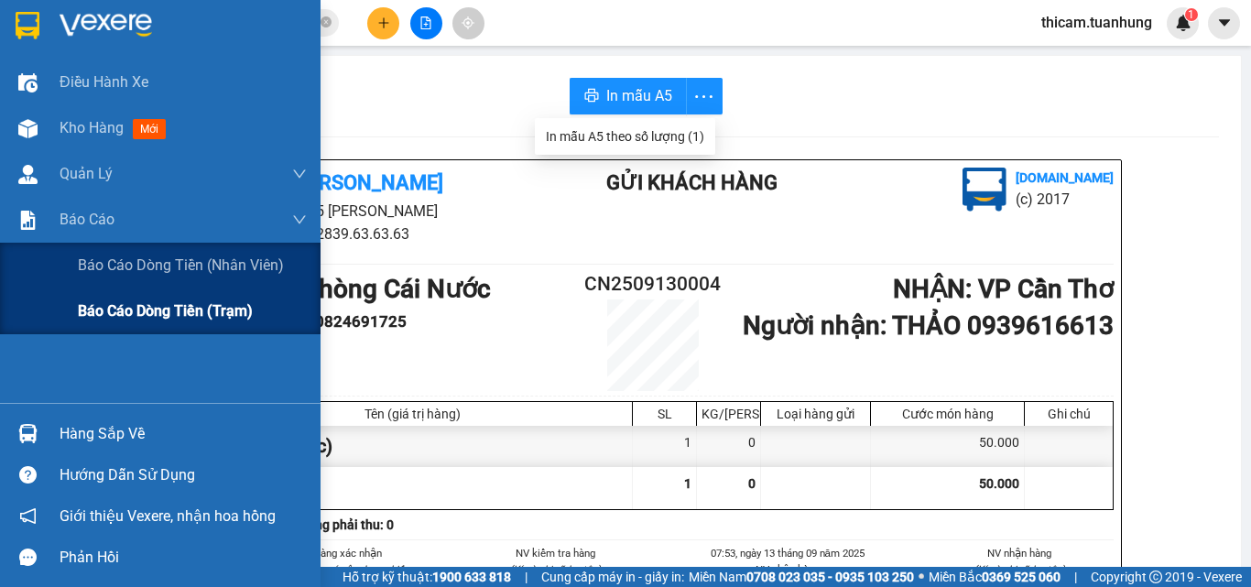
click at [114, 308] on span "Báo cáo dòng tiền (trạm)" at bounding box center [165, 310] width 175 height 23
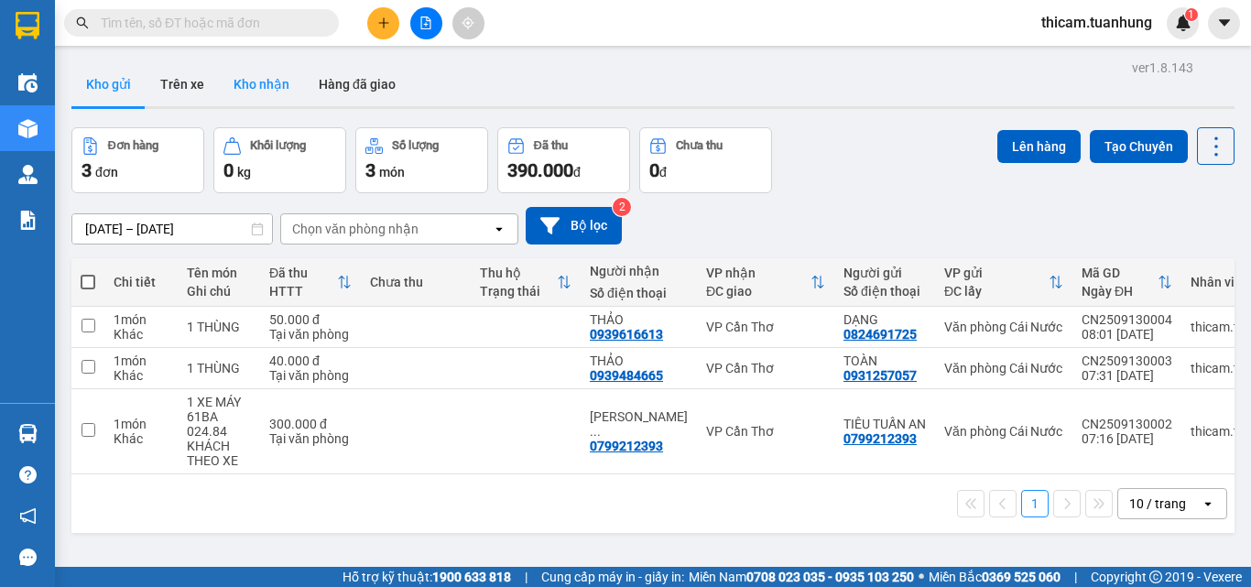
click at [236, 88] on button "Kho nhận" at bounding box center [261, 84] width 85 height 44
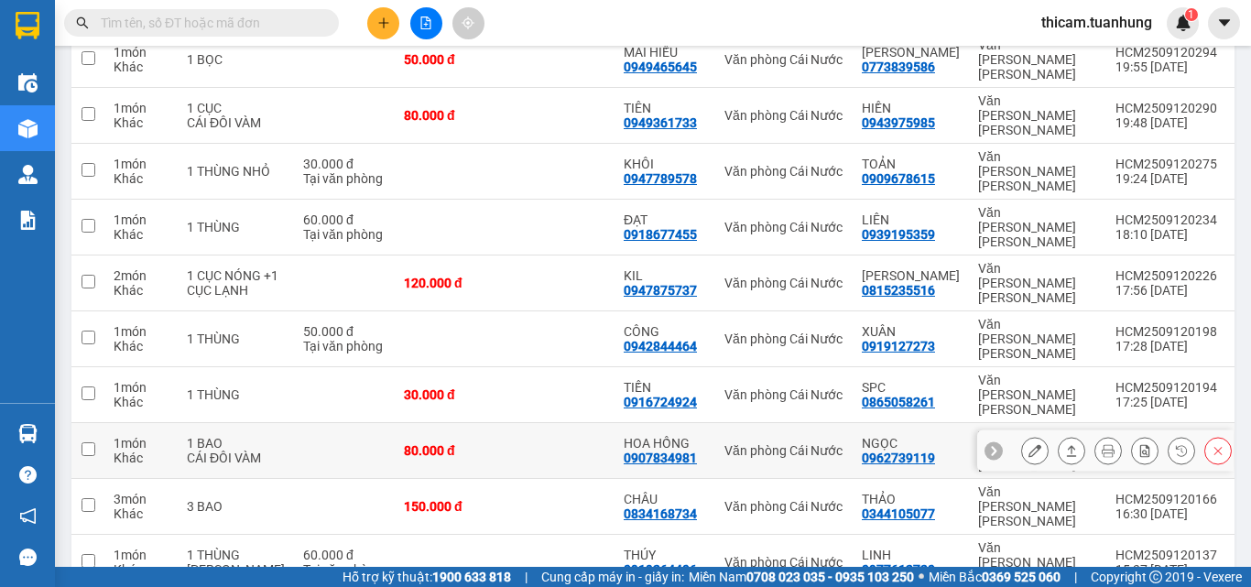
scroll to position [183, 0]
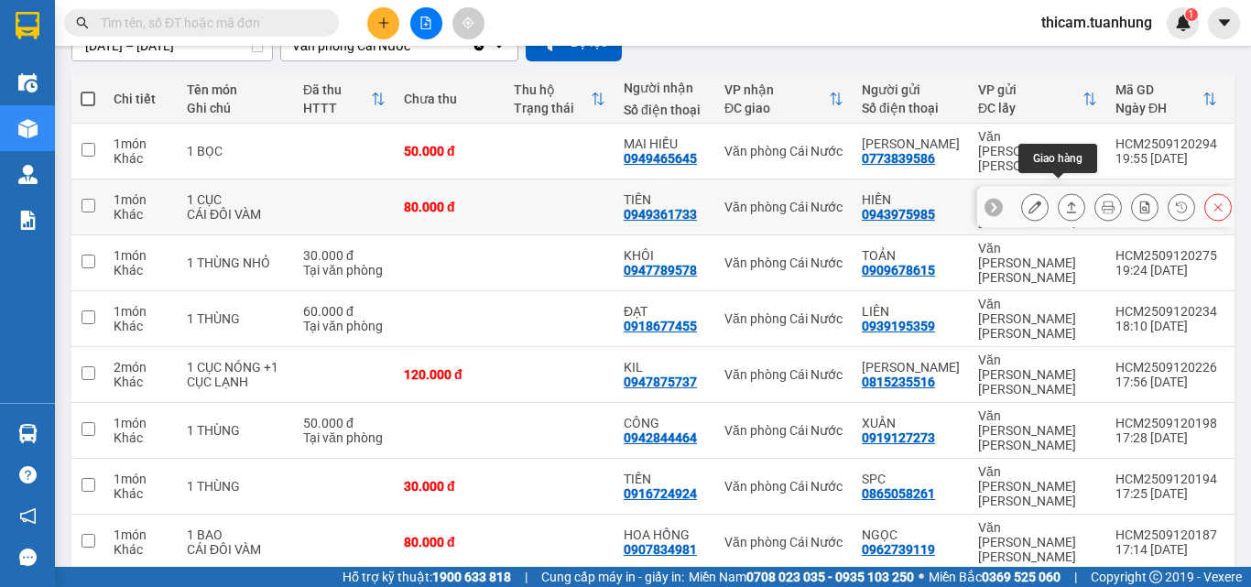
click at [1065, 200] on icon at bounding box center [1071, 206] width 13 height 13
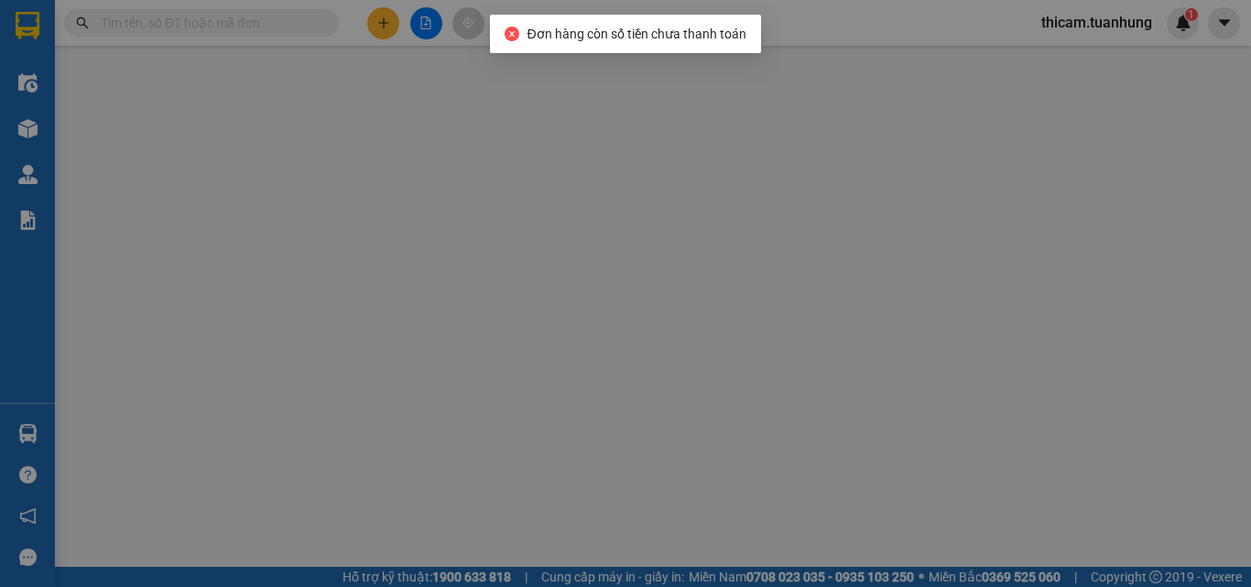
type input "0943975985"
type input "HIỀN"
type input "0949361733"
type input "TIÊN"
type input "80.000"
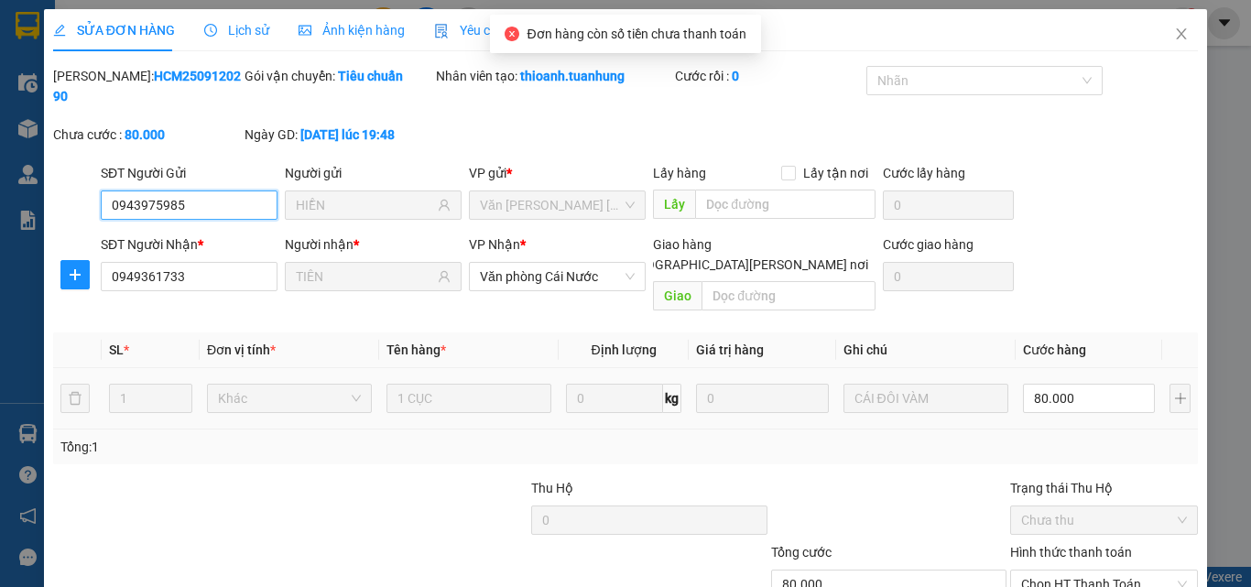
scroll to position [85, 0]
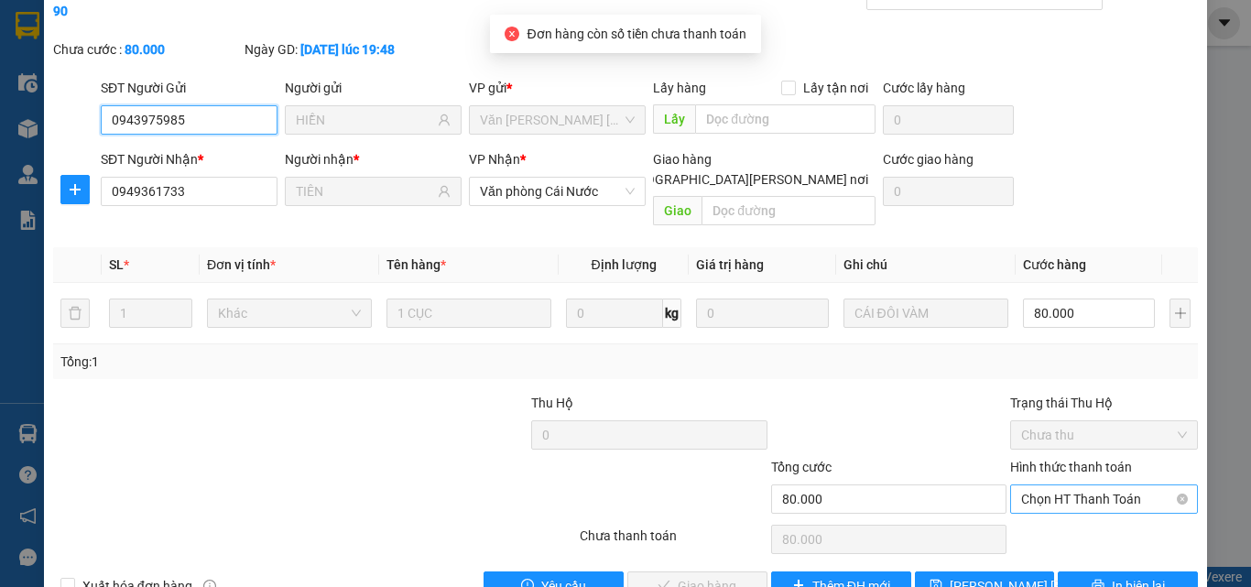
click at [1065, 485] on span "Chọn HT Thanh Toán" at bounding box center [1104, 498] width 166 height 27
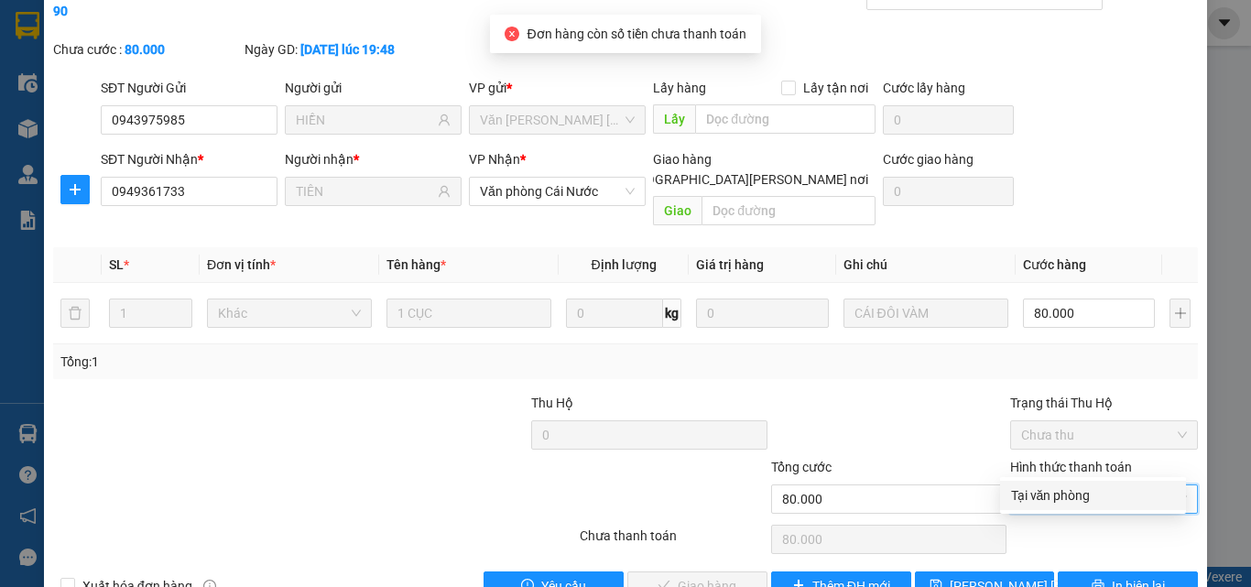
click at [1056, 486] on div "Tại văn phòng" at bounding box center [1093, 495] width 164 height 20
type input "0"
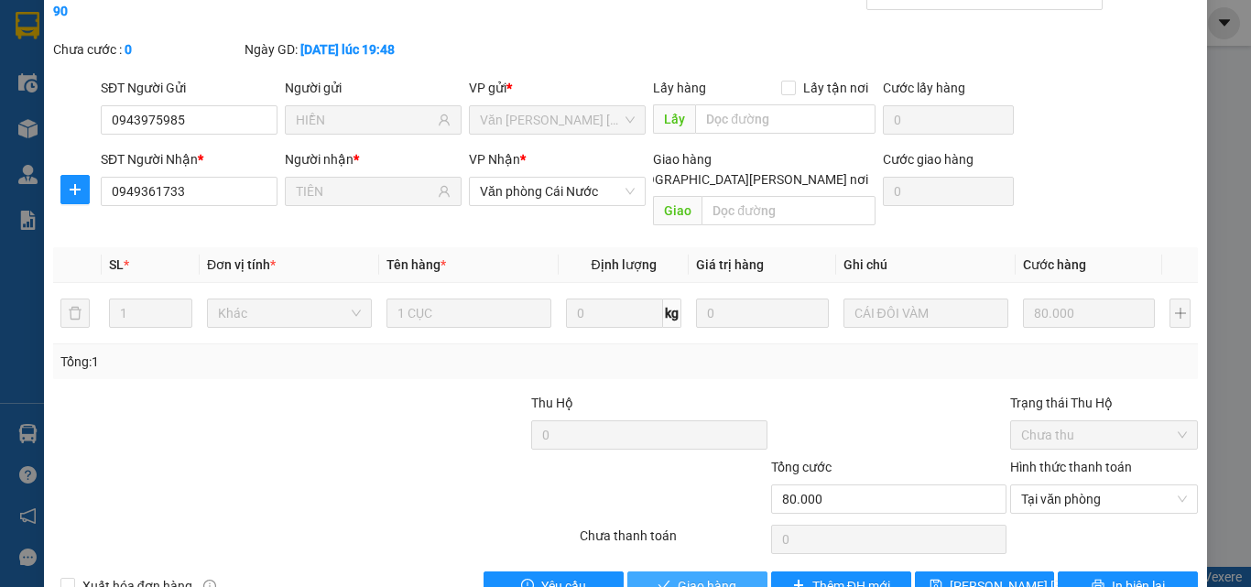
click at [698, 555] on span "Giao hàng" at bounding box center [706, 586] width 59 height 20
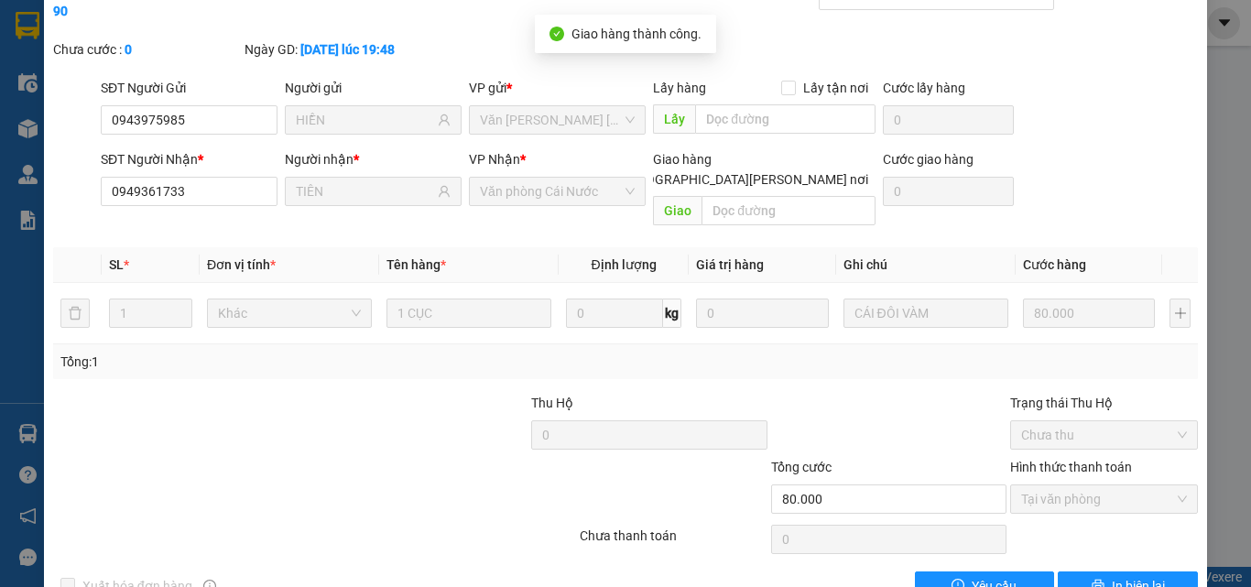
scroll to position [0, 0]
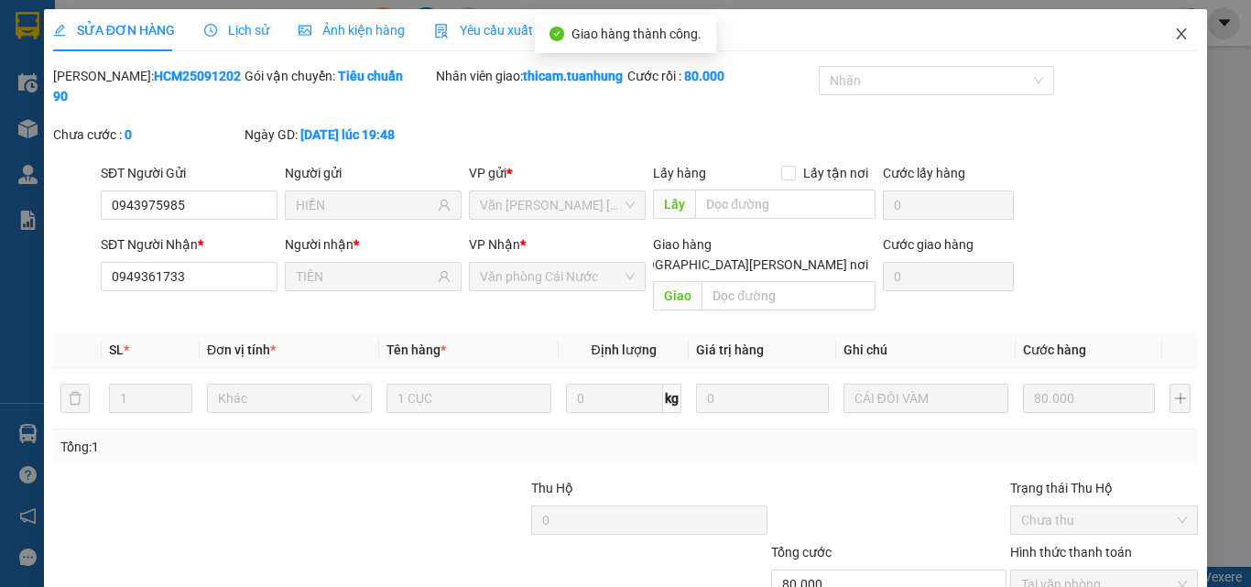
click at [1176, 31] on icon "close" at bounding box center [1181, 33] width 10 height 11
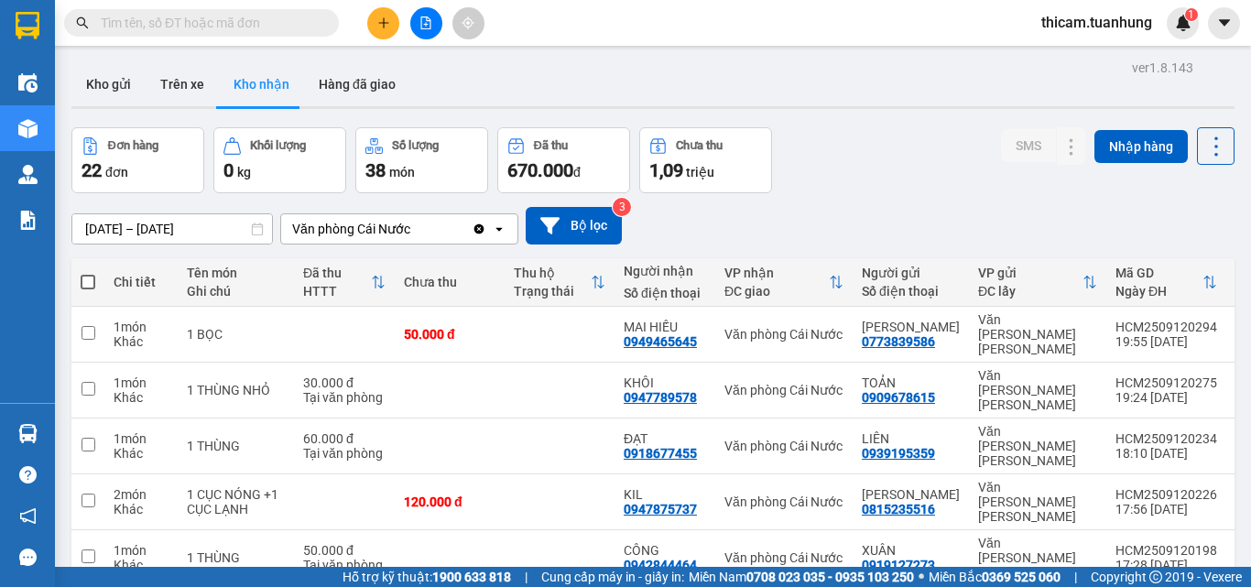
scroll to position [264, 0]
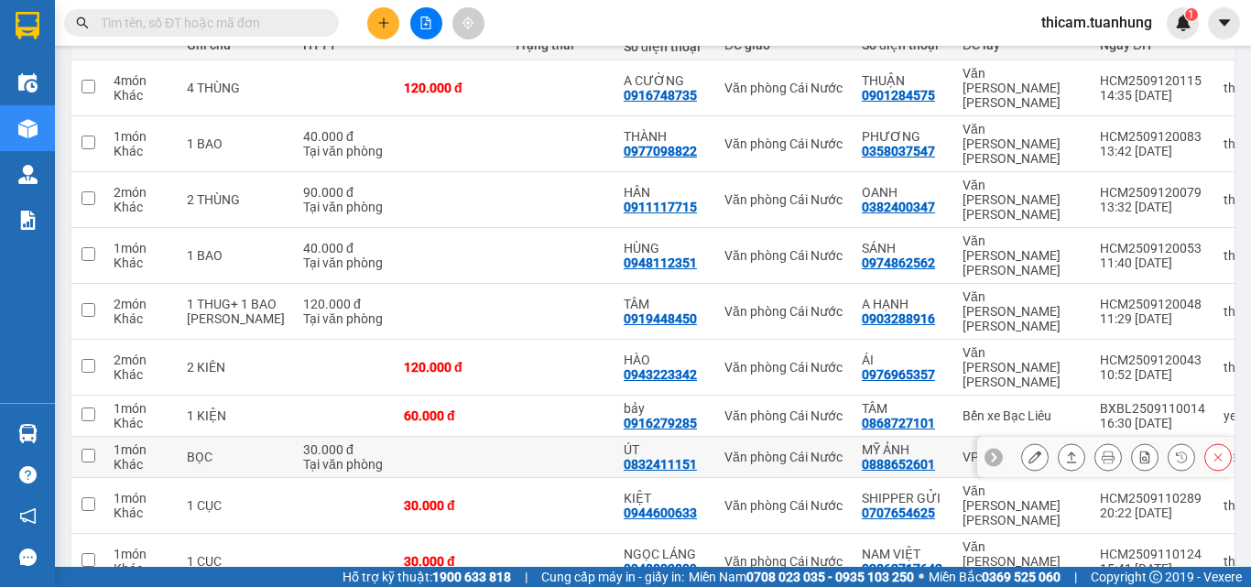
scroll to position [249, 0]
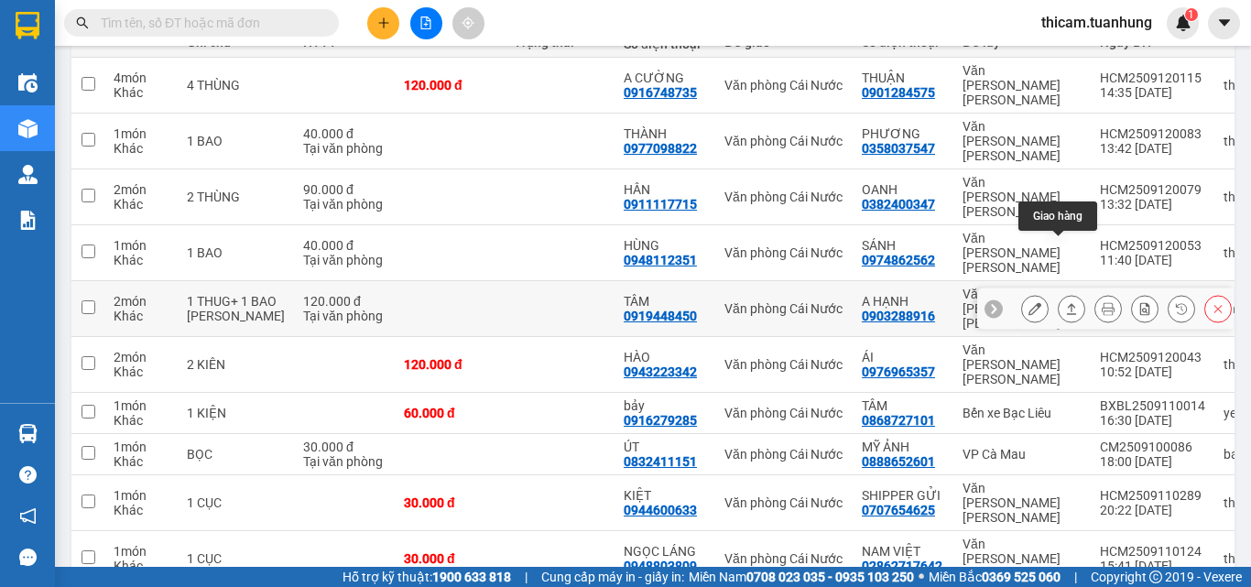
click at [1065, 302] on icon at bounding box center [1071, 308] width 13 height 13
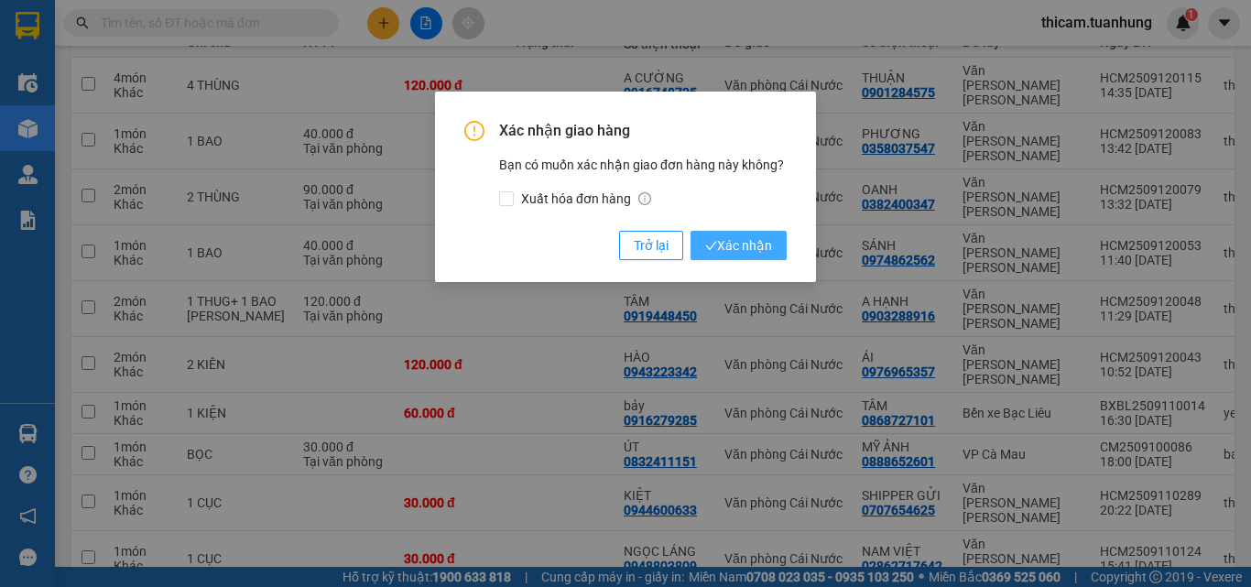
click at [772, 240] on button "Xác nhận" at bounding box center [738, 245] width 96 height 29
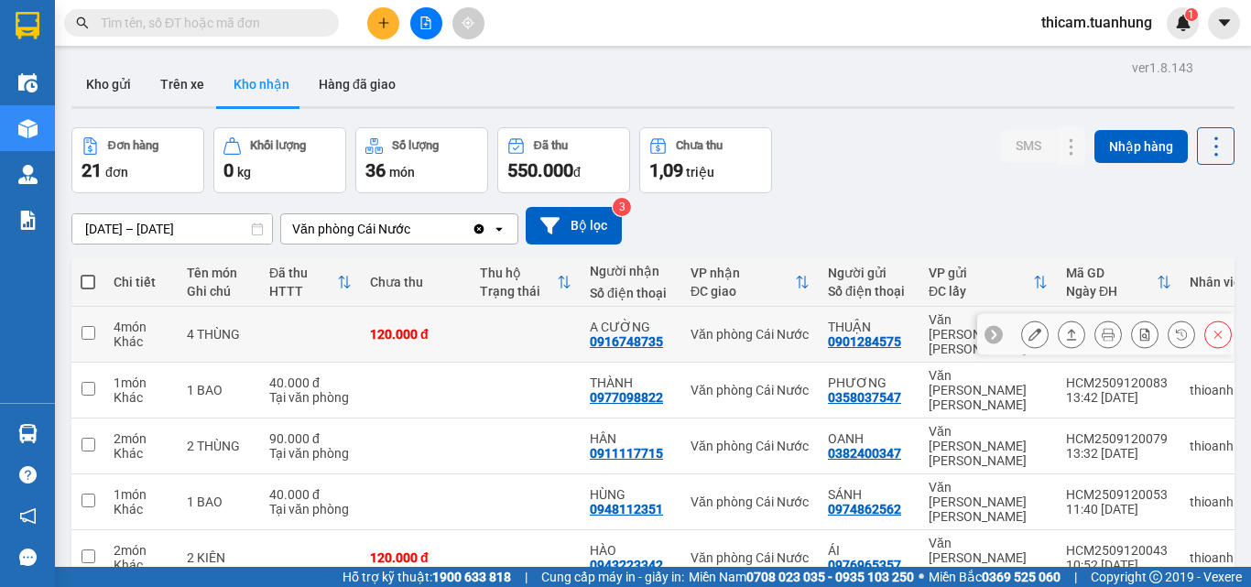
scroll to position [234, 0]
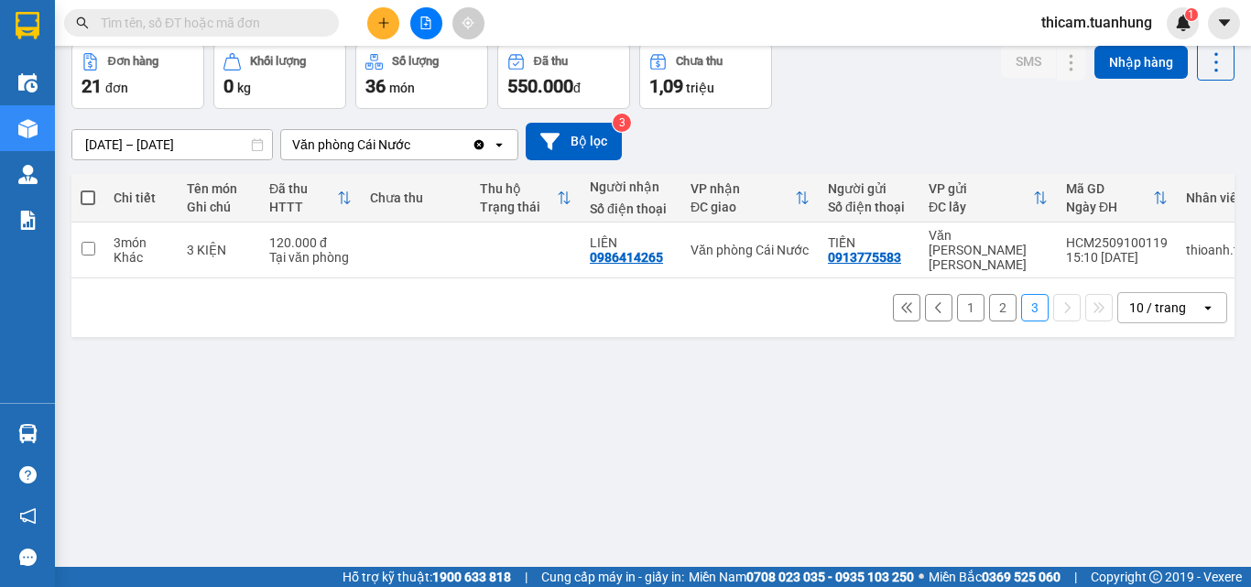
click at [959, 295] on button "1" at bounding box center [970, 307] width 27 height 27
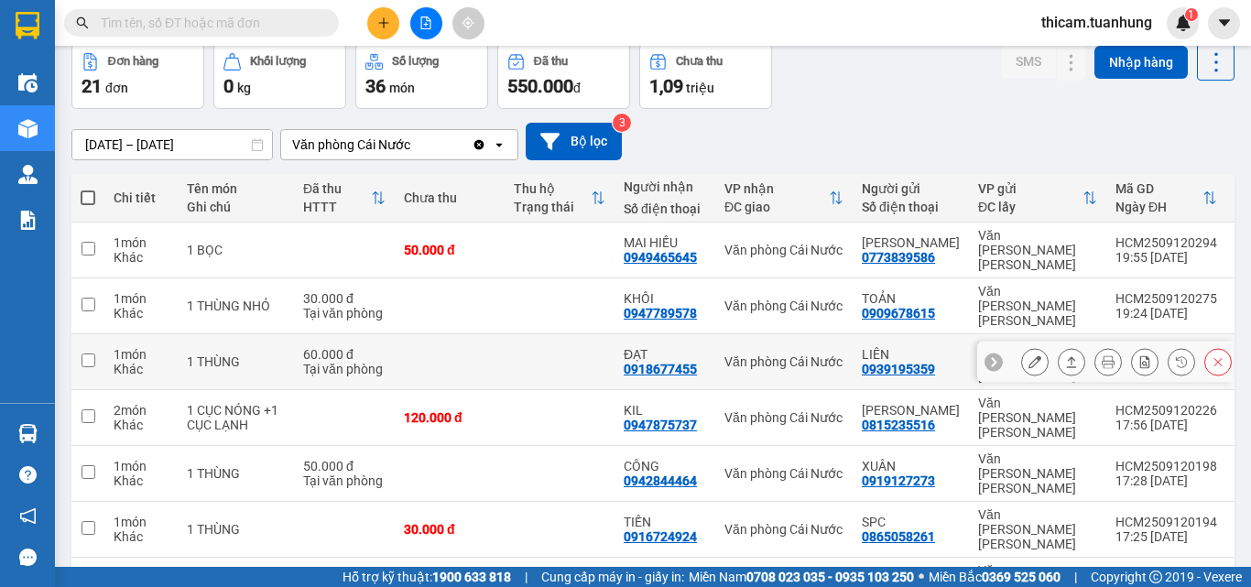
scroll to position [264, 0]
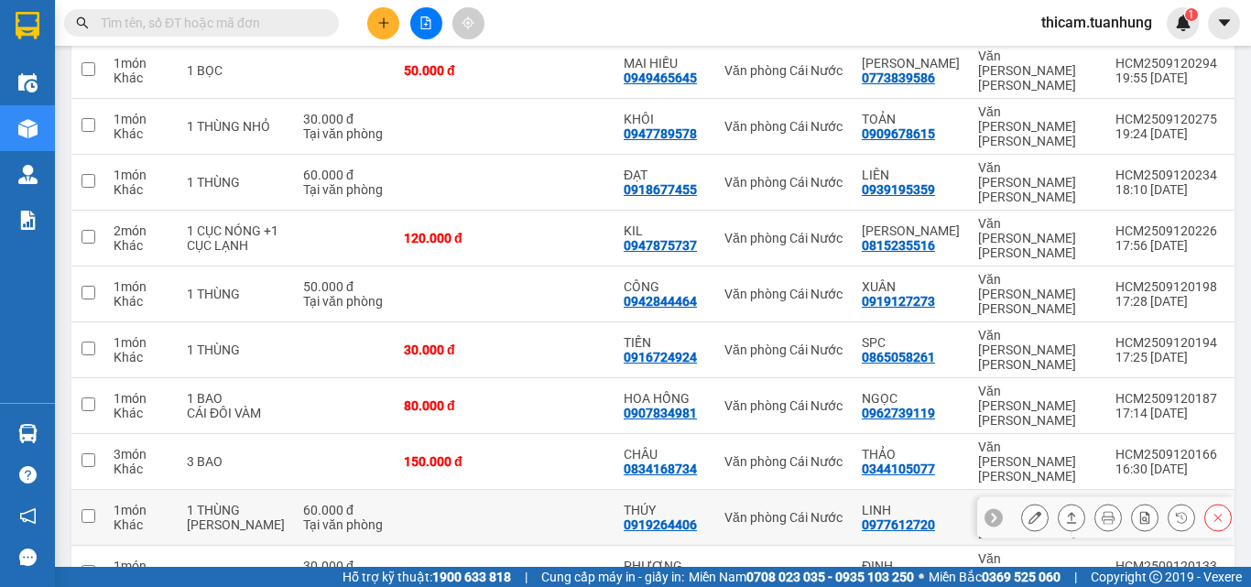
click at [1065, 511] on icon at bounding box center [1071, 517] width 13 height 13
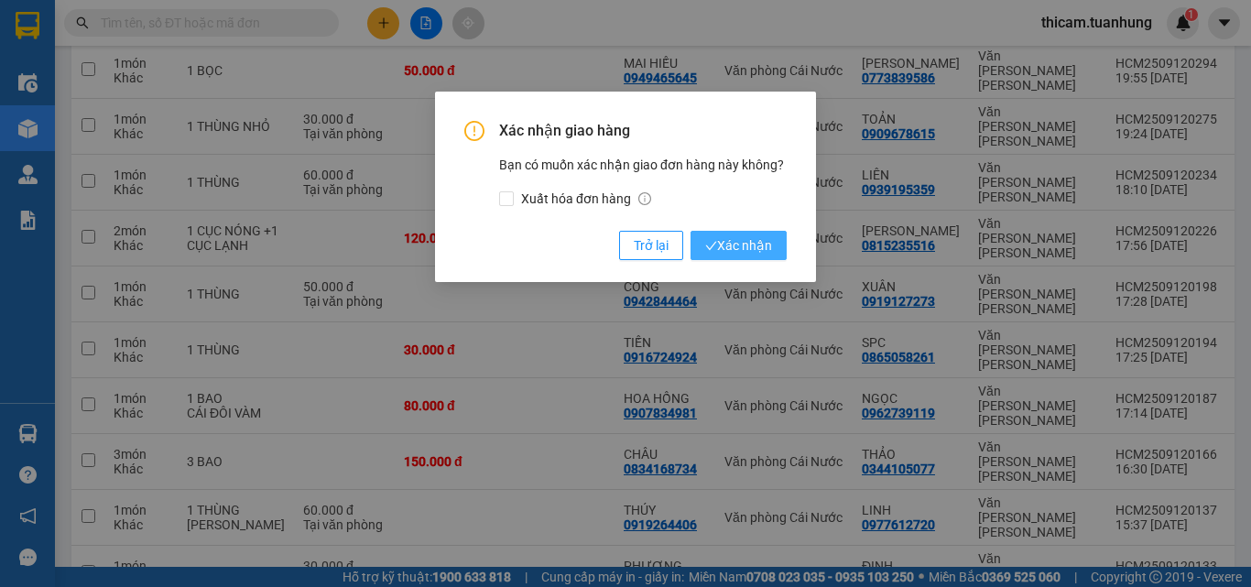
click at [743, 251] on span "Xác nhận" at bounding box center [738, 245] width 67 height 20
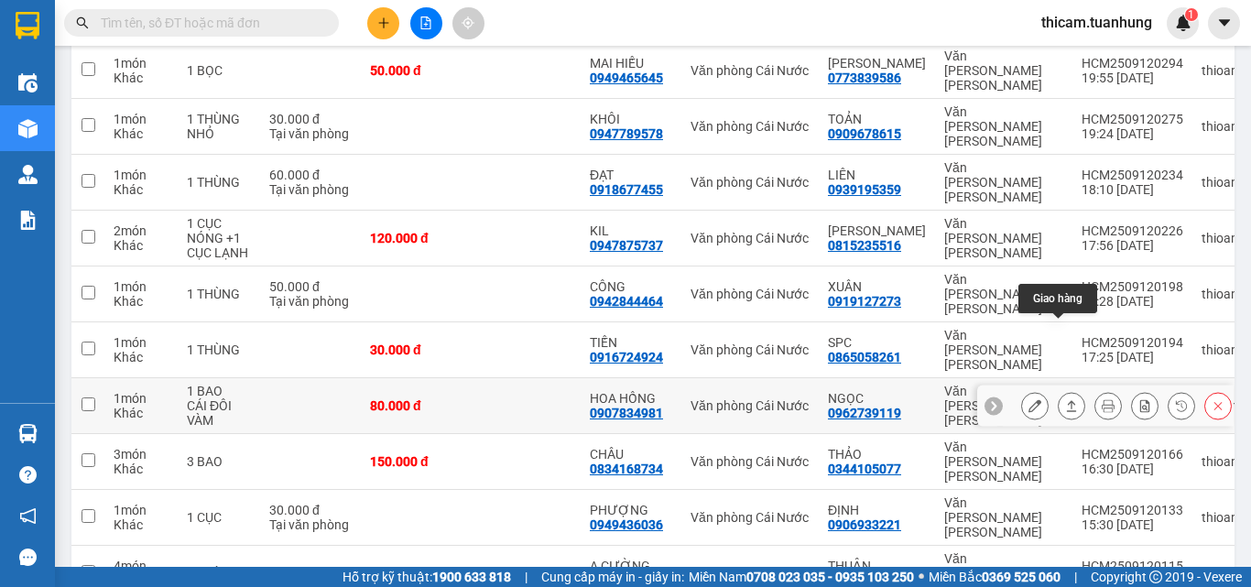
click at [1065, 399] on icon at bounding box center [1071, 405] width 13 height 13
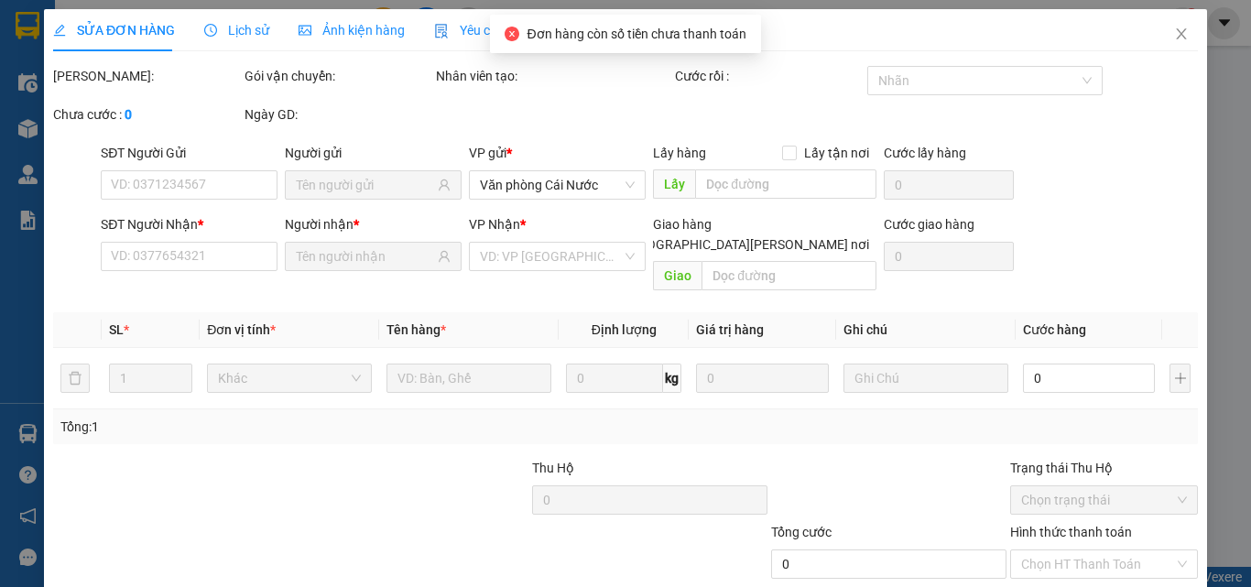
type input "0962739119"
type input "NGỌC"
type input "0907834981"
type input "HOA HỒNG"
type input "80.000"
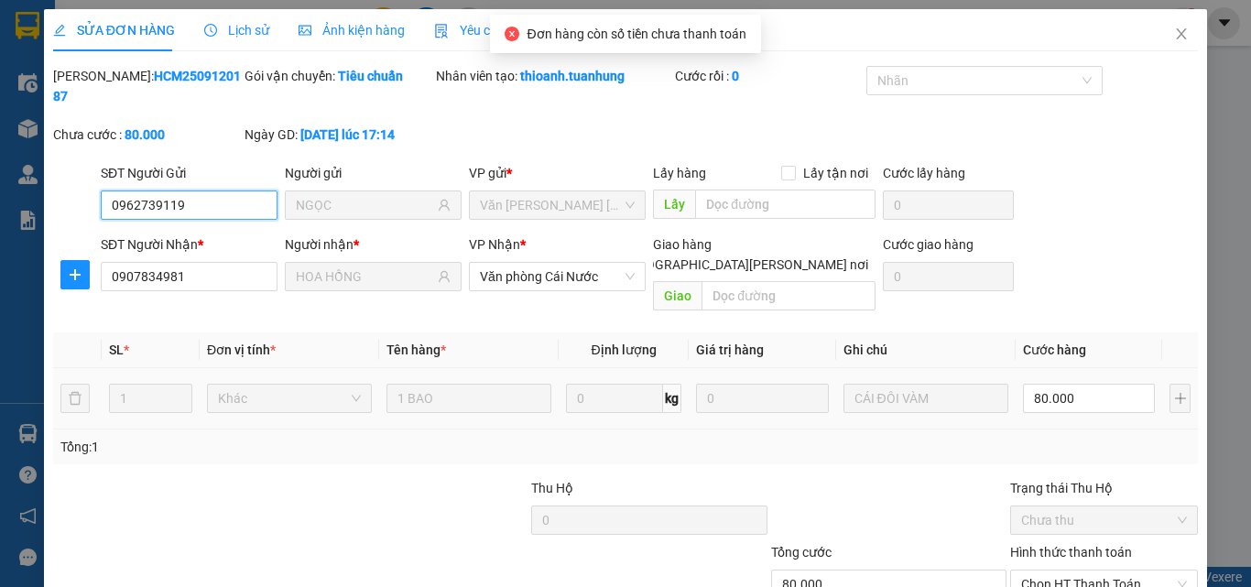
scroll to position [94, 0]
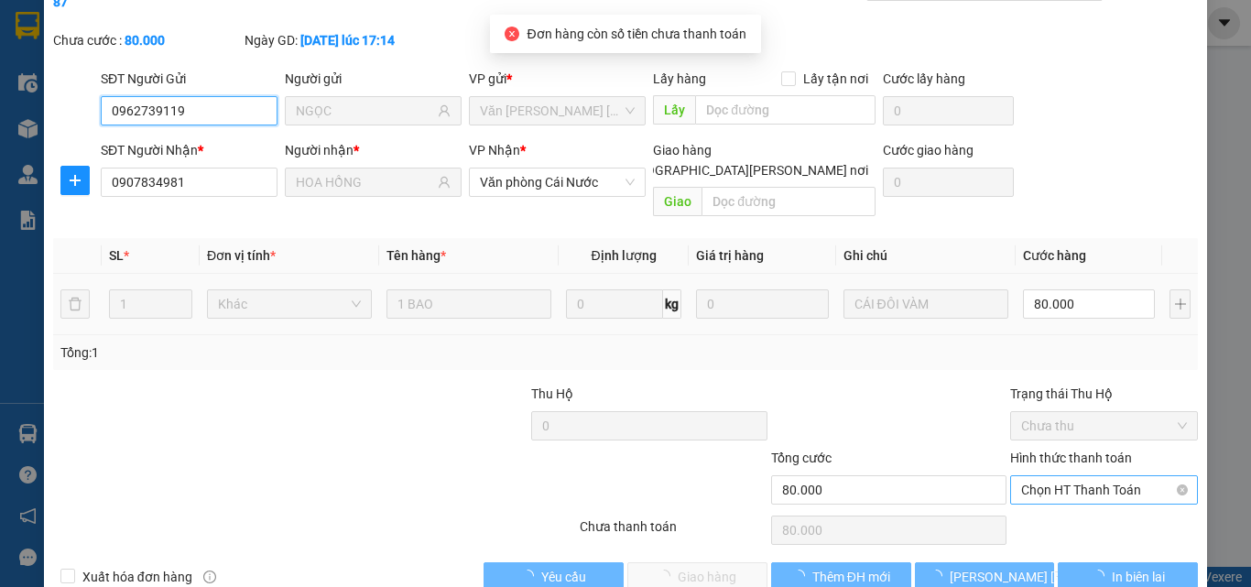
click at [1089, 476] on span "Chọn HT Thanh Toán" at bounding box center [1104, 489] width 166 height 27
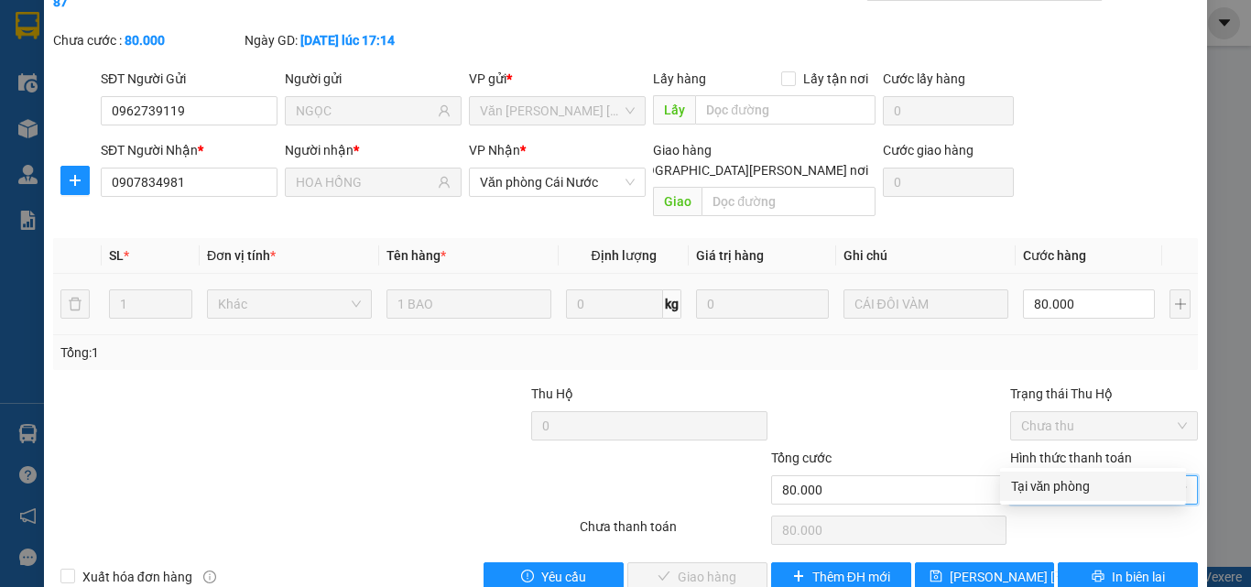
click at [1037, 477] on div "Tại văn phòng" at bounding box center [1093, 486] width 164 height 20
type input "0"
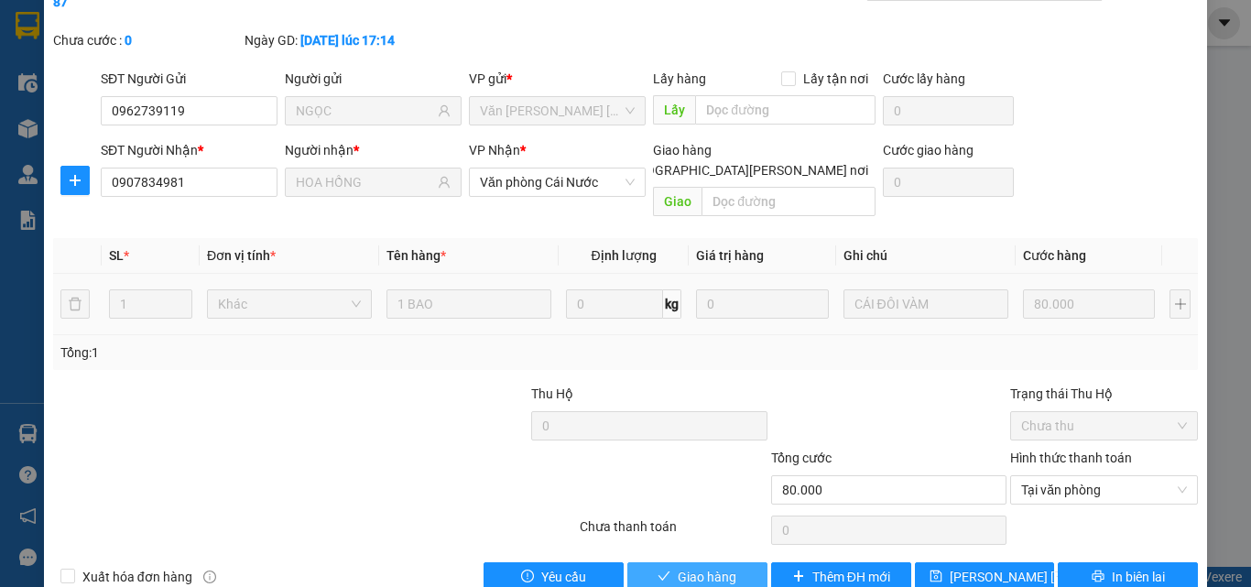
click at [699, 555] on span "Giao hàng" at bounding box center [706, 577] width 59 height 20
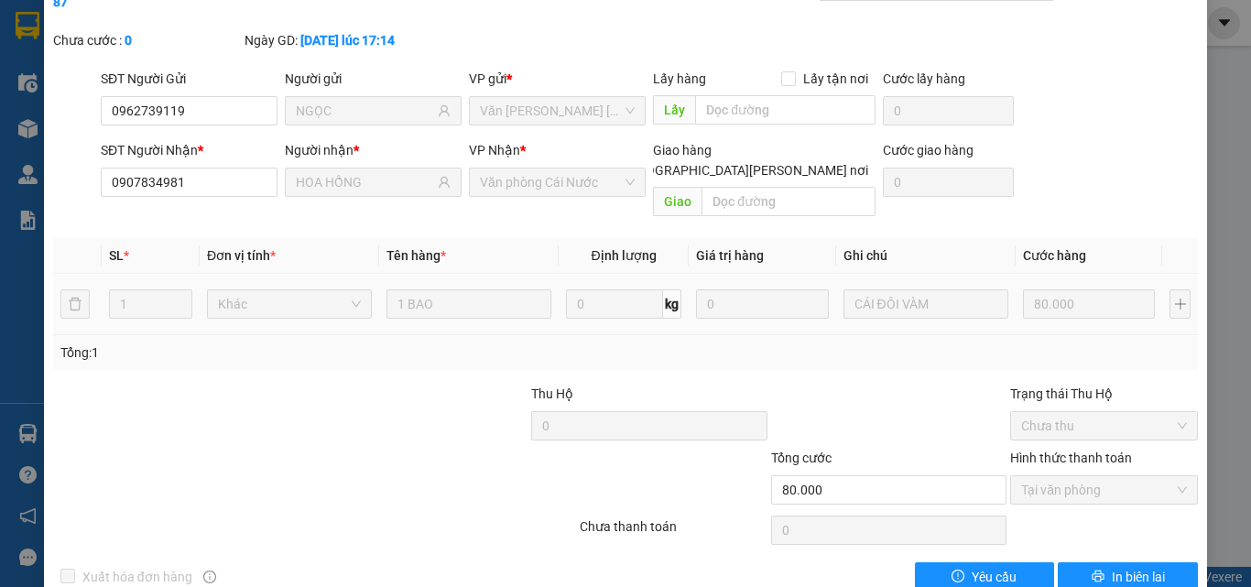
scroll to position [0, 0]
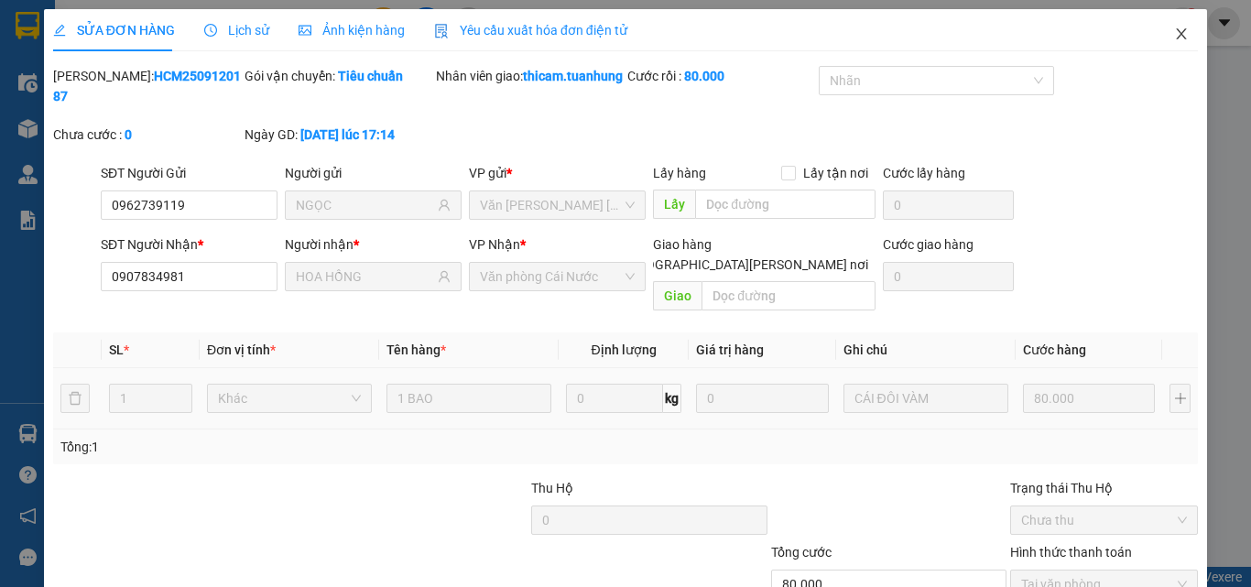
click at [1175, 37] on icon "close" at bounding box center [1181, 34] width 15 height 15
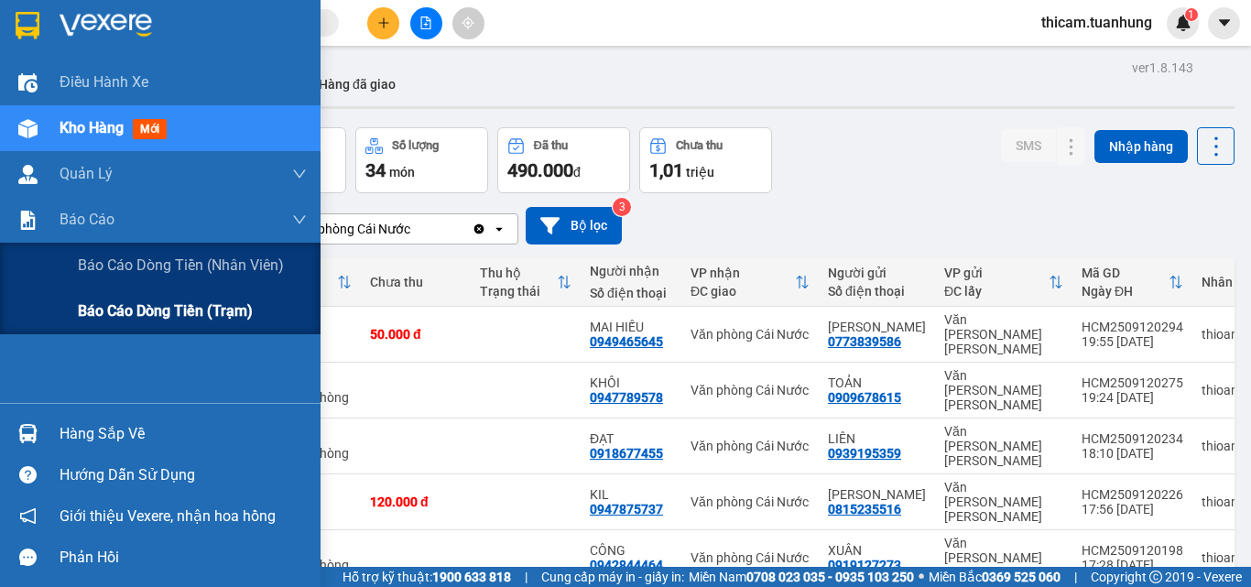
click at [126, 305] on span "Báo cáo dòng tiền (trạm)" at bounding box center [165, 310] width 175 height 23
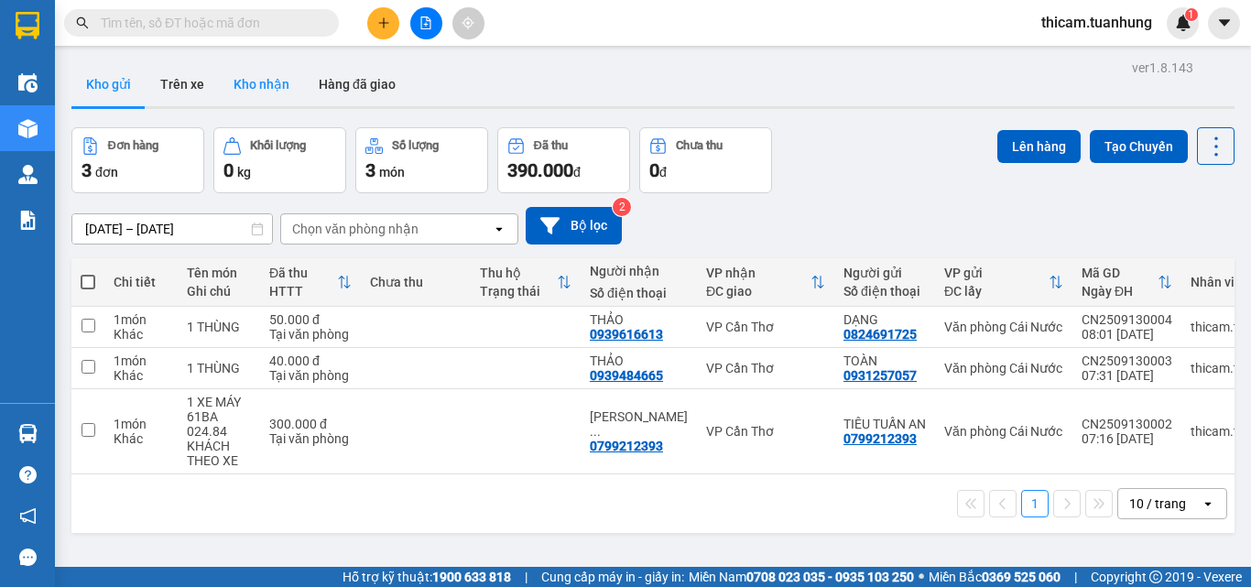
click at [244, 82] on button "Kho nhận" at bounding box center [261, 84] width 85 height 44
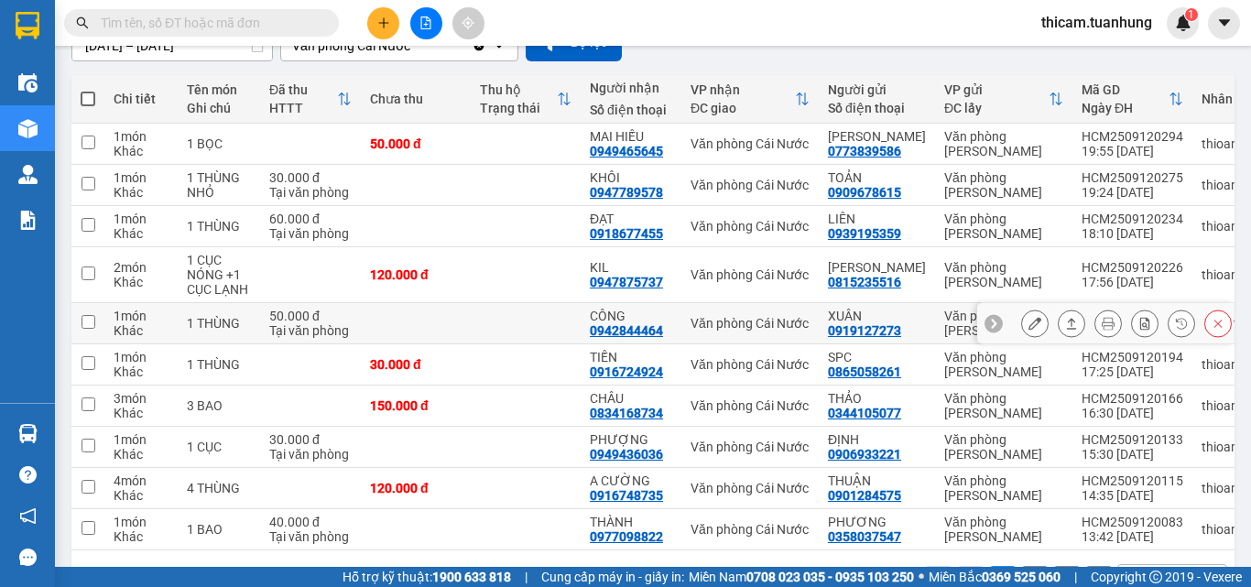
scroll to position [249, 0]
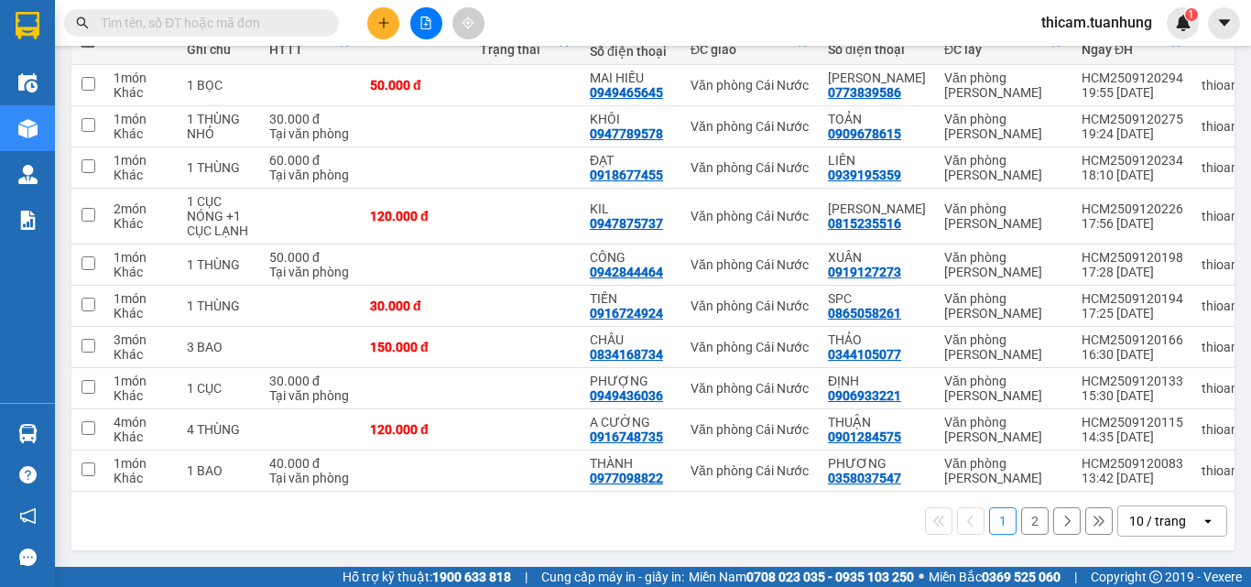
click at [1021, 525] on button "2" at bounding box center [1034, 520] width 27 height 27
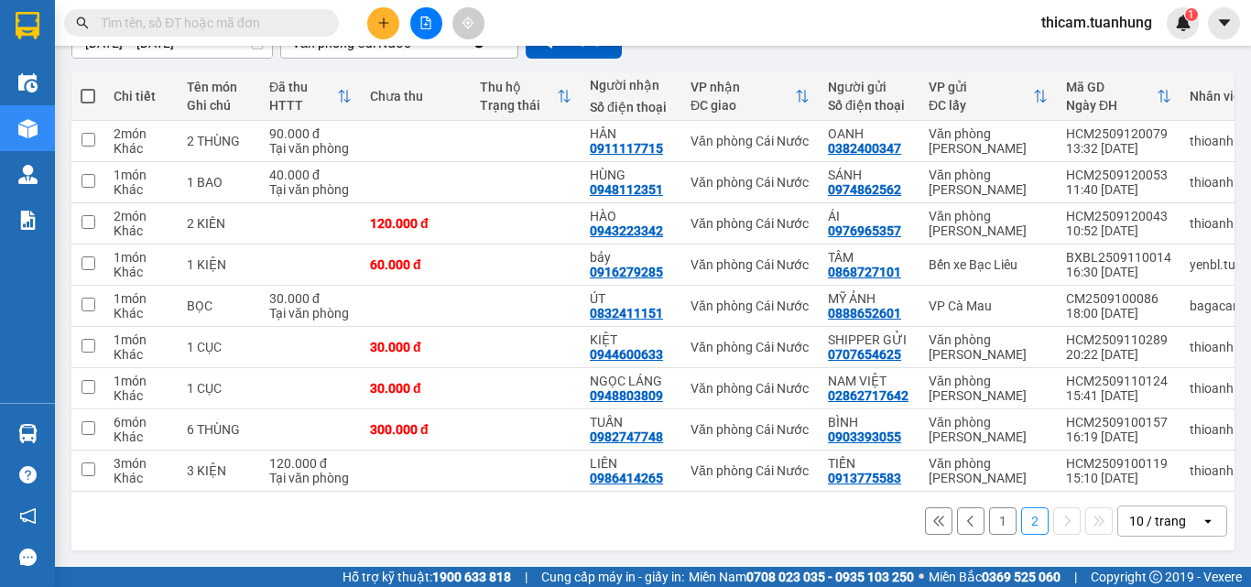
scroll to position [193, 0]
click at [1065, 217] on button at bounding box center [1071, 224] width 26 height 32
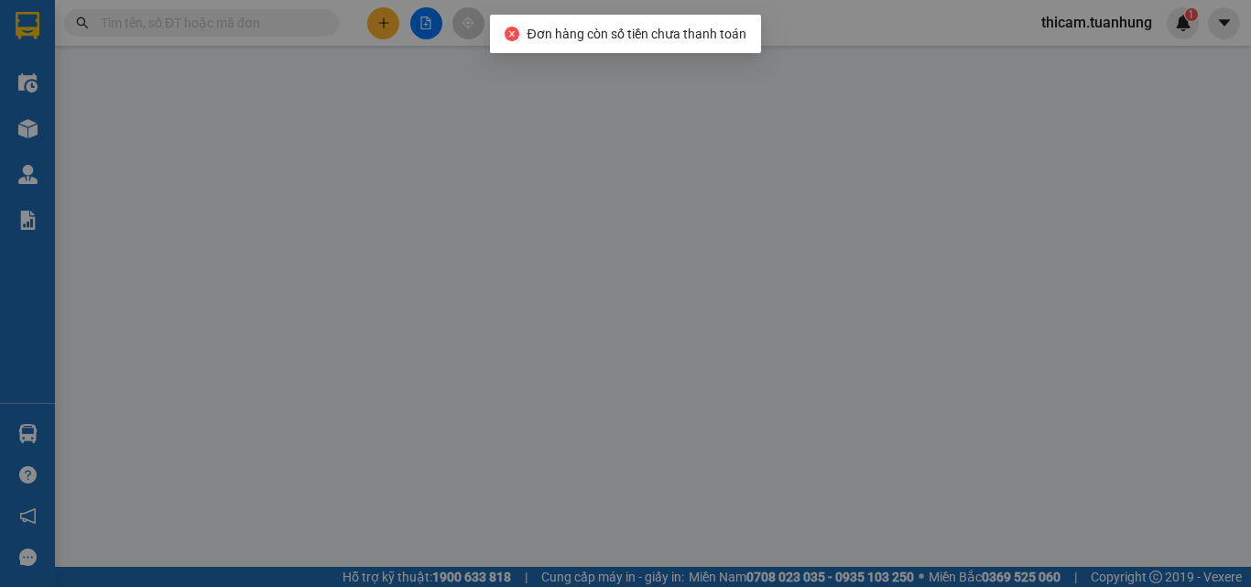
type input "0976965357"
type input "ÁI"
type input "0943223342"
type input "HÀO"
type input "120.000"
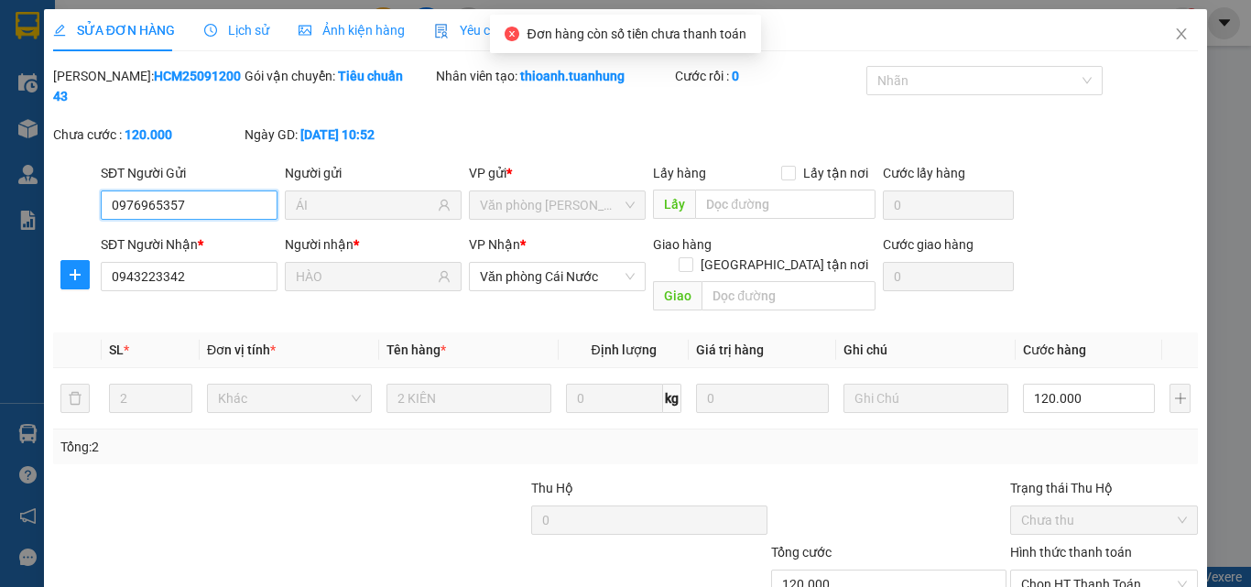
scroll to position [94, 0]
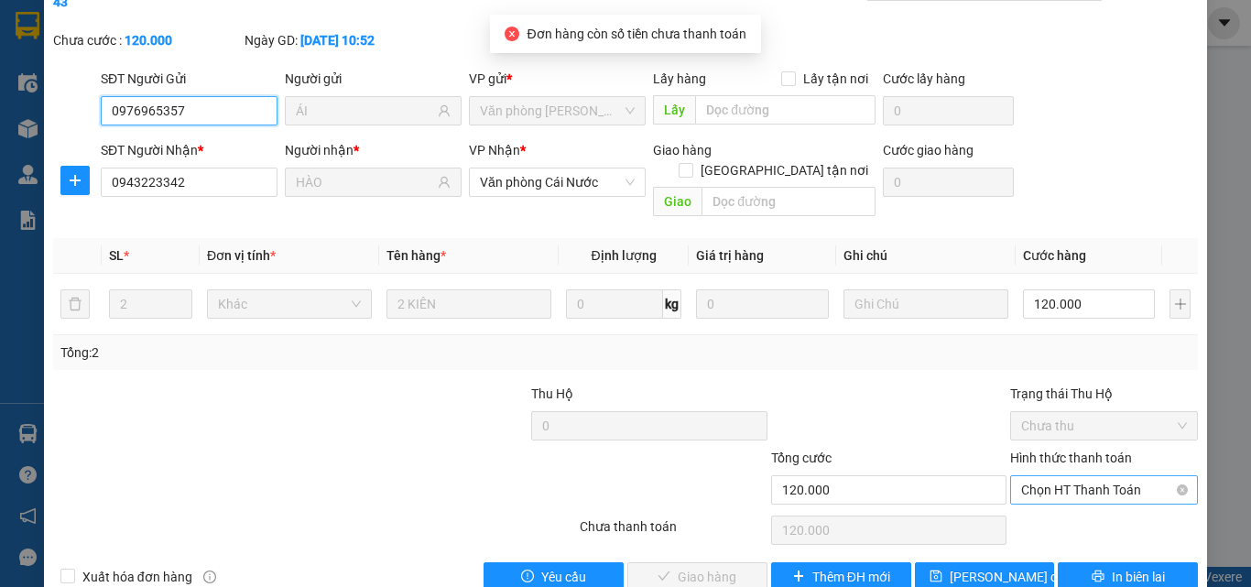
click at [1092, 476] on span "Chọn HT Thanh Toán" at bounding box center [1104, 489] width 166 height 27
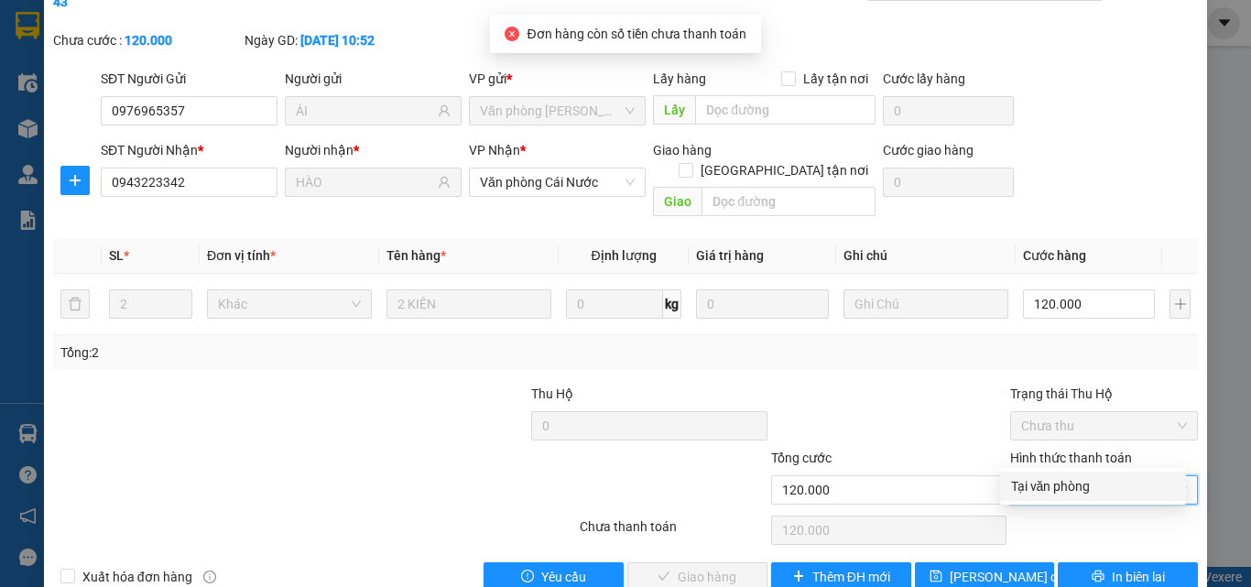
click at [1045, 486] on div "Tại văn phòng" at bounding box center [1093, 486] width 164 height 20
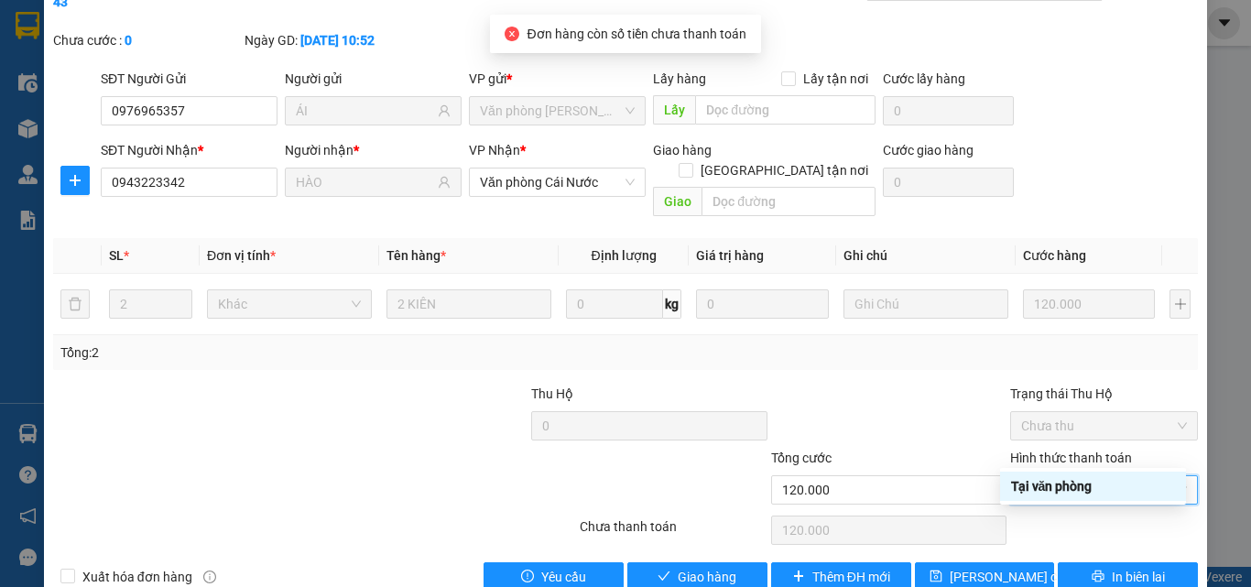
type input "0"
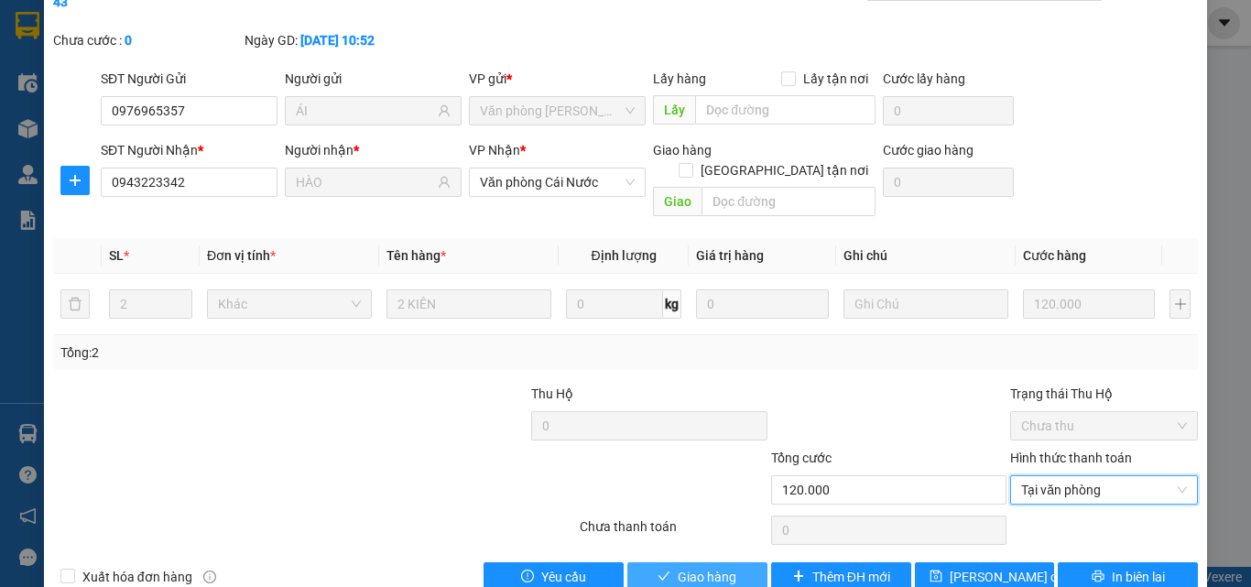
click at [716, 555] on span "Giao hàng" at bounding box center [706, 577] width 59 height 20
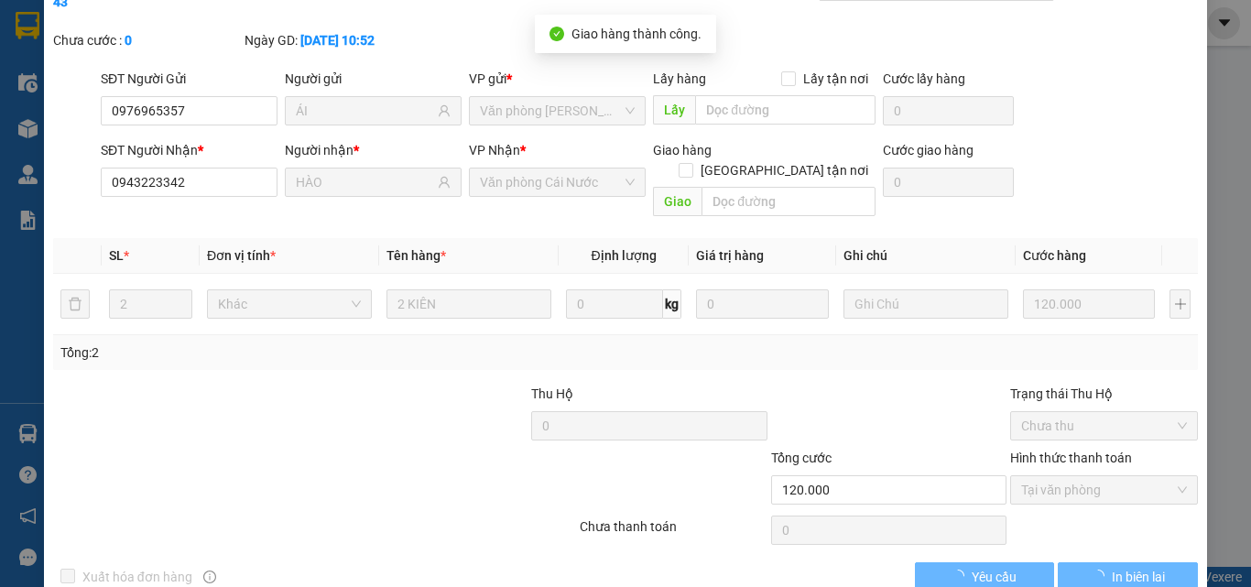
scroll to position [0, 0]
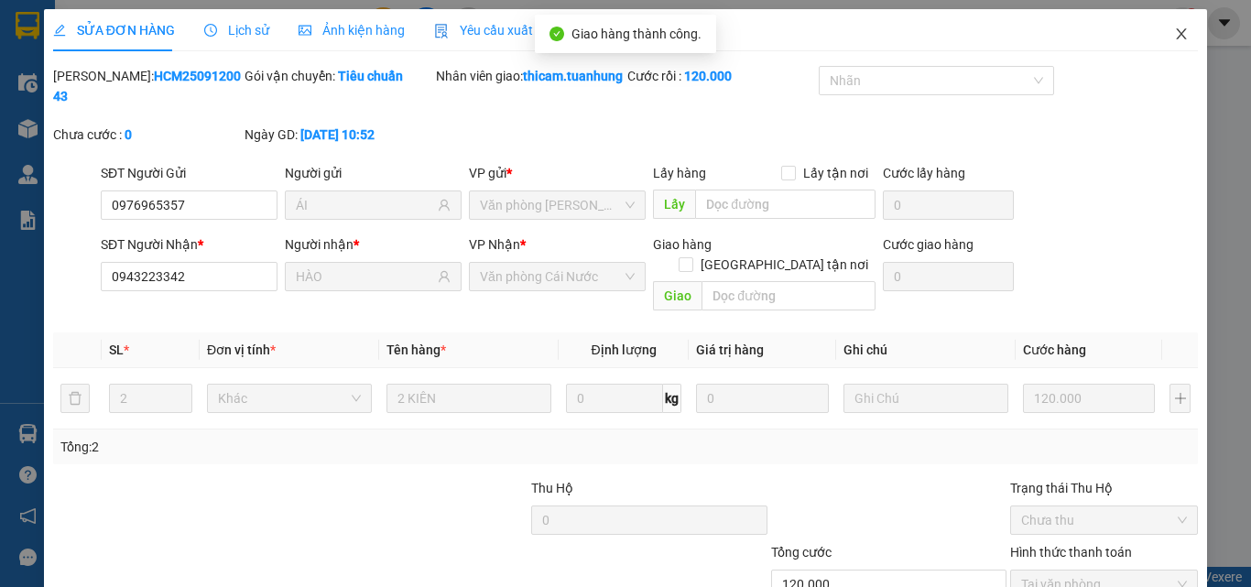
click at [1174, 34] on icon "close" at bounding box center [1181, 34] width 15 height 15
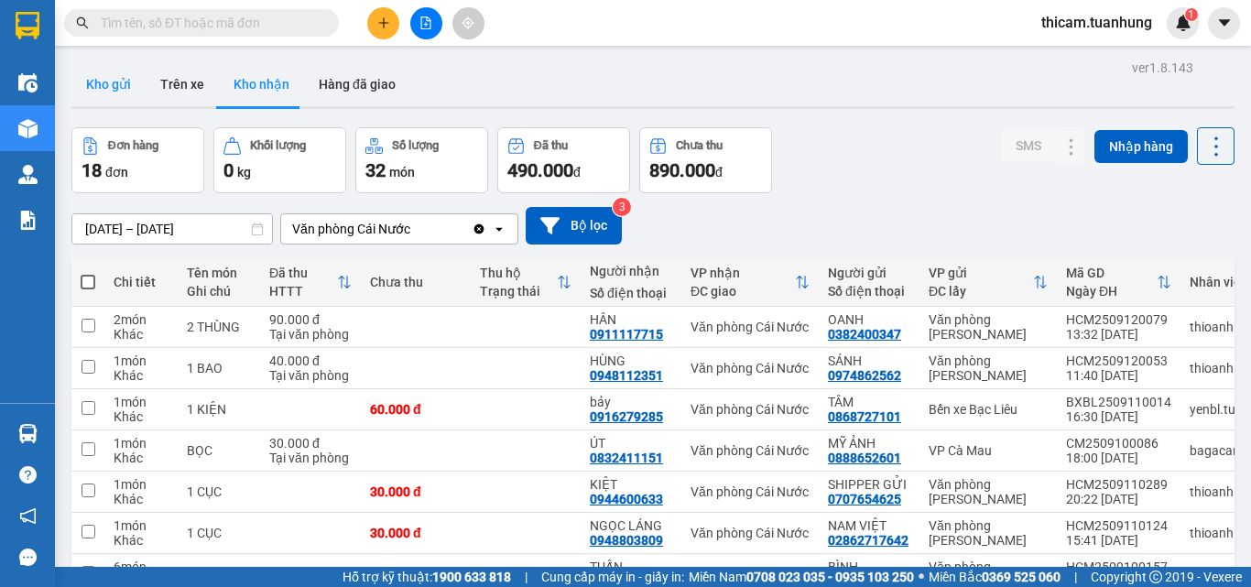
click at [100, 87] on button "Kho gửi" at bounding box center [108, 84] width 74 height 44
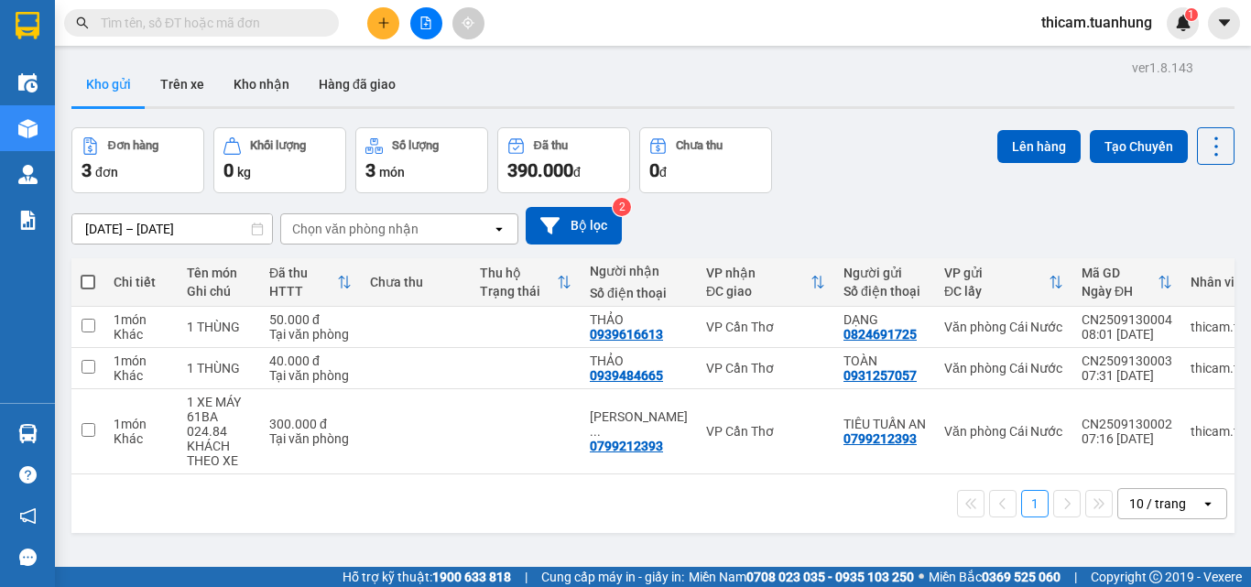
click at [93, 279] on span at bounding box center [88, 282] width 15 height 15
click at [88, 273] on input "checkbox" at bounding box center [88, 273] width 0 height 0
checkbox input "true"
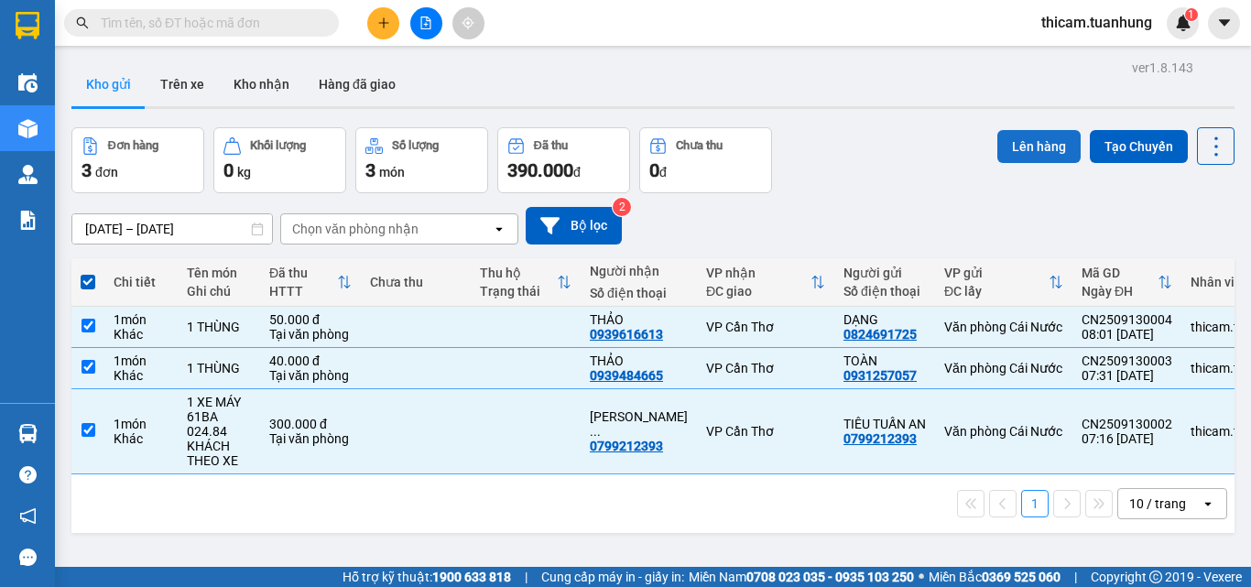
click at [1025, 142] on button "Lên hàng" at bounding box center [1038, 146] width 83 height 33
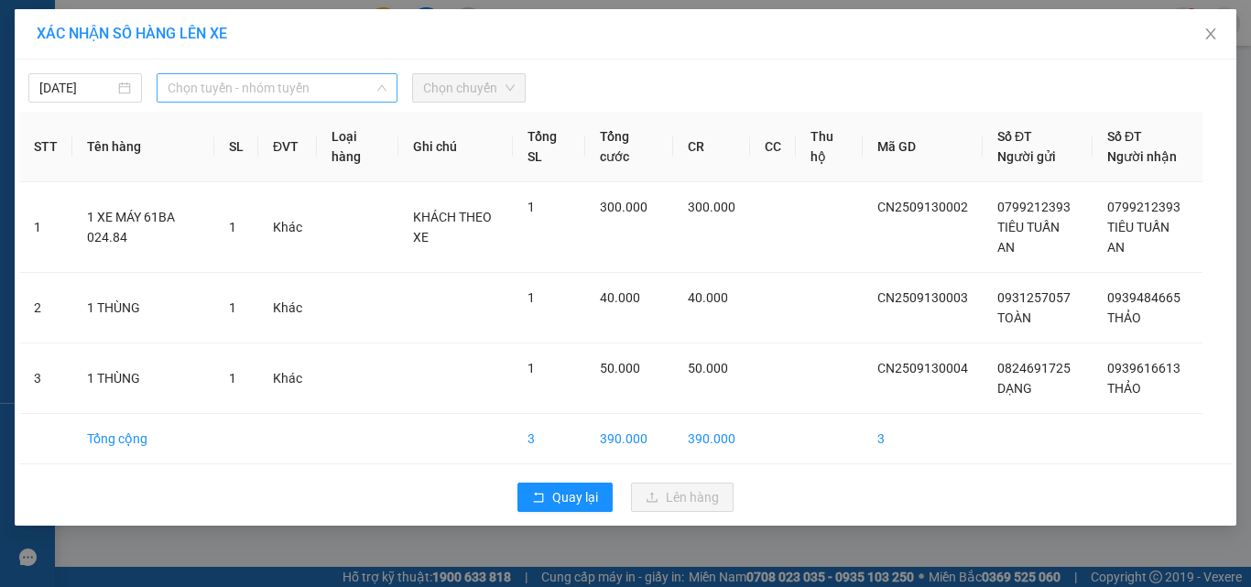
click at [345, 86] on span "Chọn tuyến - nhóm tuyến" at bounding box center [277, 87] width 219 height 27
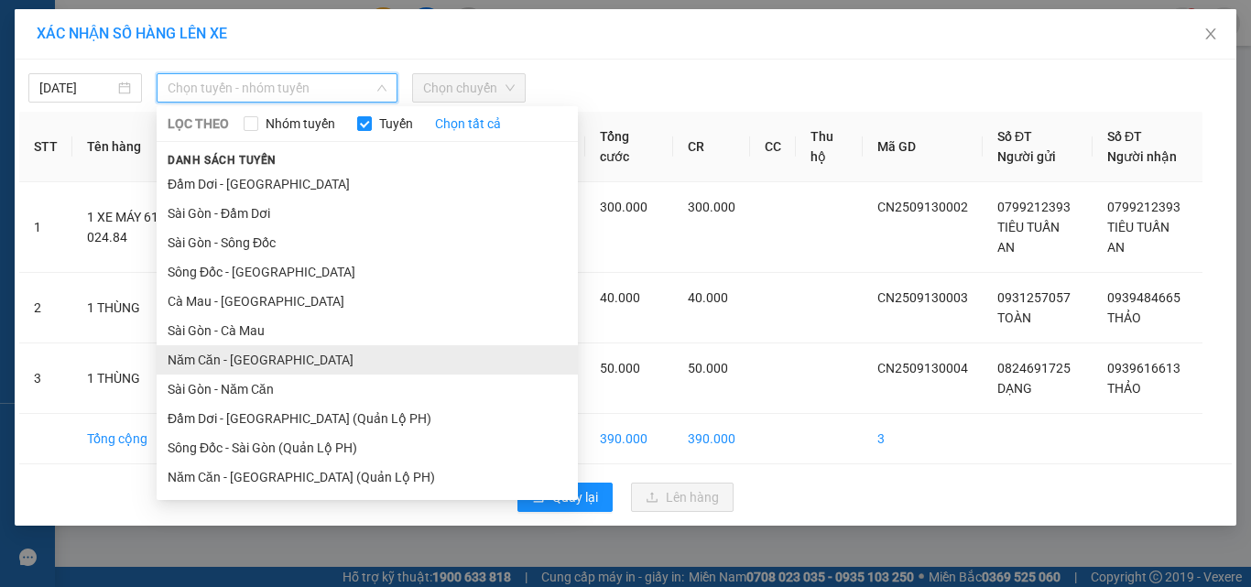
click at [264, 350] on li "Năm Căn - [GEOGRAPHIC_DATA]" at bounding box center [367, 359] width 421 height 29
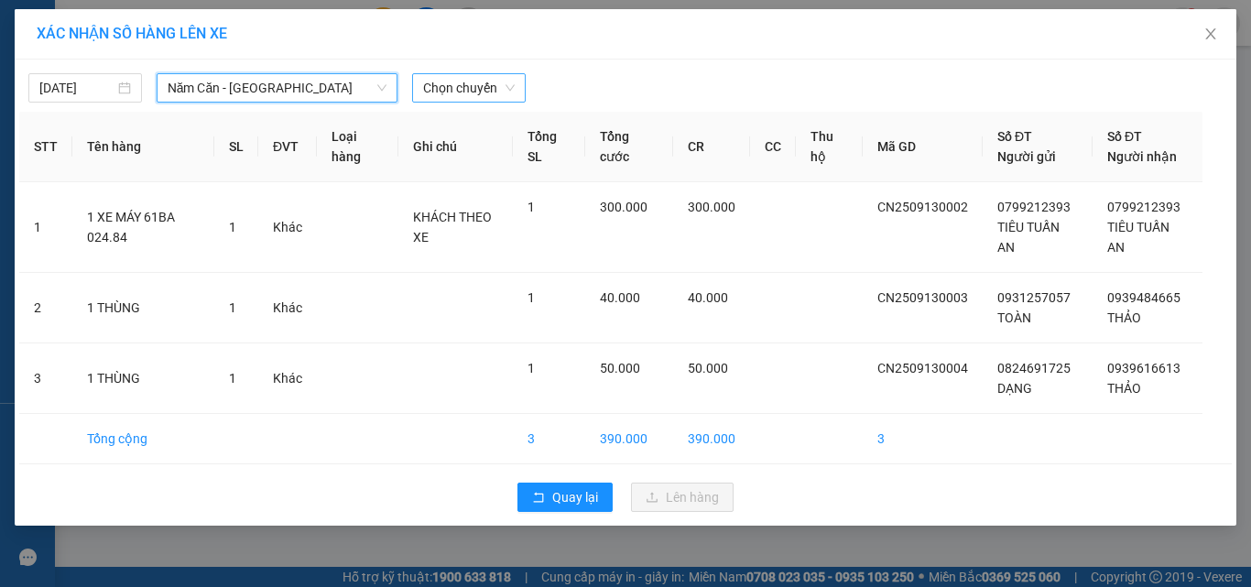
click at [493, 80] on span "Chọn chuyến" at bounding box center [469, 87] width 92 height 27
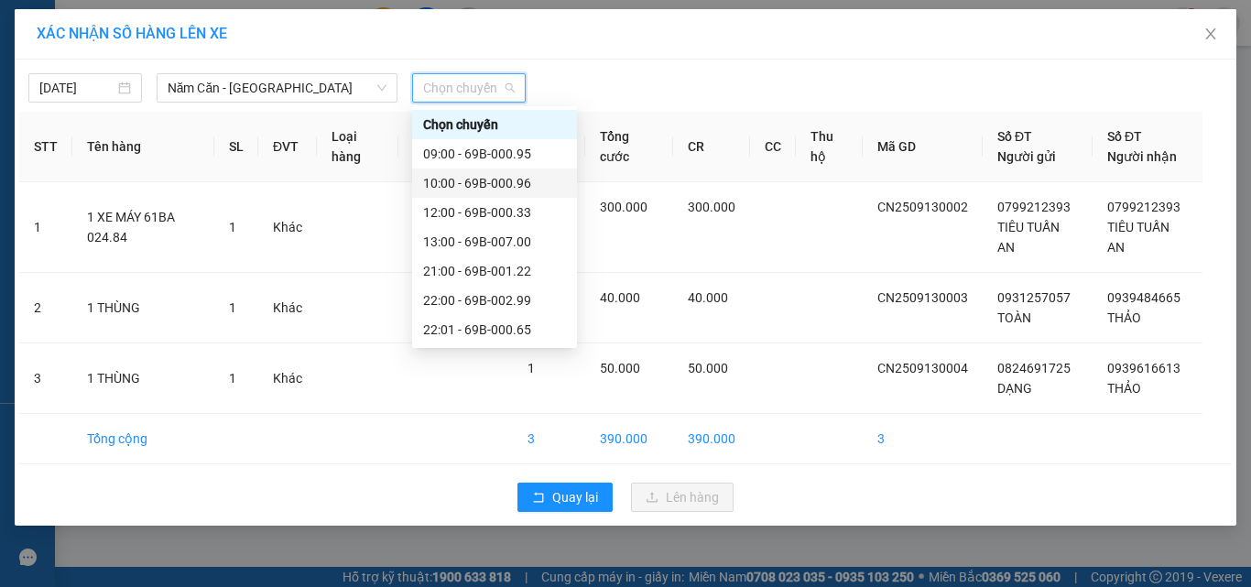
click at [521, 183] on div "10:00 - 69B-000.96" at bounding box center [494, 183] width 143 height 20
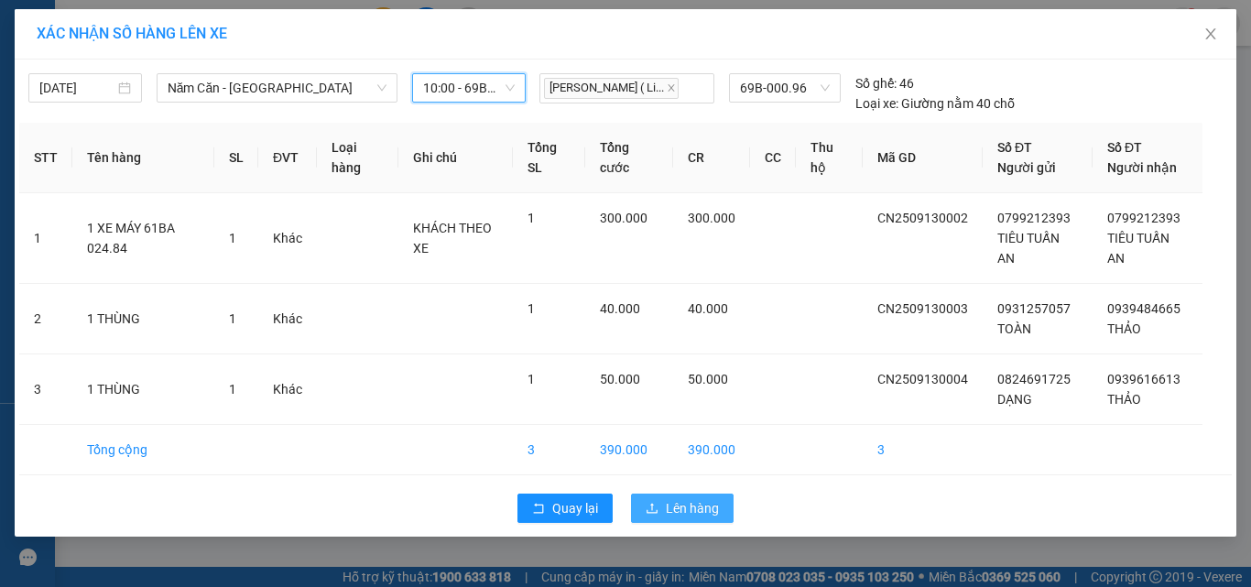
click at [674, 511] on span "Lên hàng" at bounding box center [692, 508] width 53 height 20
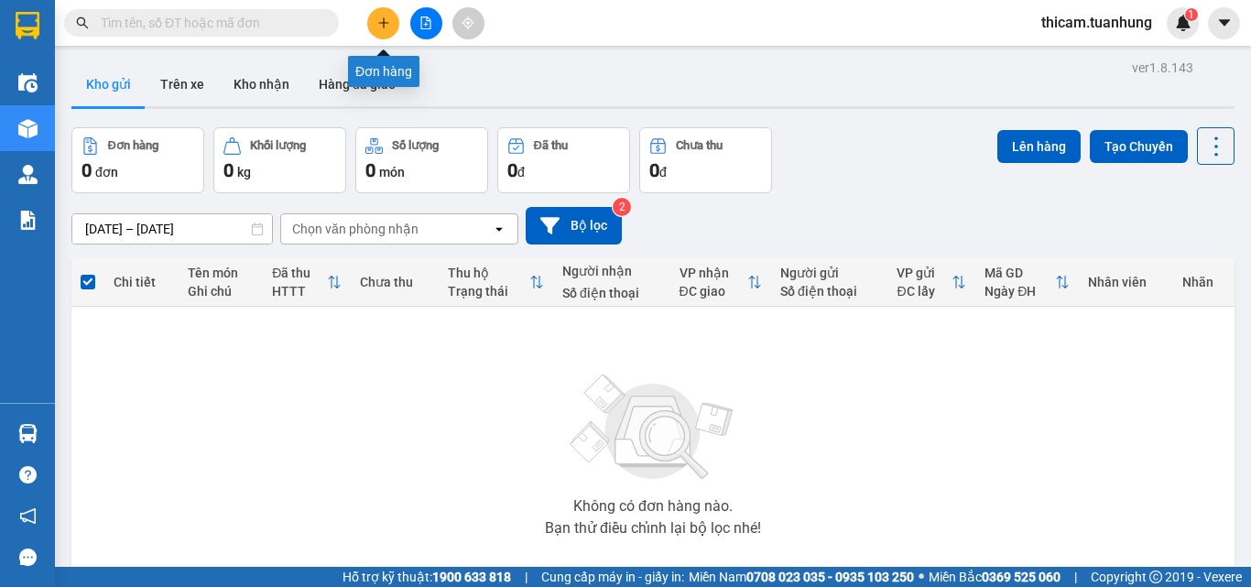
click at [379, 26] on icon "plus" at bounding box center [383, 22] width 13 height 13
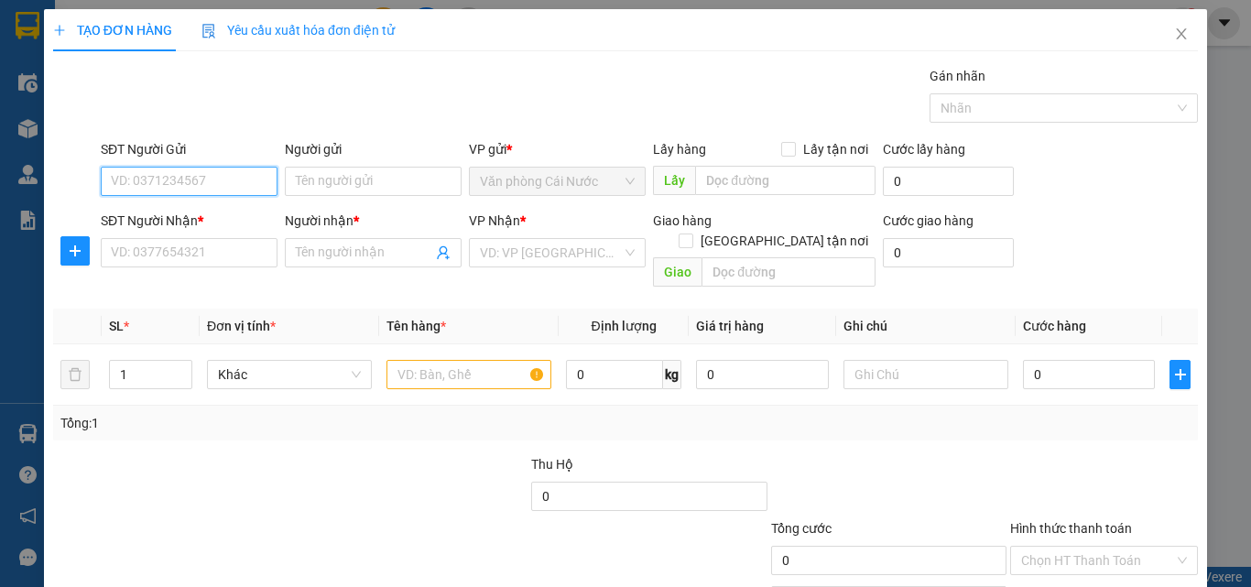
click at [215, 176] on input "SĐT Người Gửi" at bounding box center [189, 181] width 177 height 29
type input "0916696296"
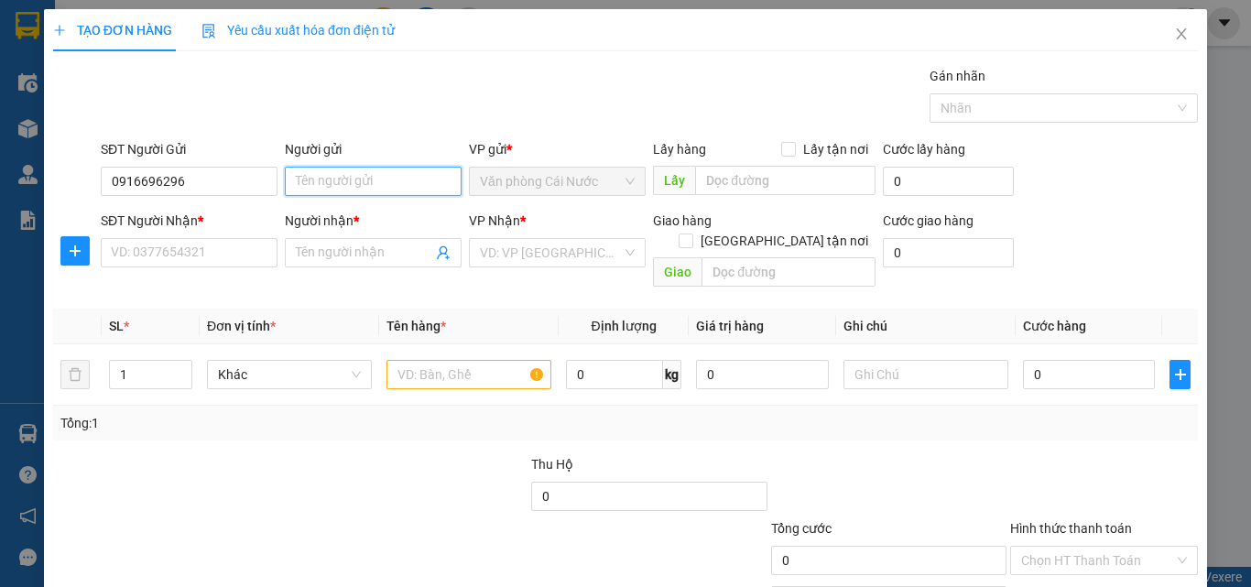
click at [341, 169] on input "Người gửi" at bounding box center [373, 181] width 177 height 29
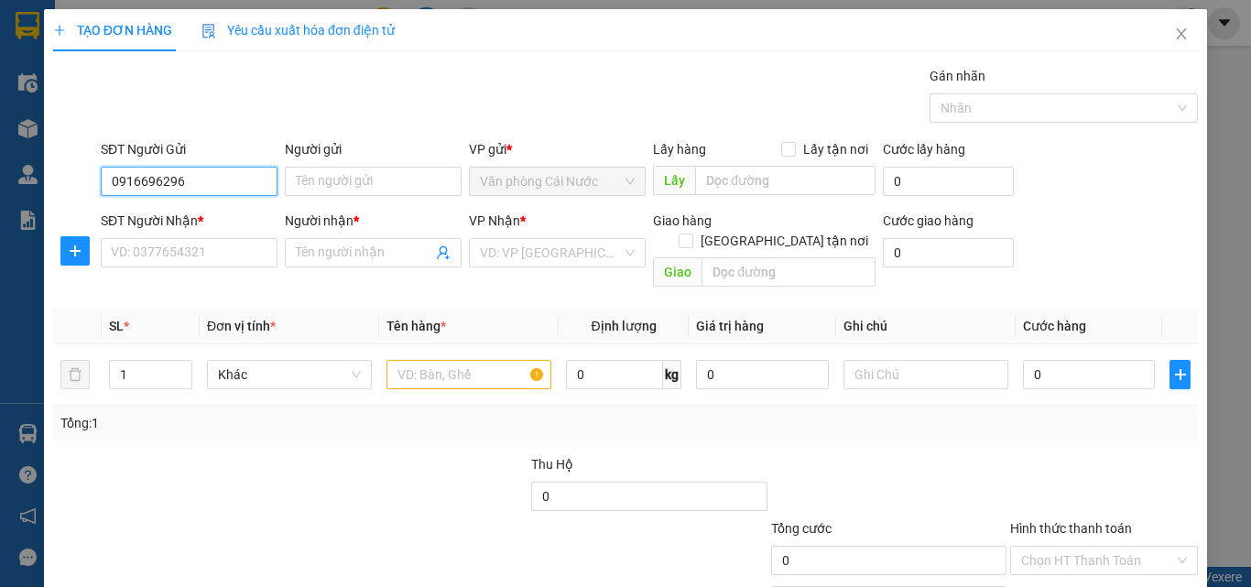
click at [218, 178] on input "0916696296" at bounding box center [189, 181] width 177 height 29
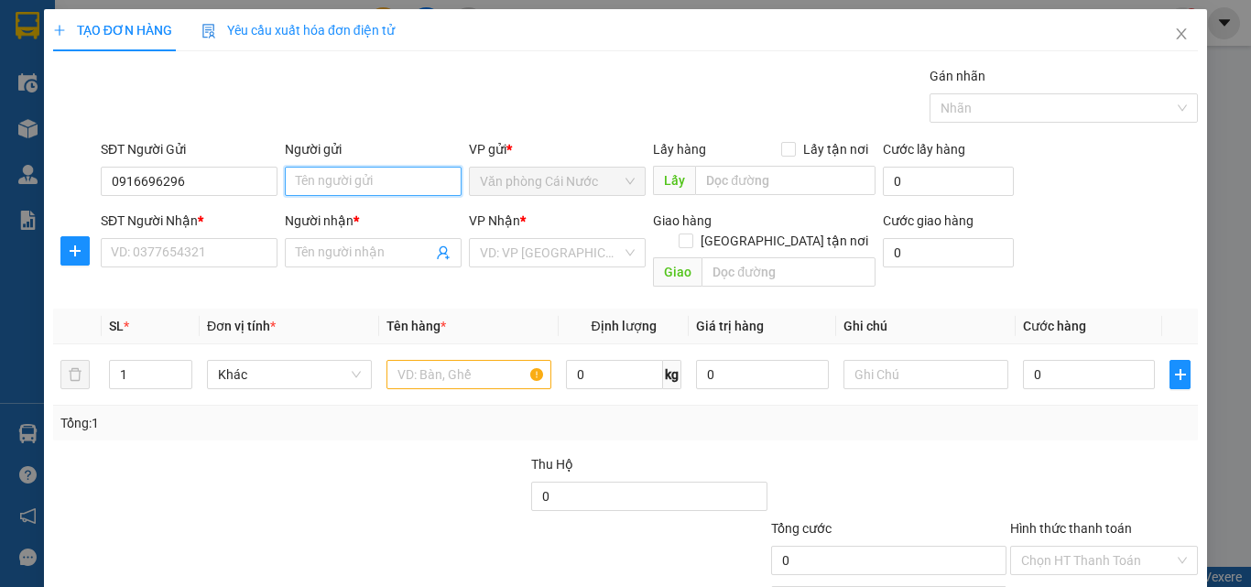
click at [316, 185] on input "Người gửi" at bounding box center [373, 181] width 177 height 29
type input "[PERSON_NAME]"
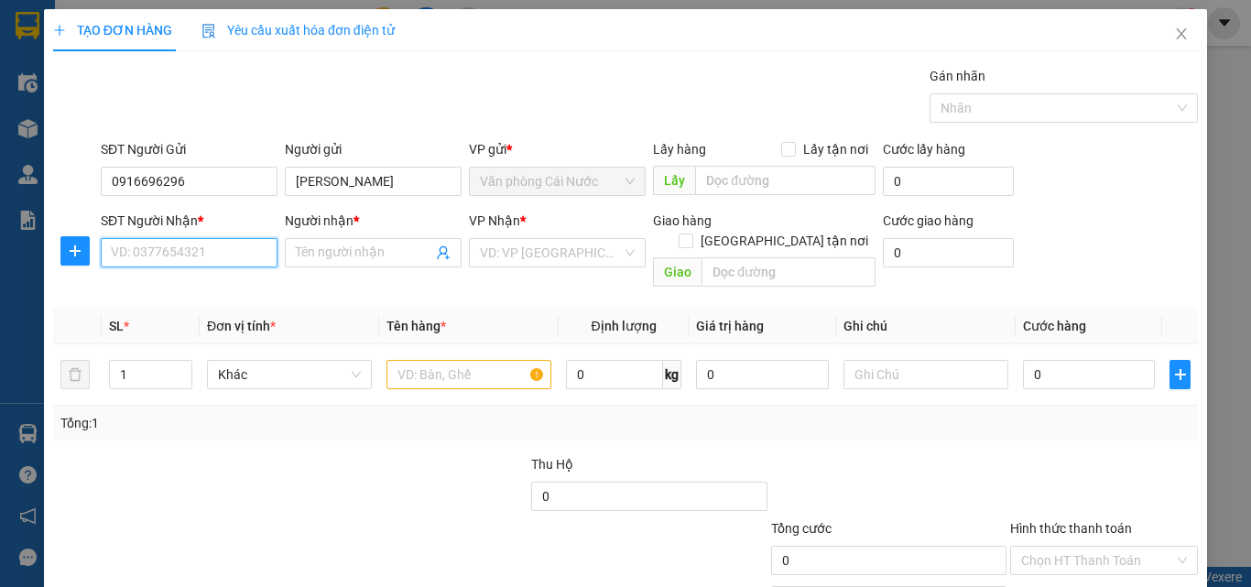
click at [188, 255] on input "SĐT Người Nhận *" at bounding box center [189, 252] width 177 height 29
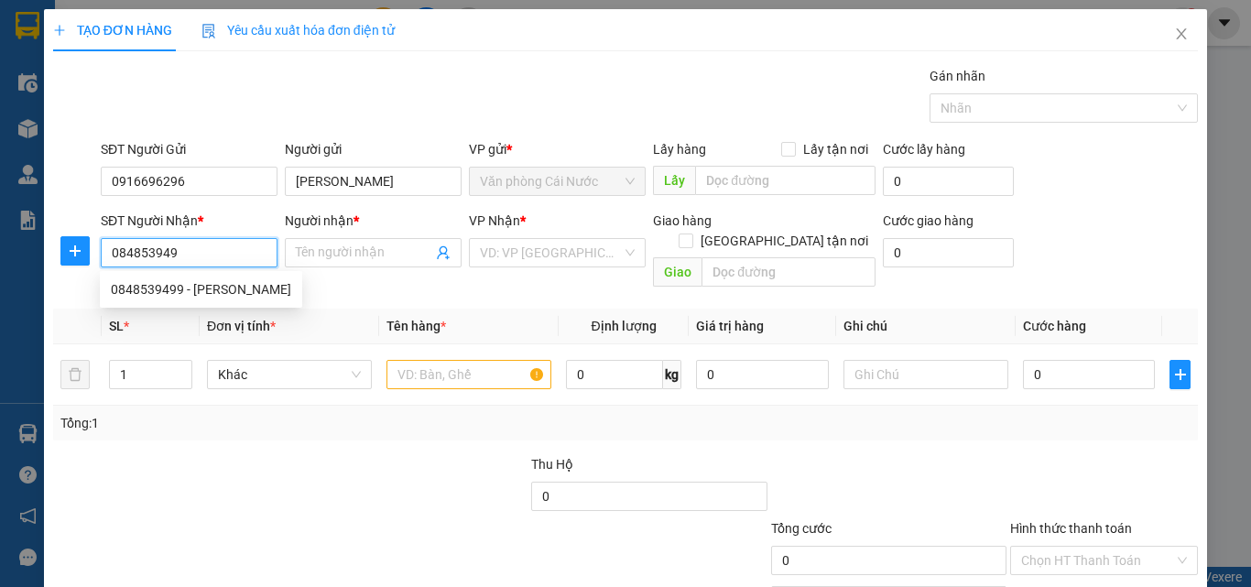
type input "0848539499"
click at [227, 285] on div "0848539499 - [PERSON_NAME]" at bounding box center [201, 289] width 180 height 20
type input "[PERSON_NAME]"
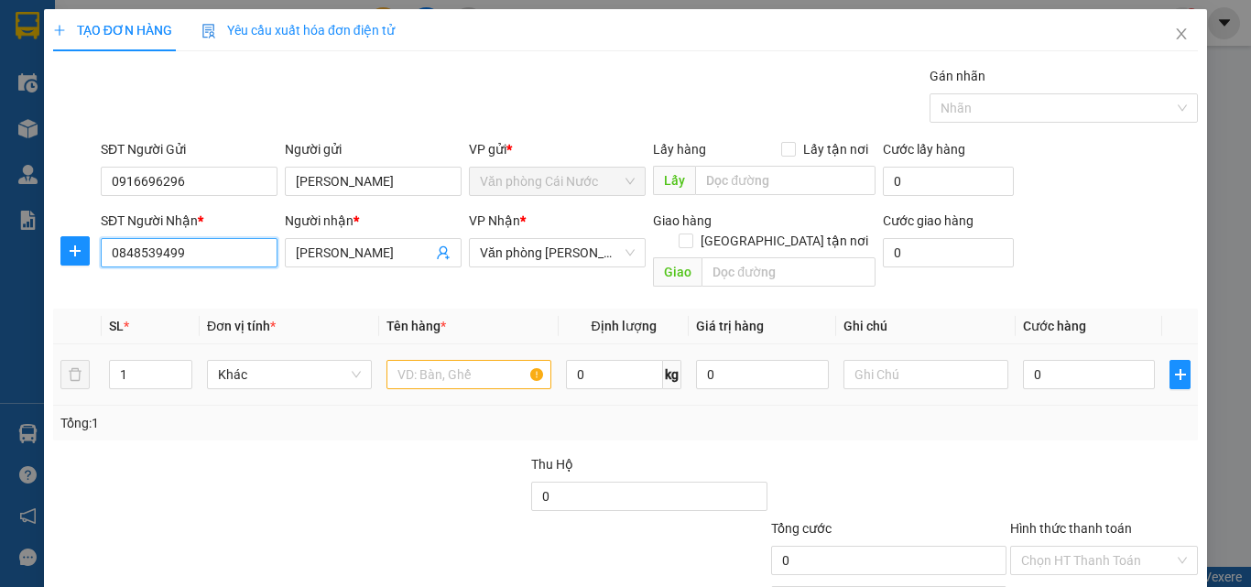
type input "0848539499"
click at [482, 361] on input "text" at bounding box center [468, 374] width 165 height 29
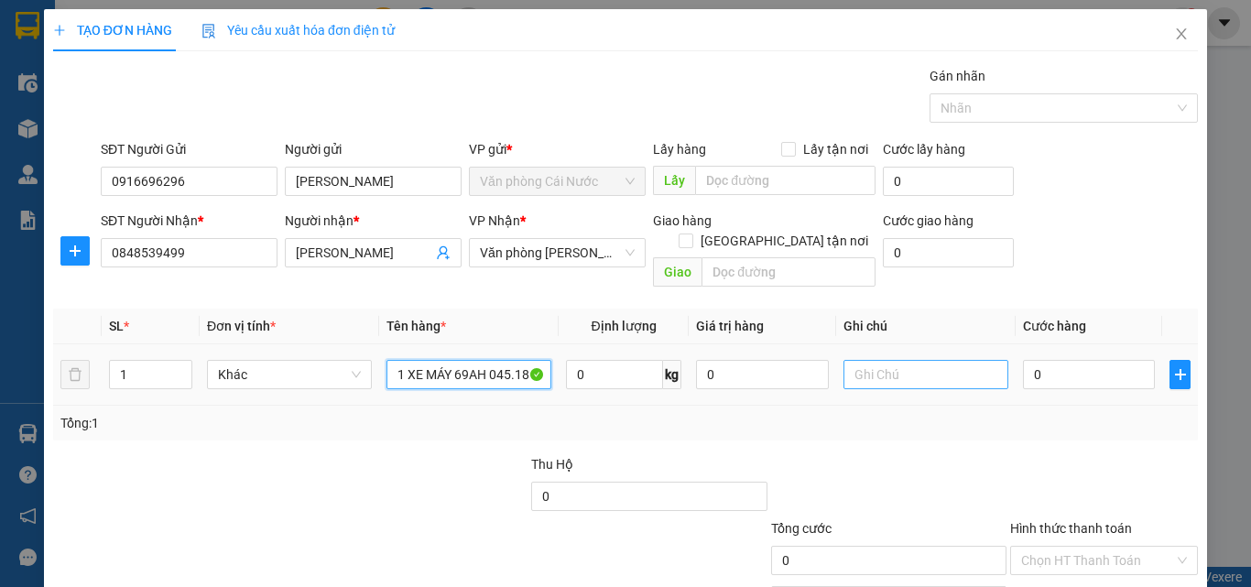
type input "1 XE MÁY 69AH 045.18"
click at [947, 360] on input "text" at bounding box center [925, 374] width 165 height 29
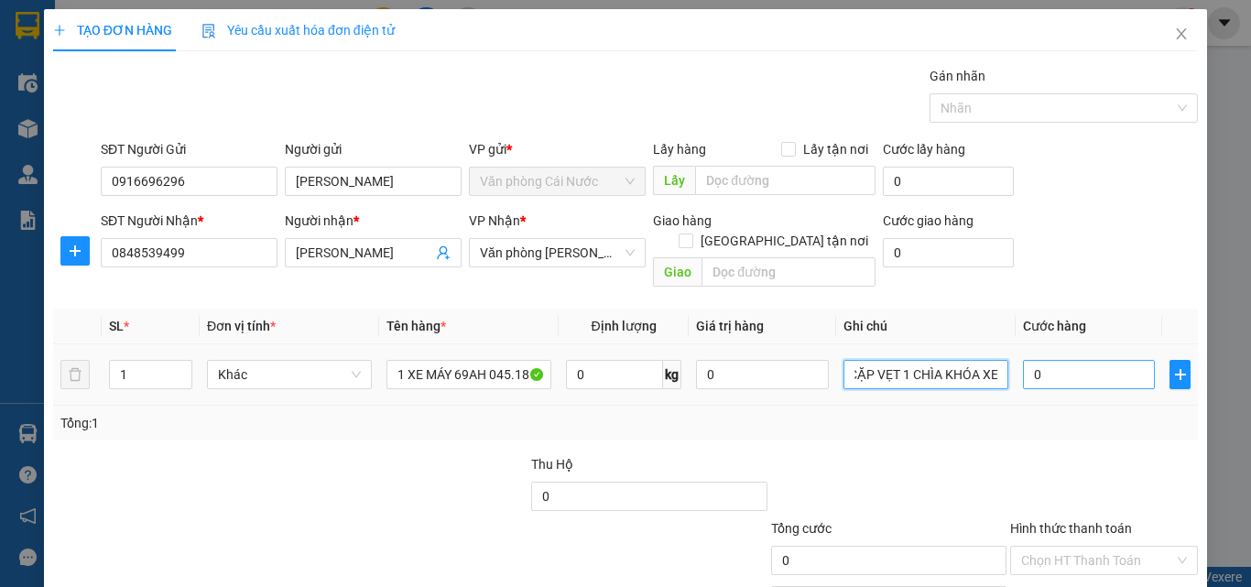
type input "1 CẶP VẸT 1 CHÌA KHÓA XE"
click at [1051, 360] on input "0" at bounding box center [1089, 374] width 132 height 29
type input "3"
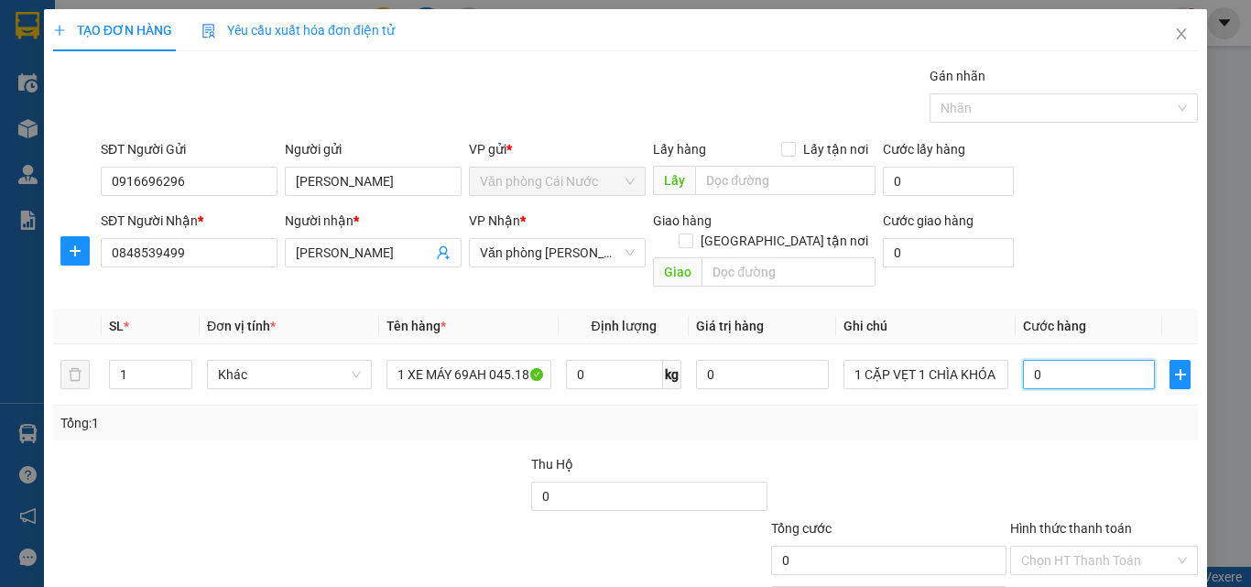
type input "3"
type input "30"
type input "300"
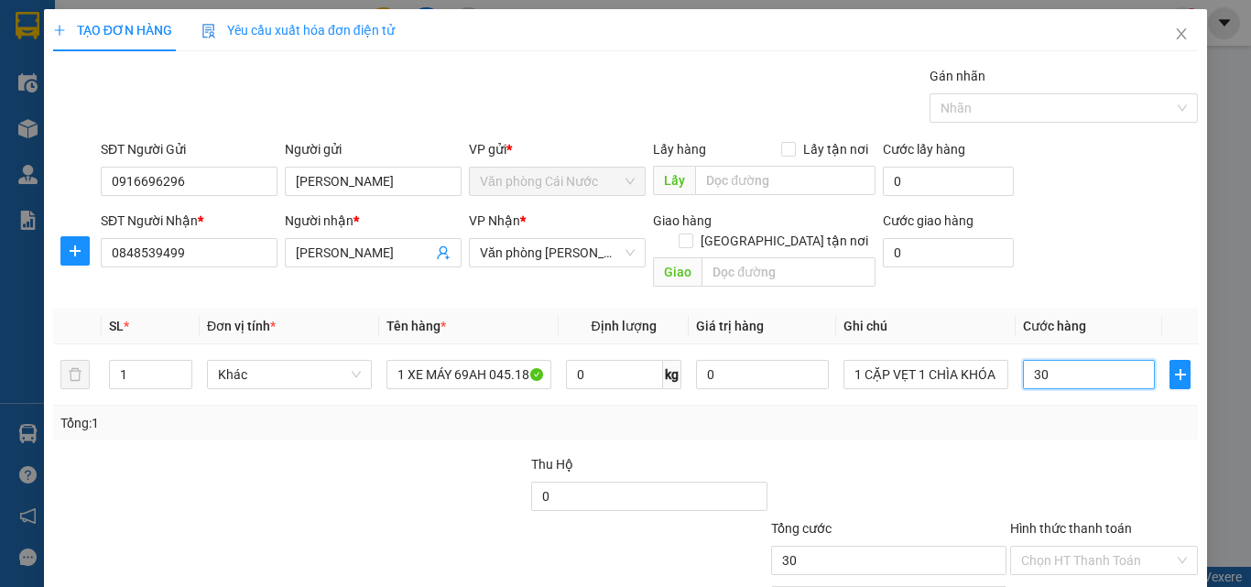
type input "300"
type input "300.000"
click at [1113, 413] on div "Tổng: 1" at bounding box center [625, 423] width 1144 height 35
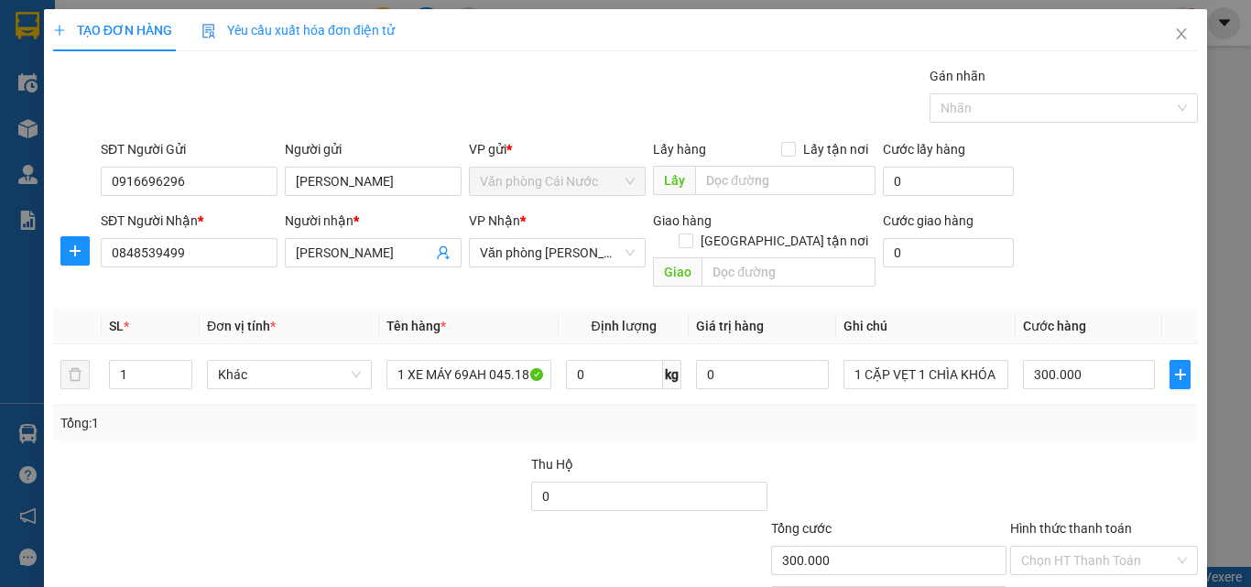
scroll to position [91, 0]
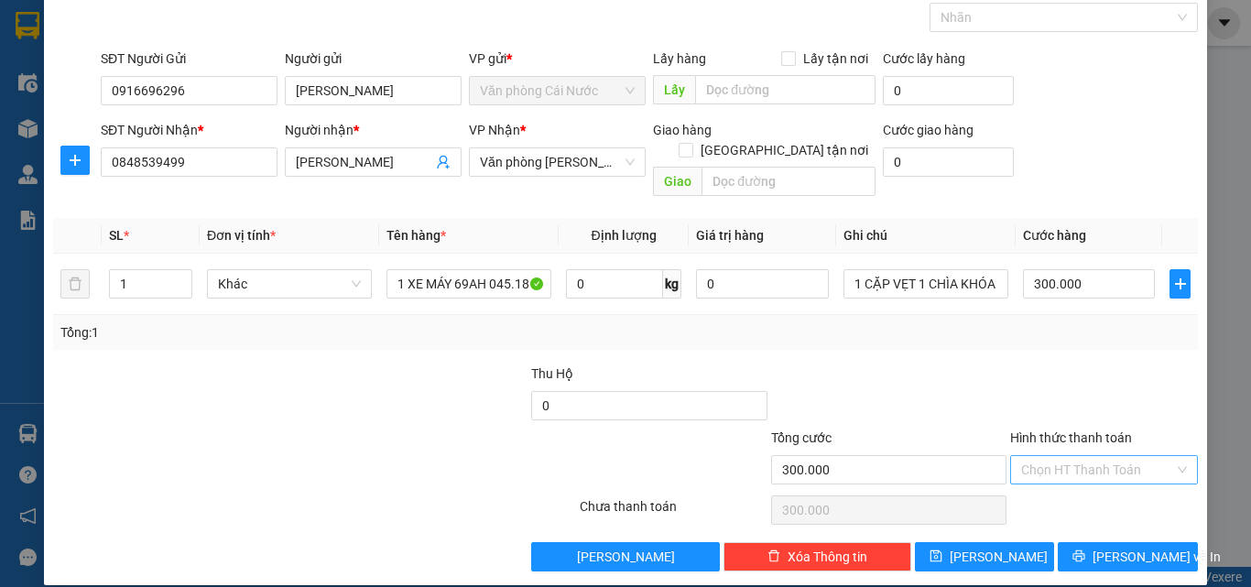
click at [1099, 456] on input "Hình thức thanh toán" at bounding box center [1097, 469] width 153 height 27
click at [1052, 476] on div "Tại văn phòng" at bounding box center [1093, 486] width 164 height 20
type input "0"
click at [1109, 547] on span "[PERSON_NAME] và In" at bounding box center [1156, 557] width 128 height 20
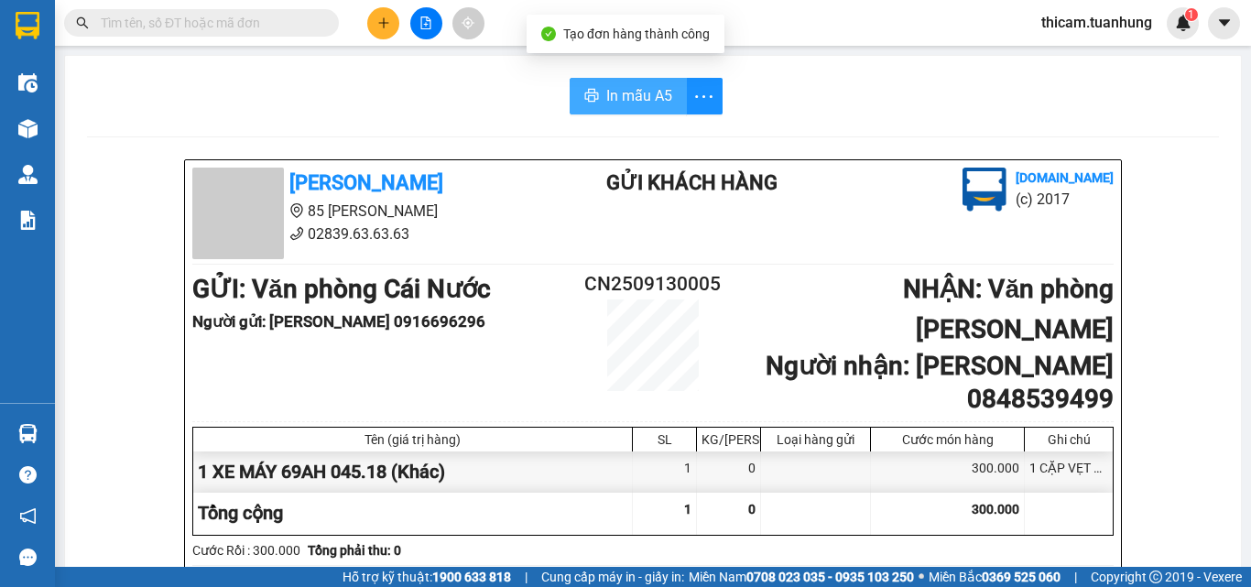
click at [638, 97] on span "In mẫu A5" at bounding box center [639, 95] width 66 height 23
click at [285, 30] on input "text" at bounding box center [209, 23] width 216 height 20
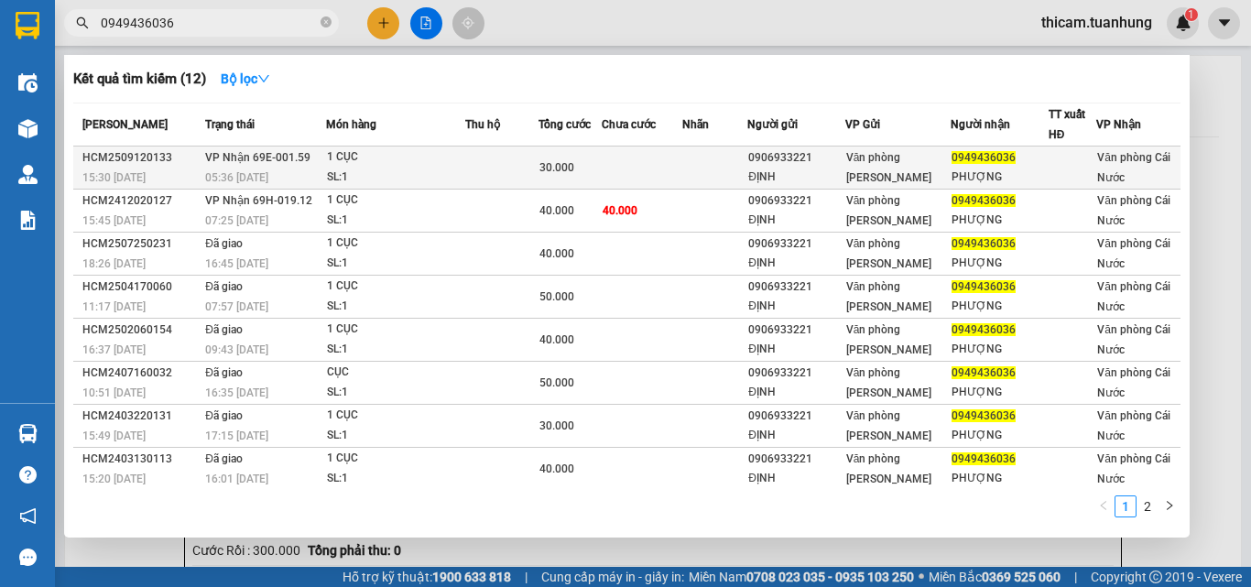
type input "0949436036"
click at [799, 165] on div "0906933221" at bounding box center [795, 157] width 95 height 19
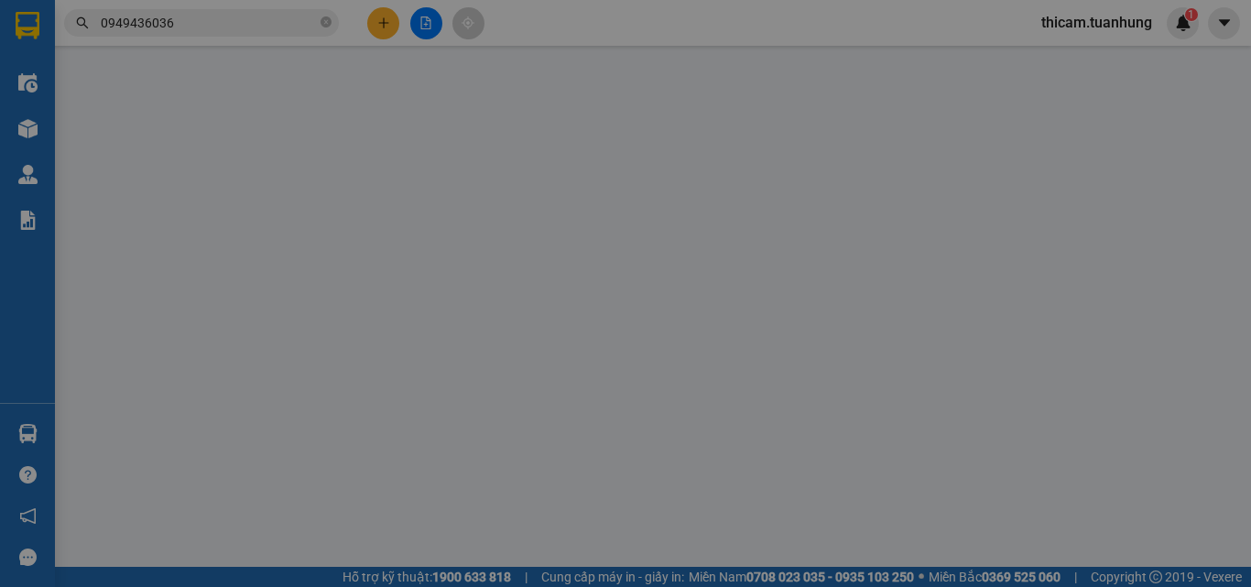
type input "0906933221"
type input "ĐỊNH"
type input "0949436036"
type input "PHƯỢNG"
type input "30.000"
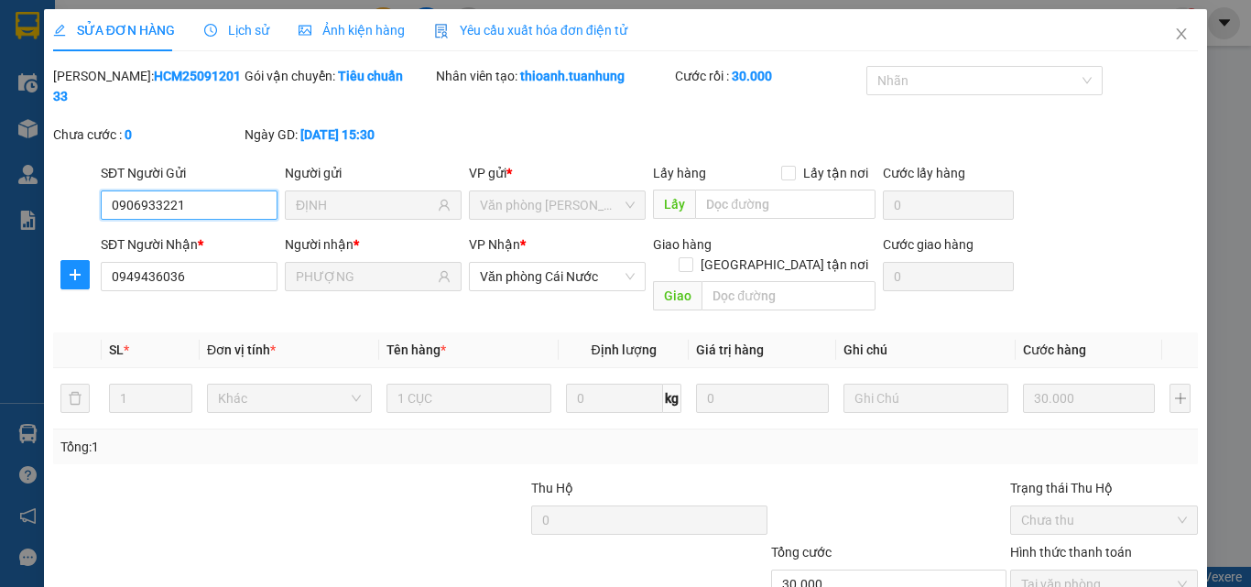
scroll to position [94, 0]
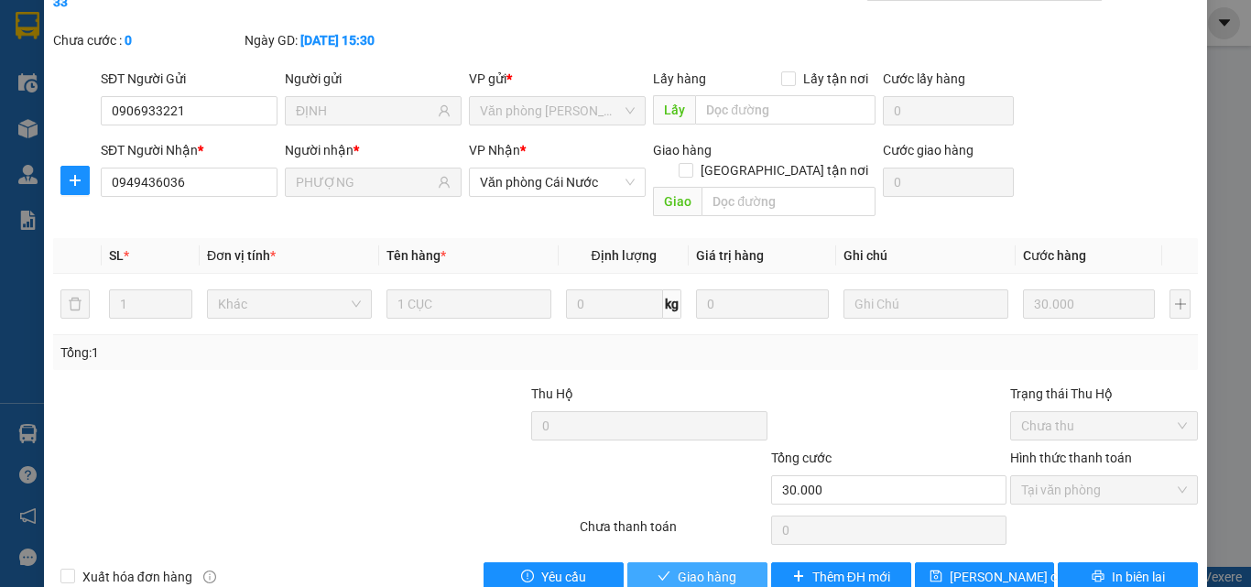
click at [709, 555] on span "Giao hàng" at bounding box center [706, 577] width 59 height 20
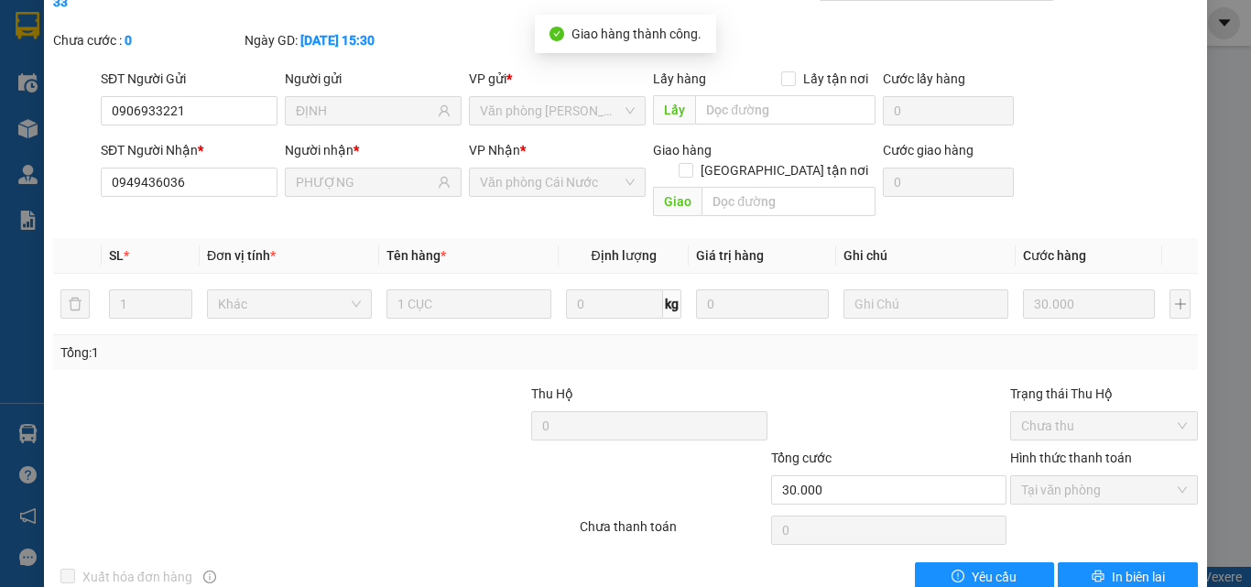
scroll to position [0, 0]
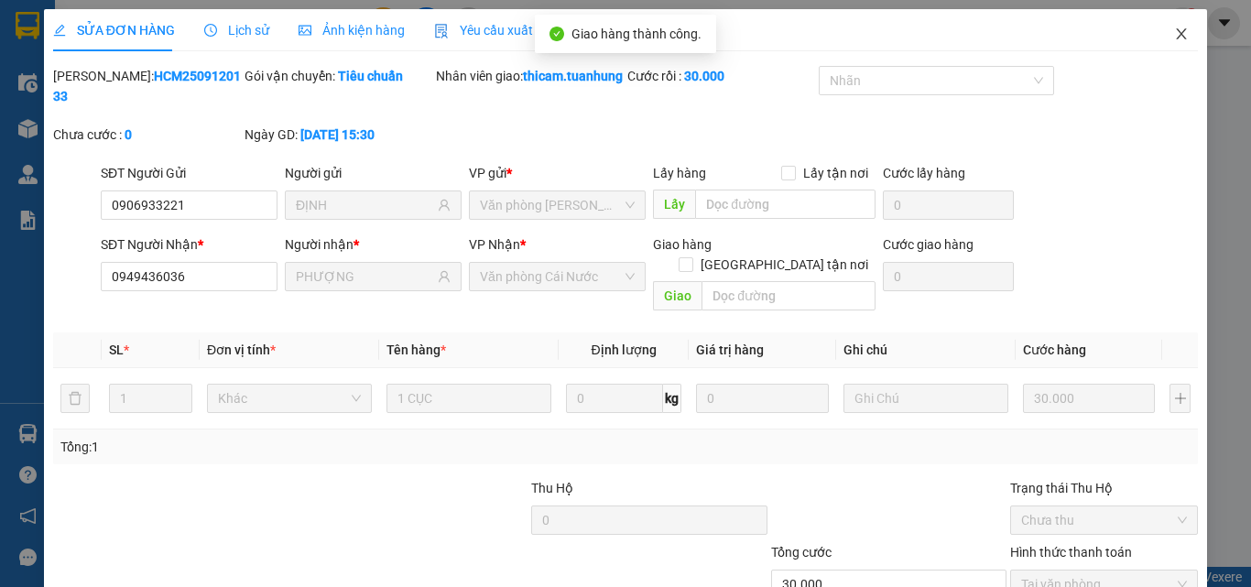
click at [1162, 25] on span "Close" at bounding box center [1180, 34] width 51 height 51
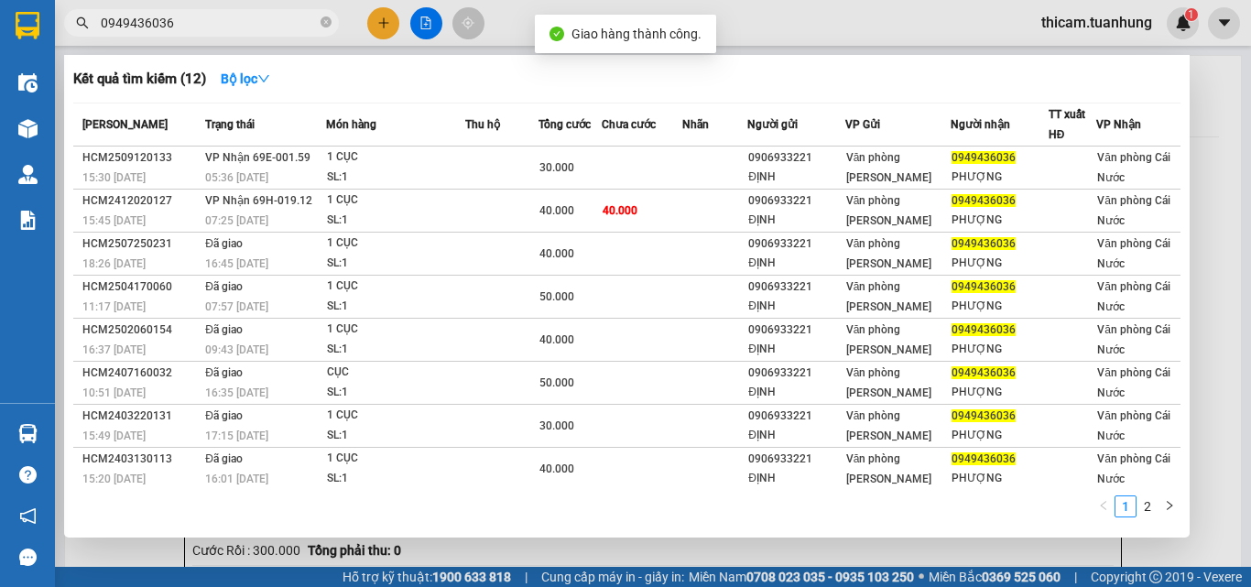
click at [267, 21] on input "0949436036" at bounding box center [209, 23] width 216 height 20
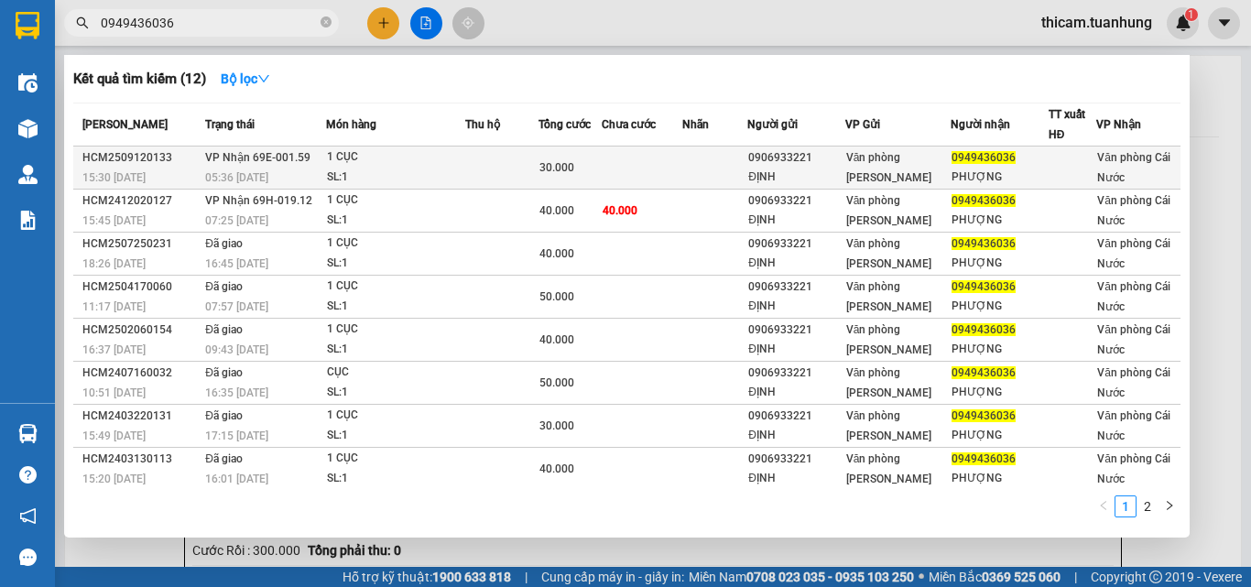
click at [605, 157] on td at bounding box center [641, 167] width 80 height 43
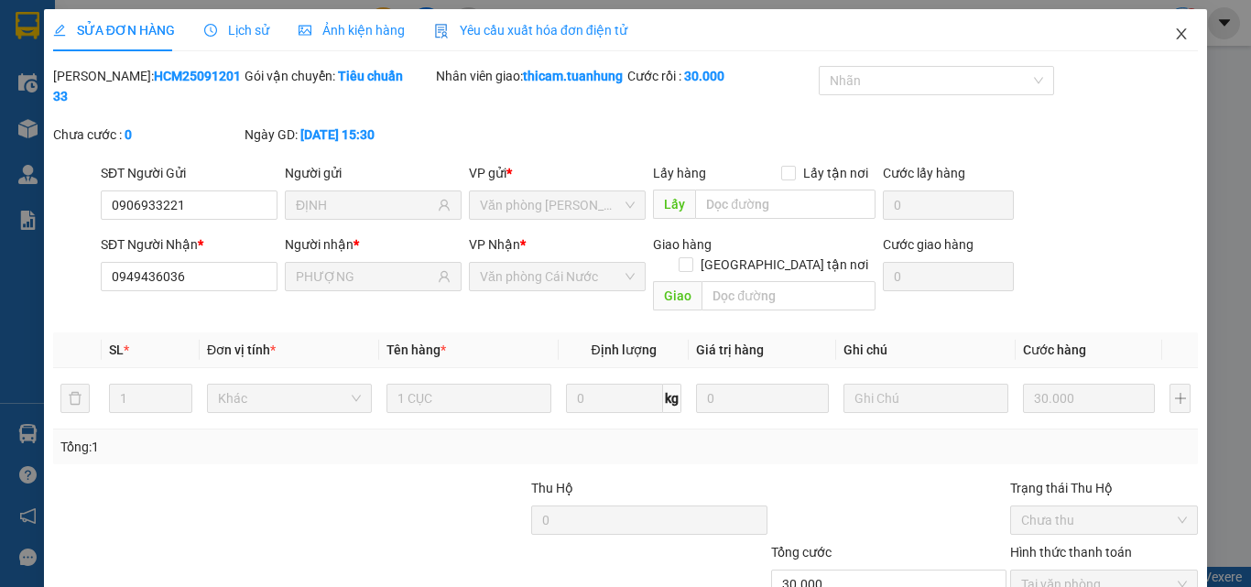
drag, startPoint x: 1169, startPoint y: 33, endPoint x: 1171, endPoint y: 17, distance: 15.7
click at [1174, 31] on icon "close" at bounding box center [1181, 34] width 15 height 15
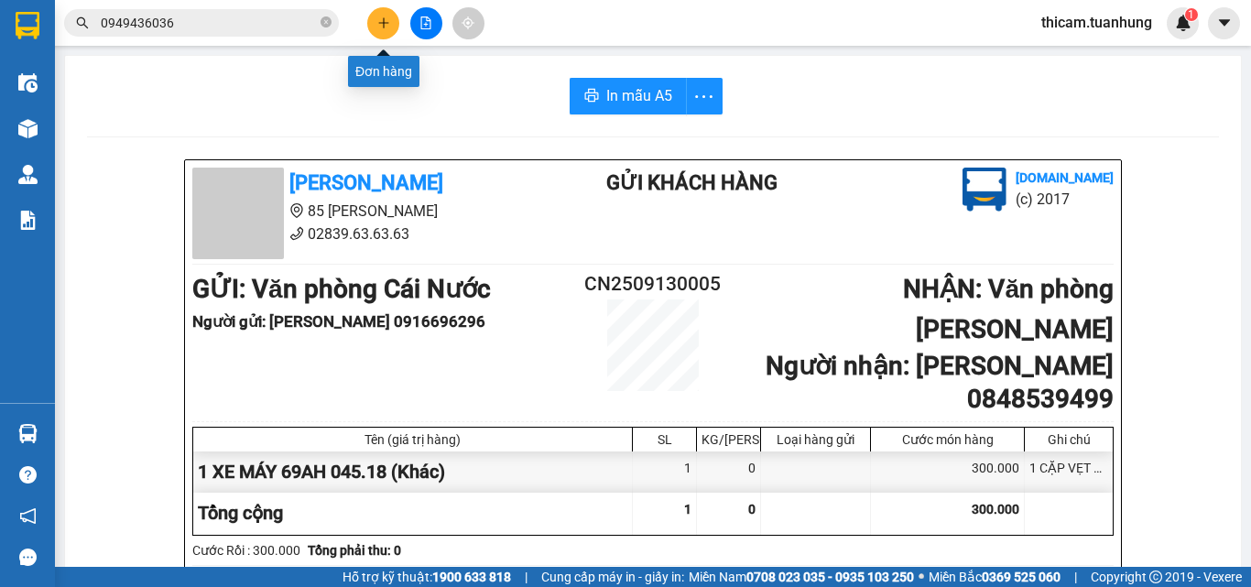
click at [384, 28] on icon "plus" at bounding box center [383, 22] width 13 height 13
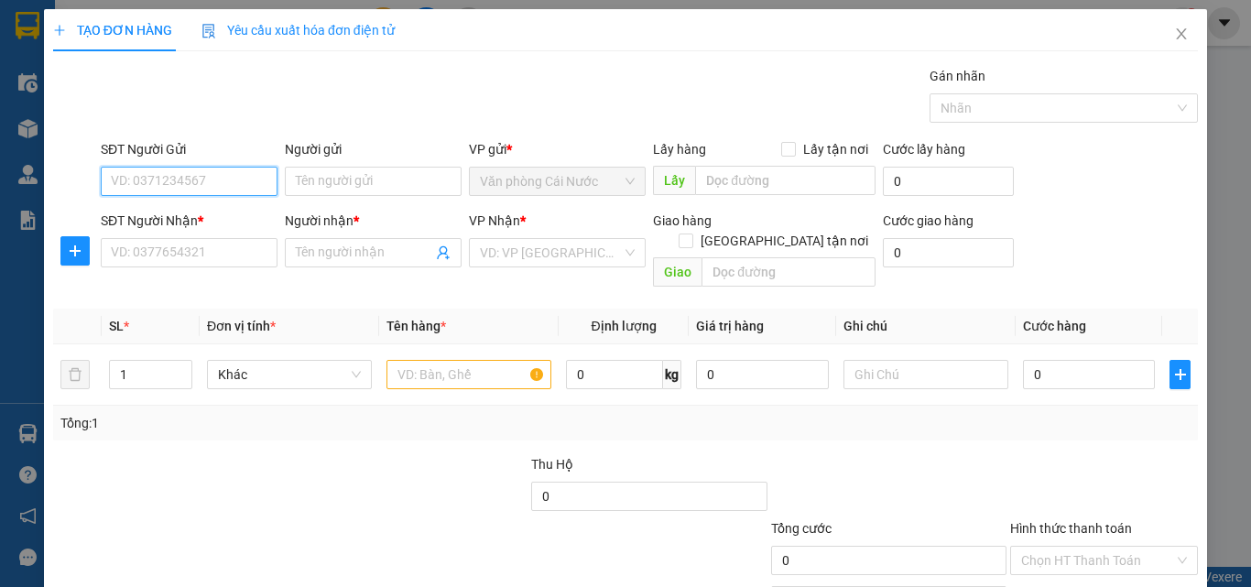
click at [222, 179] on input "SĐT Người Gửi" at bounding box center [189, 181] width 177 height 29
type input "0919719900"
click at [209, 215] on div "0919719900 - NHỰT" at bounding box center [187, 218] width 153 height 20
type input "NHỰT"
type input "0919719900"
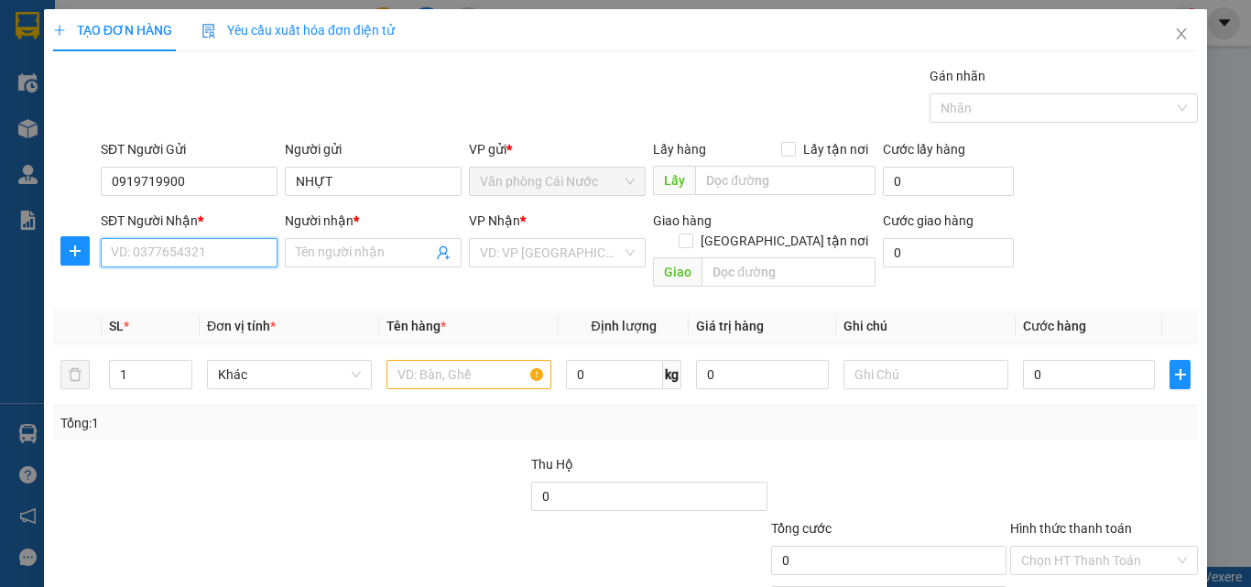
click at [193, 244] on input "SĐT Người Nhận *" at bounding box center [189, 252] width 177 height 29
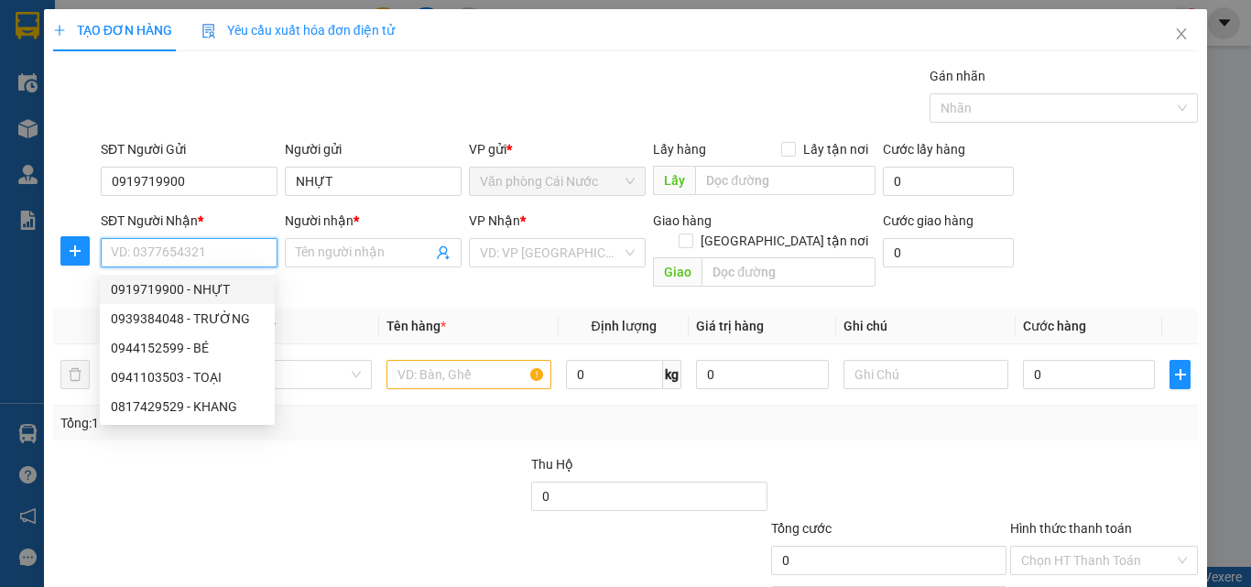
click at [206, 288] on div "0919719900 - NHỰT" at bounding box center [187, 289] width 153 height 20
type input "0919719900"
type input "NHỰT"
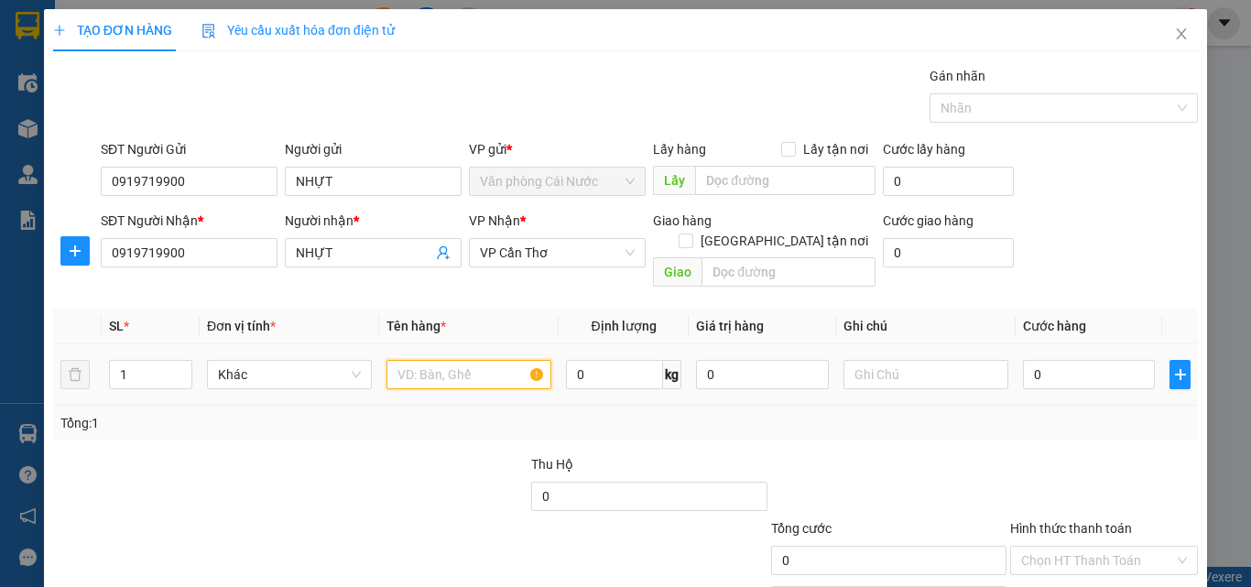
click at [445, 363] on input "text" at bounding box center [468, 374] width 165 height 29
type input "1 THÙNG"
click at [1069, 363] on input "0" at bounding box center [1089, 374] width 132 height 29
type input "4"
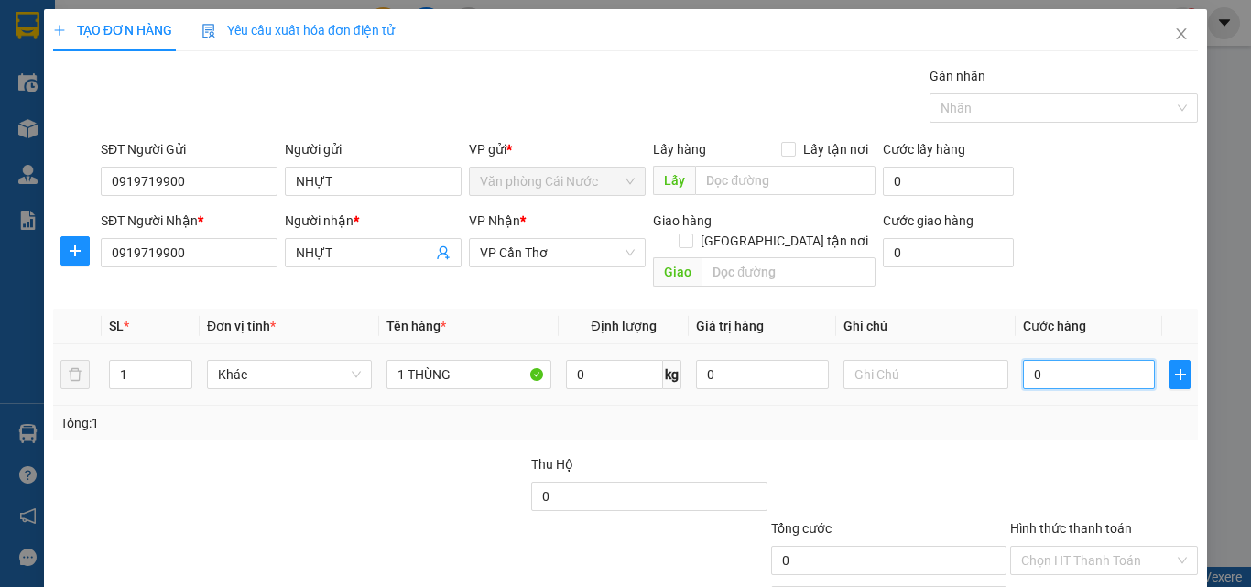
type input "4"
type input "40"
type input "40.000"
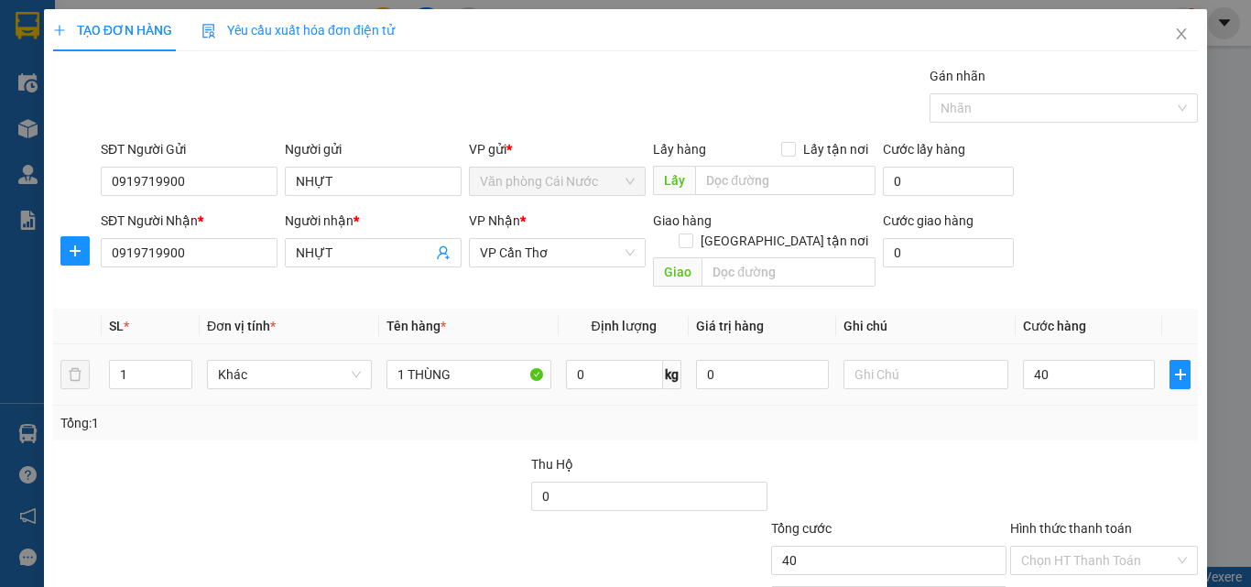
type input "40.000"
click at [1088, 413] on div "Tổng: 1" at bounding box center [625, 423] width 1130 height 20
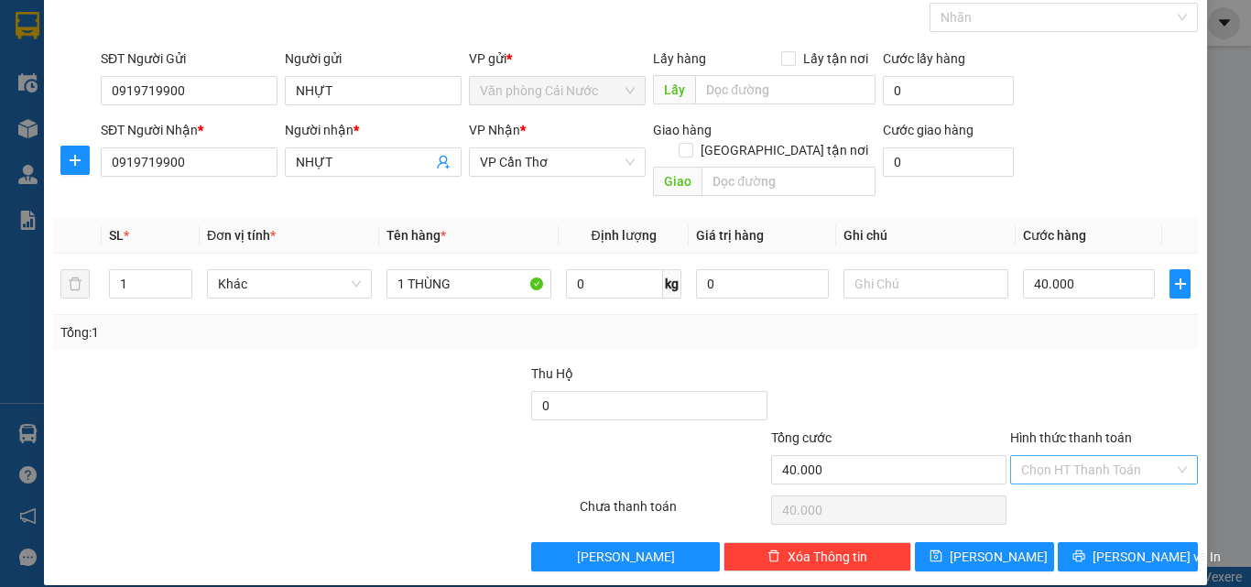
click at [1109, 456] on input "Hình thức thanh toán" at bounding box center [1097, 469] width 153 height 27
click at [1075, 493] on div "Tại văn phòng" at bounding box center [1093, 486] width 164 height 20
type input "0"
click at [1131, 547] on span "[PERSON_NAME] và In" at bounding box center [1156, 557] width 128 height 20
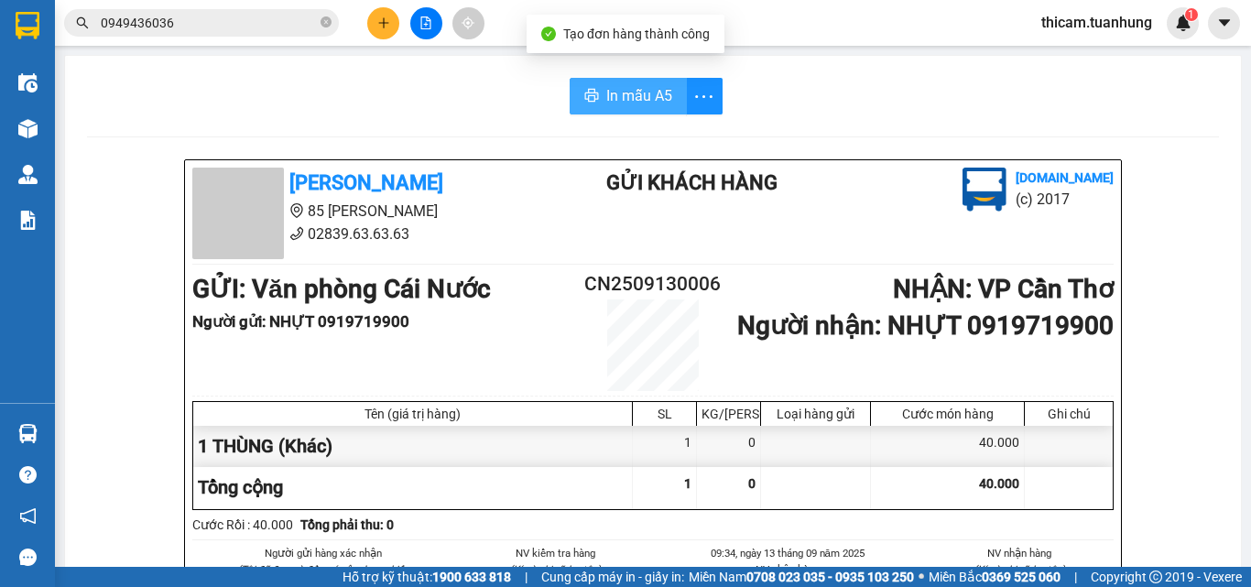
click at [643, 100] on span "In mẫu A5" at bounding box center [639, 95] width 66 height 23
